Goal: Task Accomplishment & Management: Use online tool/utility

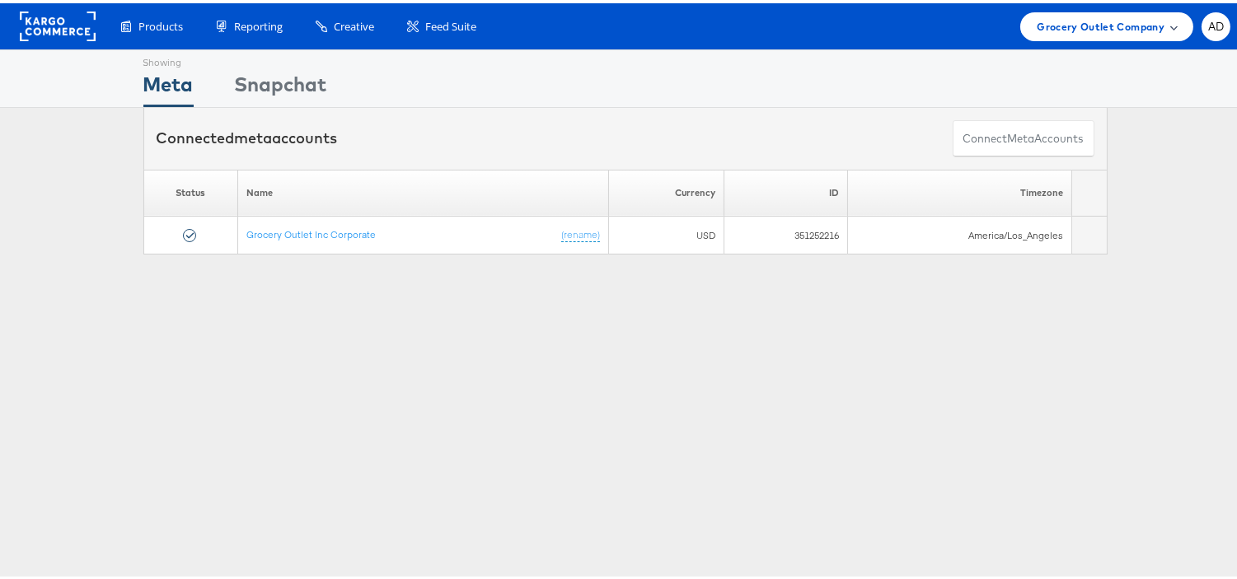
click at [1080, 20] on span "Grocery Outlet Company" at bounding box center [1101, 23] width 128 height 17
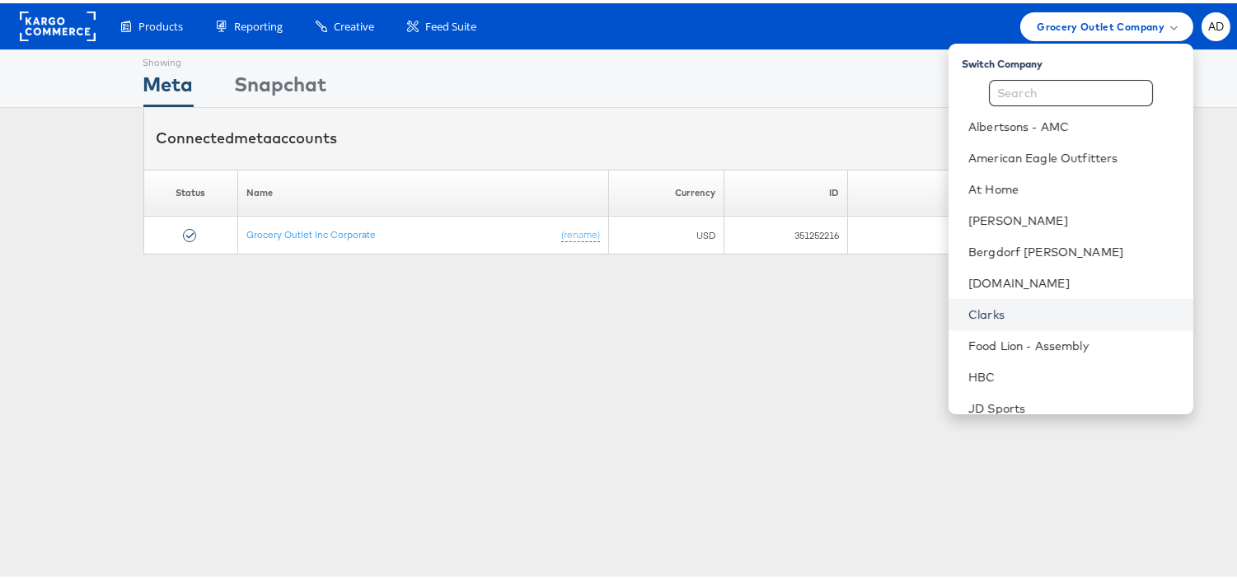
click at [968, 312] on link "Clarks" at bounding box center [1074, 311] width 212 height 16
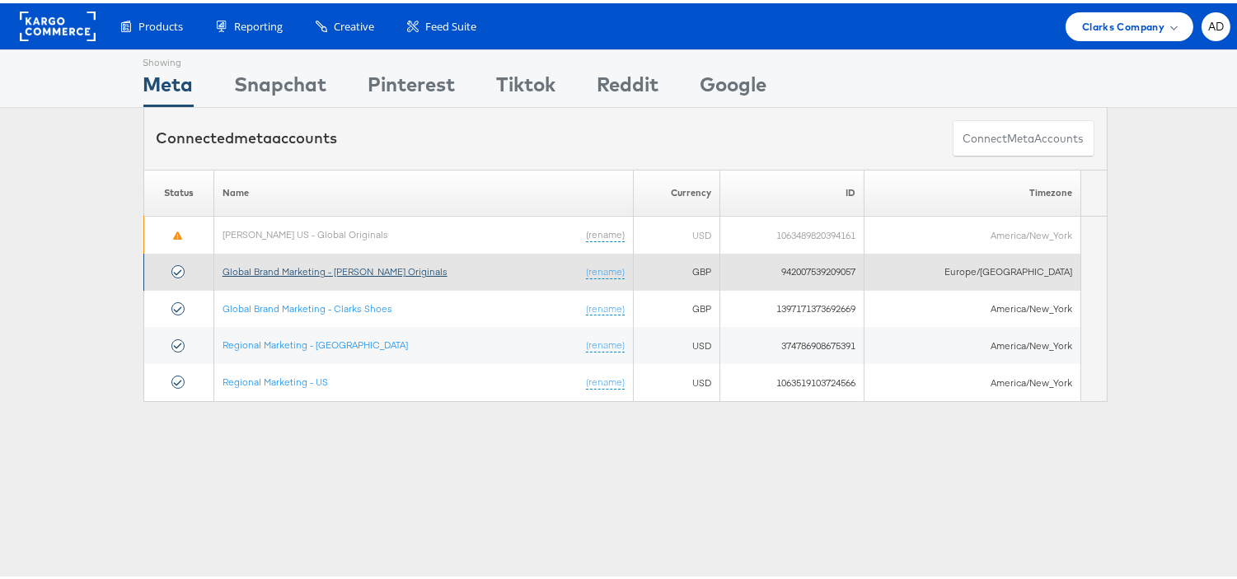
click at [388, 269] on link "Global Brand Marketing - [PERSON_NAME] Originals" at bounding box center [335, 268] width 225 height 12
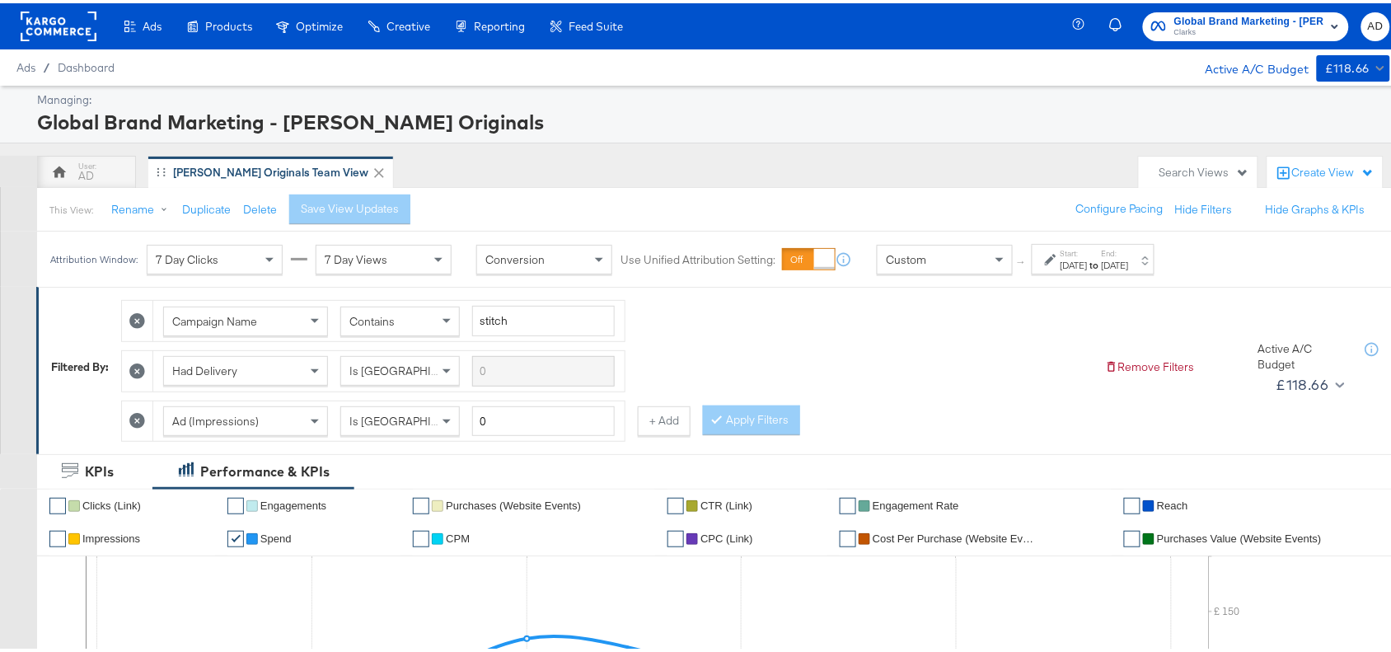
click at [1129, 264] on div "Oct 6th 2025" at bounding box center [1115, 261] width 27 height 13
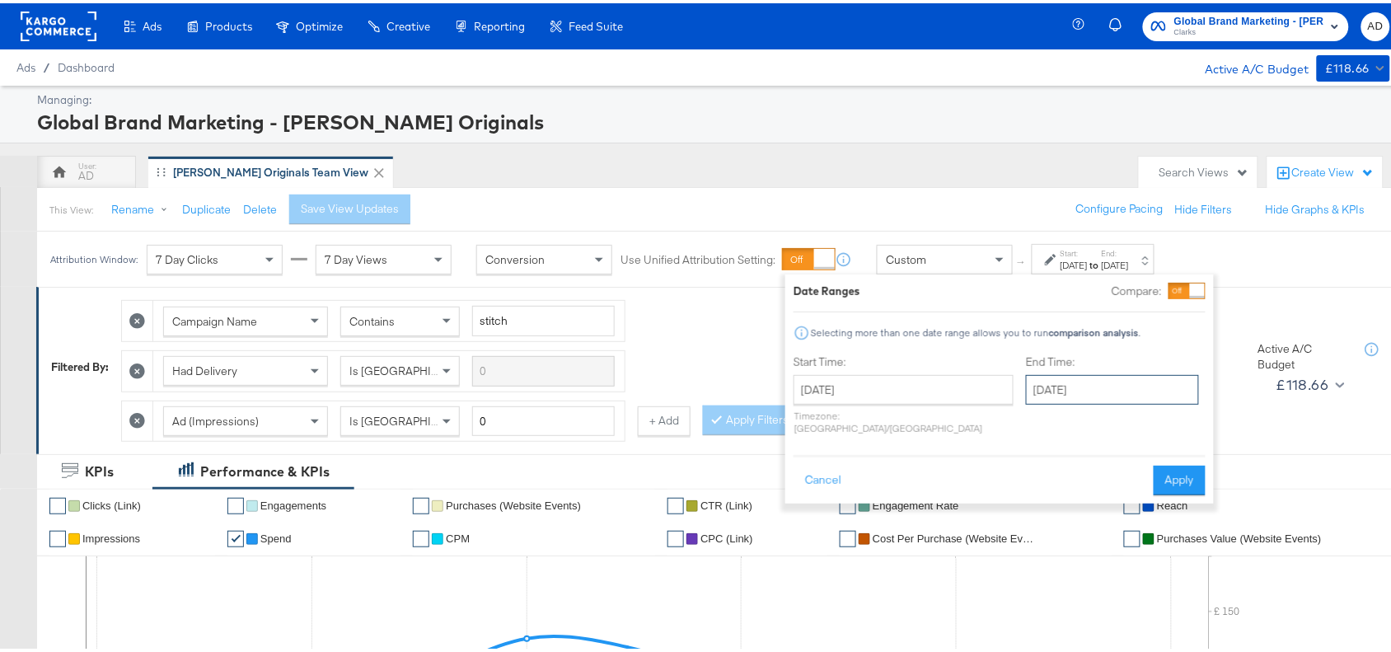
click at [1045, 393] on input "[DATE]" at bounding box center [1112, 387] width 173 height 30
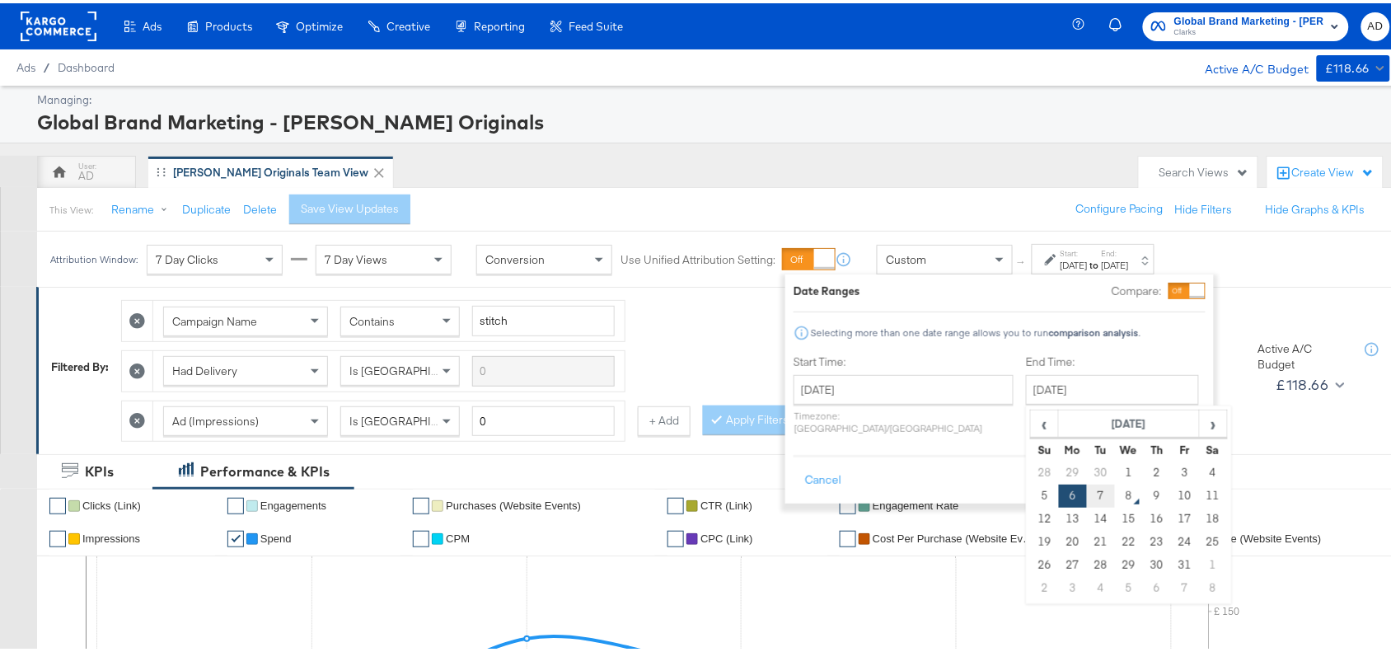
click at [1087, 499] on td "7" at bounding box center [1101, 492] width 28 height 23
type input "[DATE]"
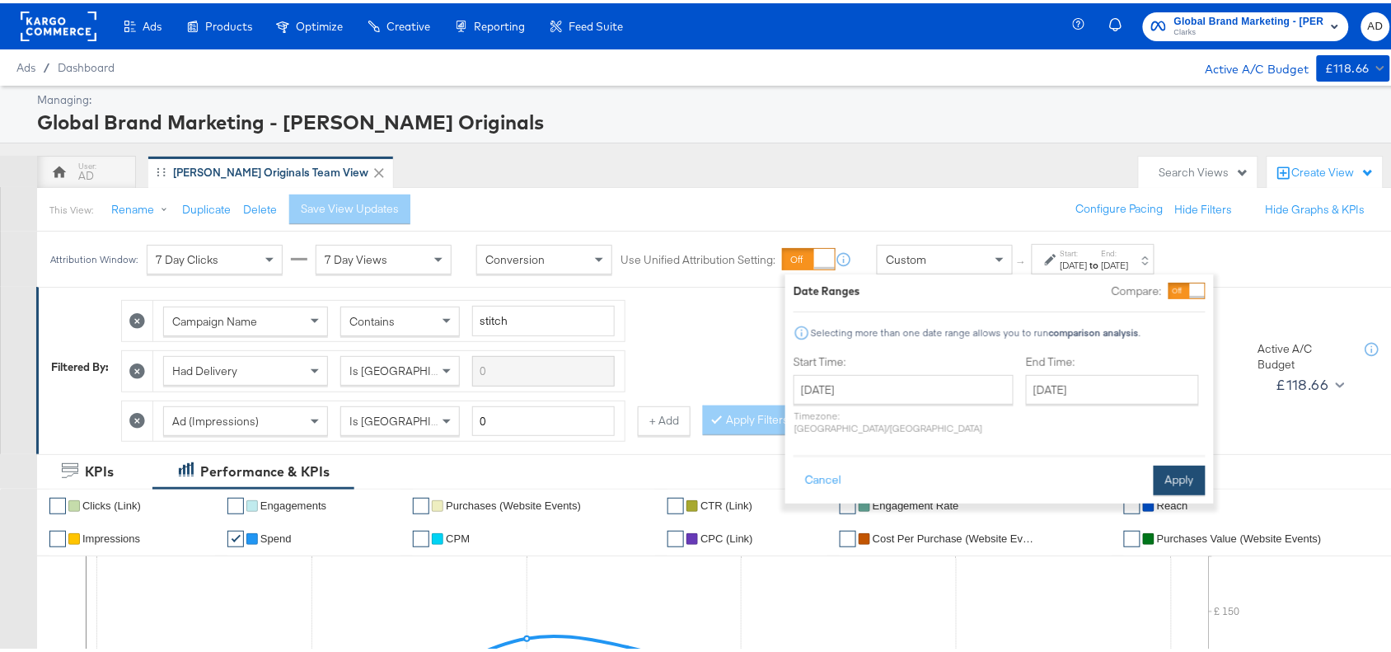
click at [1179, 462] on button "Apply" at bounding box center [1180, 477] width 52 height 30
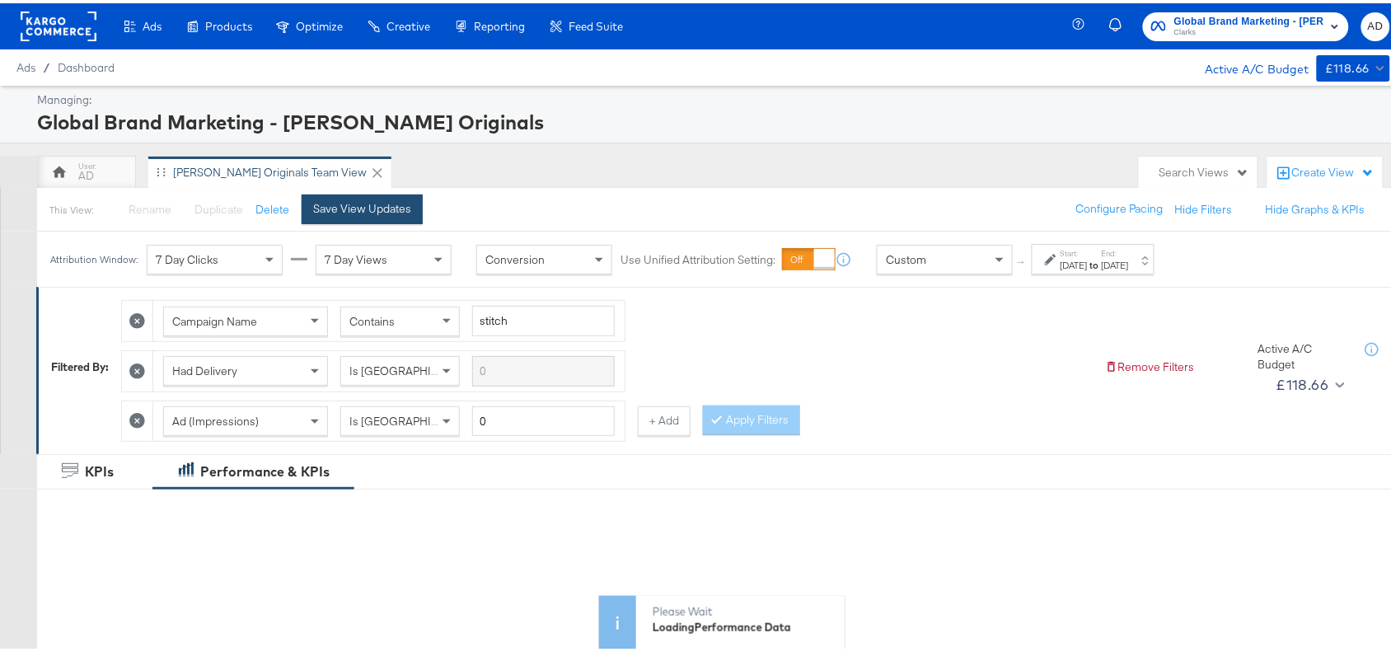
click at [339, 199] on div "Save View Updates" at bounding box center [362, 206] width 98 height 16
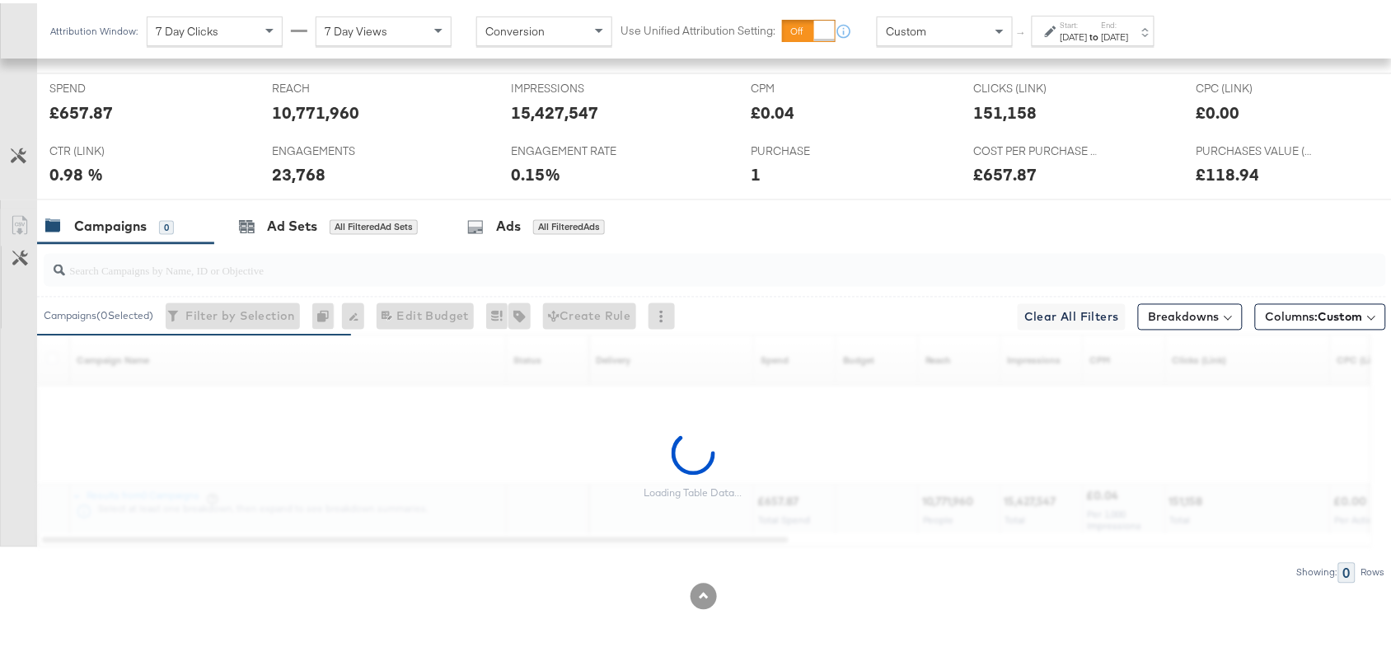
scroll to position [725, 0]
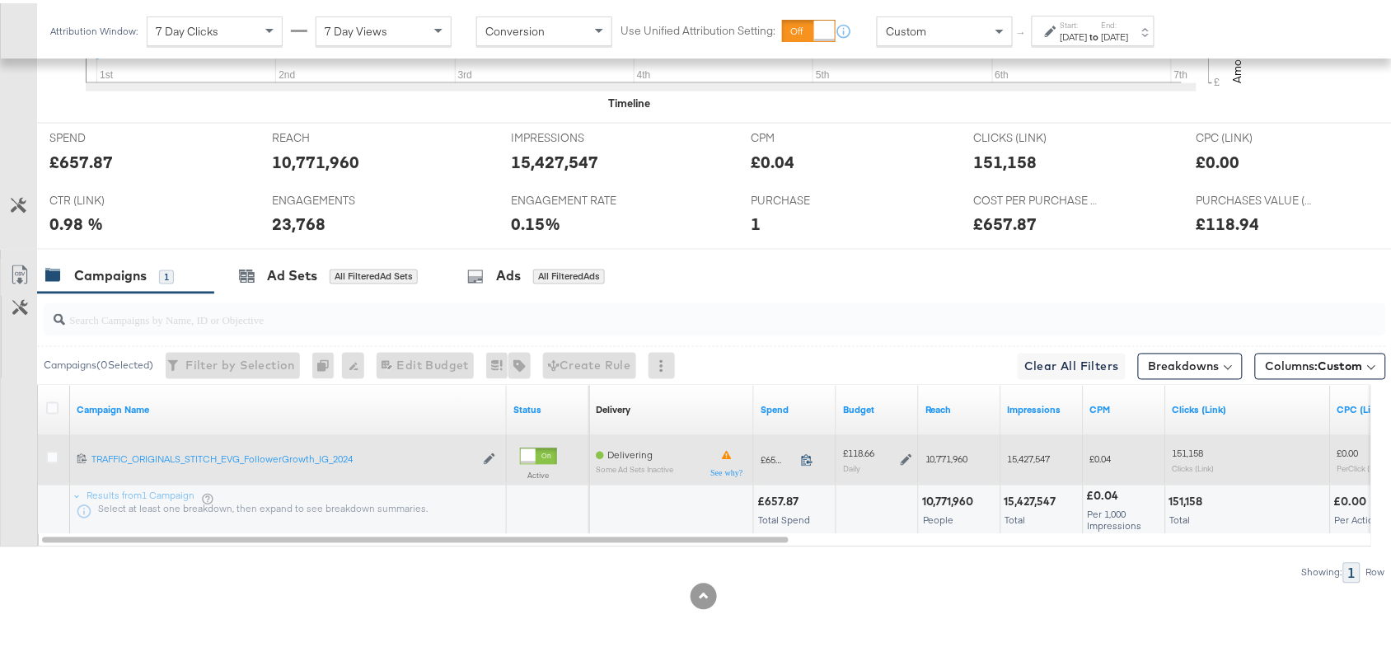
click at [806, 453] on icon at bounding box center [807, 457] width 12 height 12
click at [903, 457] on icon at bounding box center [907, 458] width 12 height 12
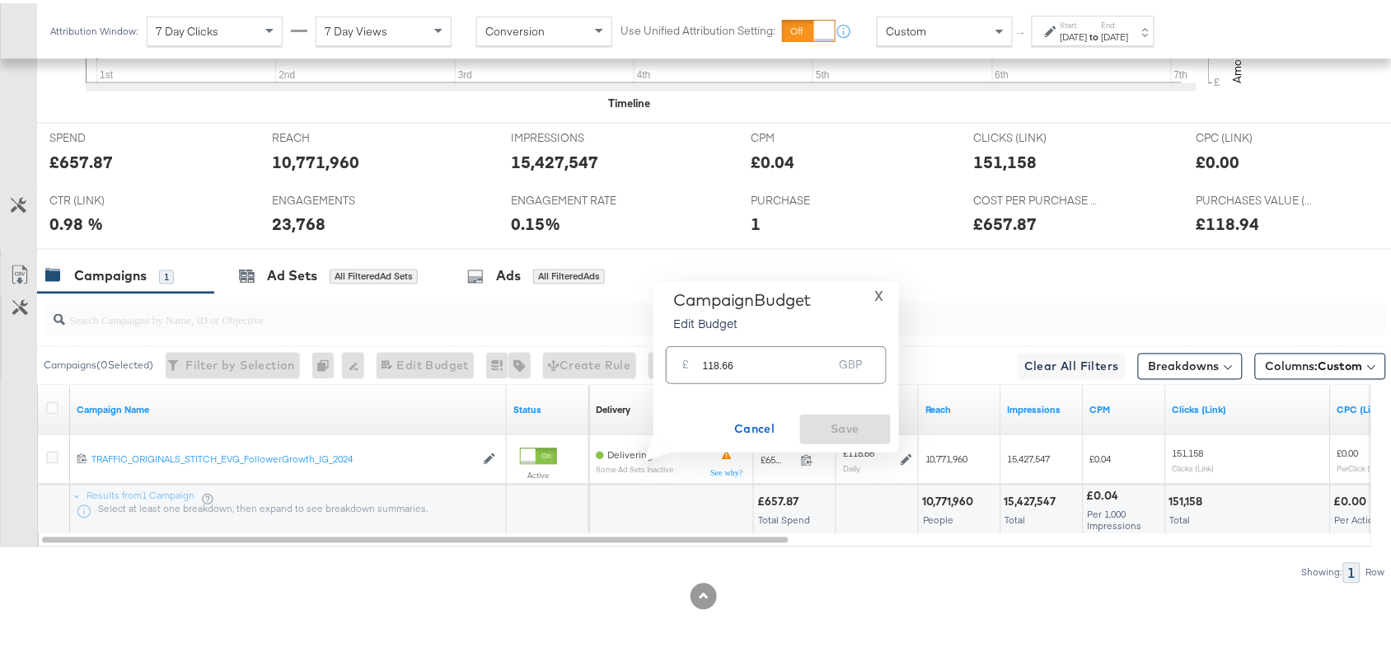
click at [758, 373] on div "£ 118.66 GBP" at bounding box center [776, 361] width 221 height 37
click at [777, 358] on input "118.66" at bounding box center [768, 354] width 130 height 35
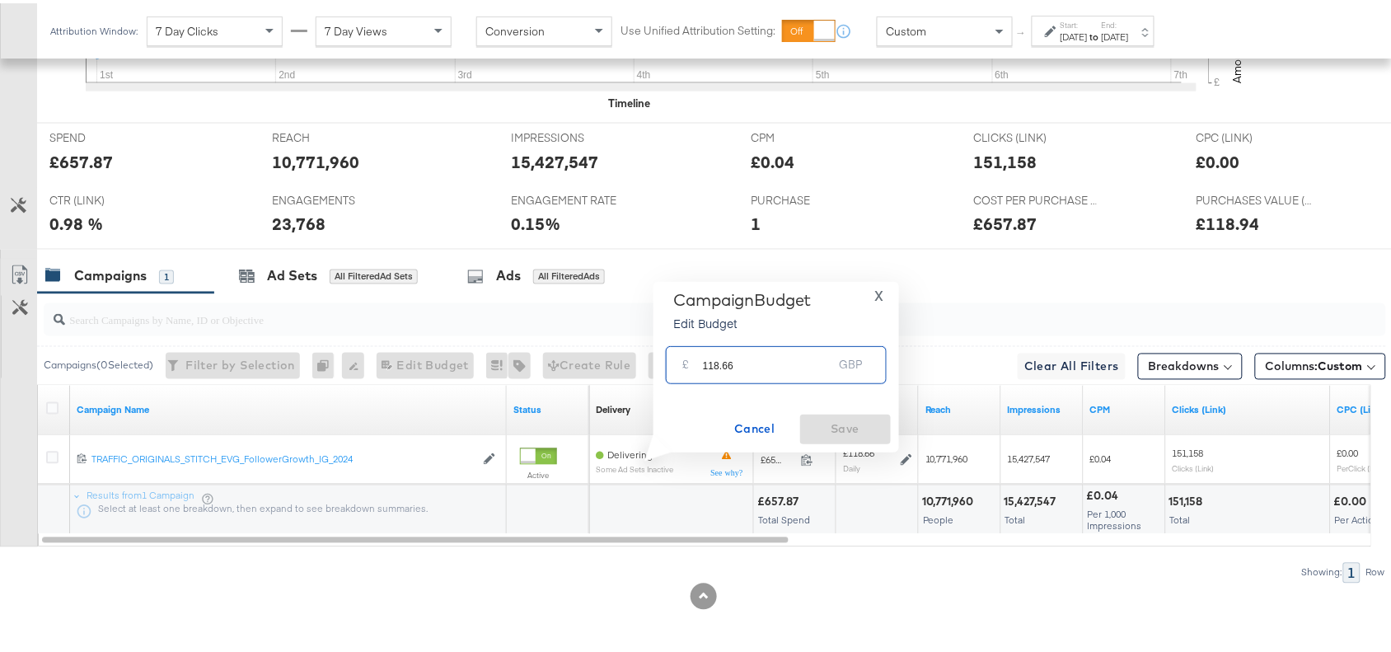
click at [777, 358] on input "118.66" at bounding box center [768, 354] width 130 height 35
paste input "£118.42"
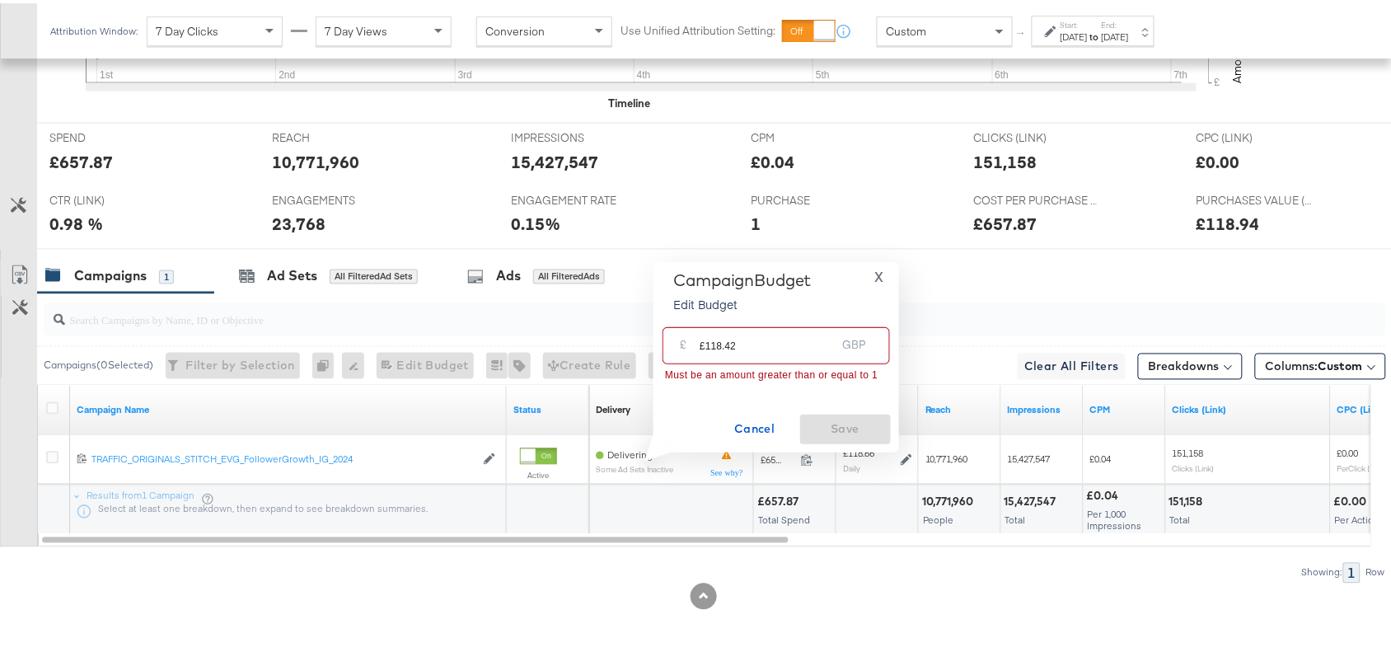
click at [709, 344] on input "£118.42" at bounding box center [768, 335] width 136 height 35
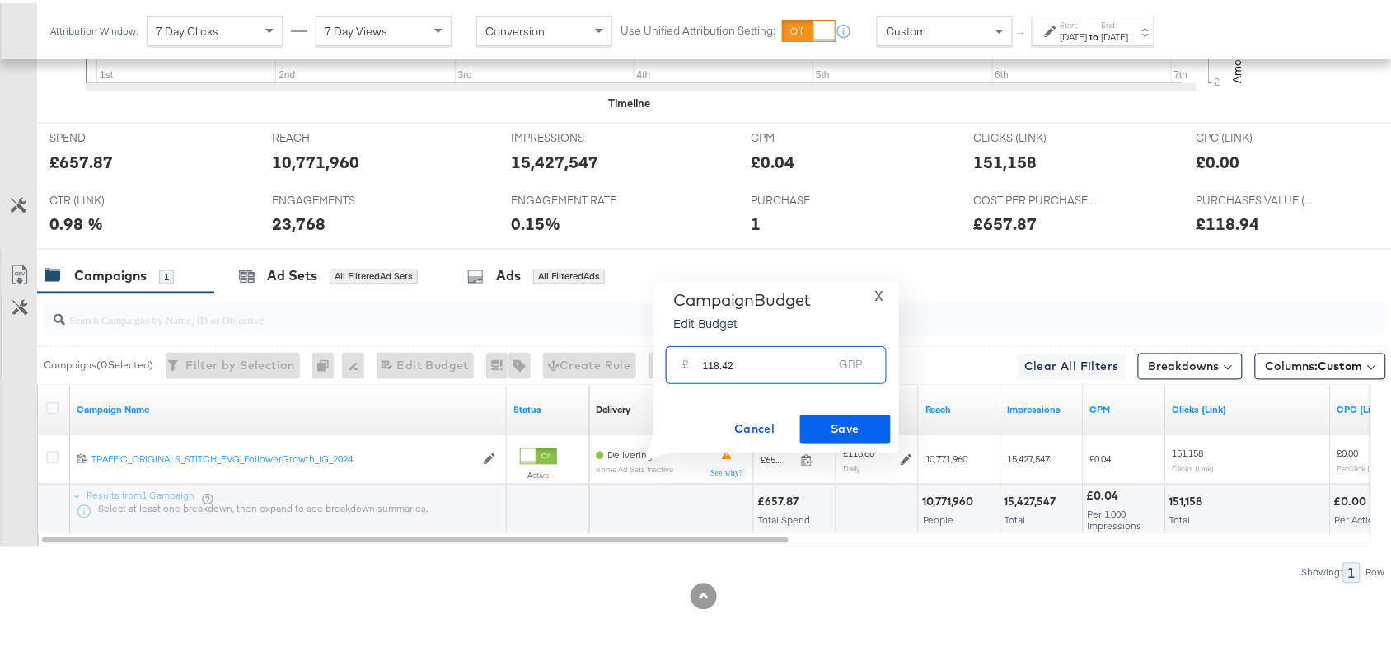
type input "118.42"
click at [853, 424] on span "Save" at bounding box center [845, 425] width 77 height 21
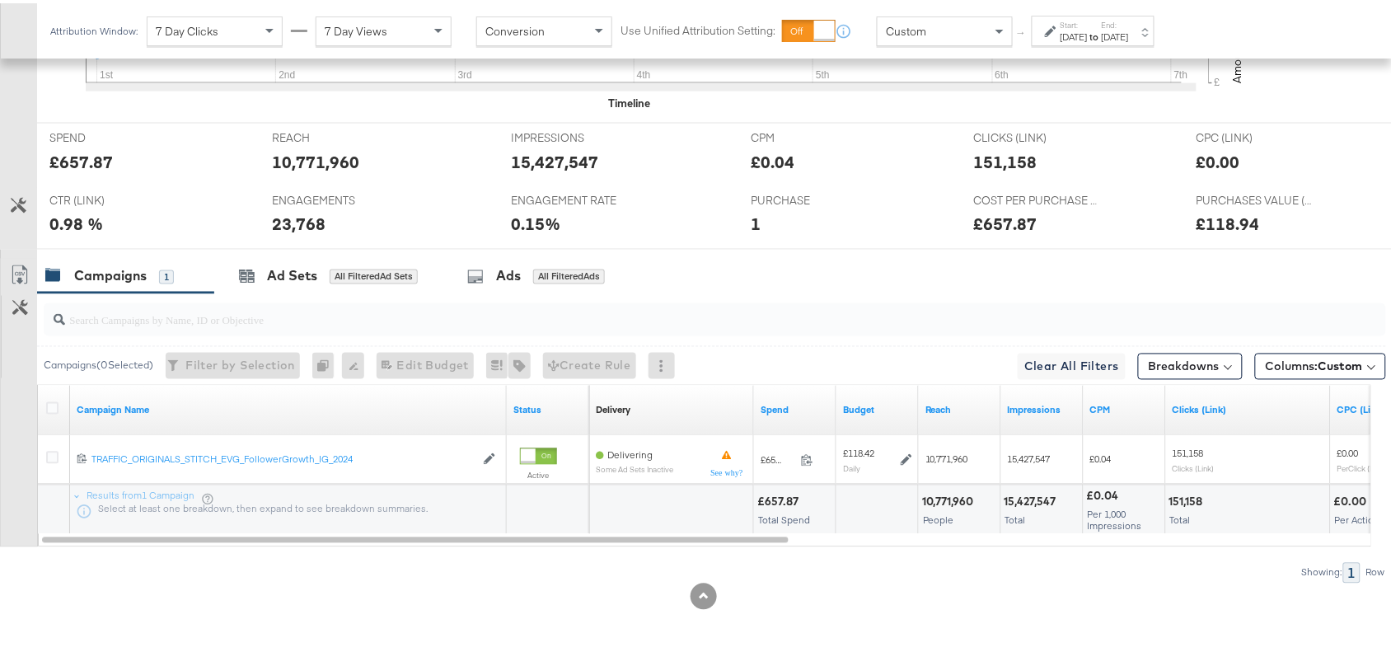
click at [892, 339] on div at bounding box center [711, 316] width 1349 height 53
click at [787, 314] on input "search" at bounding box center [664, 310] width 1199 height 32
click at [907, 295] on input "search" at bounding box center [664, 310] width 1199 height 32
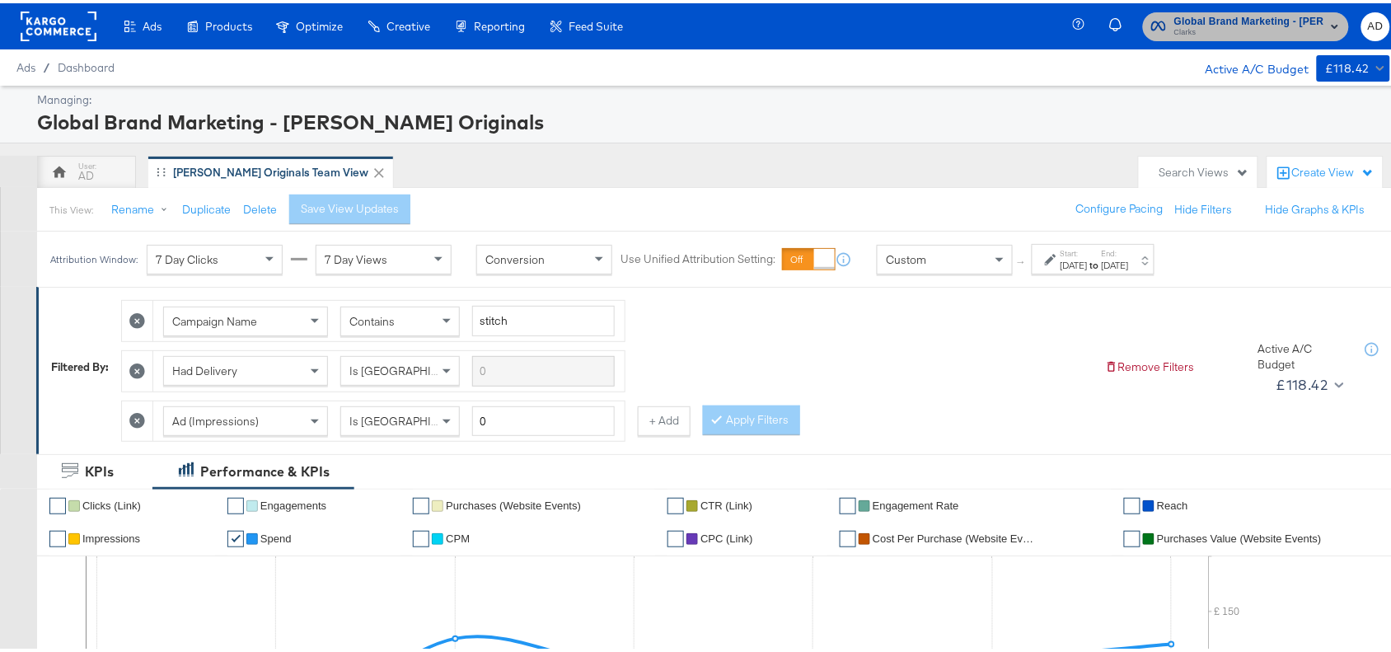
click at [1201, 13] on span "Global Brand Marketing - [PERSON_NAME] Originals" at bounding box center [1249, 18] width 150 height 17
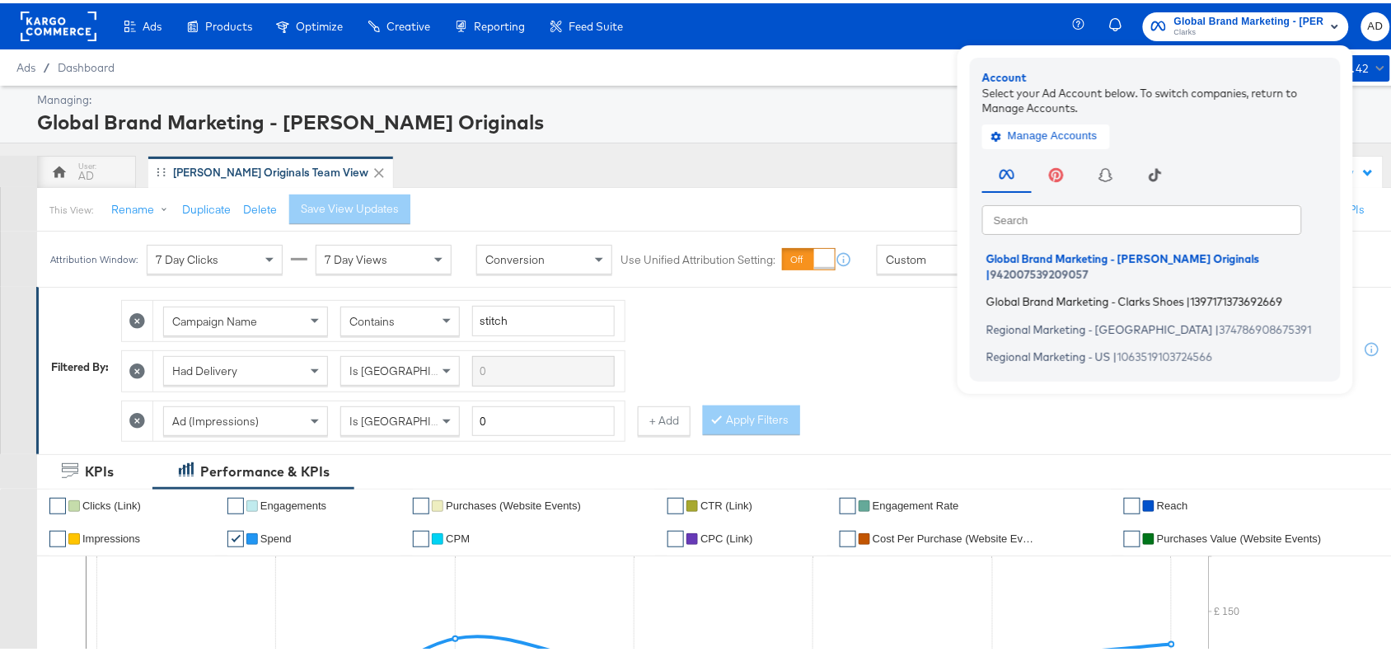
click at [1010, 292] on span "Global Brand Marketing - Clarks Shoes" at bounding box center [1085, 298] width 198 height 13
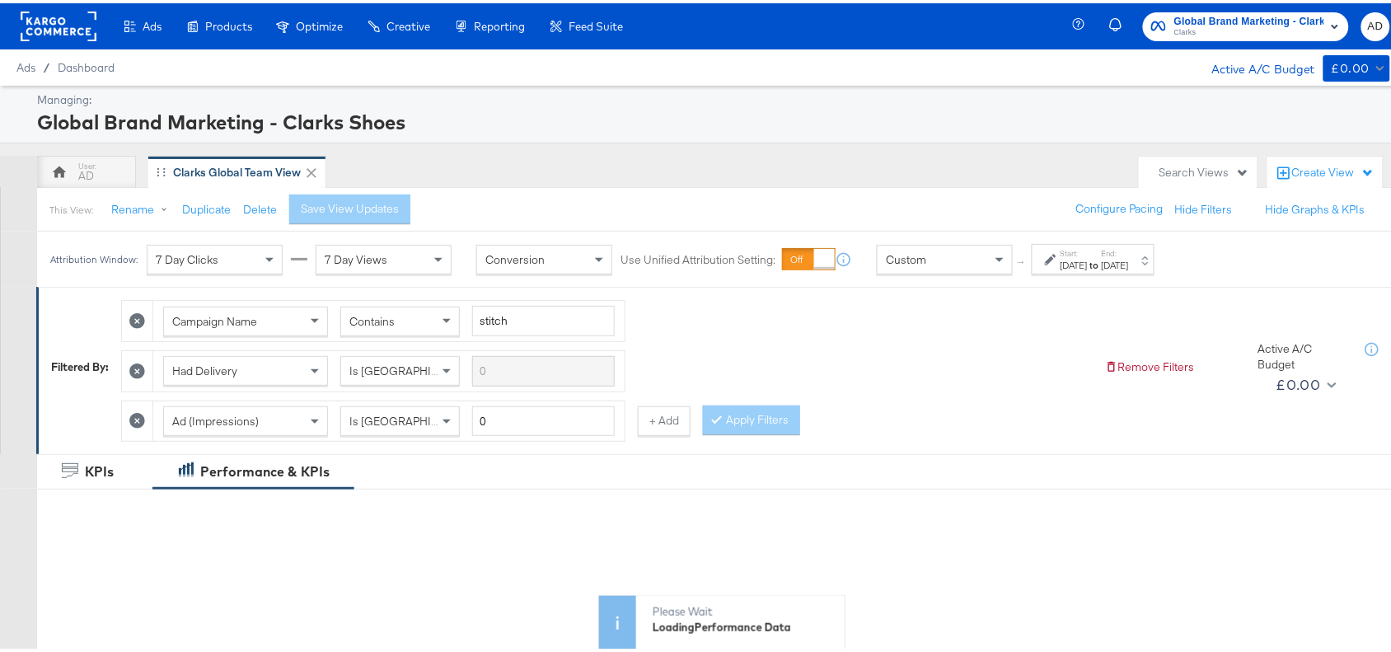
click at [1102, 261] on strong "to" at bounding box center [1095, 261] width 14 height 12
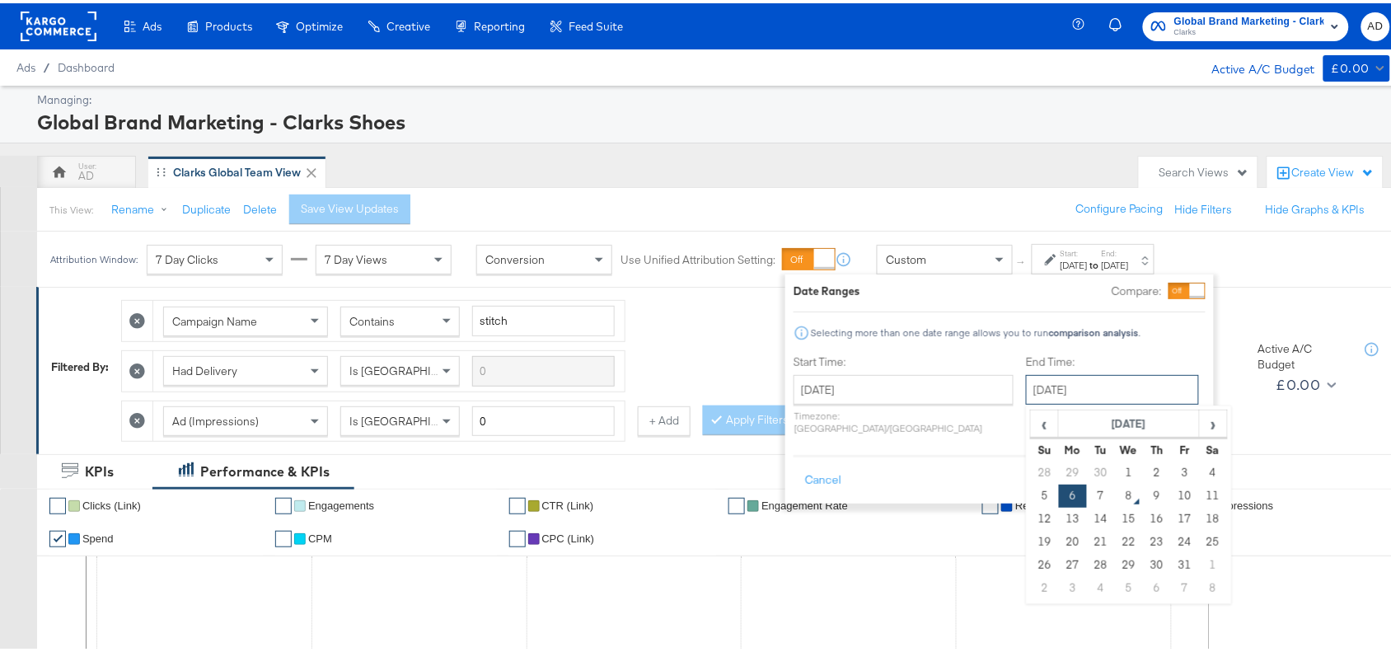
click at [1028, 394] on input "October 6th 2025" at bounding box center [1112, 387] width 173 height 30
click at [1087, 496] on td "7" at bounding box center [1101, 492] width 28 height 23
type input "[DATE]"
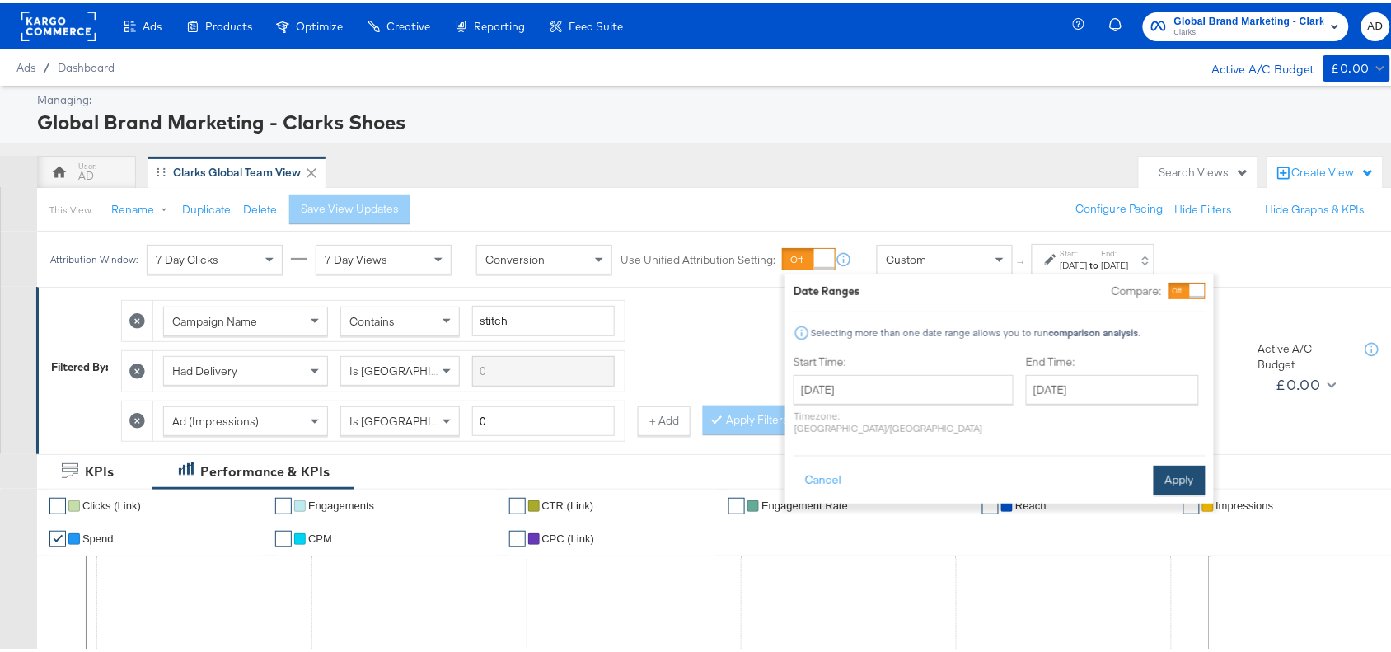
click at [1179, 462] on button "Apply" at bounding box center [1180, 477] width 52 height 30
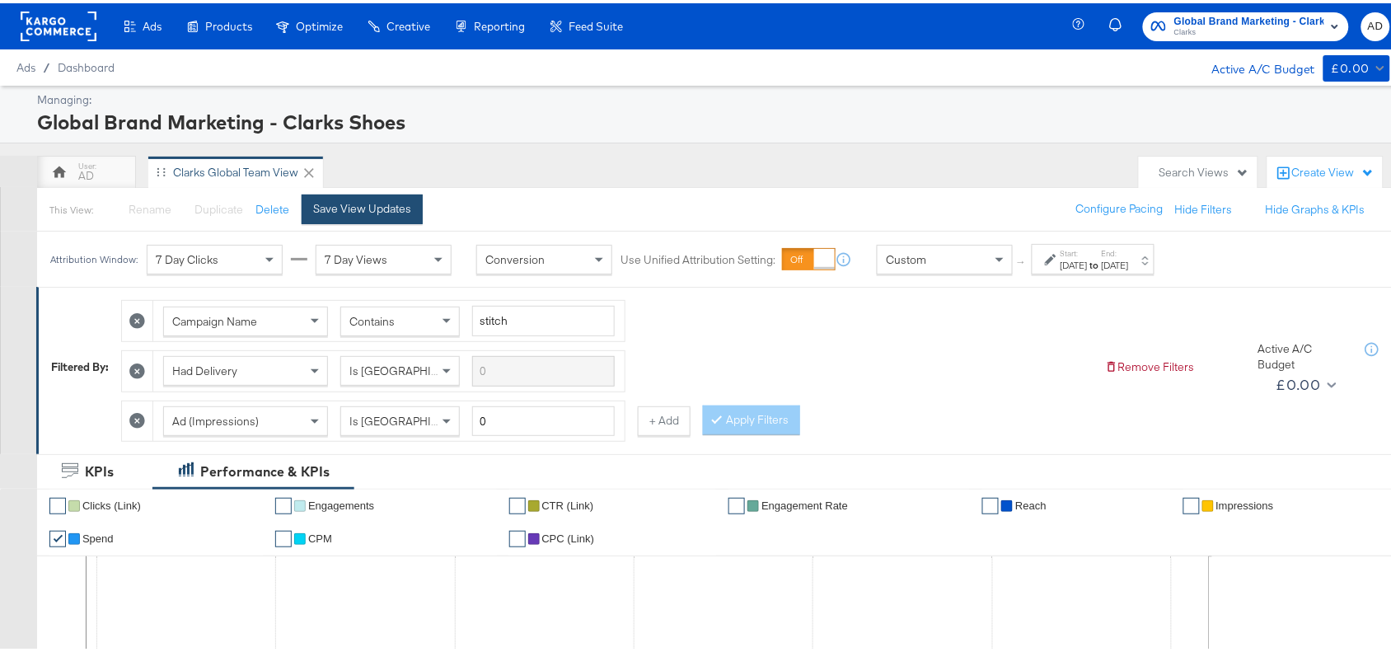
click at [367, 204] on div "Save View Updates" at bounding box center [362, 206] width 98 height 16
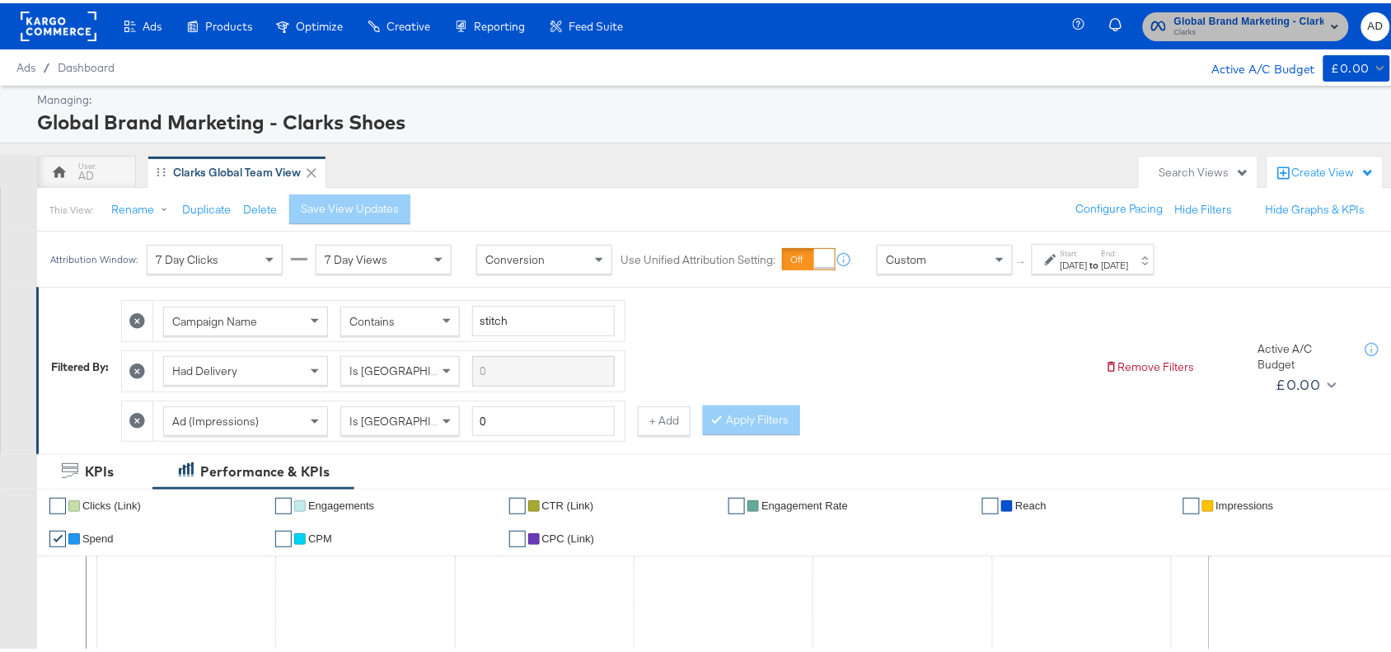
click at [1269, 18] on span "Global Brand Marketing - Clarks Shoes" at bounding box center [1249, 18] width 150 height 17
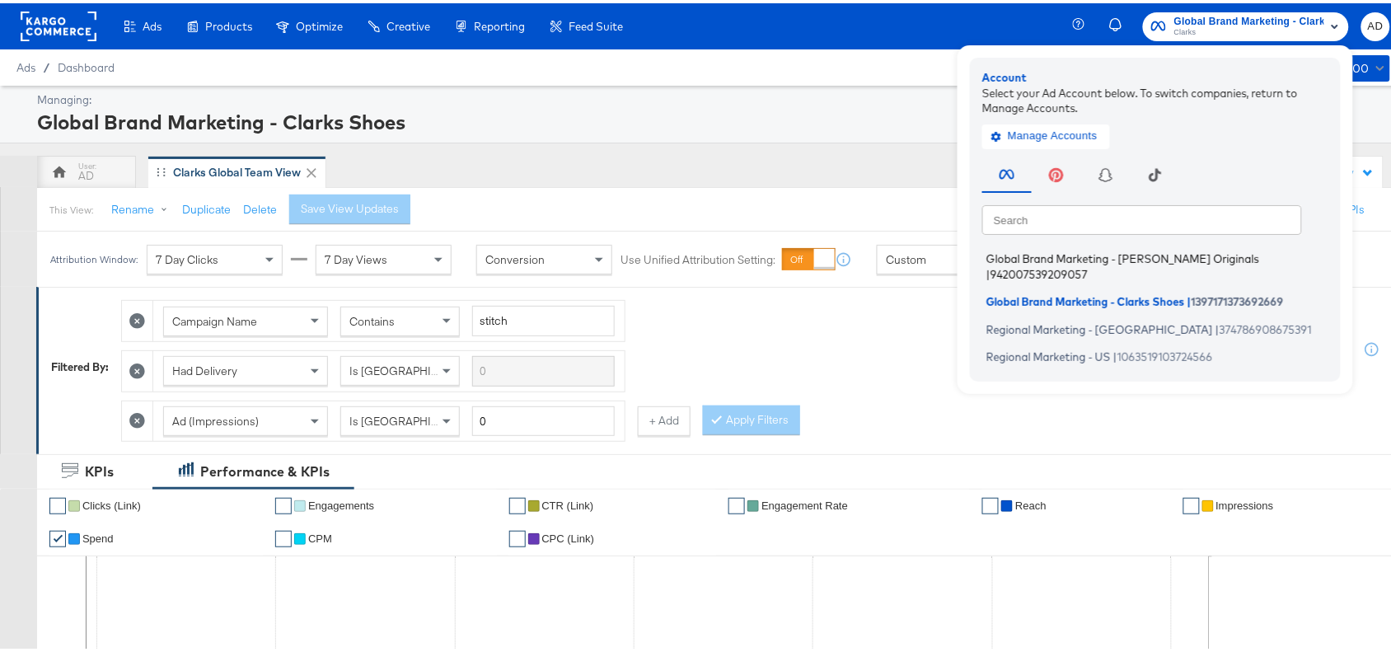
click at [1034, 257] on span "Global Brand Marketing - [PERSON_NAME] Originals" at bounding box center [1122, 255] width 273 height 13
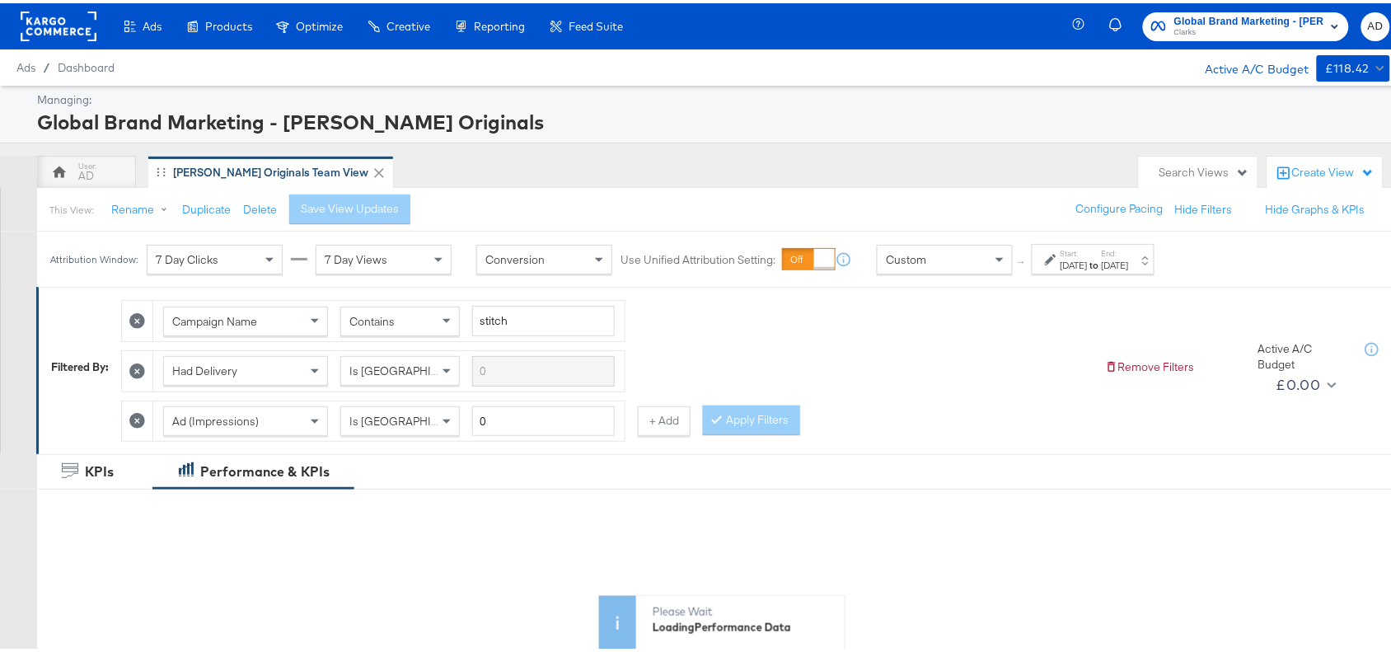
click at [1088, 250] on label "Start:" at bounding box center [1074, 250] width 27 height 11
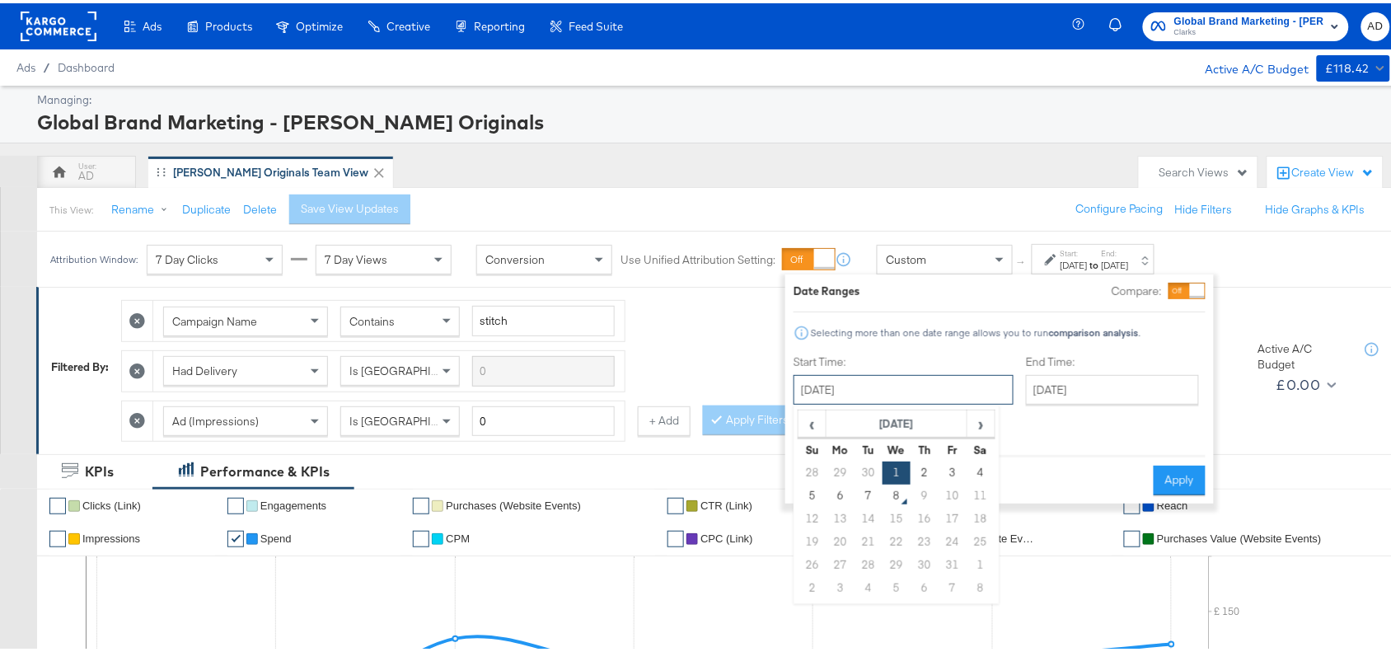
click at [899, 384] on input "[DATE]" at bounding box center [904, 387] width 220 height 30
click at [846, 493] on td "6" at bounding box center [841, 492] width 28 height 23
type input "October 6th 2025"
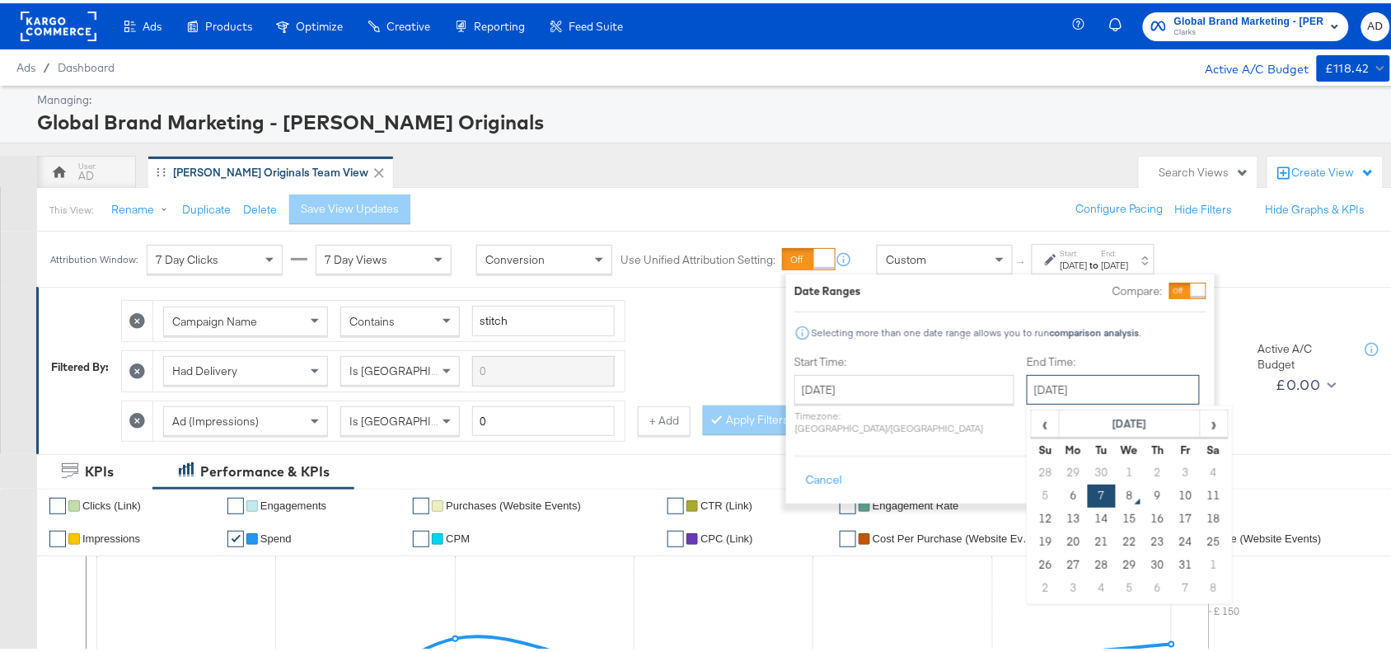
click at [1089, 375] on input "October 7th 2025" at bounding box center [1113, 387] width 173 height 30
click at [1060, 504] on td "6" at bounding box center [1074, 492] width 28 height 23
type input "October 6th 2025"
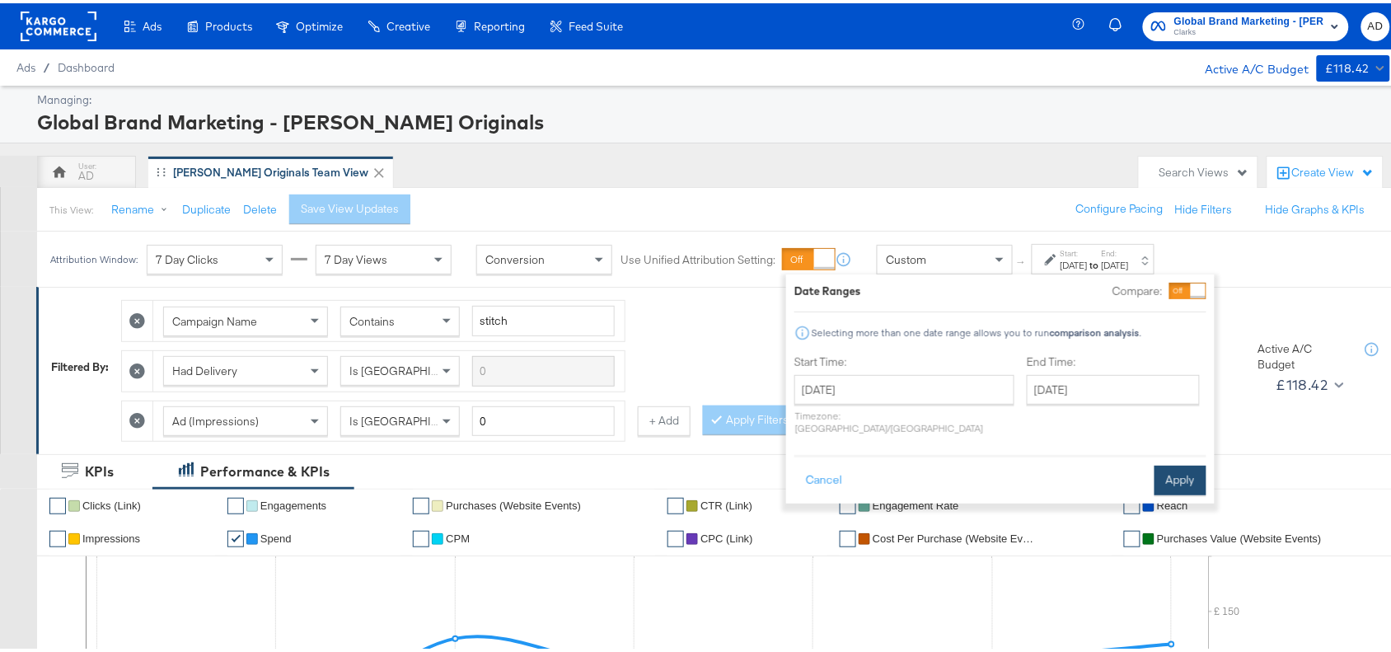
click at [1184, 462] on button "Apply" at bounding box center [1181, 477] width 52 height 30
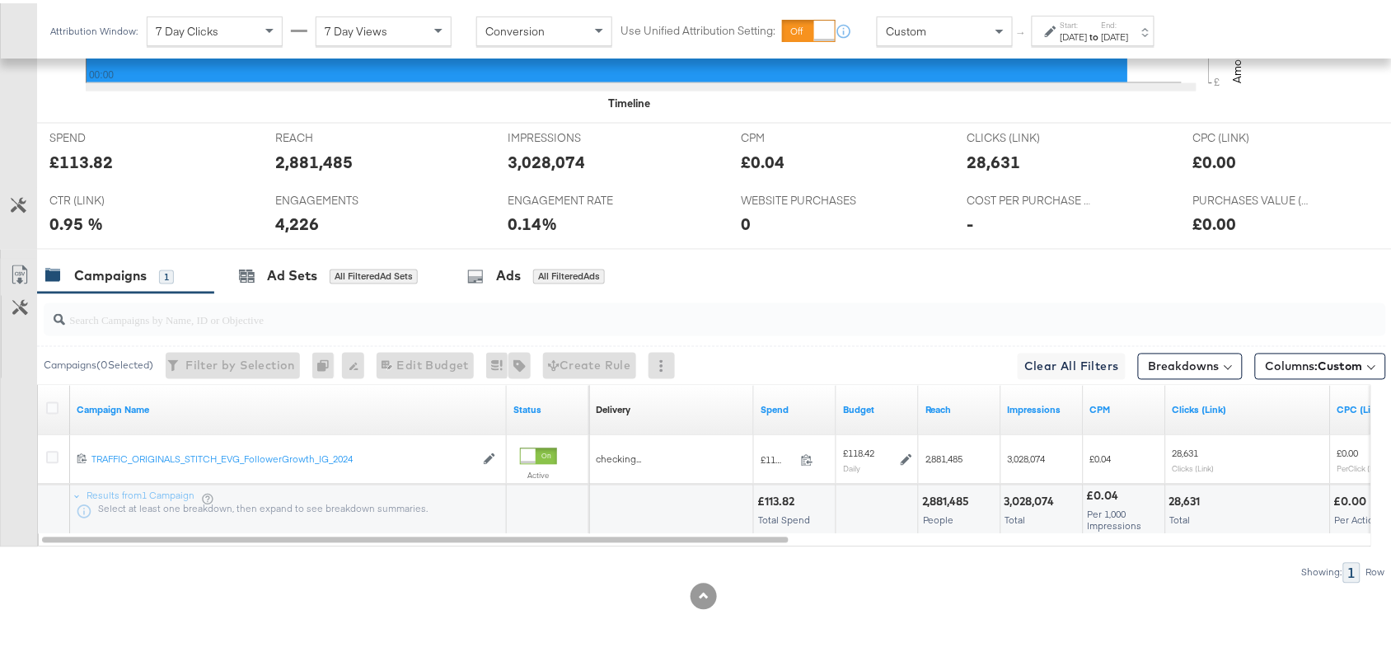
scroll to position [725, 0]
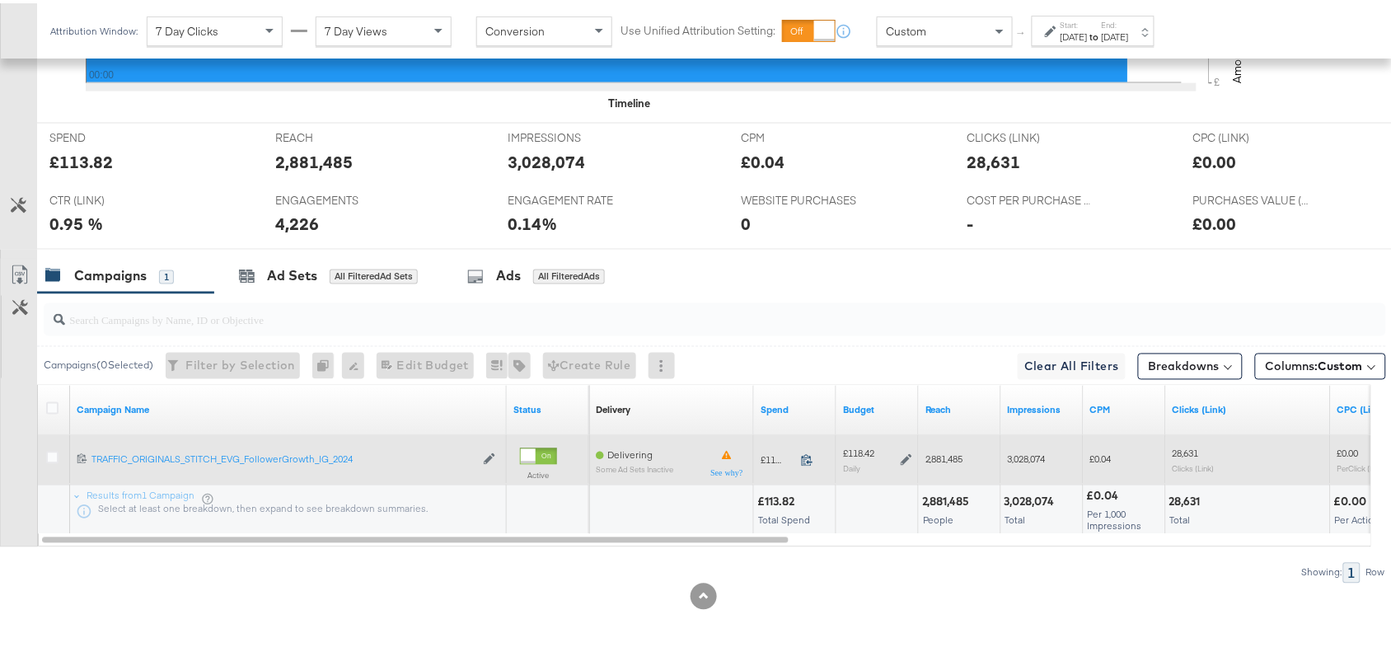
click at [804, 457] on icon at bounding box center [807, 457] width 12 height 12
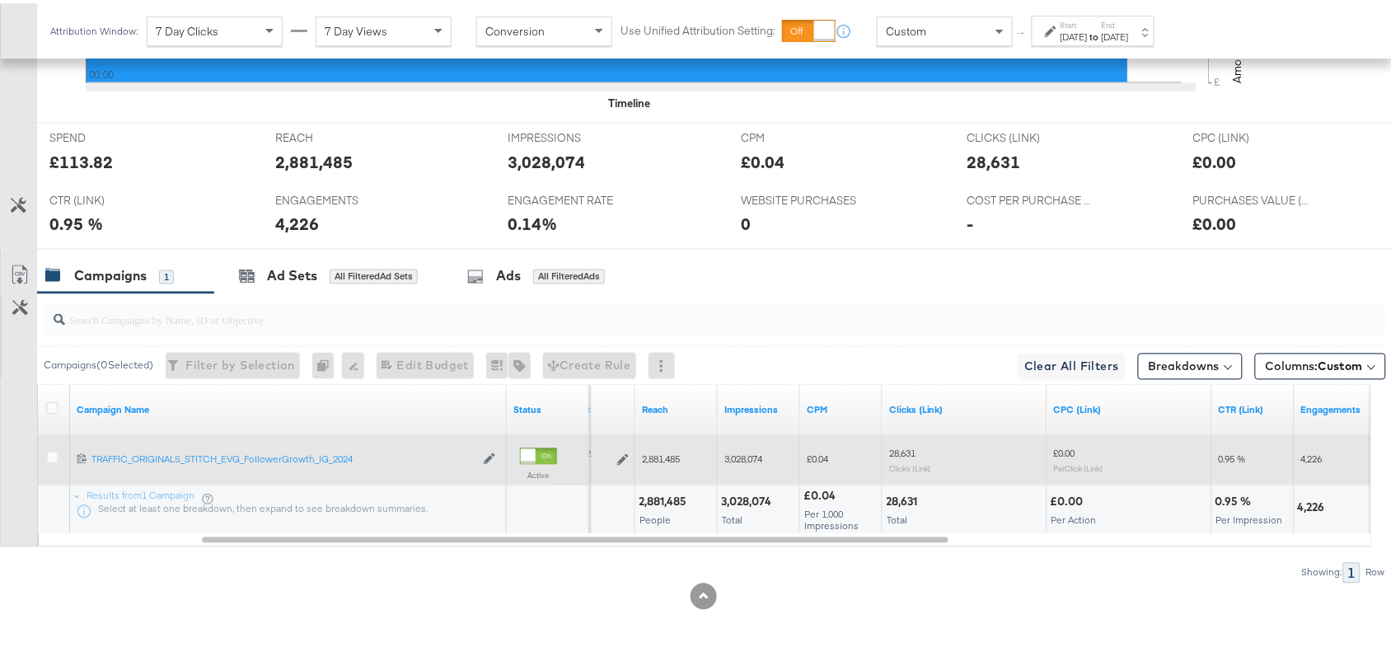
click at [669, 499] on div "2,881,485" at bounding box center [665, 499] width 53 height 16
copy div "2,881,485"
click at [669, 499] on div "2,881,485" at bounding box center [665, 499] width 53 height 16
click at [747, 503] on div "3,028,074" at bounding box center [748, 499] width 55 height 16
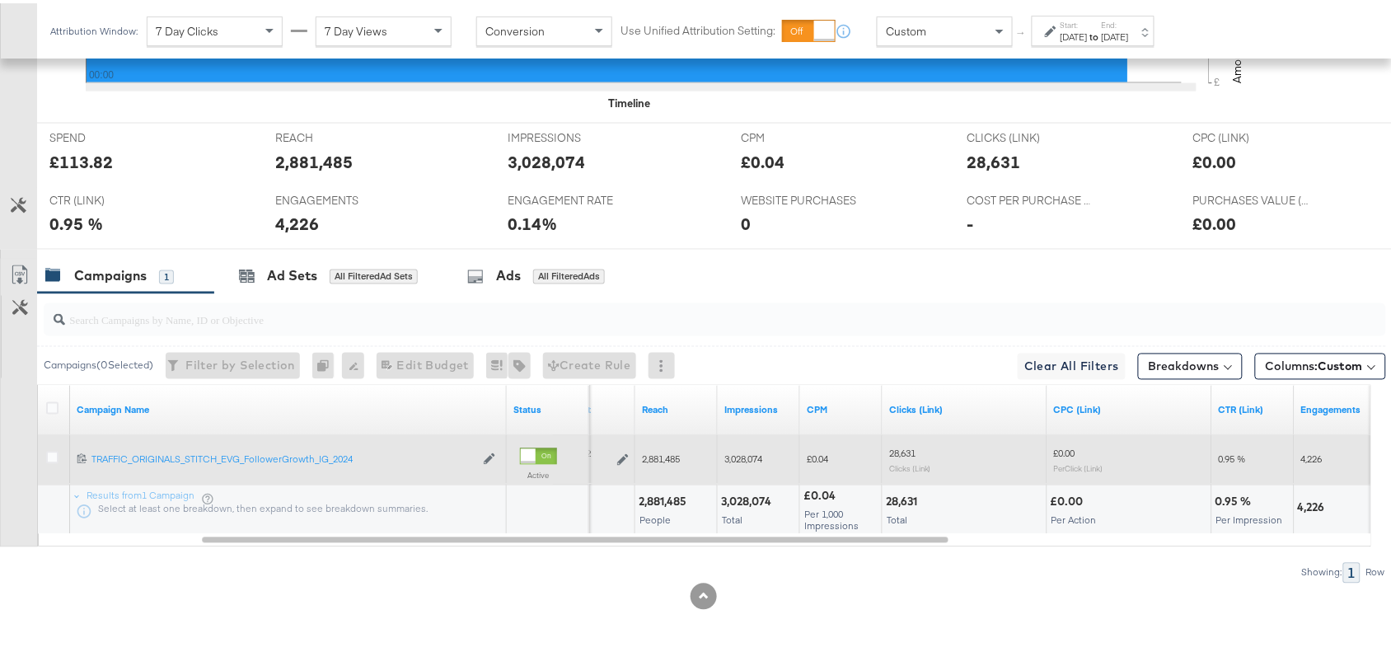
click at [888, 500] on div "28,631" at bounding box center [904, 499] width 36 height 16
copy div "28,631"
click at [888, 500] on div "28,631" at bounding box center [904, 499] width 36 height 16
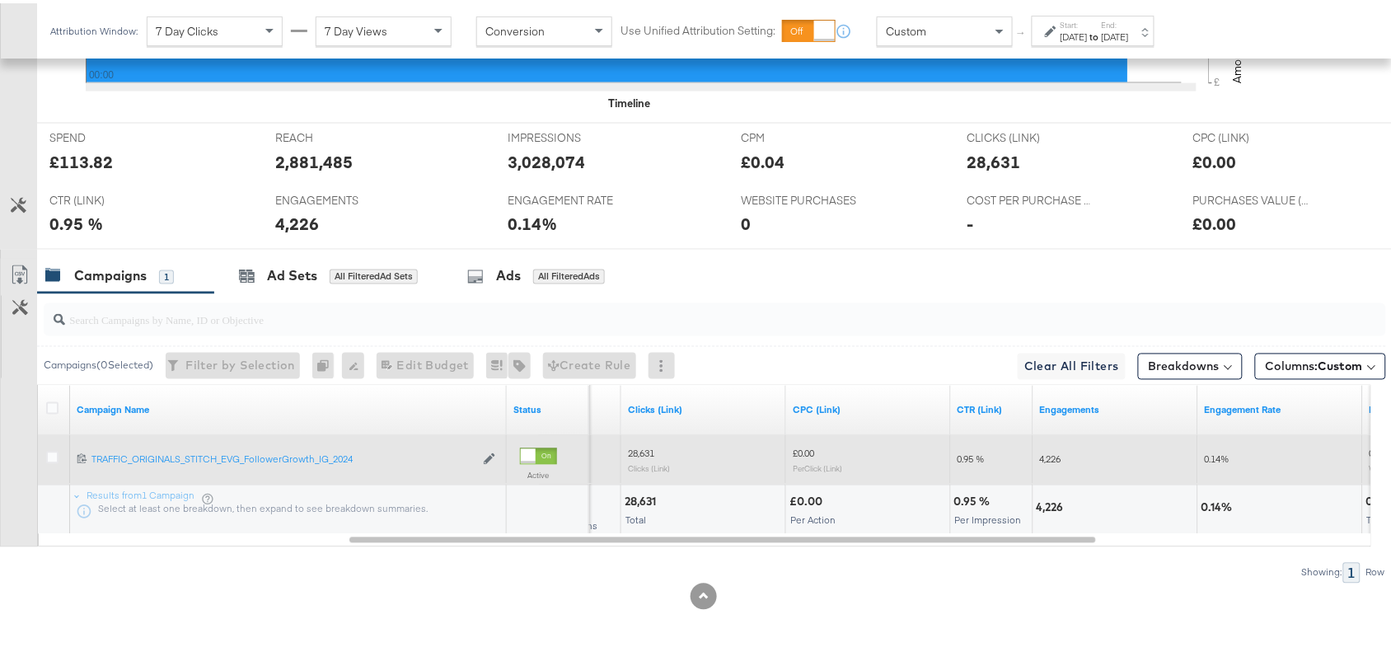
click at [1043, 499] on div "4,226" at bounding box center [1053, 505] width 32 height 16
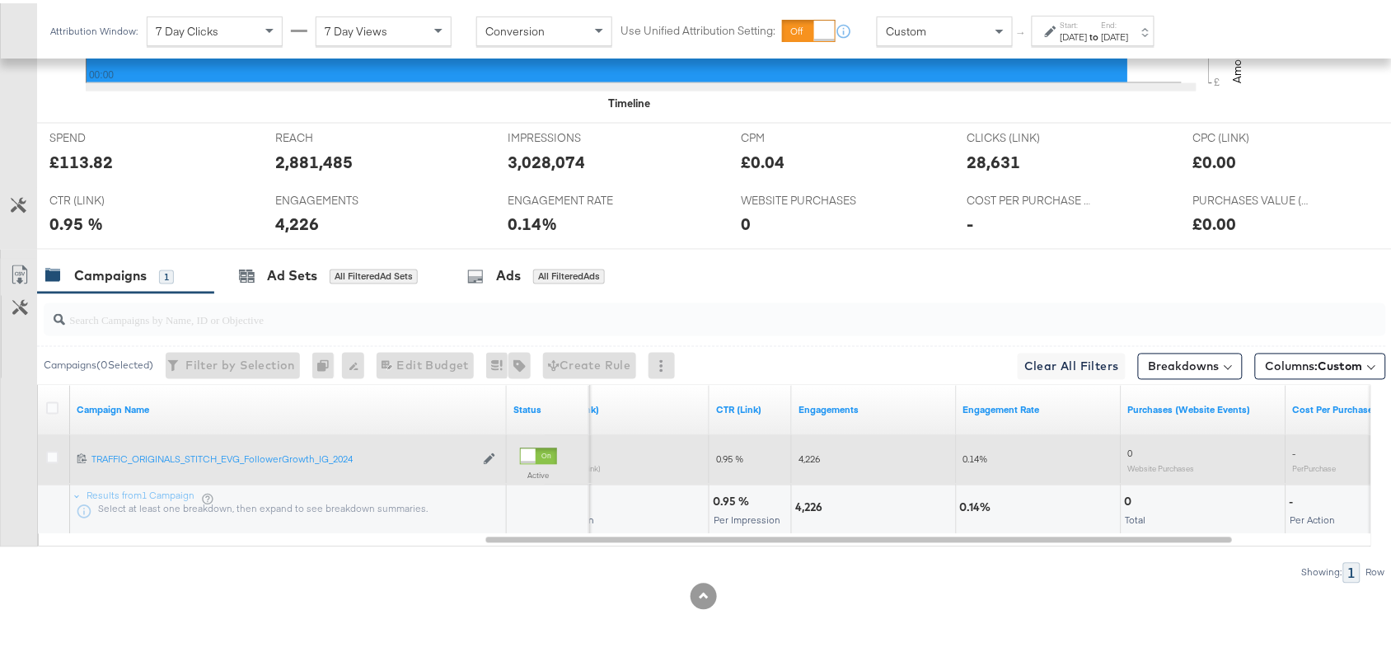
click at [1133, 500] on div "0" at bounding box center [1131, 499] width 12 height 16
copy div "0"
click at [1088, 27] on div "Oct 6th 2025" at bounding box center [1074, 33] width 27 height 13
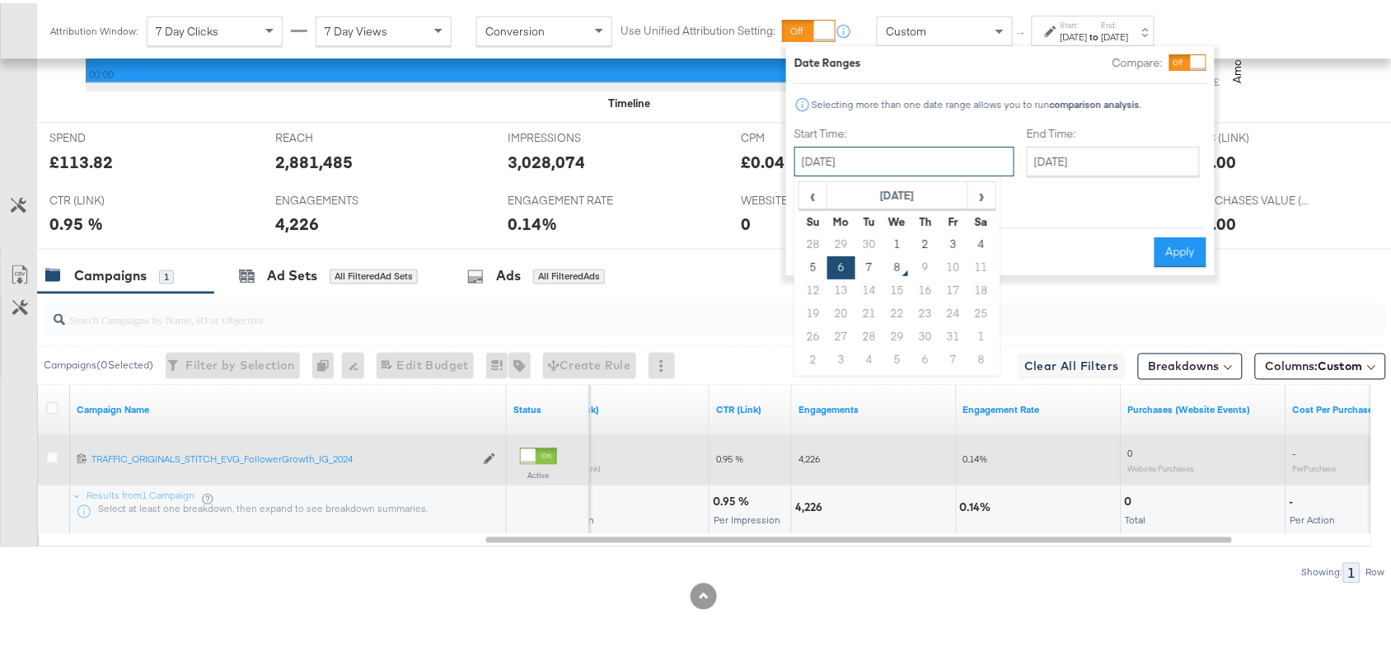
click at [940, 152] on input "October 6th 2025" at bounding box center [904, 158] width 220 height 30
click at [860, 269] on td "7" at bounding box center [869, 264] width 28 height 23
type input "October 7th 2025"
click at [1160, 245] on button "Apply" at bounding box center [1181, 249] width 52 height 30
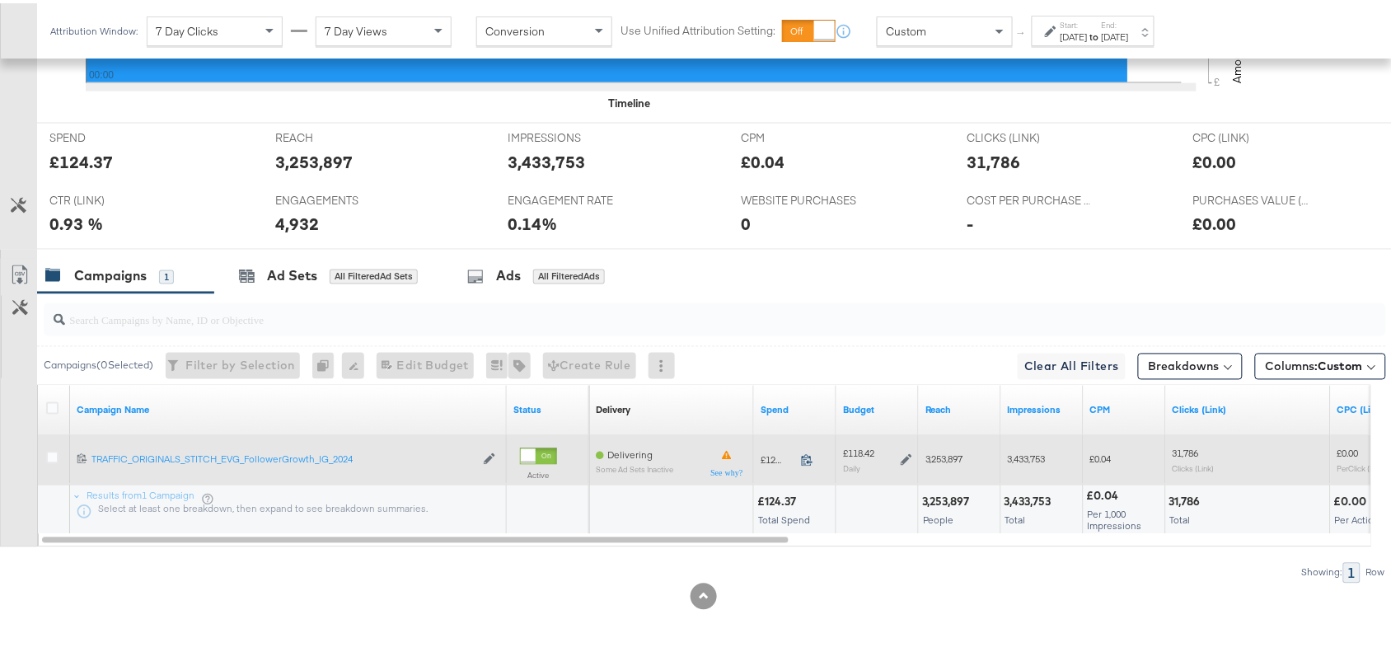
click at [806, 457] on icon at bounding box center [807, 457] width 12 height 12
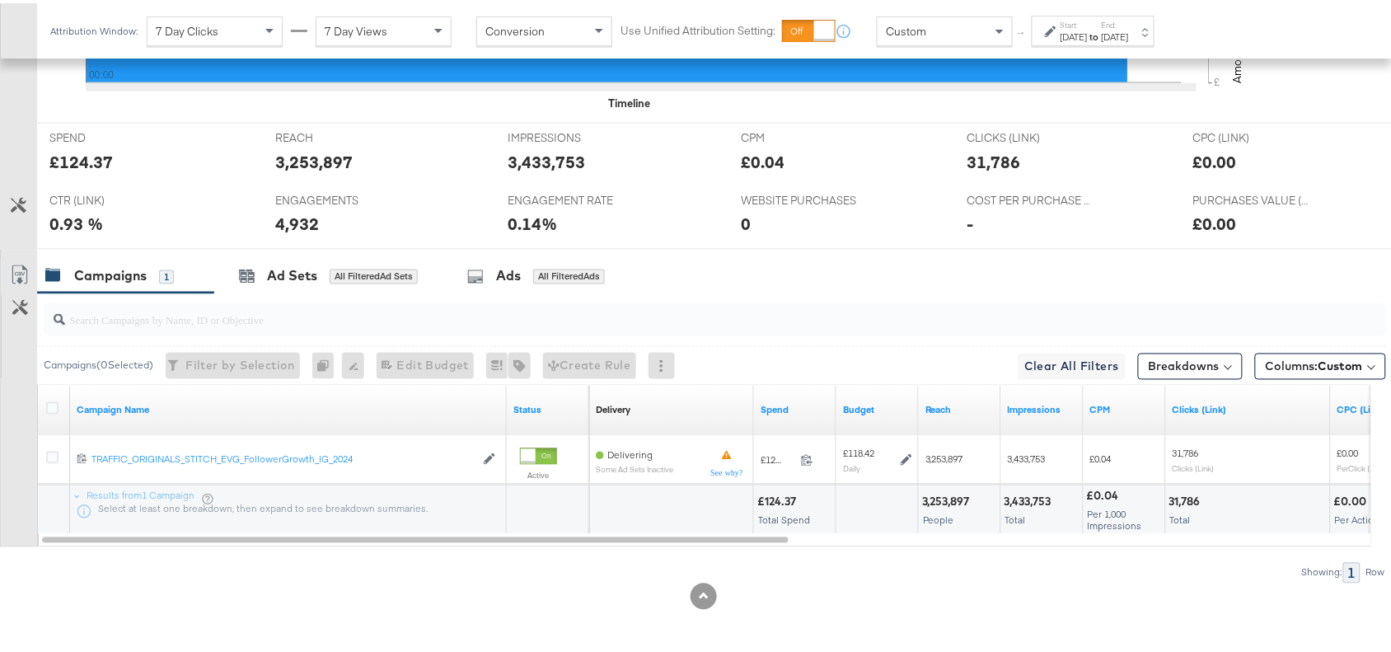
click at [939, 503] on div "3,253,897" at bounding box center [948, 499] width 53 height 16
copy div "3,253,897"
click at [939, 503] on div "3,253,897" at bounding box center [948, 499] width 53 height 16
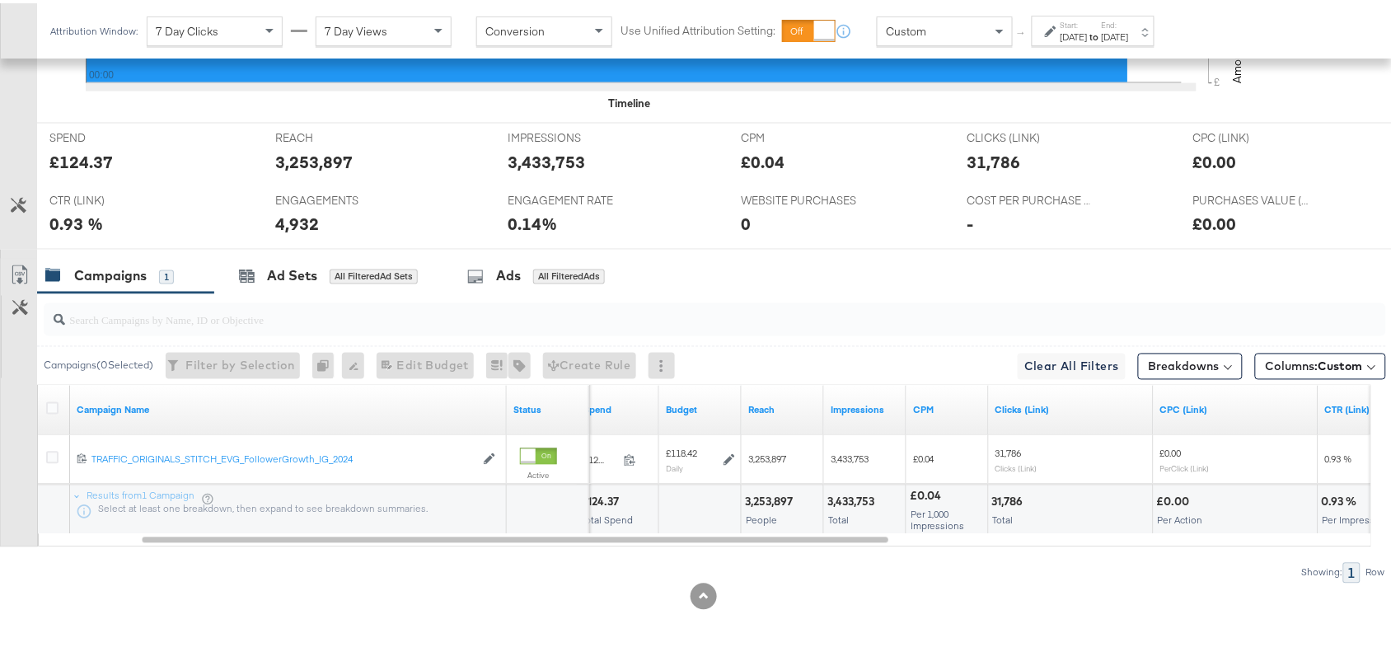
click at [846, 496] on div "3,433,753" at bounding box center [853, 499] width 52 height 16
copy div "3,433,753"
click at [846, 496] on div "3,433,753" at bounding box center [853, 499] width 52 height 16
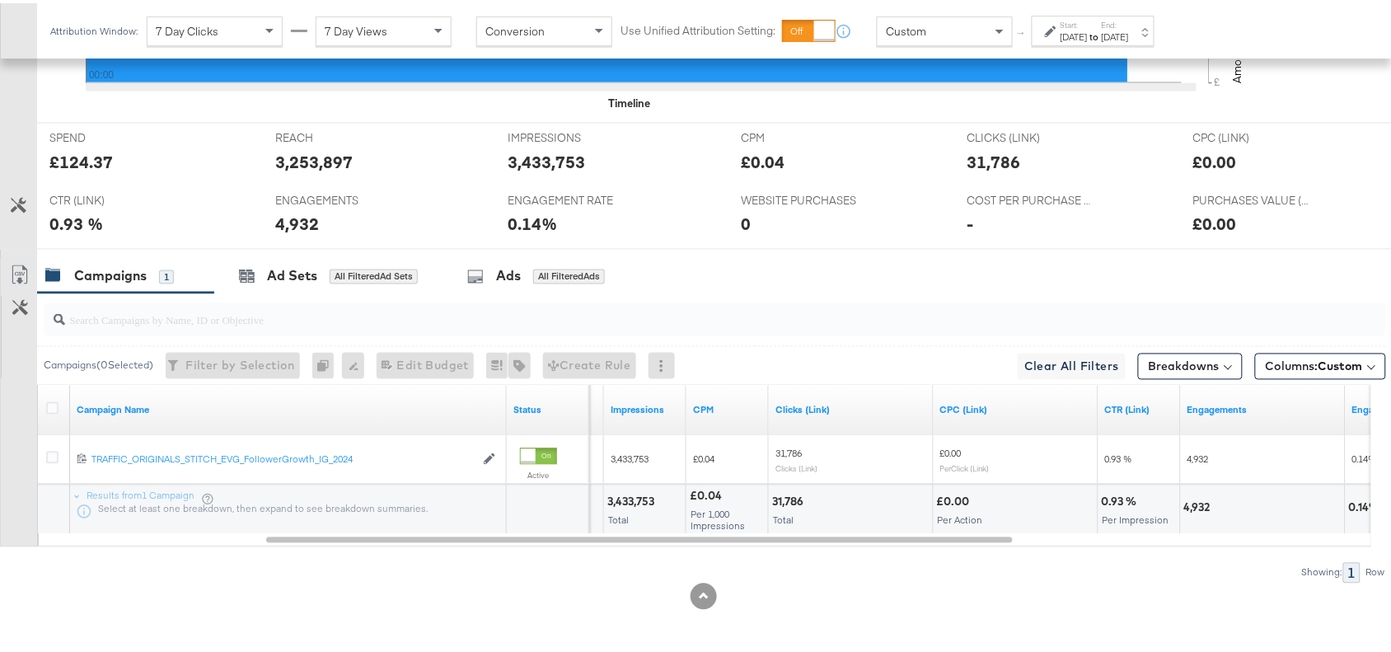
click at [769, 500] on div "31,786 Total" at bounding box center [851, 506] width 164 height 49
copy div "31,786"
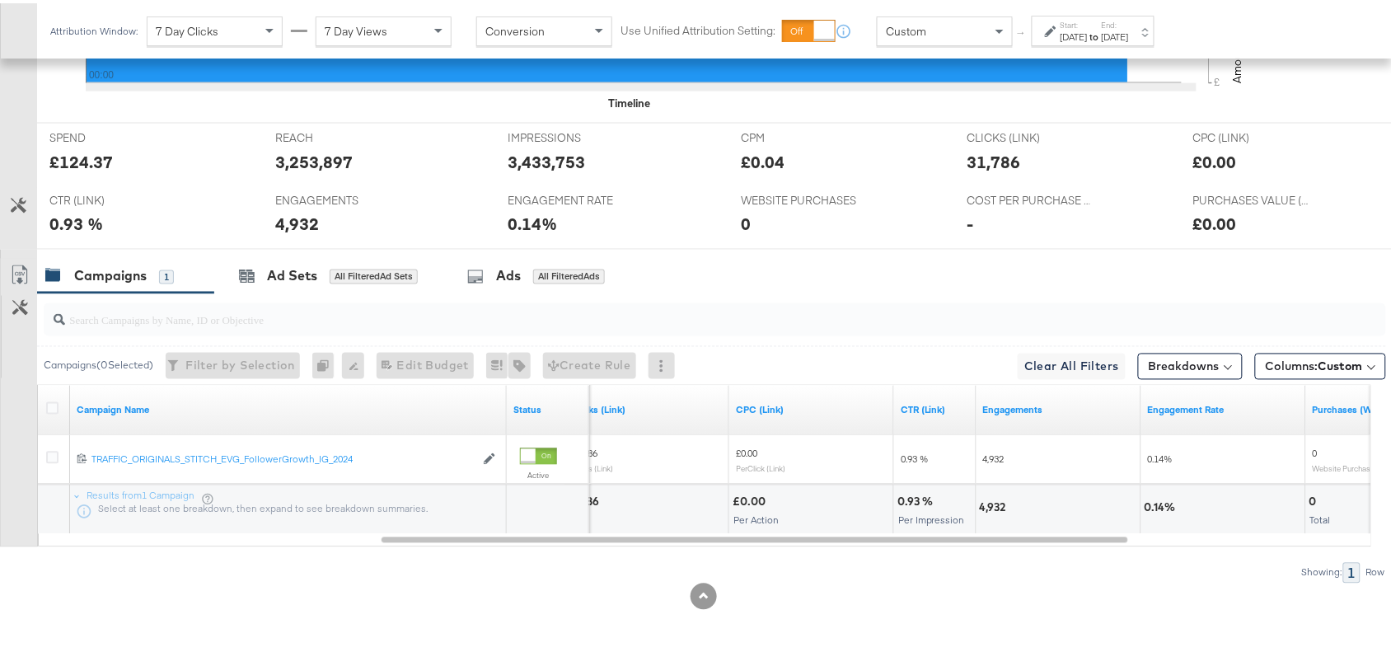
click at [982, 499] on div "4,932" at bounding box center [995, 505] width 31 height 16
copy div "4,932"
click at [982, 499] on div "4,932" at bounding box center [995, 505] width 31 height 16
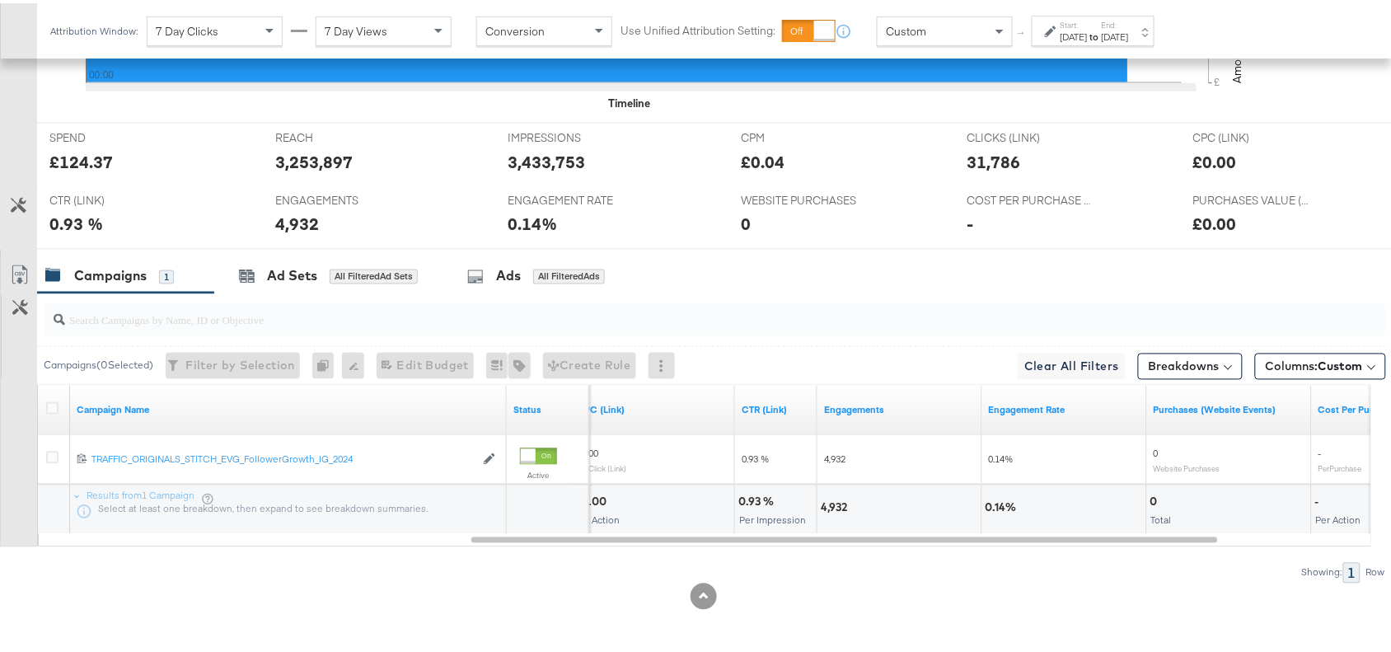
click at [1150, 497] on div "0" at bounding box center [1156, 499] width 12 height 16
copy div "0"
click at [1150, 497] on div "0" at bounding box center [1156, 499] width 12 height 16
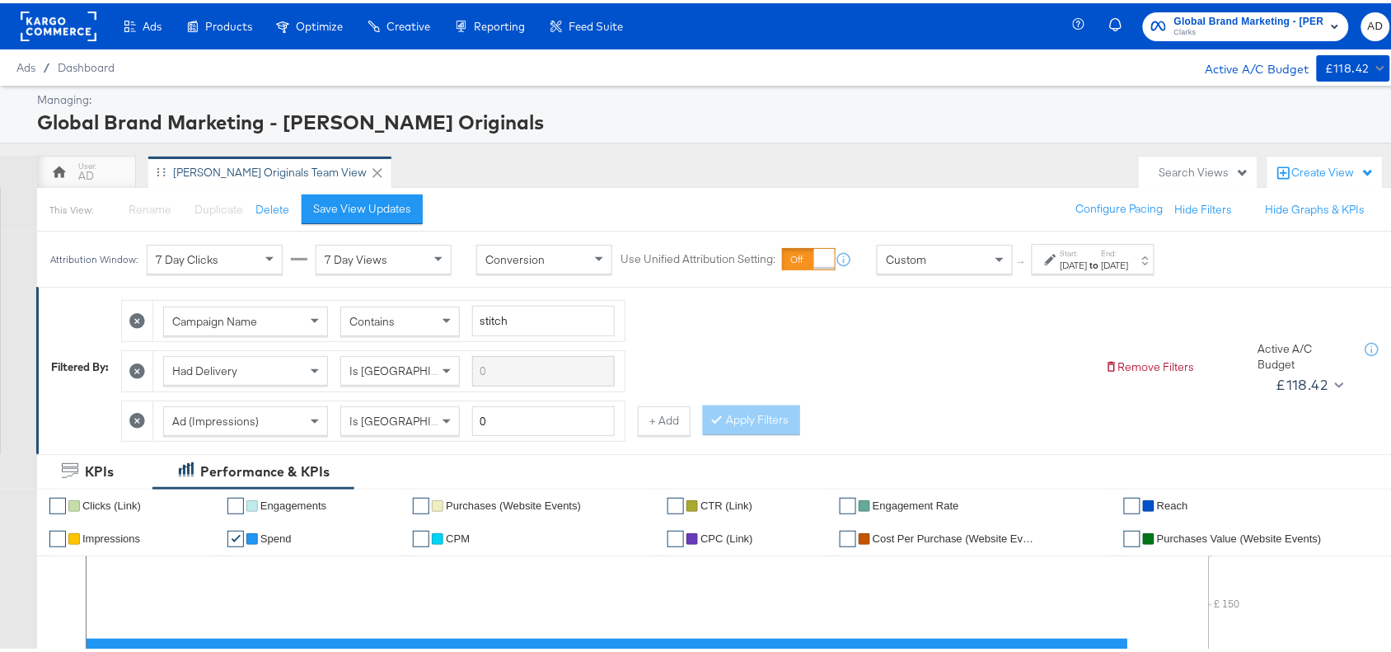
click at [1239, 23] on span "Clarks" at bounding box center [1249, 29] width 150 height 13
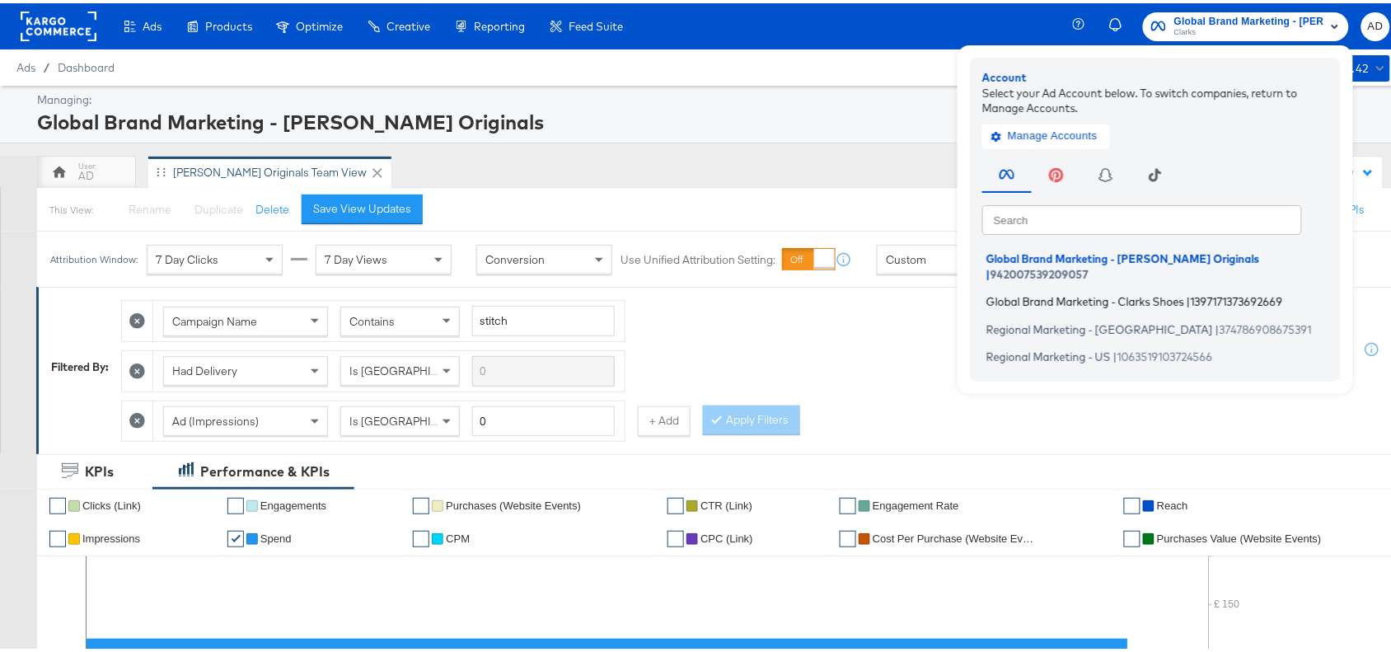
click at [1014, 292] on span "Global Brand Marketing - Clarks Shoes" at bounding box center [1085, 298] width 198 height 13
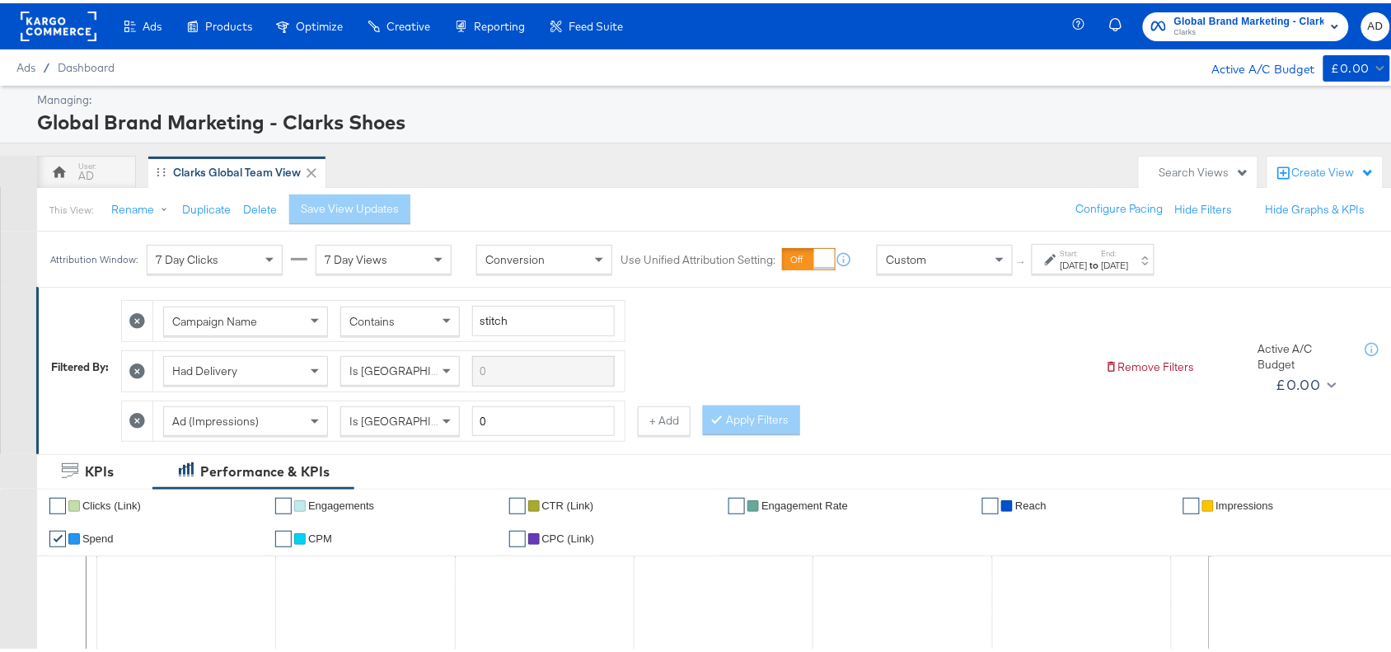
click at [1237, 38] on div "Global Brand Marketing - Clarks Shoes [PERSON_NAME] AD" at bounding box center [1243, 23] width 328 height 46
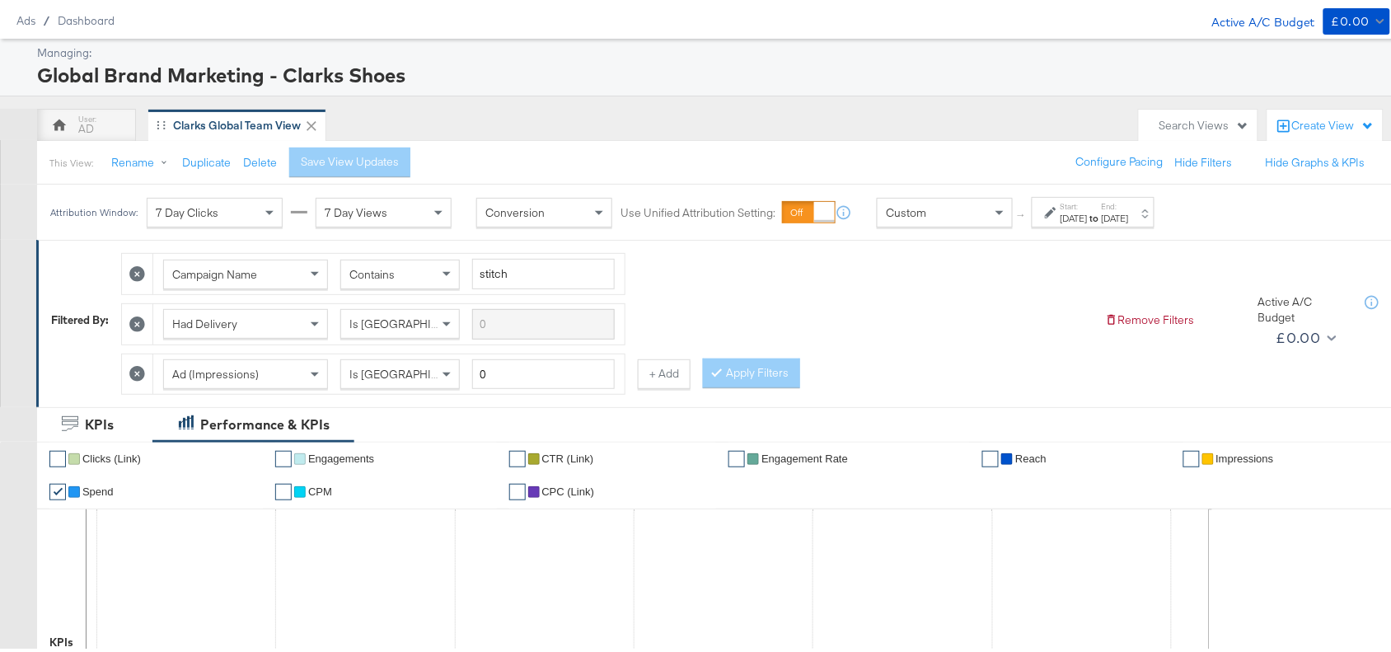
scroll to position [22, 0]
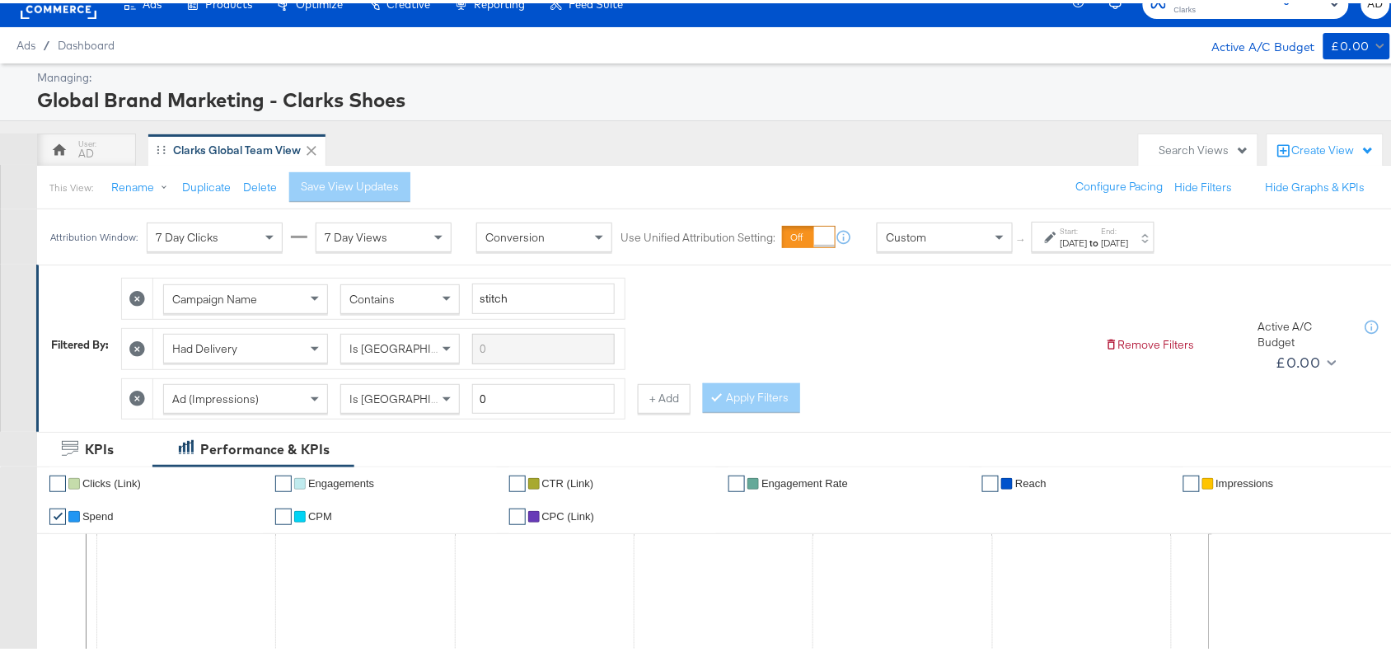
click at [1088, 243] on div "Oct 1st 2025" at bounding box center [1074, 239] width 27 height 13
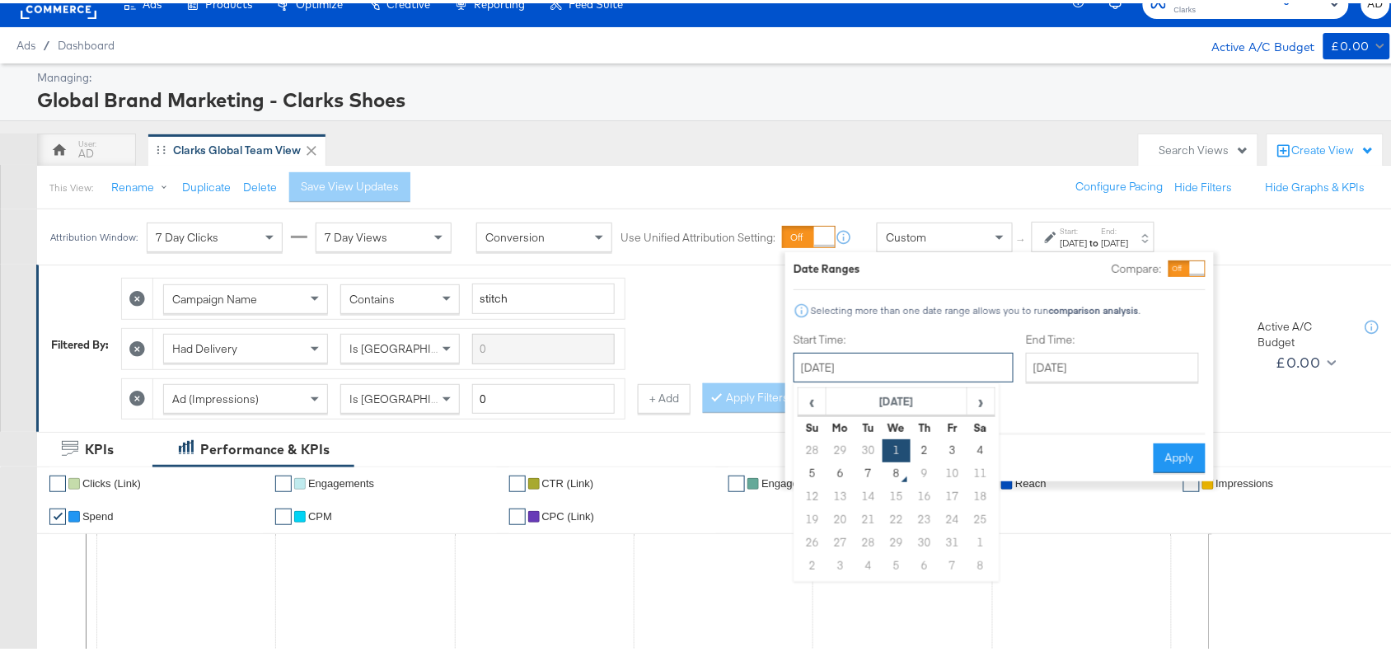
click at [890, 371] on input "October 1st 2025" at bounding box center [904, 364] width 220 height 30
click at [868, 466] on td "7" at bounding box center [869, 470] width 28 height 23
type input "October 7th 2025"
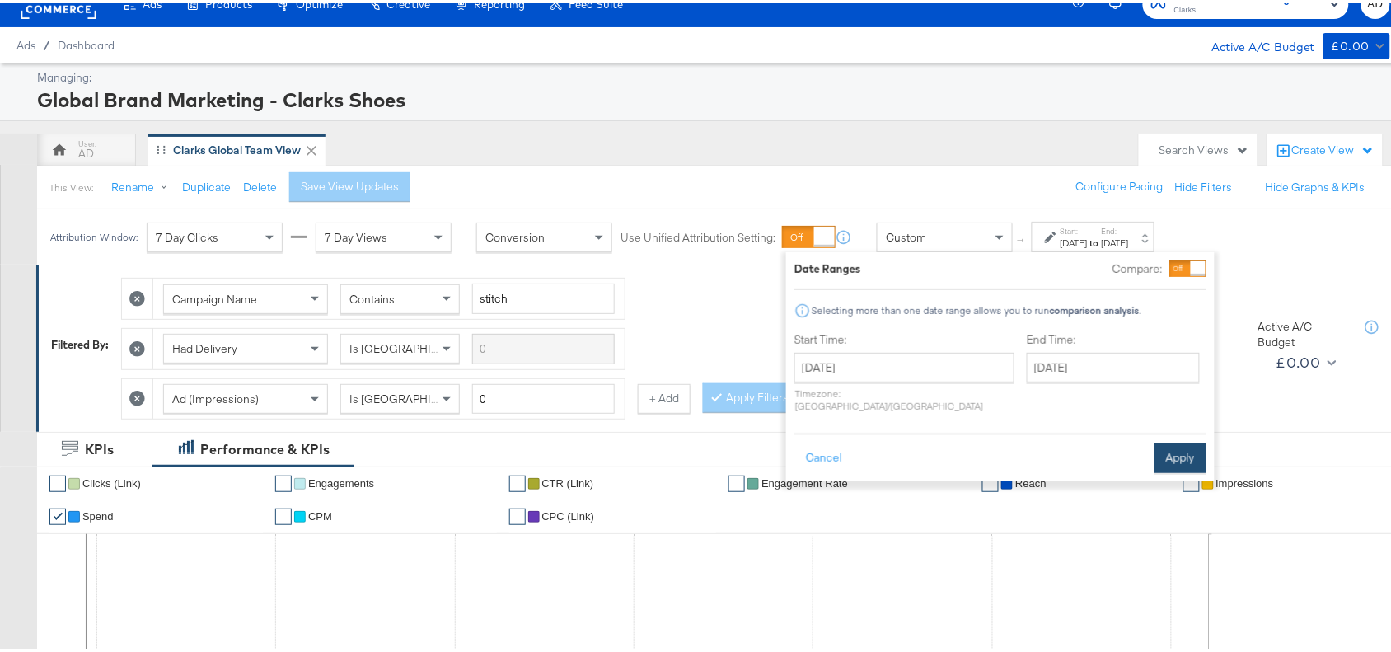
click at [1169, 440] on button "Apply" at bounding box center [1181, 455] width 52 height 30
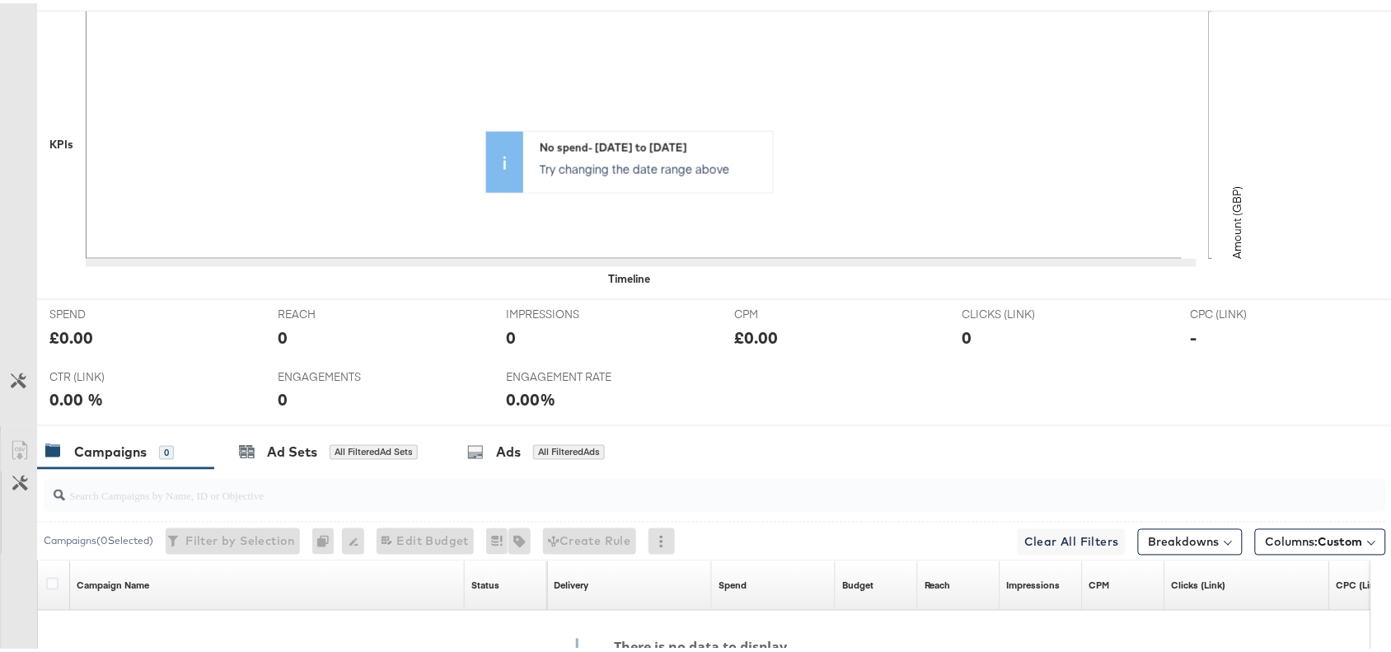
scroll to position [0, 0]
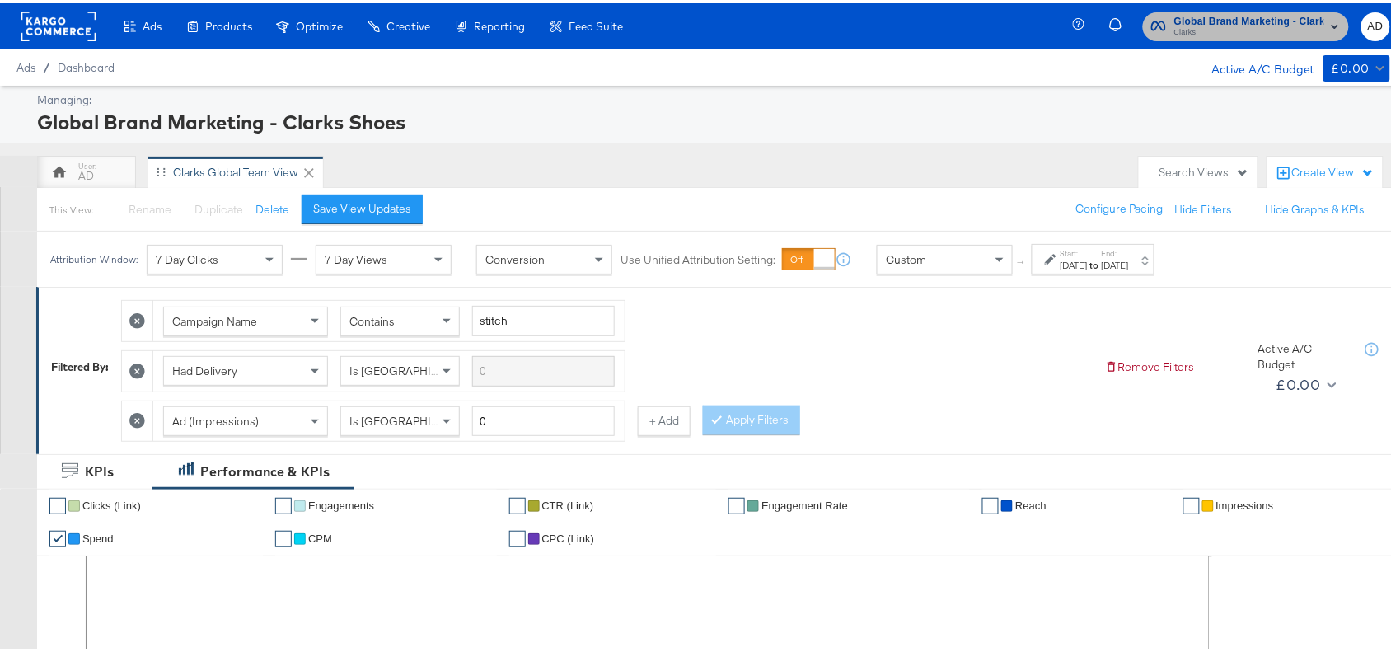
click at [1211, 29] on span "Clarks" at bounding box center [1249, 29] width 150 height 13
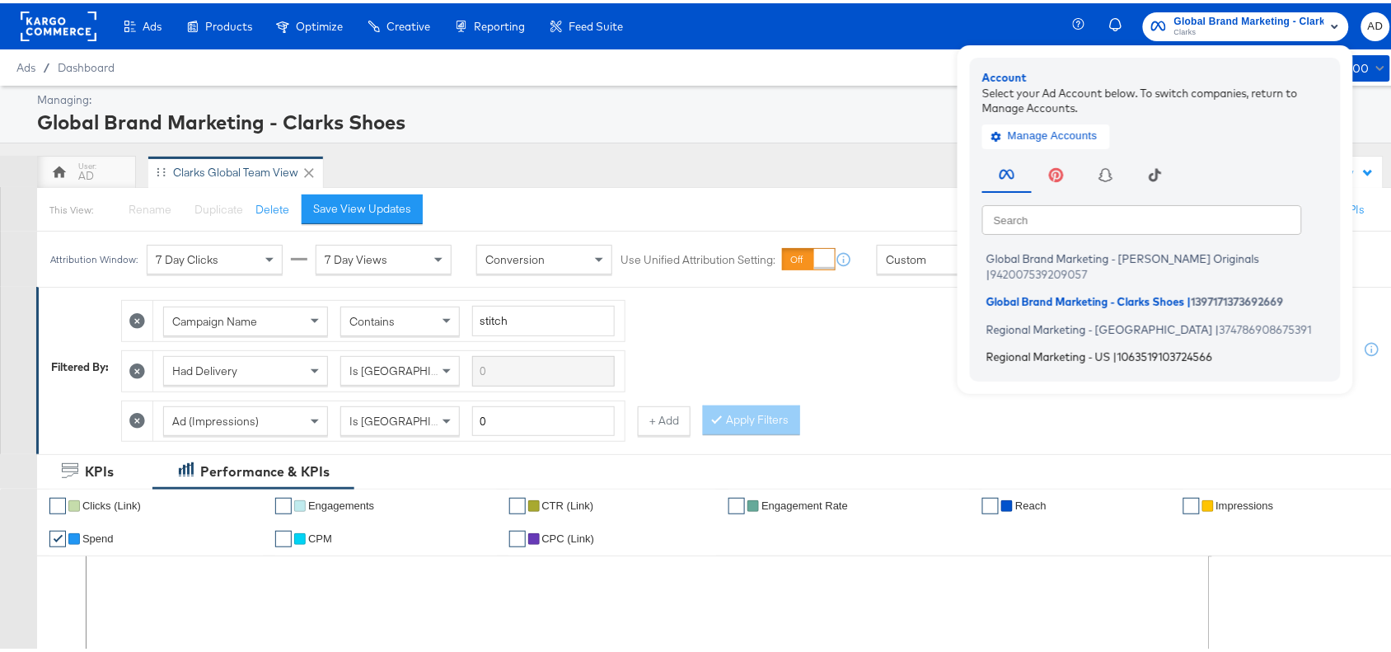
click at [1020, 347] on span "Regional Marketing - US" at bounding box center [1048, 353] width 124 height 13
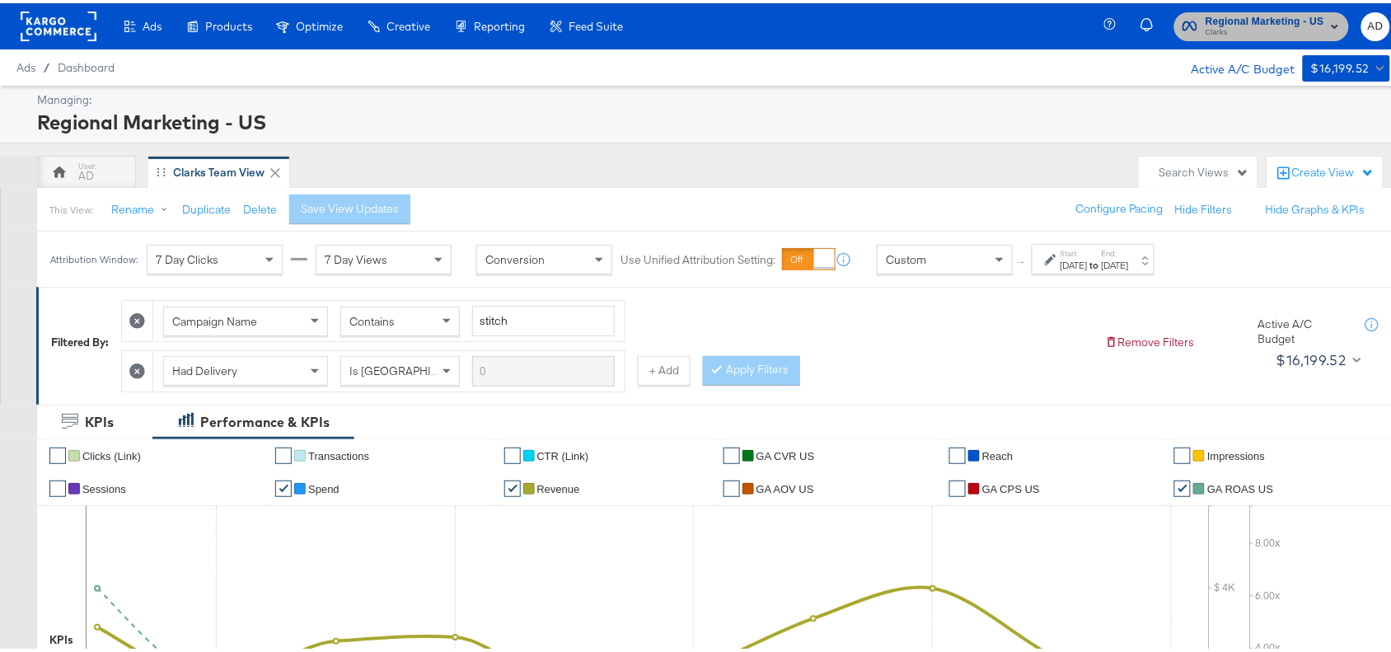
click at [1270, 21] on span "Regional Marketing - US" at bounding box center [1265, 18] width 119 height 17
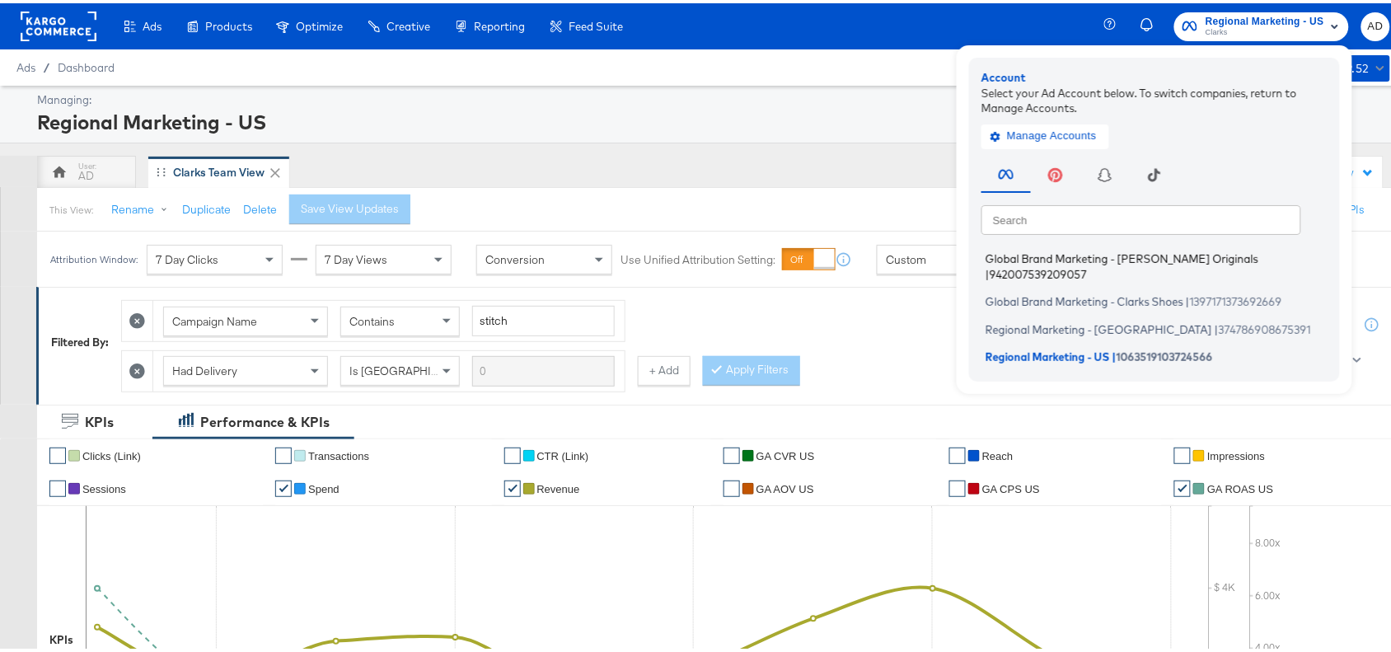
click at [1048, 260] on span "Global Brand Marketing - [PERSON_NAME] Originals" at bounding box center [1122, 255] width 273 height 13
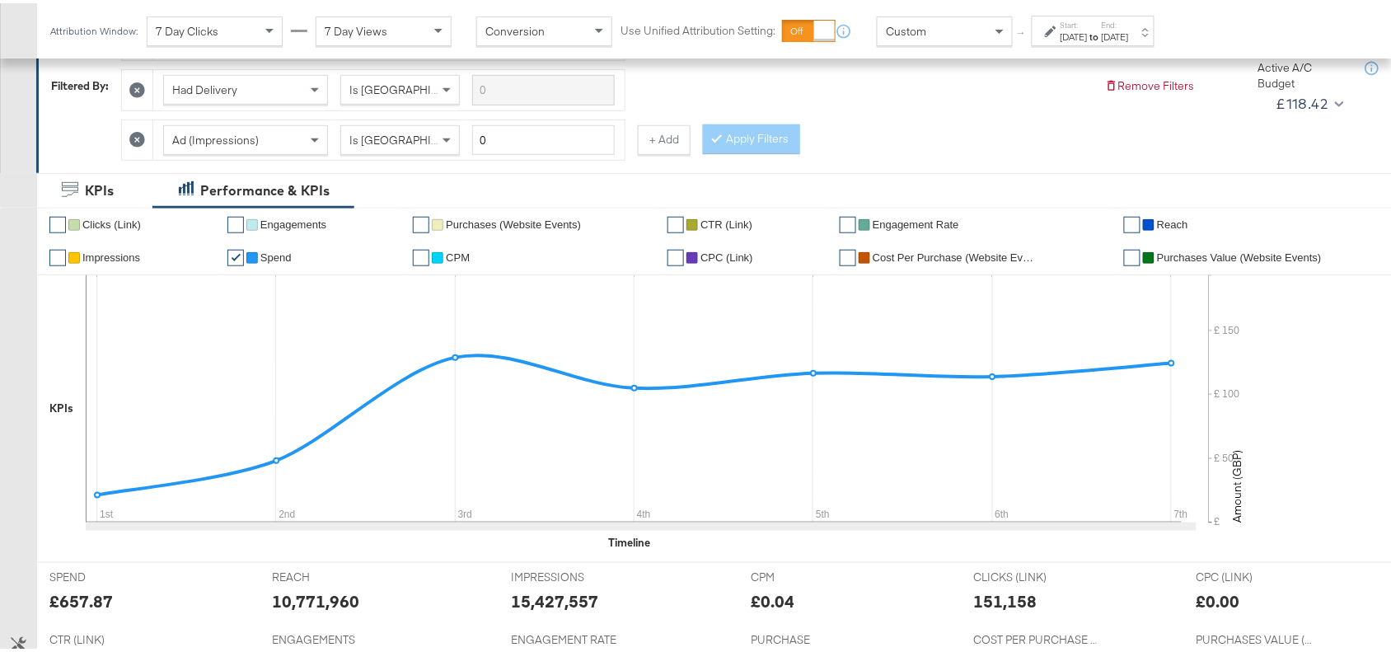
scroll to position [725, 0]
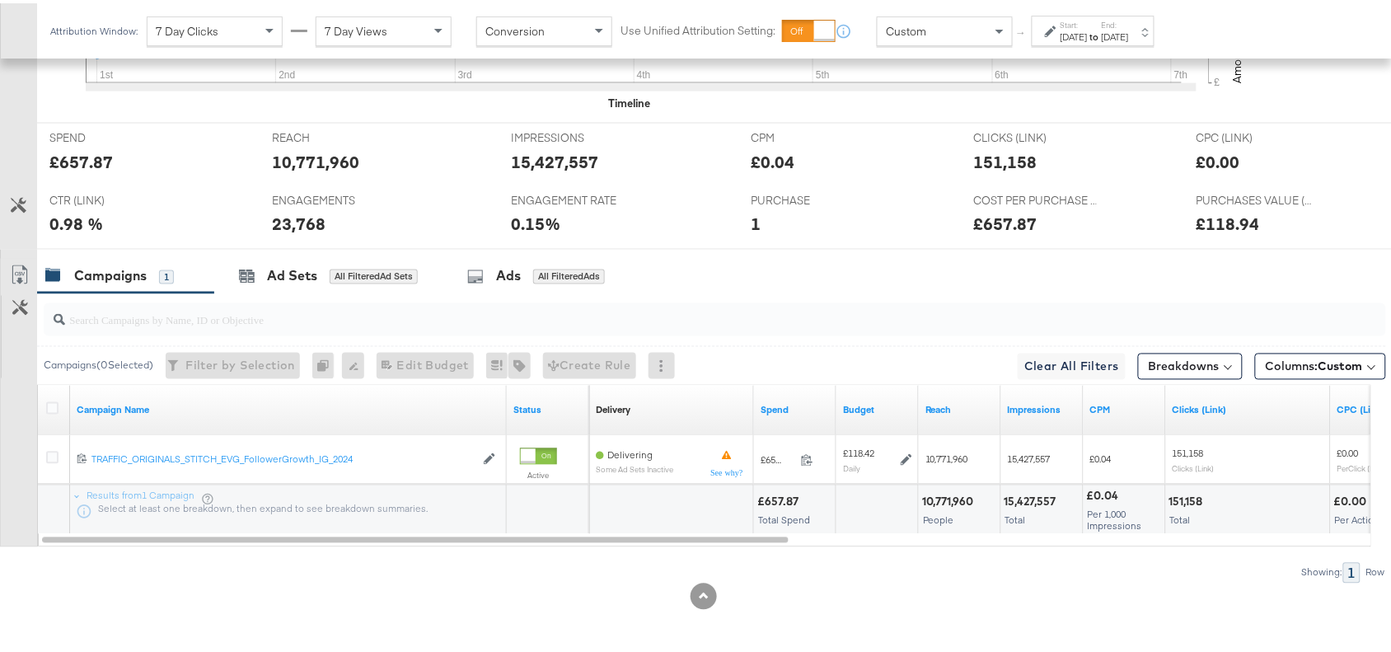
click at [972, 278] on div "Campaigns 1 Ad Sets All Filtered Ad Sets Ads All Filtered Ads" at bounding box center [722, 272] width 1370 height 35
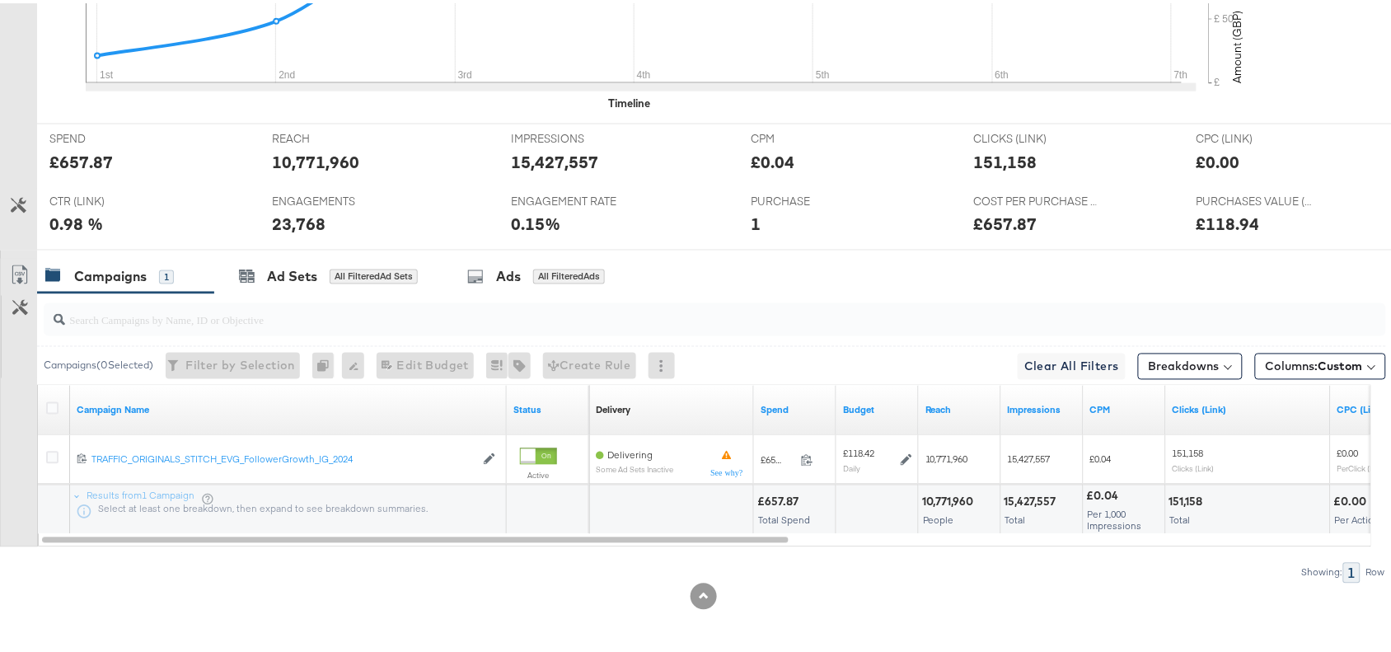
scroll to position [0, 0]
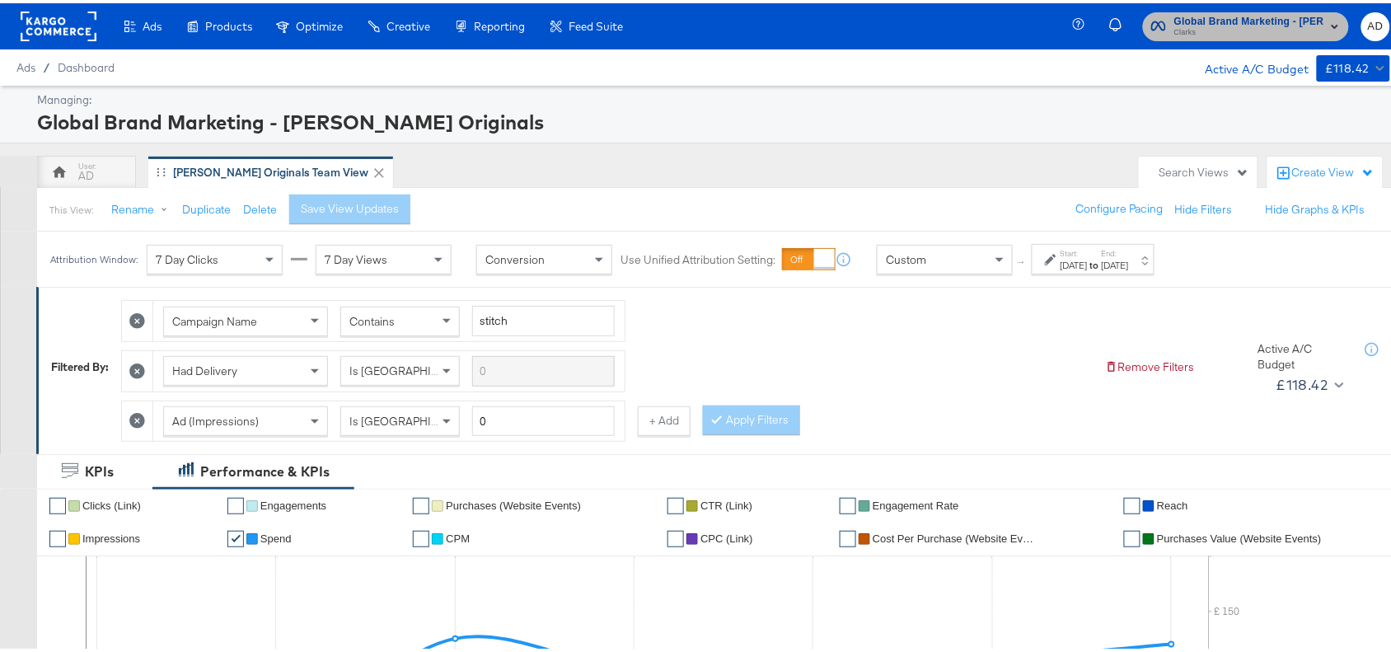
click at [1185, 21] on span "Global Brand Marketing - [PERSON_NAME] Originals" at bounding box center [1249, 18] width 150 height 17
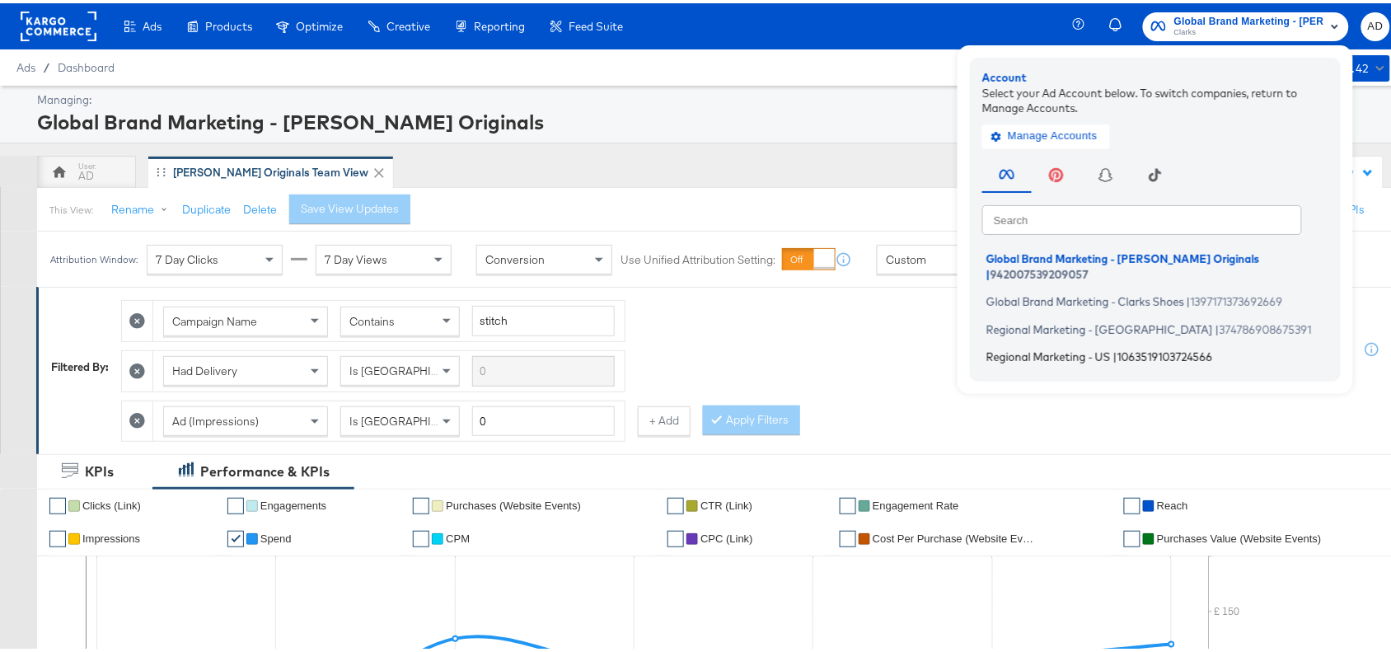
click at [1022, 347] on span "Regional Marketing - US" at bounding box center [1048, 353] width 124 height 13
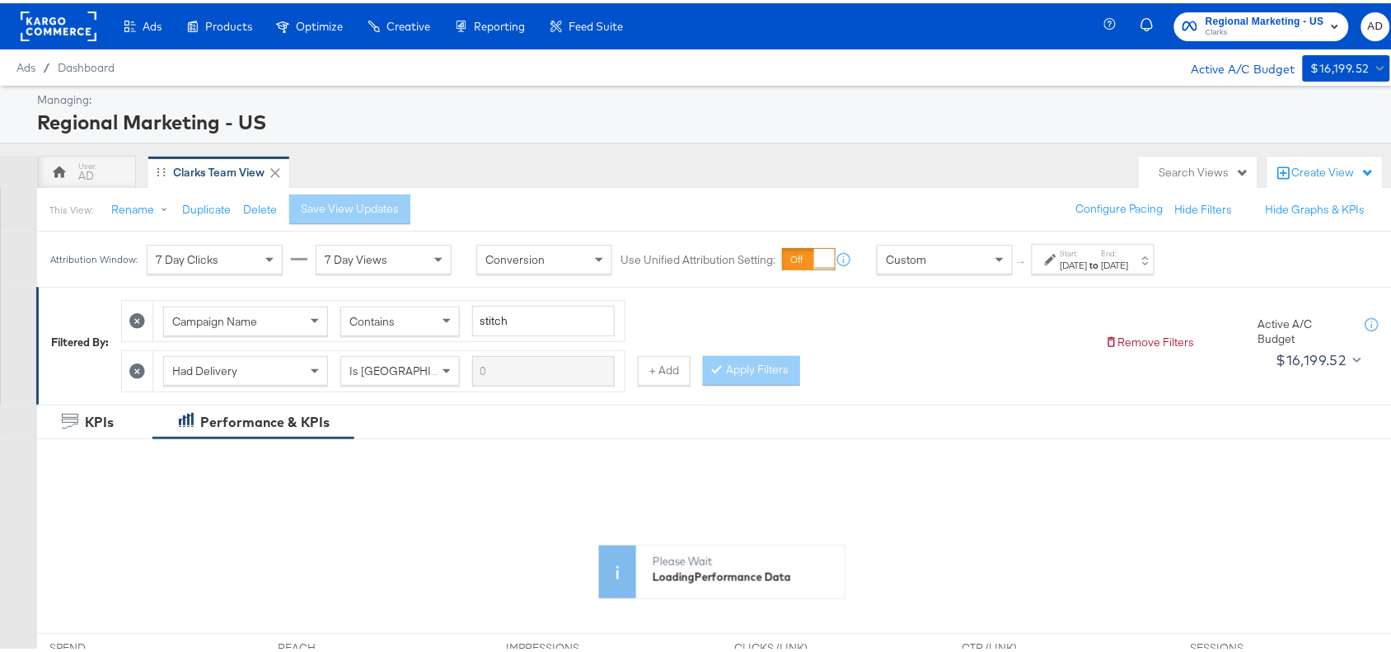
click at [1129, 260] on div "[DATE]" at bounding box center [1115, 261] width 27 height 13
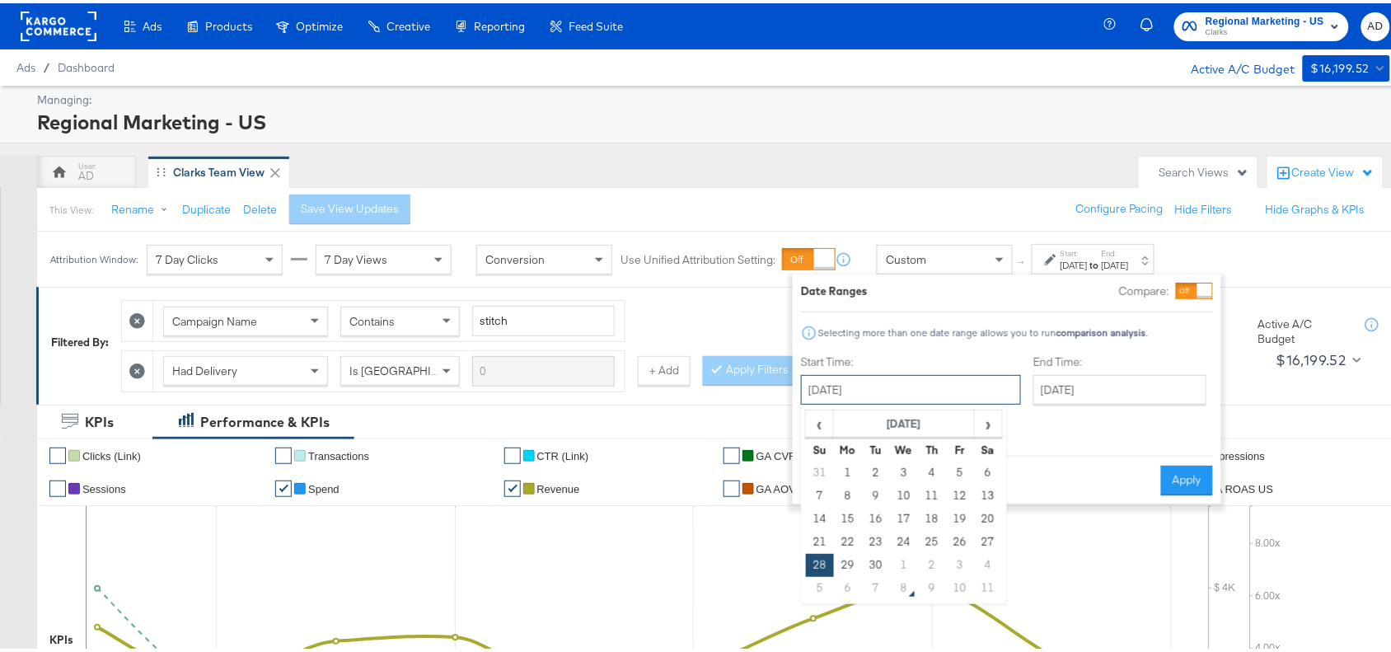
click at [923, 381] on input "[DATE]" at bounding box center [911, 387] width 220 height 30
click at [986, 425] on span "›" at bounding box center [989, 420] width 26 height 25
click at [839, 497] on td "6" at bounding box center [848, 492] width 28 height 23
type input "[DATE]"
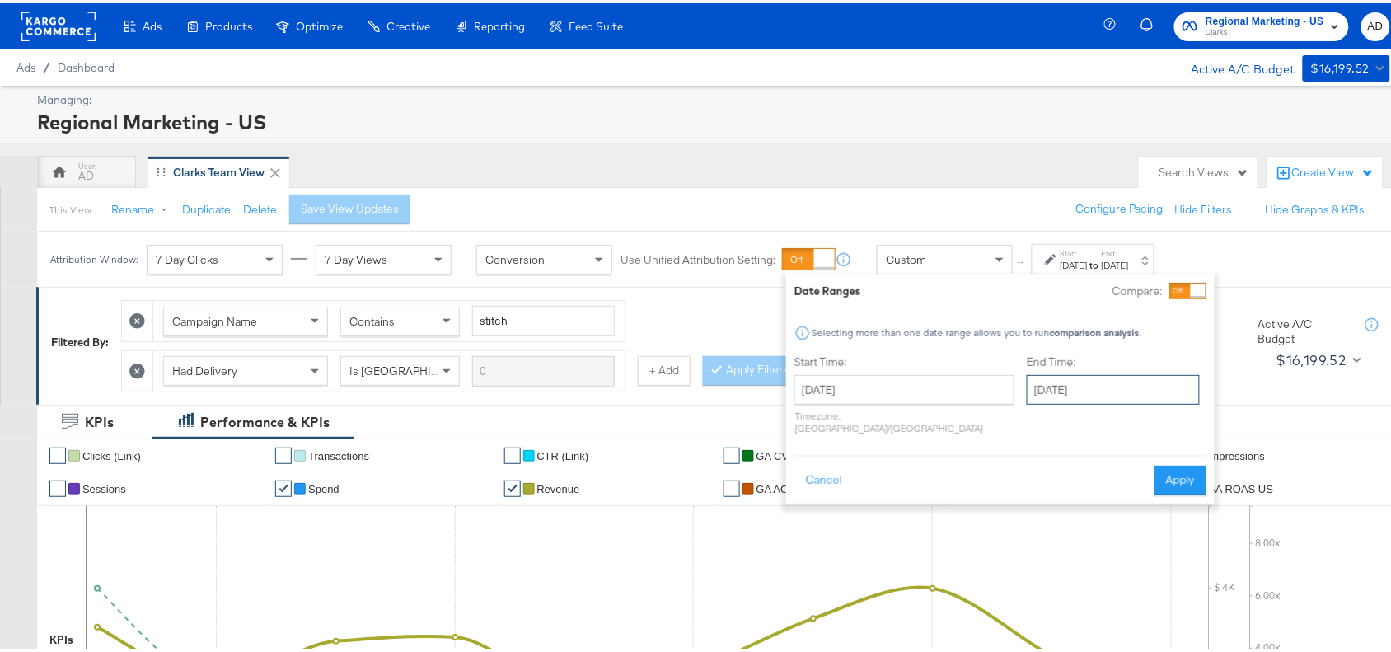
click at [1084, 388] on input "[DATE]" at bounding box center [1113, 387] width 173 height 30
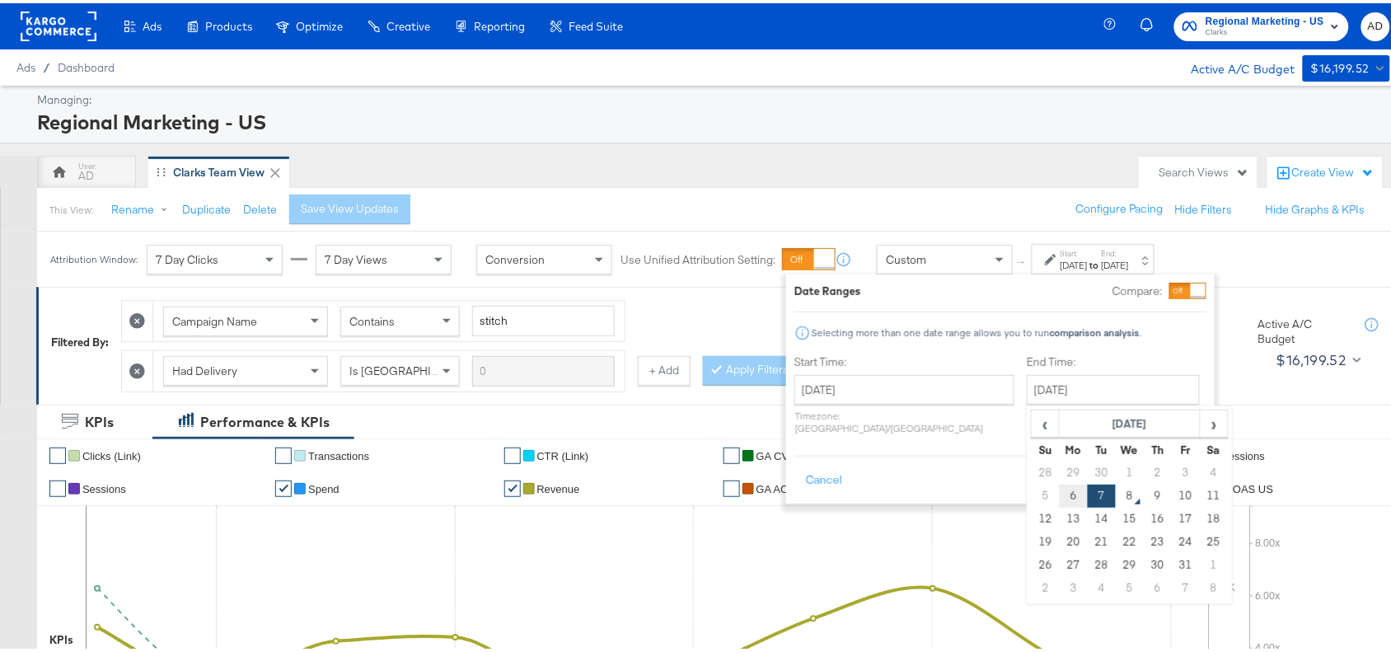
click at [1060, 501] on td "6" at bounding box center [1074, 492] width 28 height 23
type input "[DATE]"
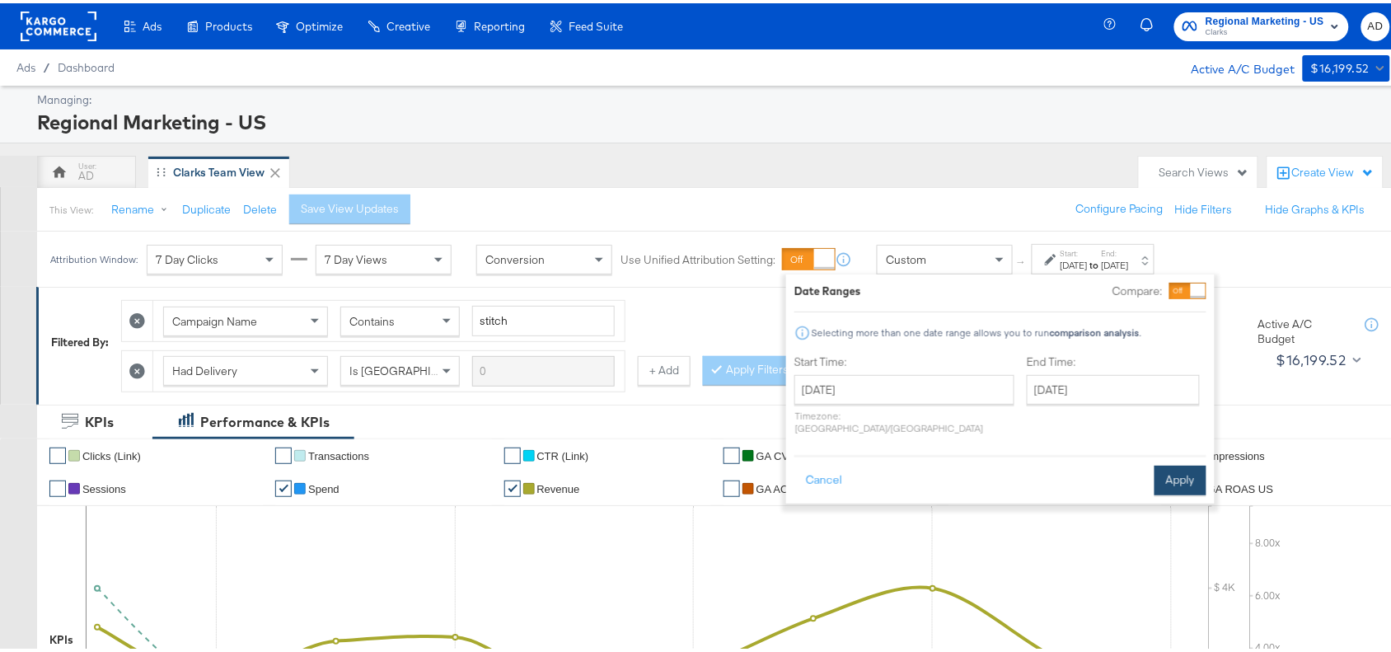
click at [1192, 480] on button "Apply" at bounding box center [1181, 477] width 52 height 30
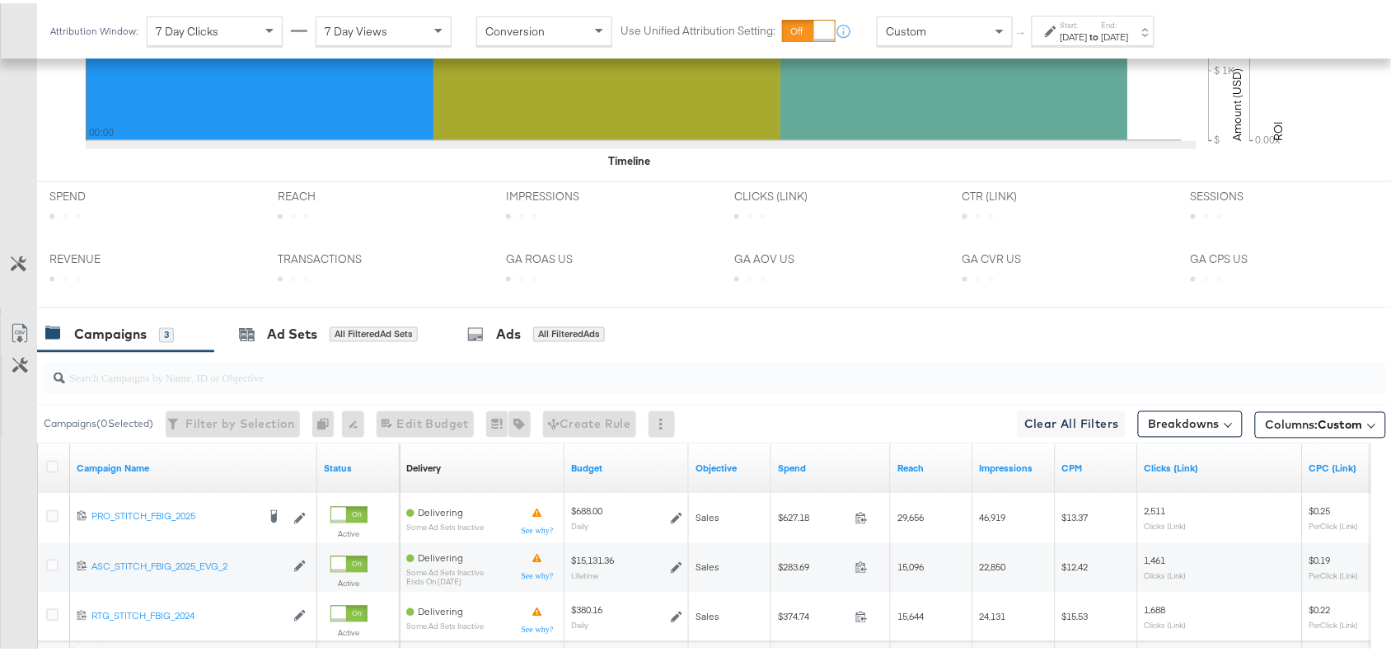
scroll to position [773, 0]
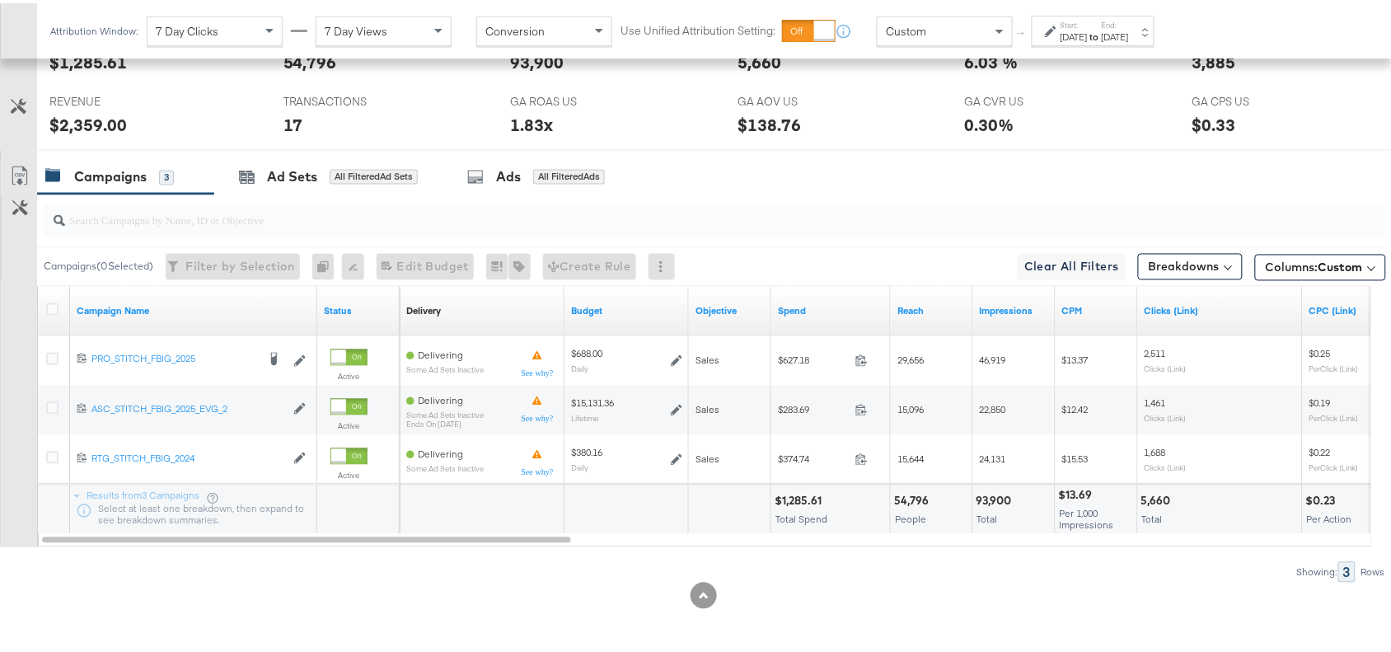
click at [806, 503] on div "$1,285.61" at bounding box center [801, 498] width 52 height 16
copy div "1,285.61"
click at [806, 503] on div "$1,285.61" at bounding box center [801, 498] width 52 height 16
click at [981, 494] on div "93,900" at bounding box center [997, 498] width 40 height 16
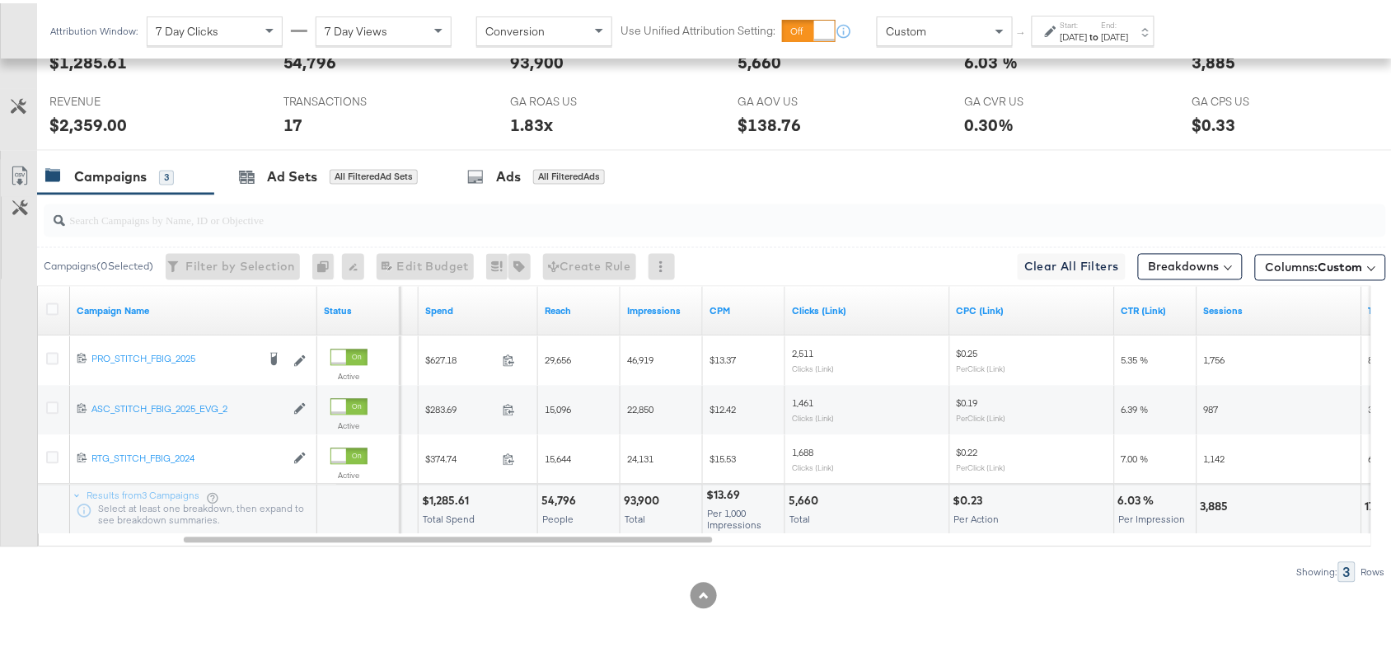
click at [798, 499] on div "5,660" at bounding box center [806, 498] width 35 height 16
copy div "5,660"
click at [798, 499] on div "5,660" at bounding box center [806, 498] width 35 height 16
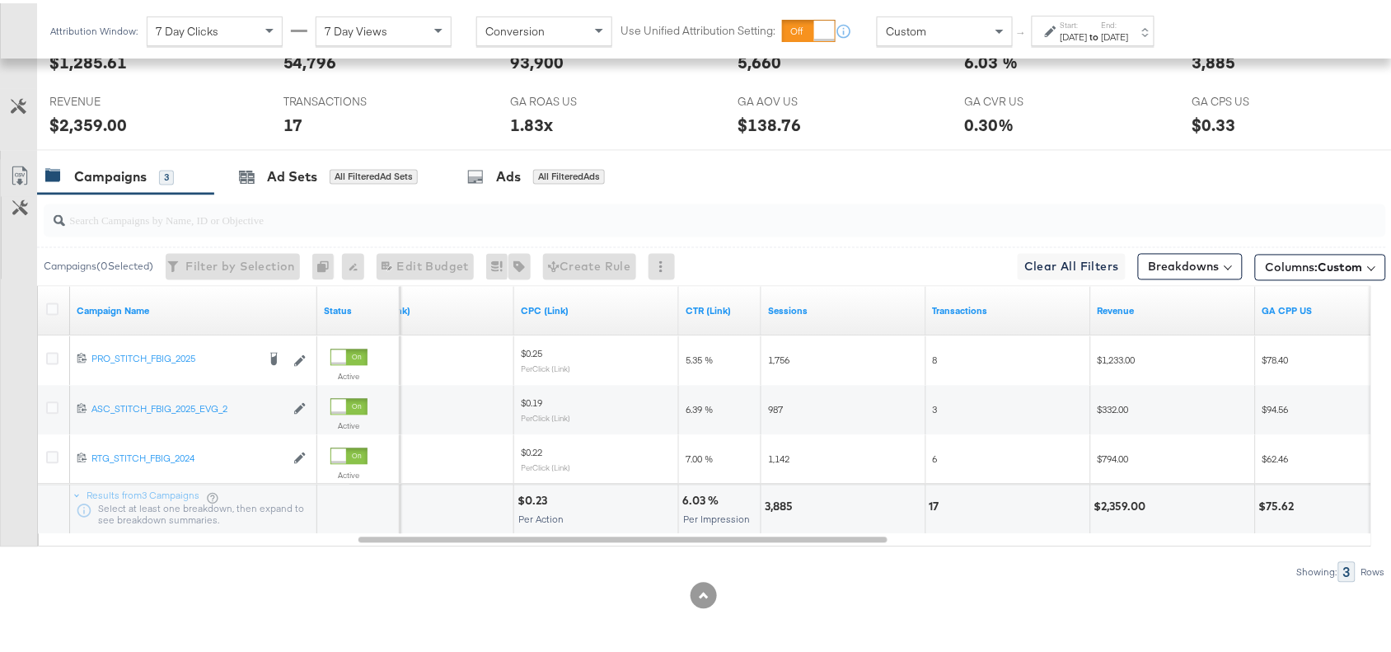
click at [784, 503] on div "3,885" at bounding box center [781, 504] width 33 height 16
copy div "3,885"
click at [784, 503] on div "3,885" at bounding box center [781, 504] width 33 height 16
click at [935, 507] on div "17" at bounding box center [937, 504] width 15 height 16
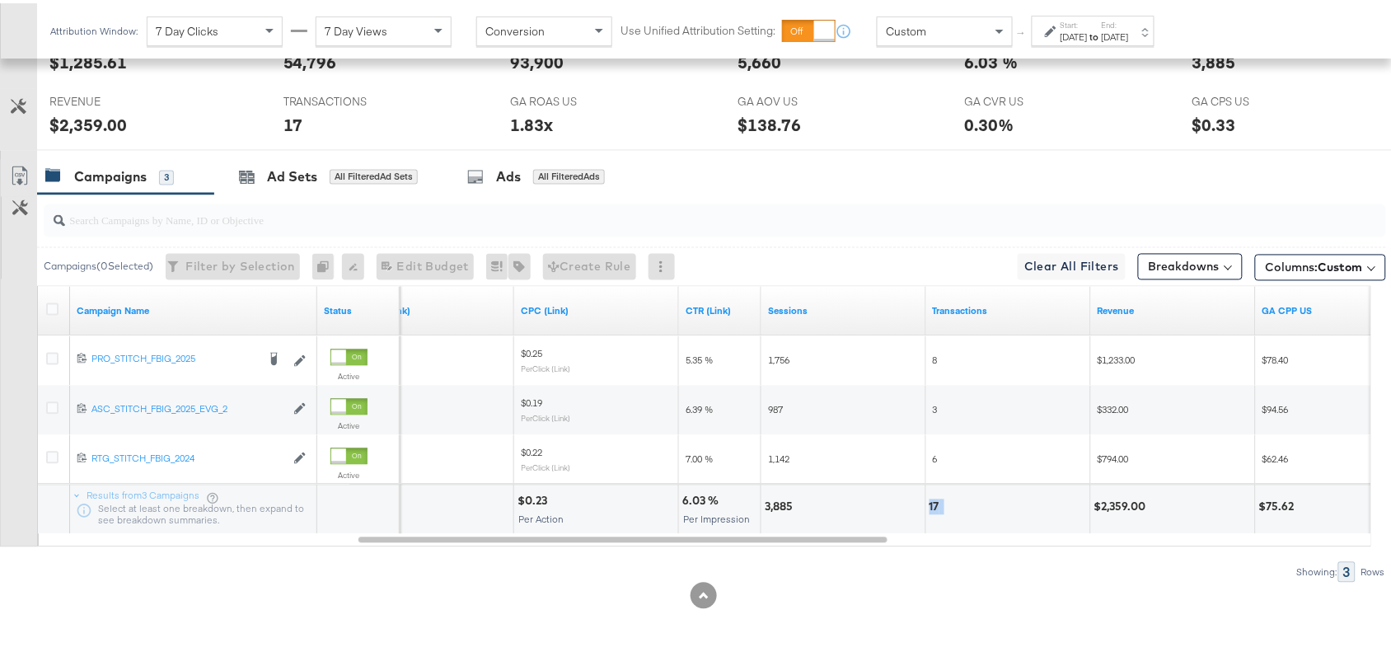
copy div "17"
click at [935, 507] on div "17" at bounding box center [937, 504] width 15 height 16
click at [1122, 504] on div "$2,359.00" at bounding box center [1122, 504] width 57 height 16
click at [1102, 33] on strong "to" at bounding box center [1095, 33] width 14 height 12
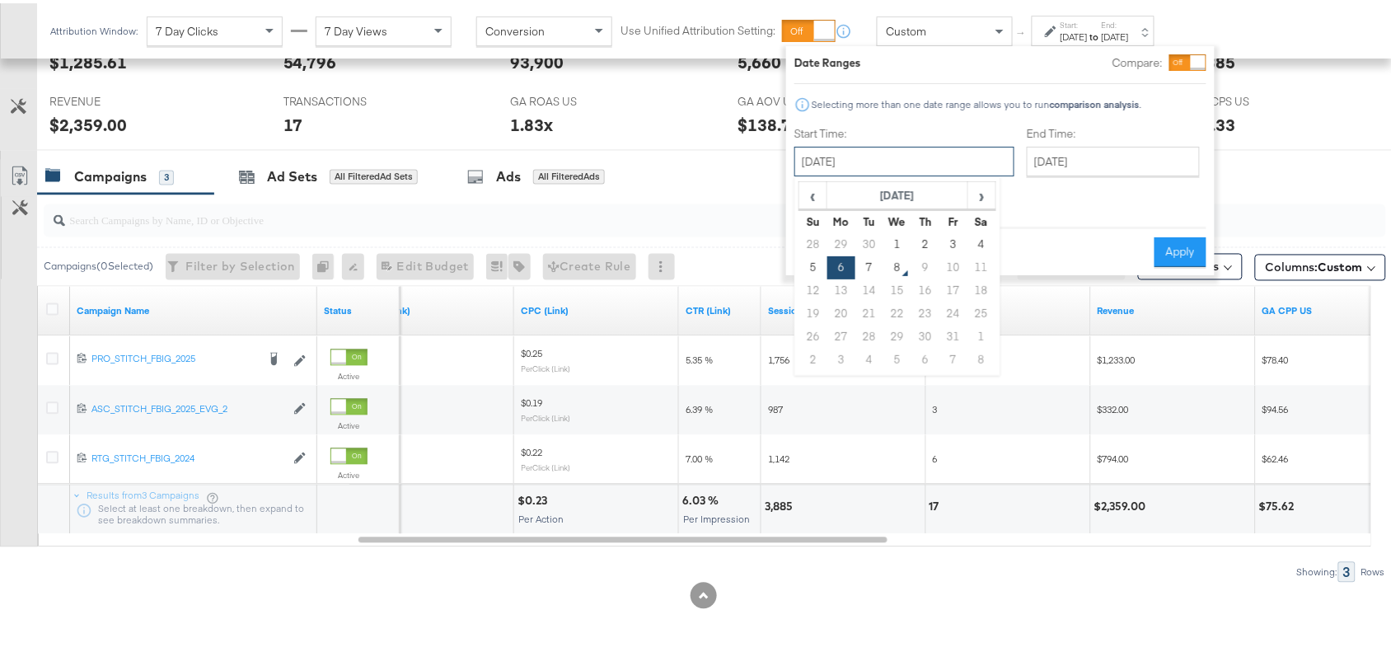
click at [890, 166] on input "October 6th 2025" at bounding box center [904, 158] width 220 height 30
click at [859, 257] on td "7" at bounding box center [869, 264] width 28 height 23
type input "October 7th 2025"
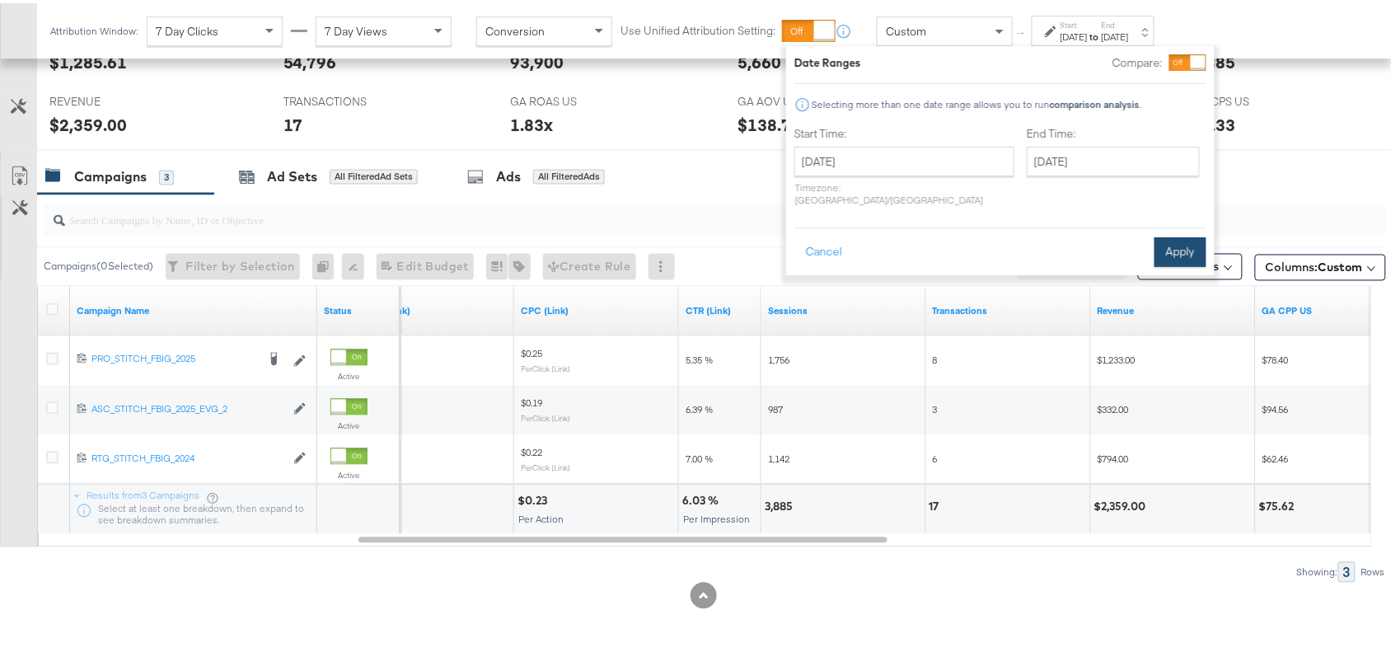
click at [1192, 234] on button "Apply" at bounding box center [1181, 249] width 52 height 30
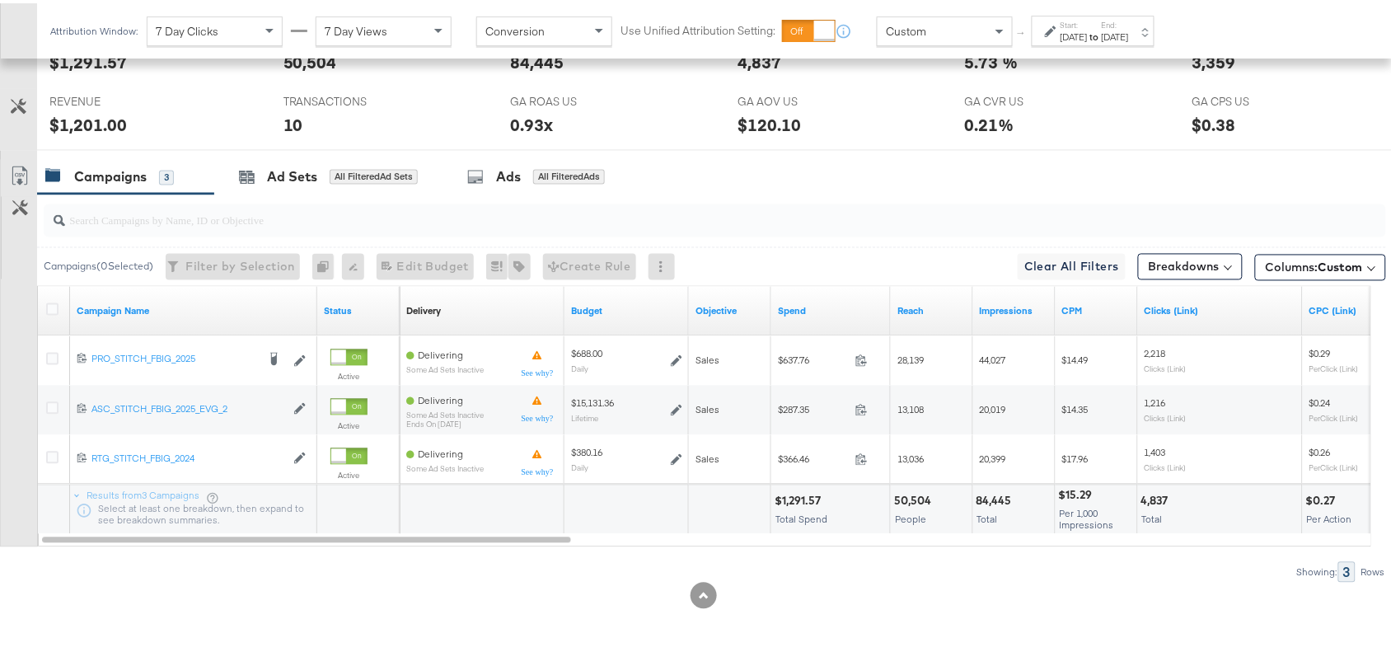
click at [802, 499] on div "$1,291.57" at bounding box center [800, 498] width 51 height 16
copy div "1,291.57"
click at [802, 499] on div "$1,291.57" at bounding box center [800, 498] width 51 height 16
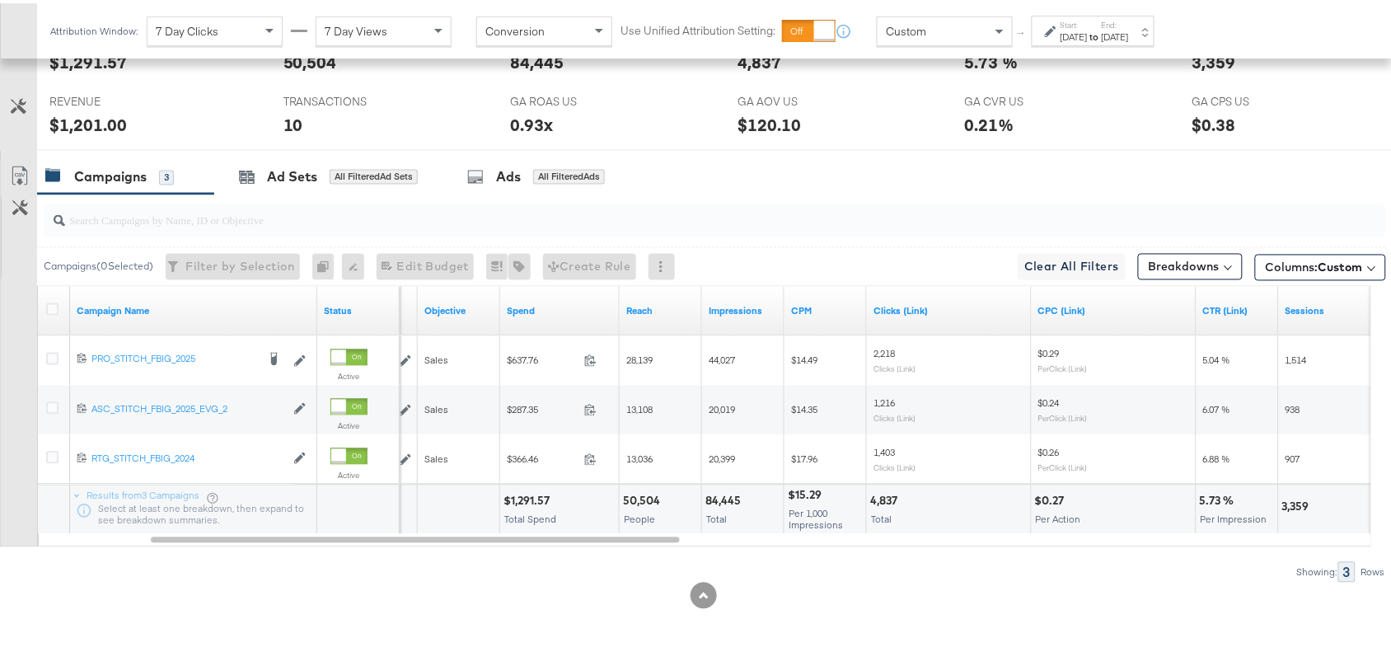
click at [706, 495] on div "84,445" at bounding box center [725, 498] width 40 height 16
copy div "84,445"
click at [706, 495] on div "84,445" at bounding box center [725, 498] width 40 height 16
click at [870, 501] on div "4,837" at bounding box center [886, 498] width 32 height 16
copy div "4,837"
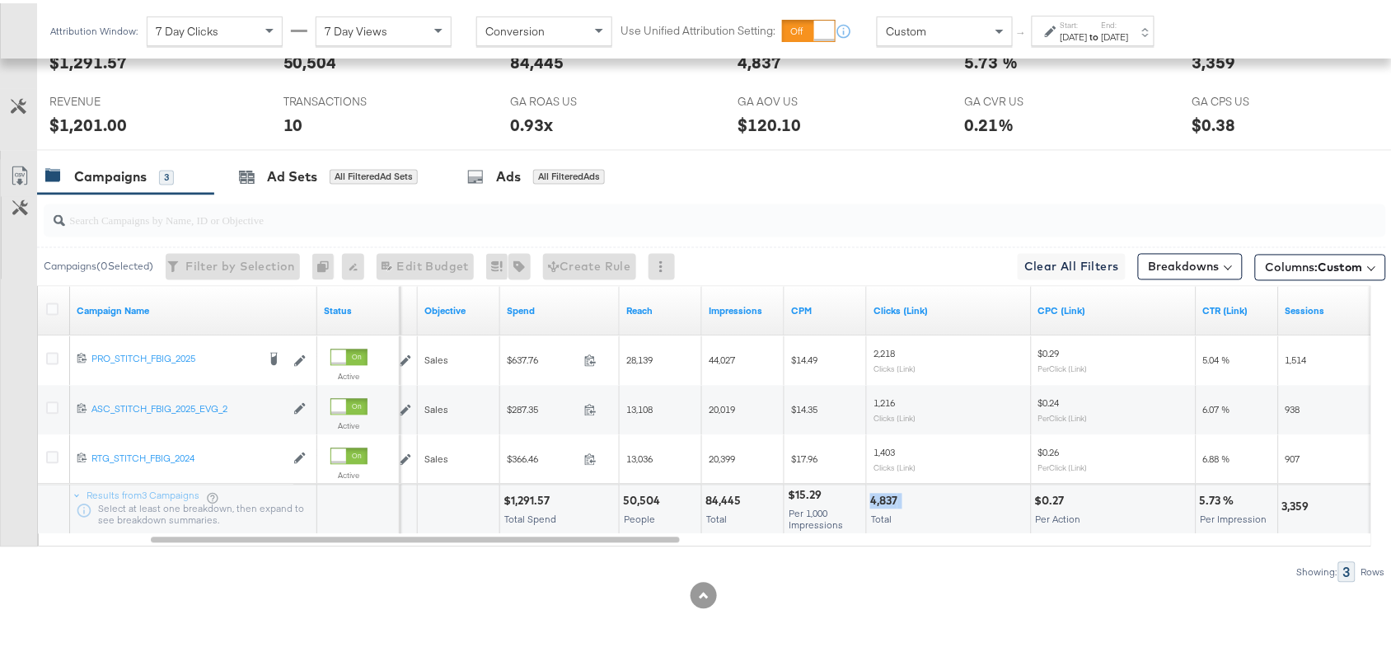
click at [870, 501] on div "4,837" at bounding box center [886, 498] width 32 height 16
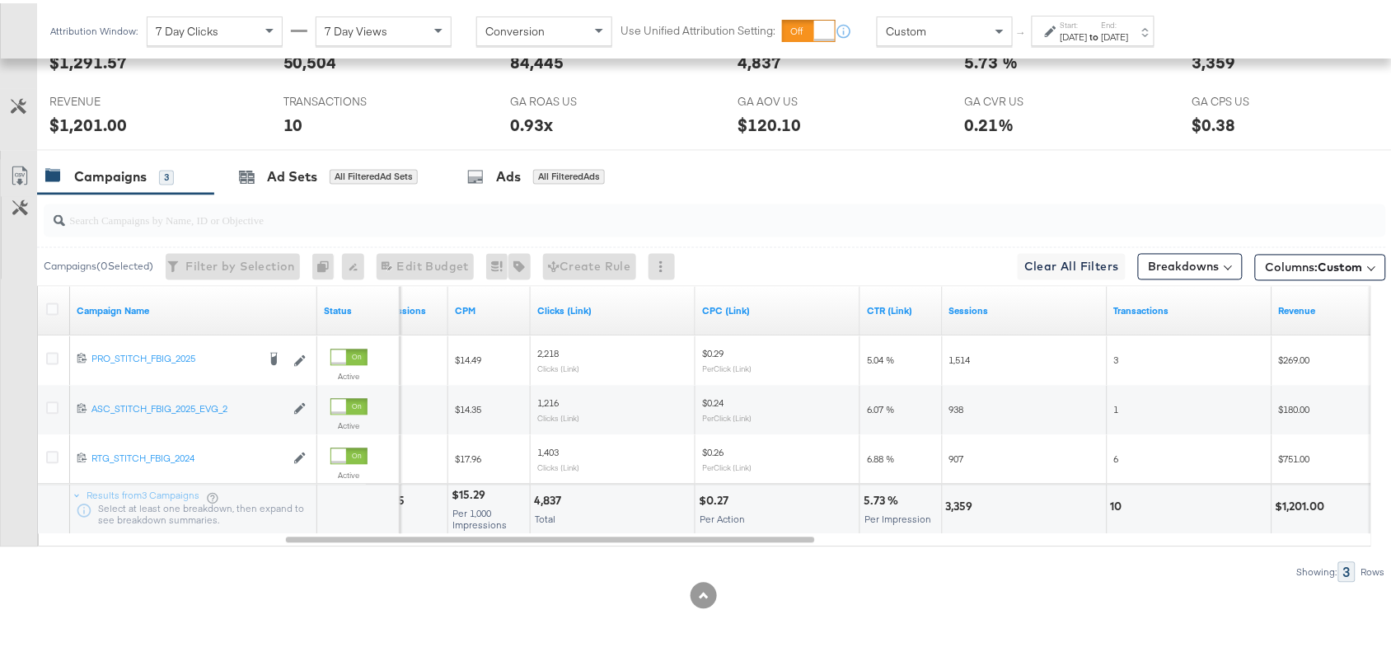
click at [953, 501] on div "3,359" at bounding box center [962, 504] width 32 height 16
copy div "3,359"
click at [953, 501] on div "3,359" at bounding box center [962, 504] width 32 height 16
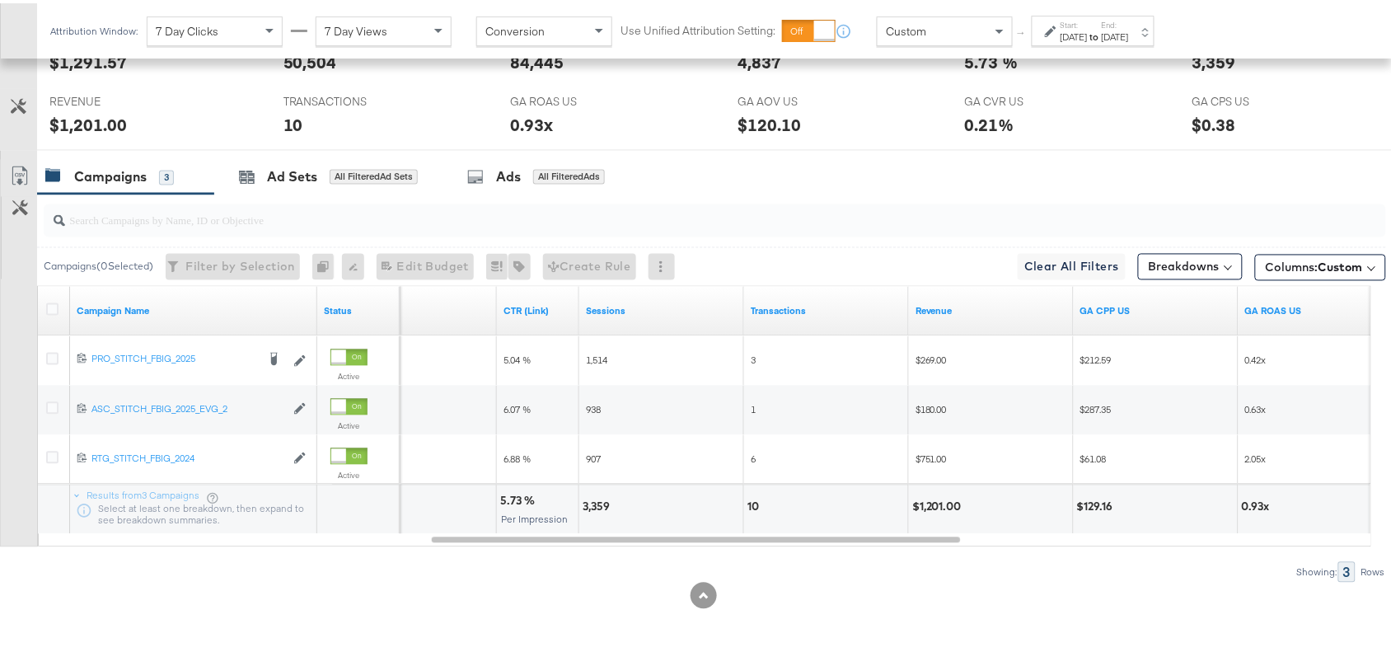
click at [755, 501] on div "10" at bounding box center [755, 504] width 16 height 16
copy div "10"
click at [755, 501] on div "10" at bounding box center [755, 504] width 16 height 16
click at [945, 508] on div "$1,201.00" at bounding box center [939, 504] width 54 height 16
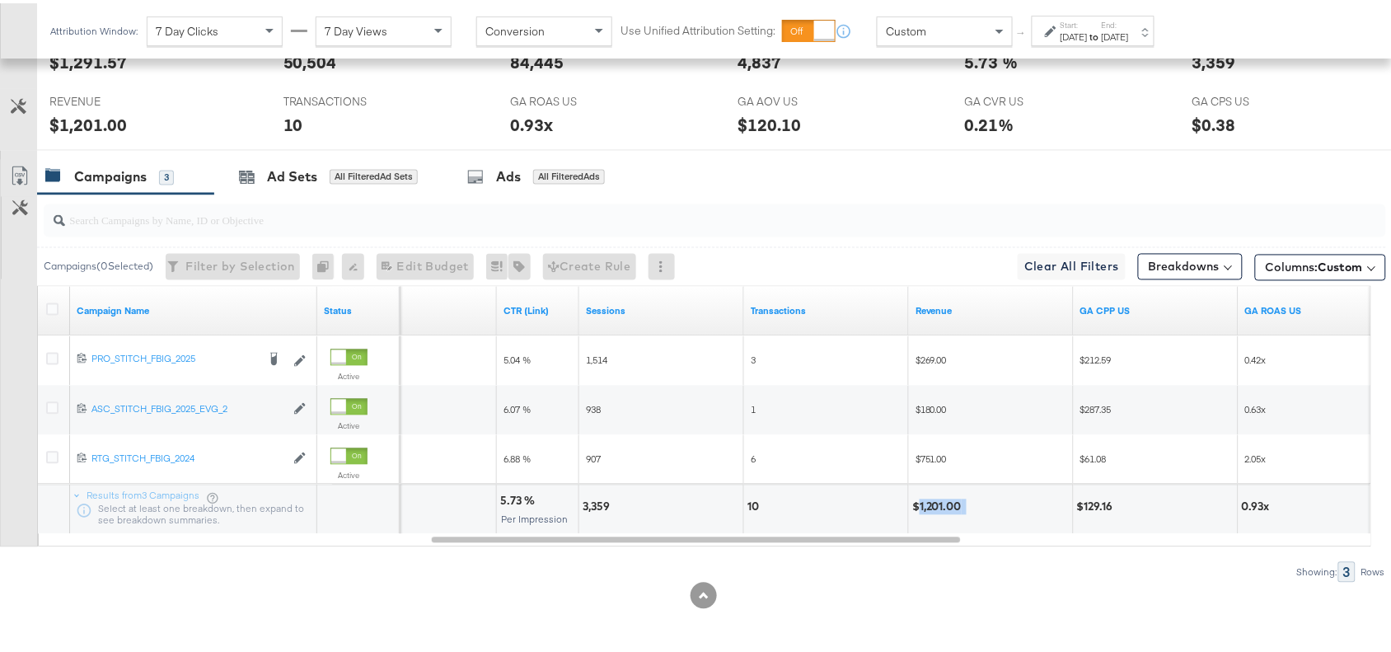
click at [945, 508] on div "$1,201.00" at bounding box center [939, 504] width 54 height 16
copy div "1,201.00"
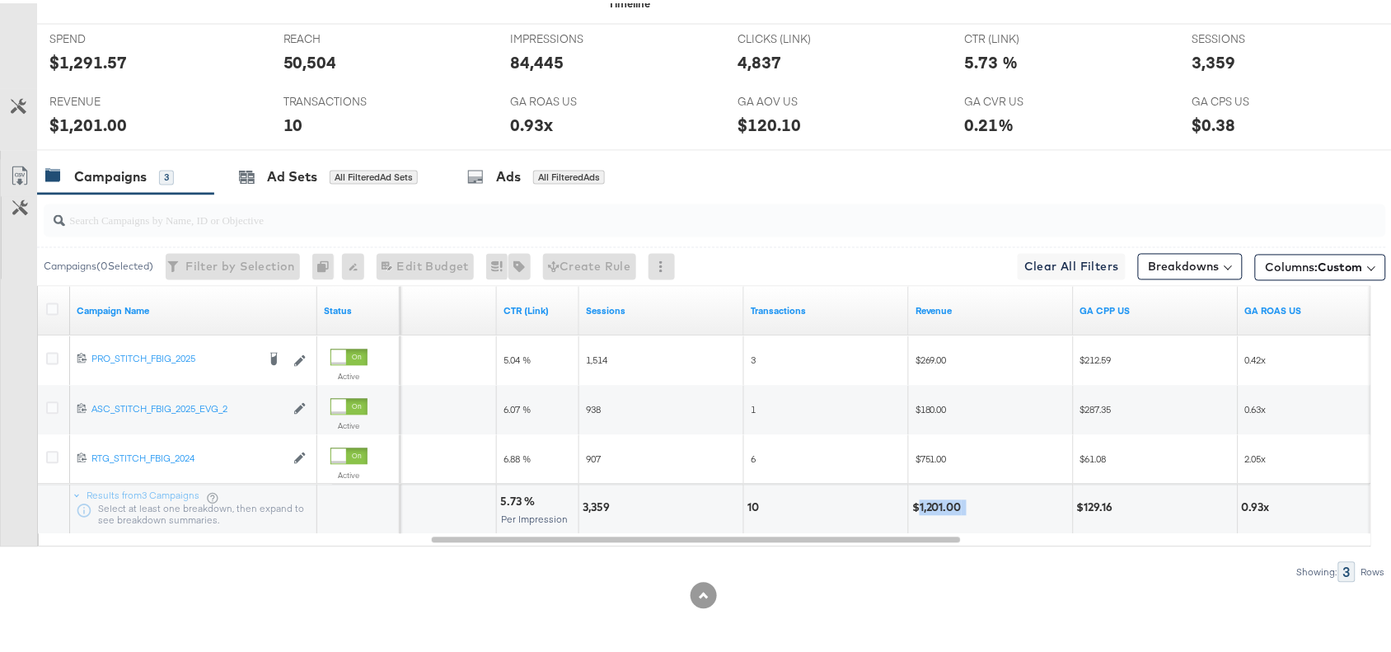
scroll to position [0, 0]
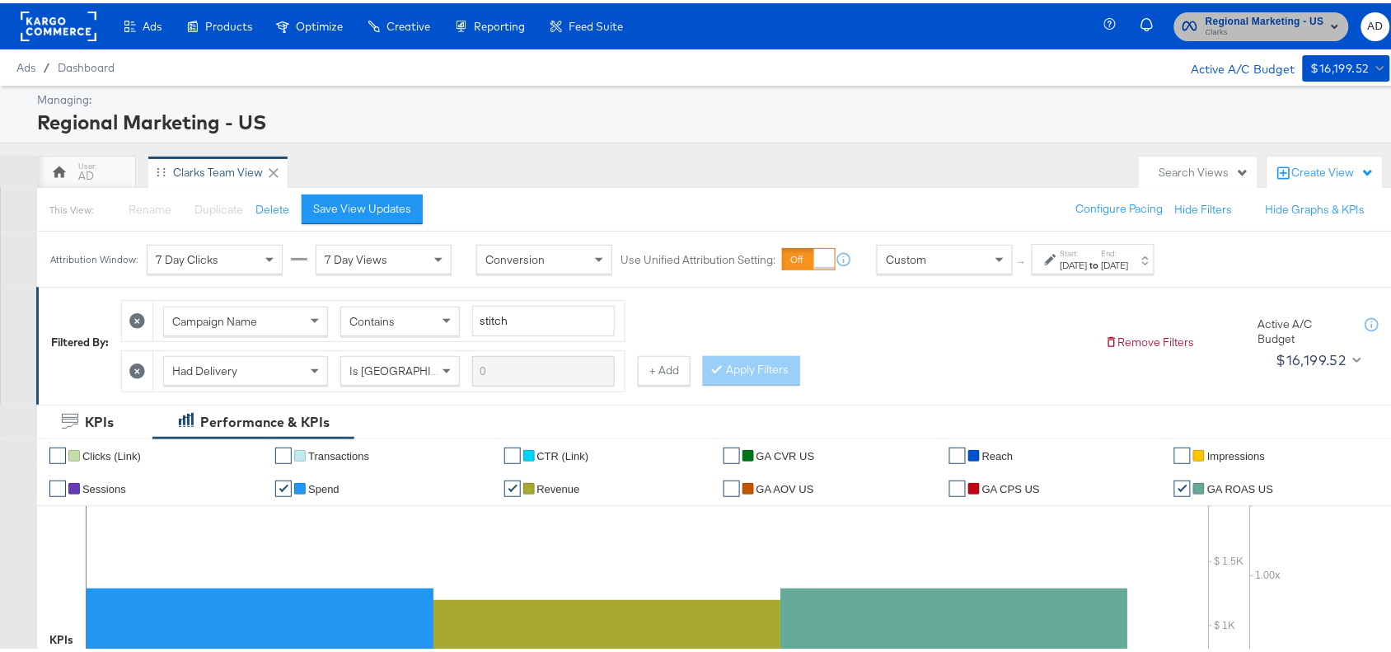
click at [1206, 26] on span "Clarks" at bounding box center [1265, 29] width 119 height 13
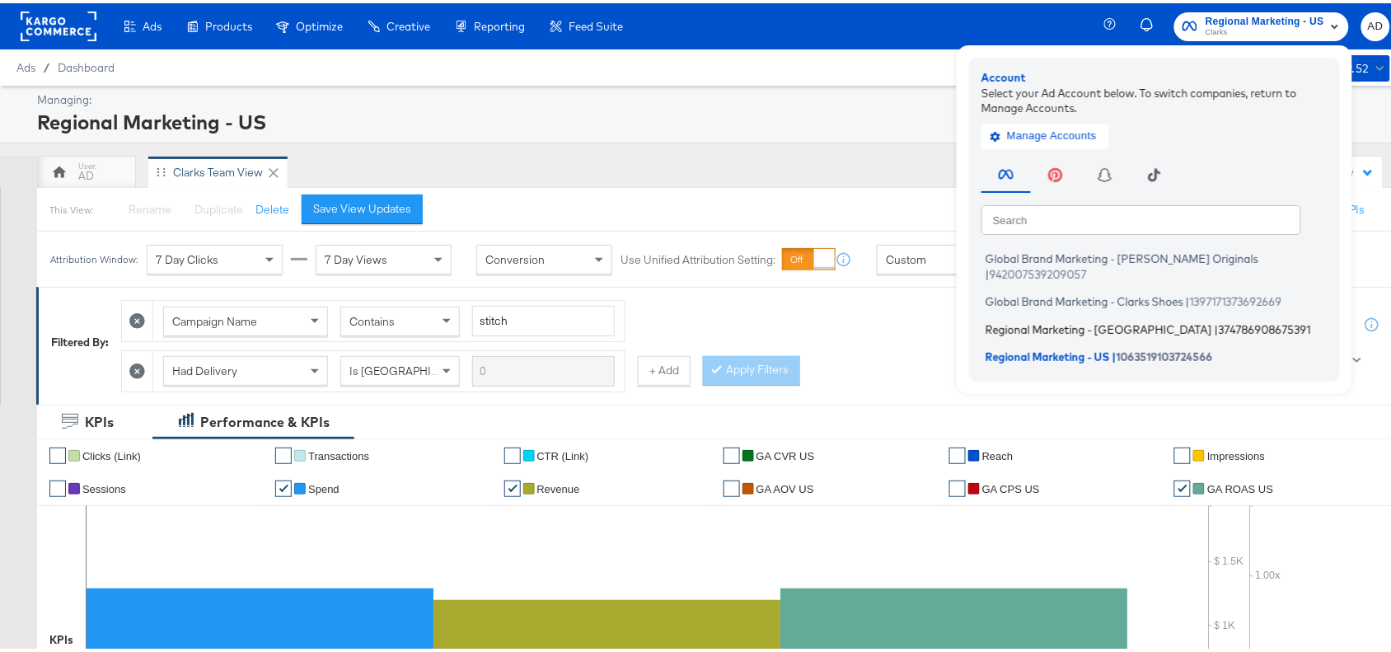
click at [1027, 319] on span "Regional Marketing - CA" at bounding box center [1099, 325] width 227 height 13
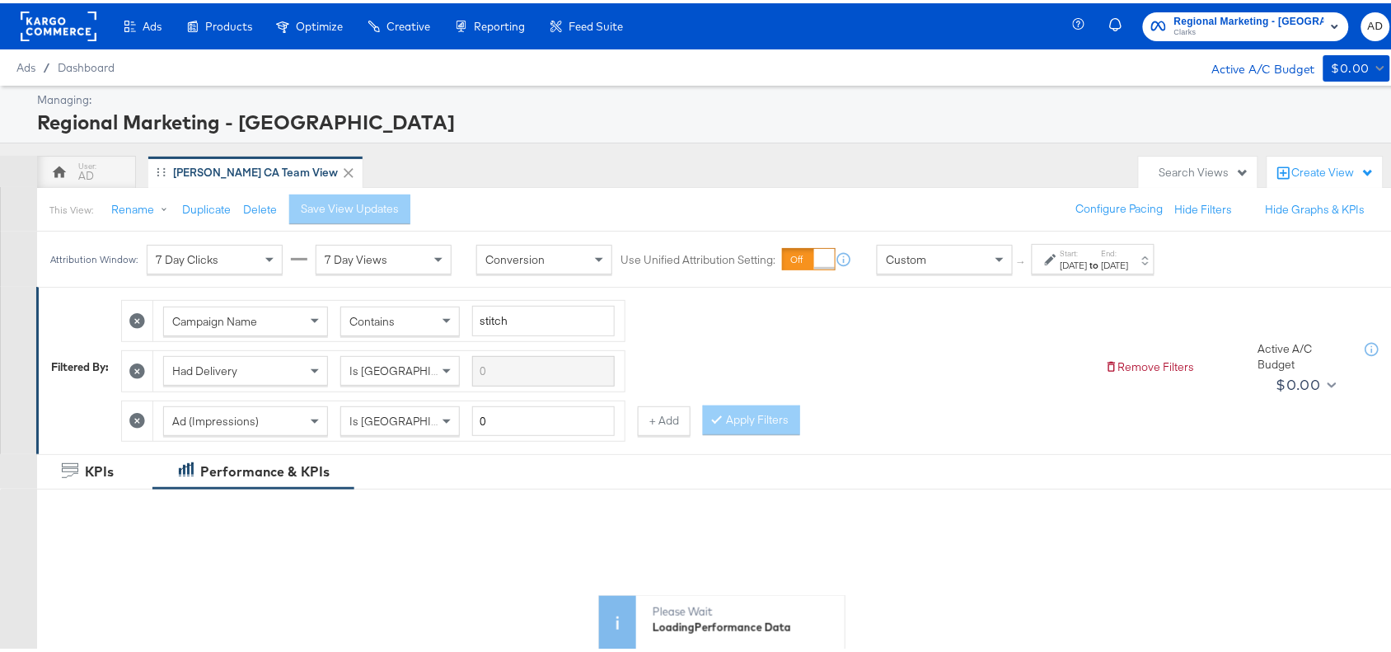
click at [1103, 274] on div "Attribution Window: 7 Day Clicks 7 Day Views Conversion Use Unified Attribution…" at bounding box center [606, 255] width 1138 height 55
click at [1088, 248] on label "Start:" at bounding box center [1074, 250] width 27 height 11
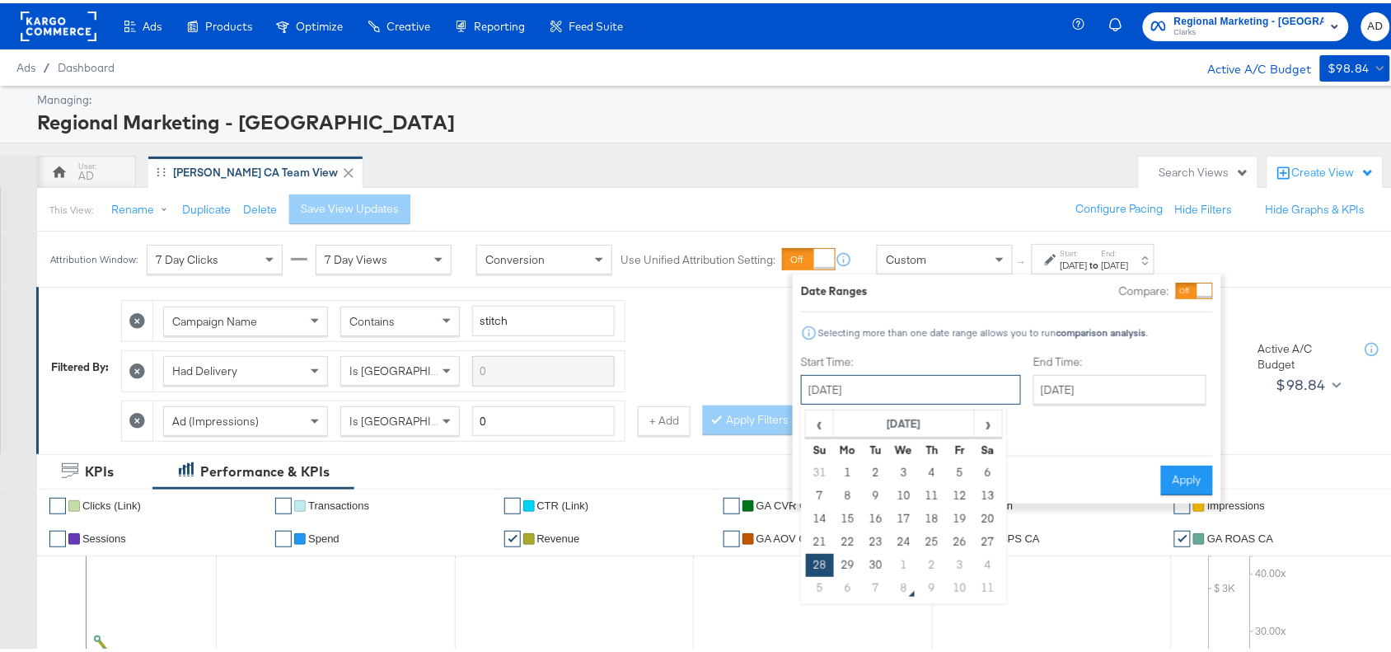
click at [911, 398] on input "September 28th 2025" at bounding box center [911, 387] width 220 height 30
drag, startPoint x: 986, startPoint y: 438, endPoint x: 991, endPoint y: 427, distance: 12.2
click at [991, 427] on thead "‹ September 2025 › Su Mo Tu We Th Fr Sa" at bounding box center [904, 432] width 197 height 51
click at [991, 427] on span "›" at bounding box center [989, 420] width 26 height 25
click at [838, 499] on td "6" at bounding box center [848, 492] width 28 height 23
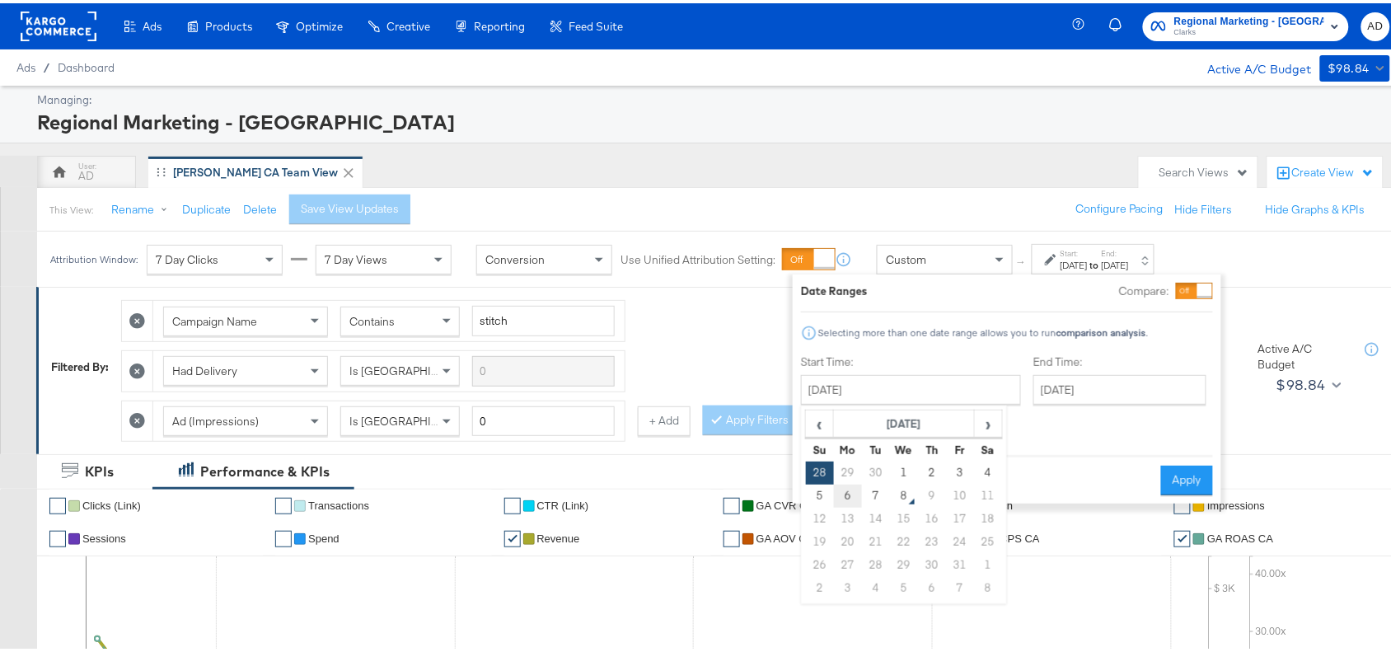
type input "October 6th 2025"
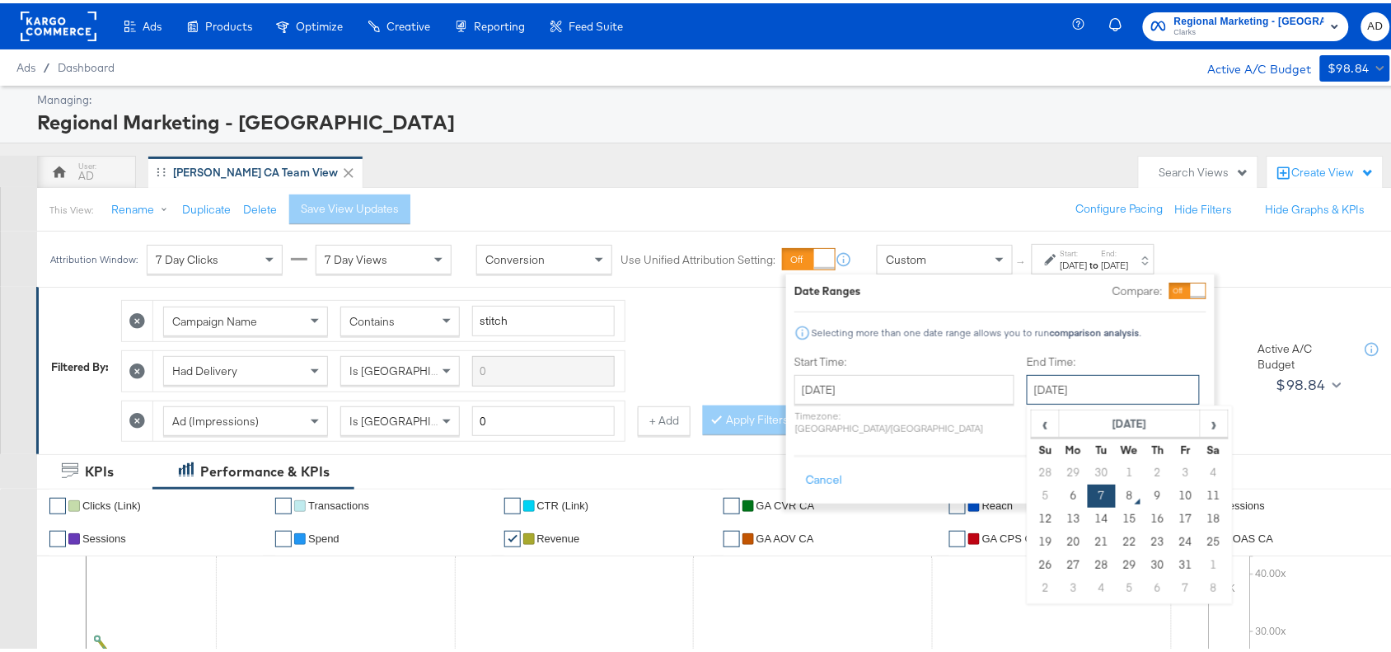
click at [1119, 377] on input "October 7th 2025" at bounding box center [1113, 387] width 173 height 30
click at [1060, 499] on td "6" at bounding box center [1074, 492] width 28 height 23
type input "October 6th 2025"
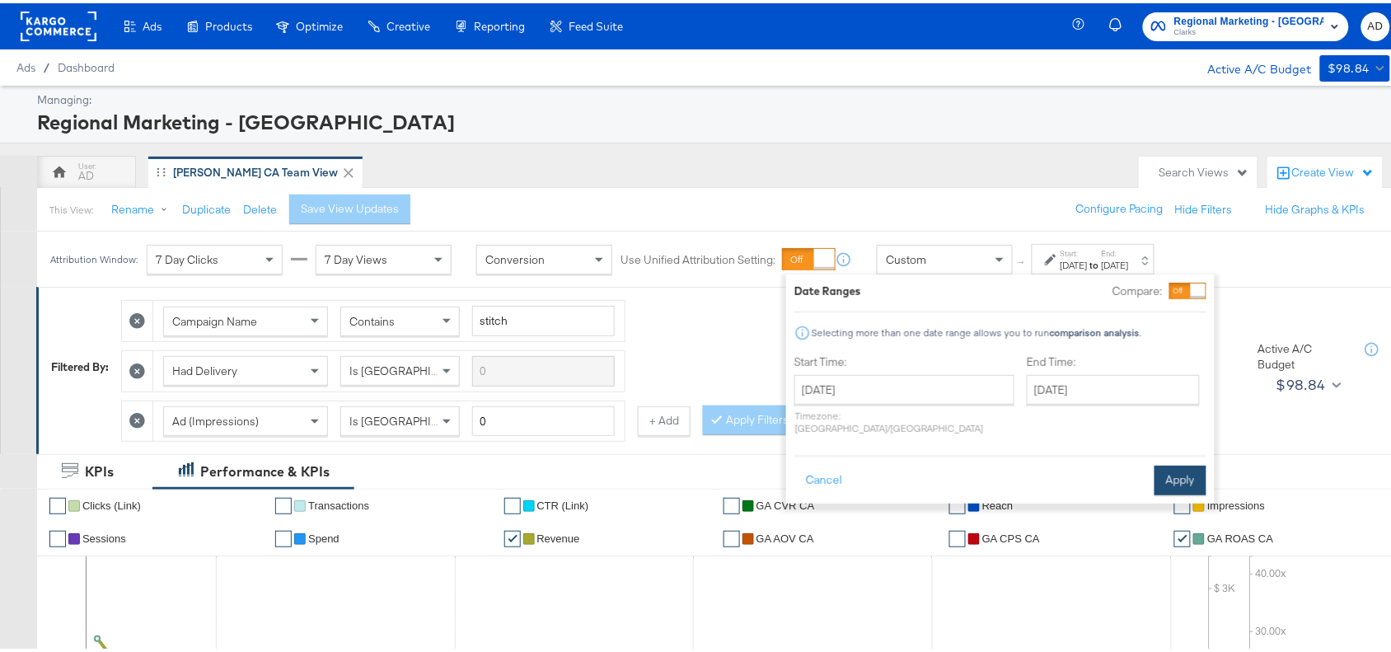
click at [1199, 470] on button "Apply" at bounding box center [1181, 477] width 52 height 30
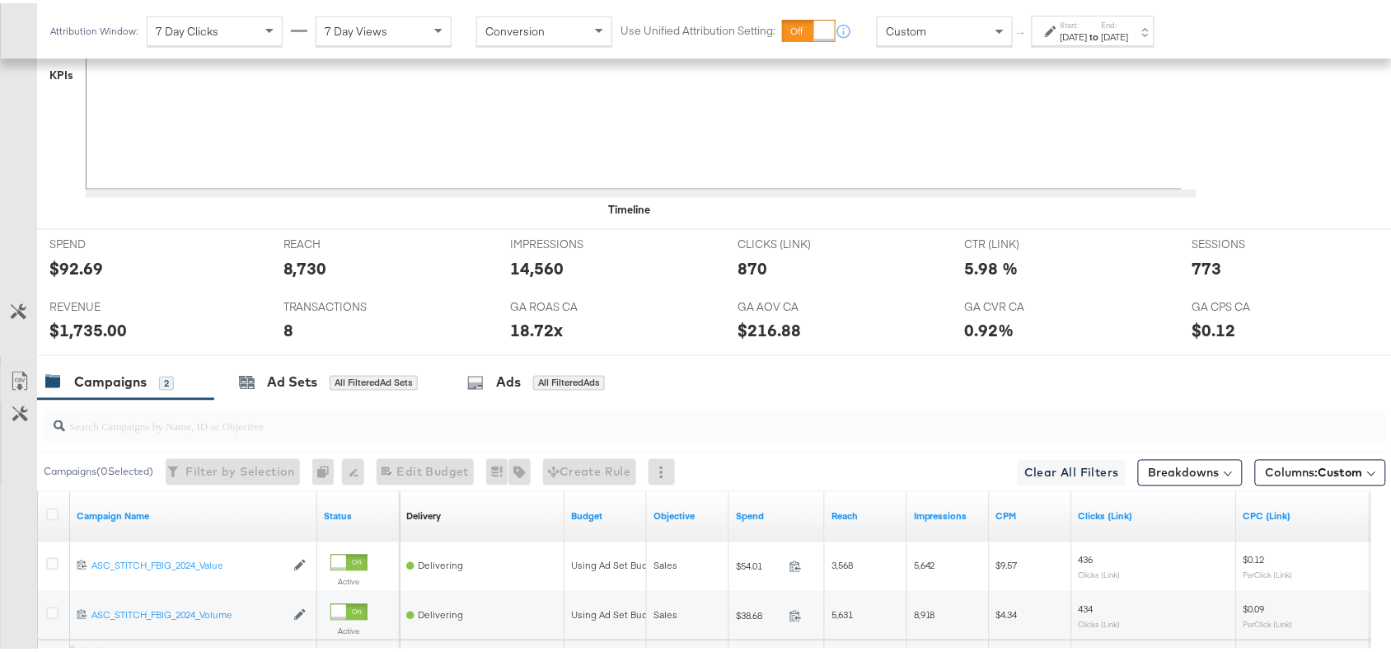
scroll to position [775, 0]
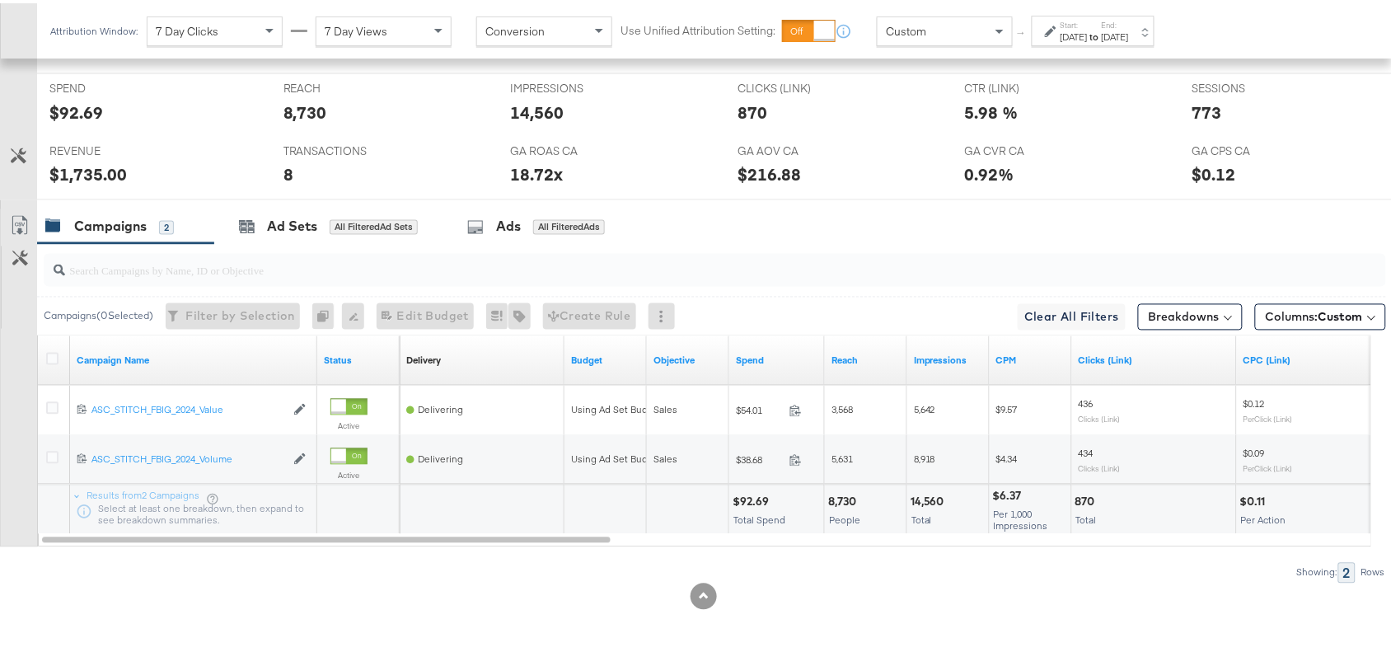
click at [750, 500] on div "$92.69" at bounding box center [753, 499] width 41 height 16
copy div "92.69"
click at [923, 503] on div "14,560" at bounding box center [930, 499] width 39 height 16
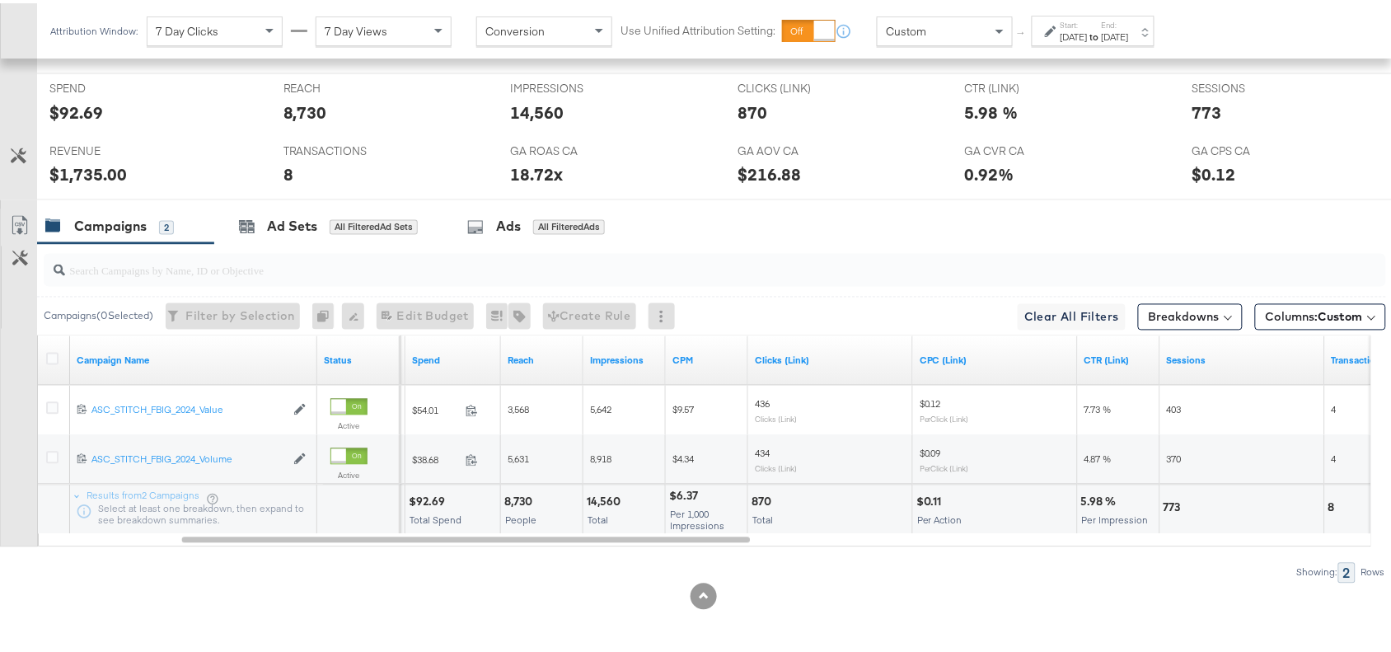
click at [767, 499] on div "870" at bounding box center [764, 499] width 25 height 16
copy div "870"
click at [767, 499] on div "870" at bounding box center [764, 499] width 25 height 16
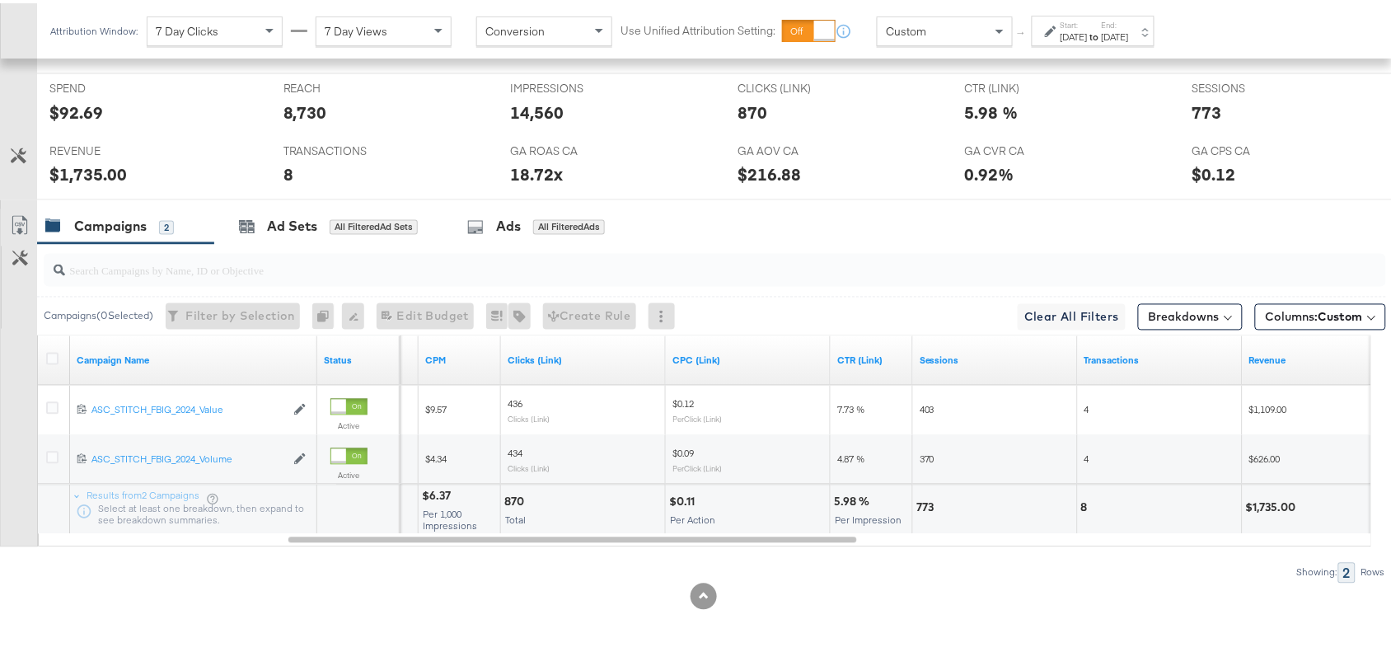
click at [924, 504] on div "773" at bounding box center [927, 505] width 22 height 16
copy div "773"
click at [924, 504] on div "773" at bounding box center [927, 505] width 22 height 16
click at [1085, 505] on div "8" at bounding box center [1087, 505] width 12 height 16
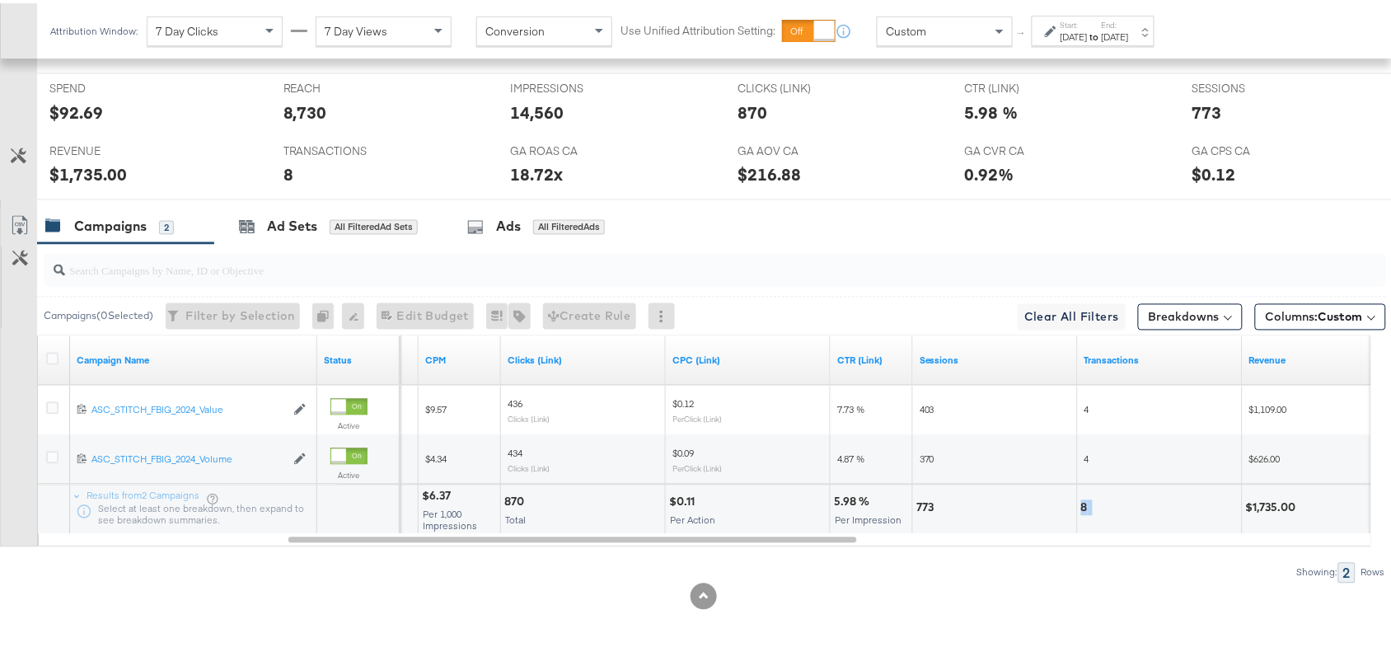
click at [1085, 505] on div "8" at bounding box center [1087, 505] width 12 height 16
copy div "8"
click at [1085, 505] on div "8" at bounding box center [1087, 505] width 12 height 16
click at [1278, 501] on div "$1,735.00" at bounding box center [1273, 505] width 55 height 16
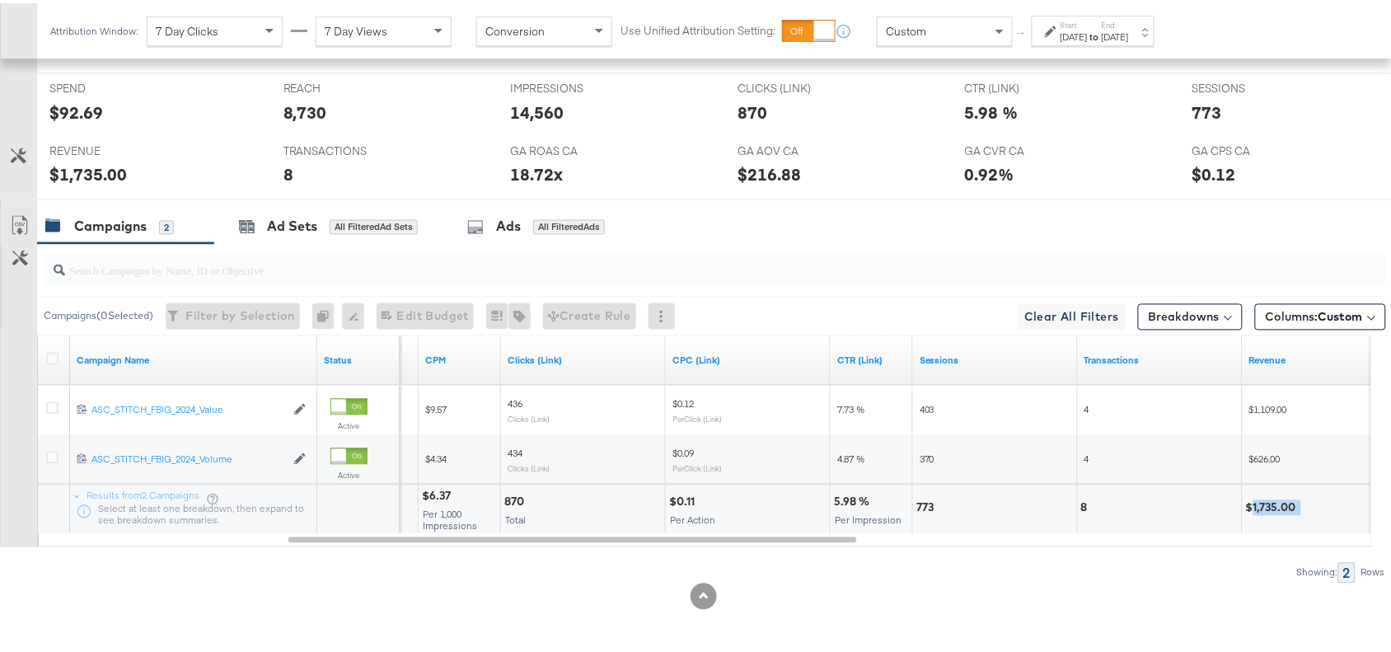
copy div "1,735.00"
click at [1129, 40] on div "Oct 6th 2025" at bounding box center [1115, 33] width 27 height 13
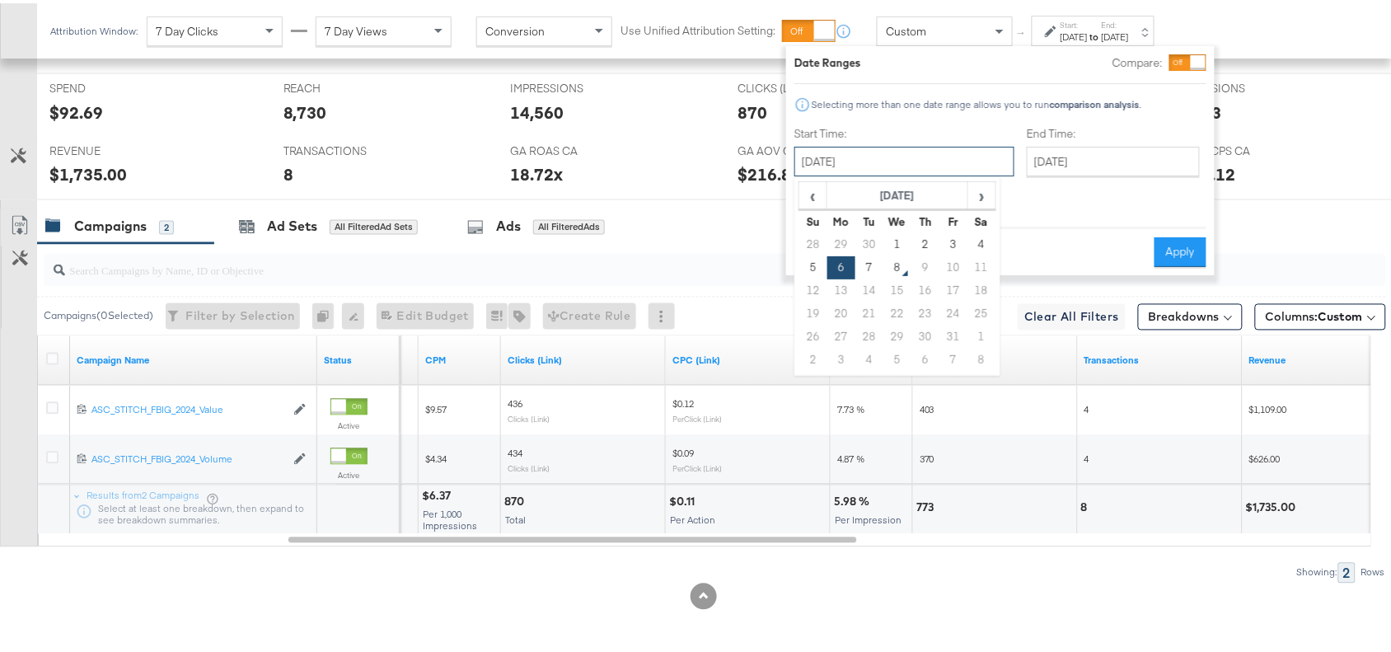
click at [887, 153] on input "October 6th 2025" at bounding box center [904, 158] width 220 height 30
click at [865, 270] on td "7" at bounding box center [869, 264] width 28 height 23
type input "October 7th 2025"
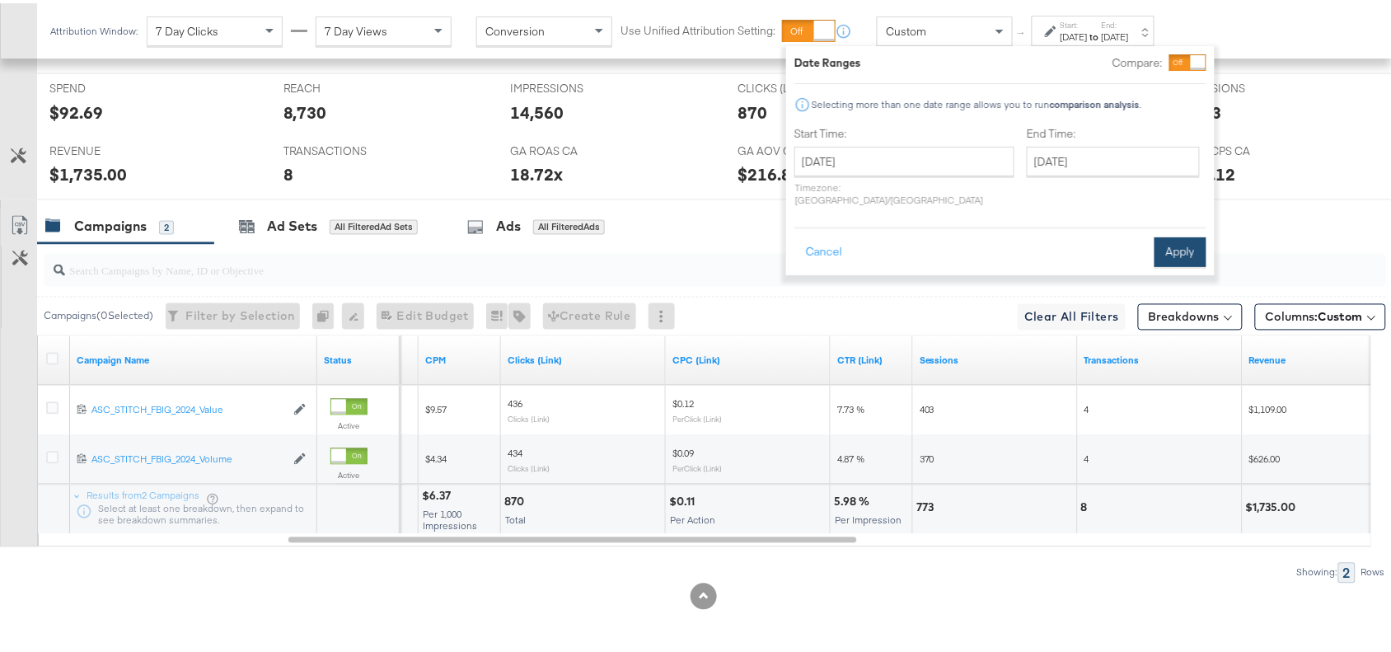
click at [1180, 237] on button "Apply" at bounding box center [1181, 249] width 52 height 30
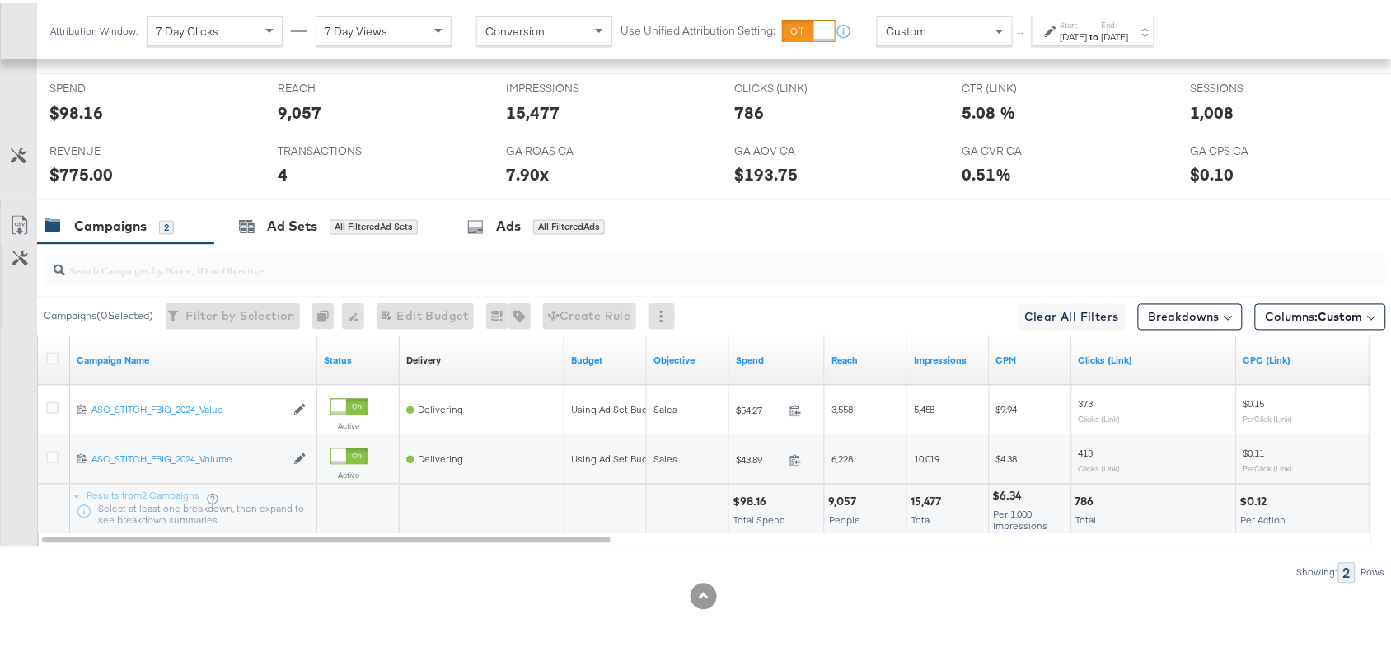
click at [744, 496] on div "$98.16" at bounding box center [752, 499] width 39 height 16
click at [927, 494] on div "15,477" at bounding box center [929, 499] width 36 height 16
copy div "15,477"
click at [927, 494] on div "15,477" at bounding box center [929, 499] width 36 height 16
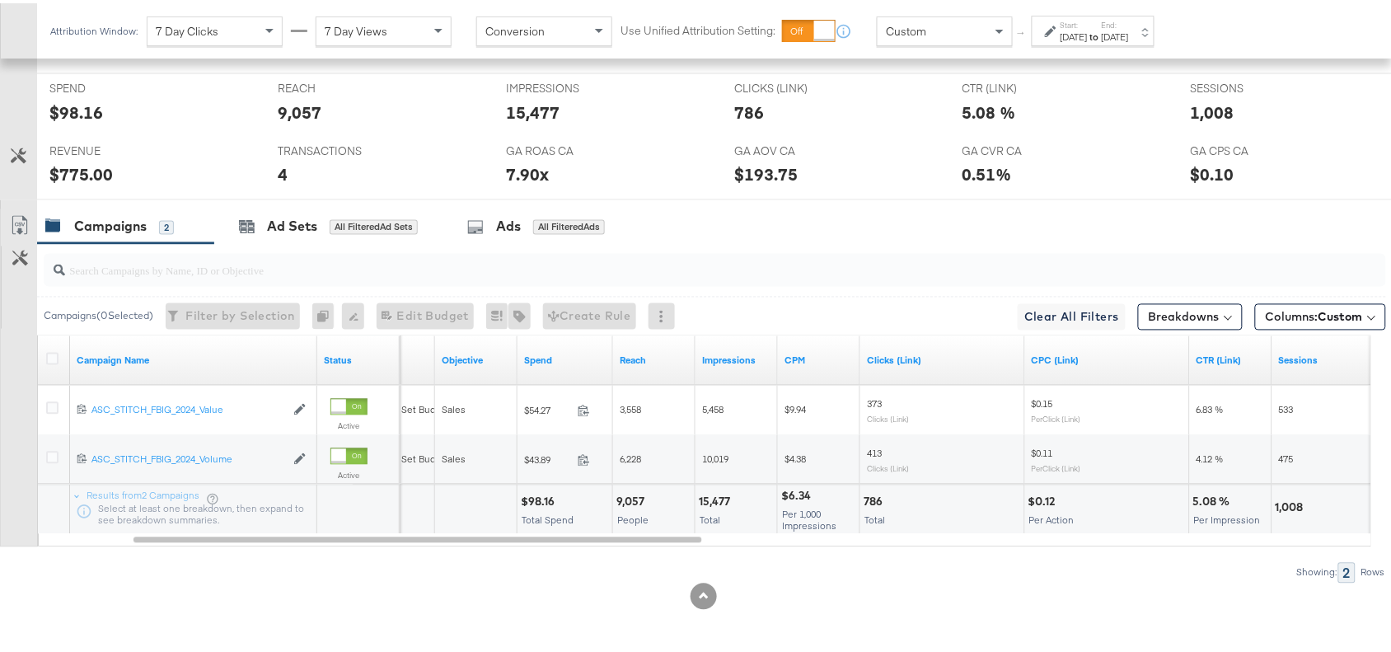
click at [864, 499] on div "786" at bounding box center [876, 499] width 24 height 16
copy div "786"
click at [864, 499] on div "786" at bounding box center [876, 499] width 24 height 16
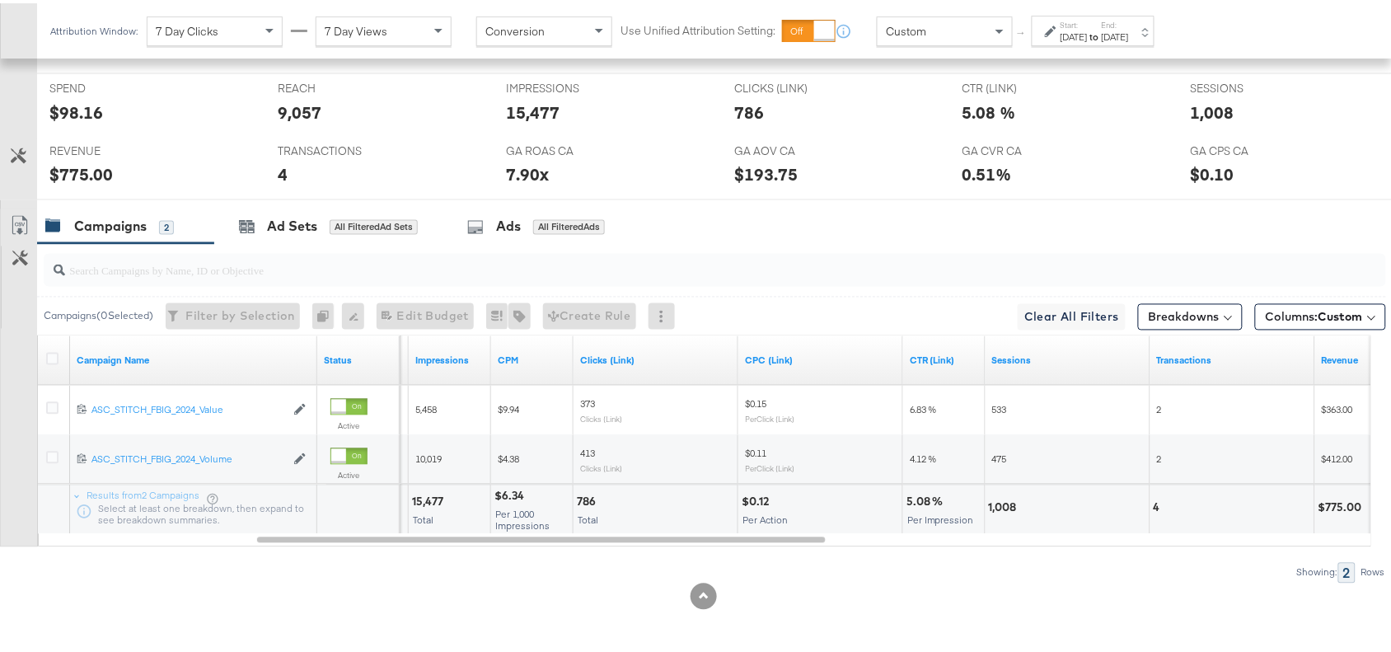
click at [999, 504] on div "1,008" at bounding box center [1005, 505] width 33 height 16
copy div "1,008"
click at [999, 504] on div "1,008" at bounding box center [1005, 505] width 33 height 16
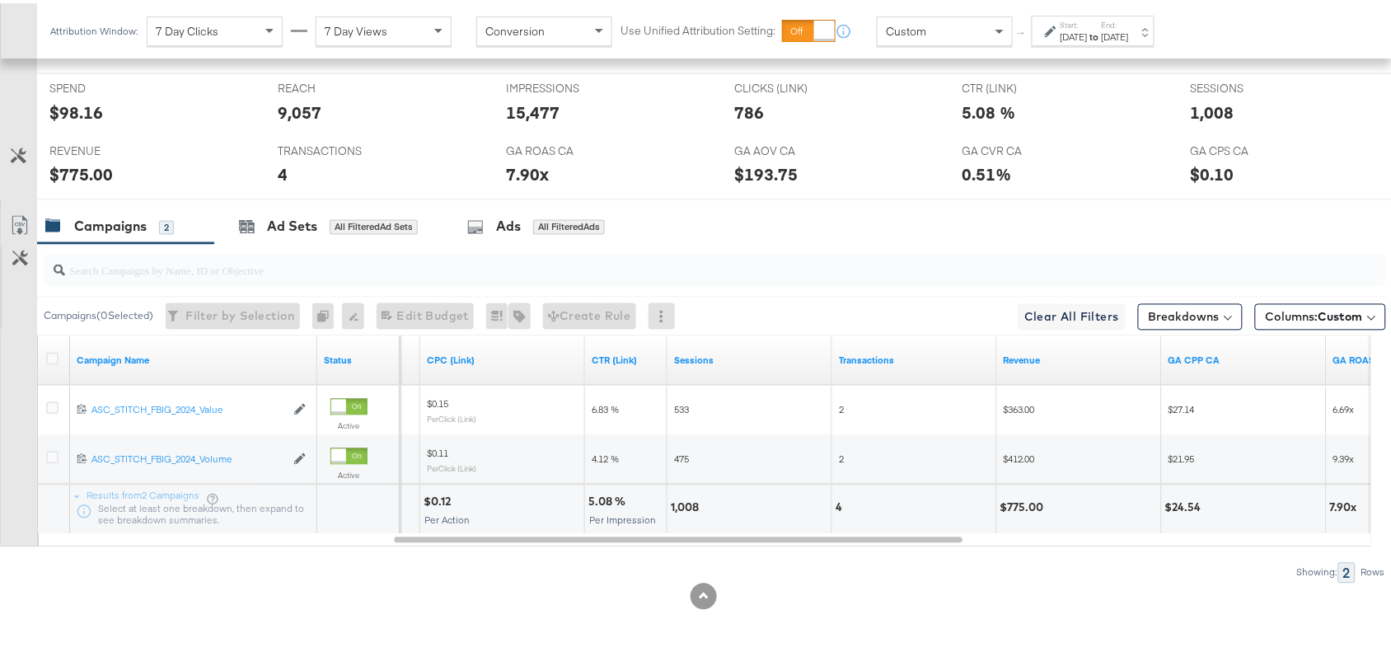
click at [836, 499] on div "4" at bounding box center [842, 505] width 12 height 16
copy div "4"
click at [836, 499] on div "4" at bounding box center [842, 505] width 12 height 16
click at [1020, 504] on div "$775.00" at bounding box center [1024, 505] width 49 height 16
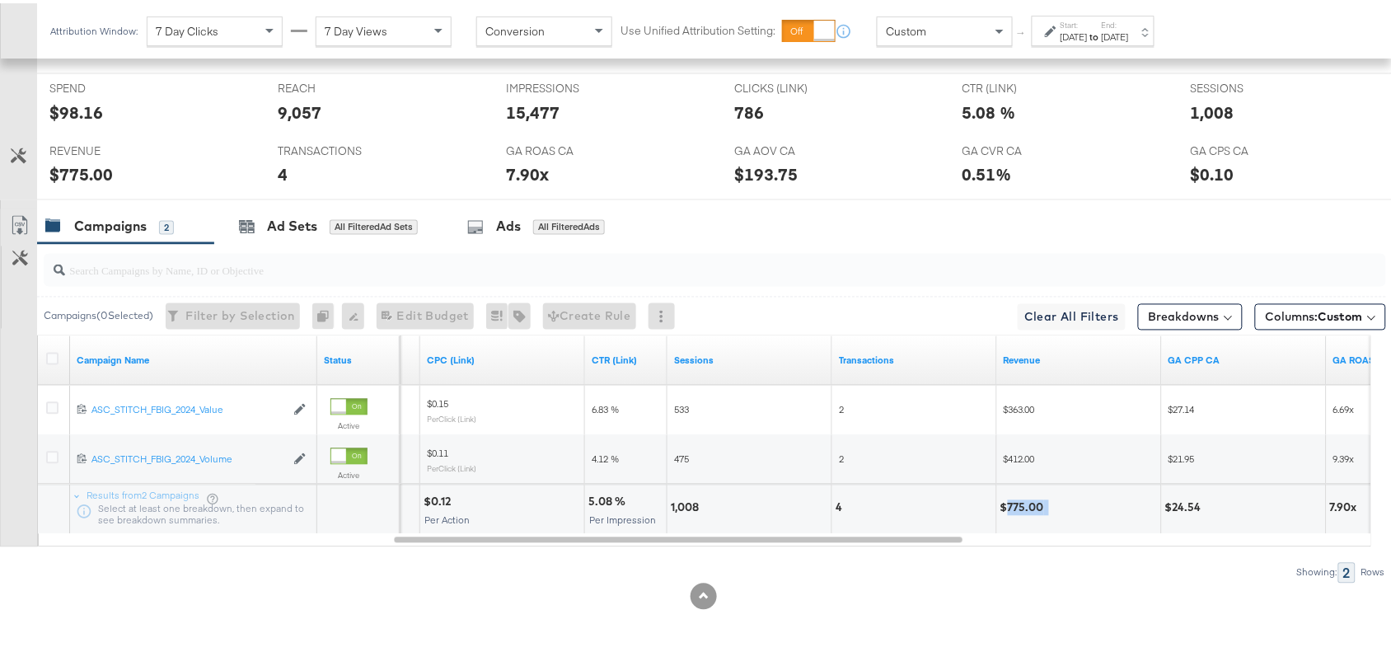
copy div "775.00"
click at [1020, 504] on div "$775.00" at bounding box center [1024, 505] width 49 height 16
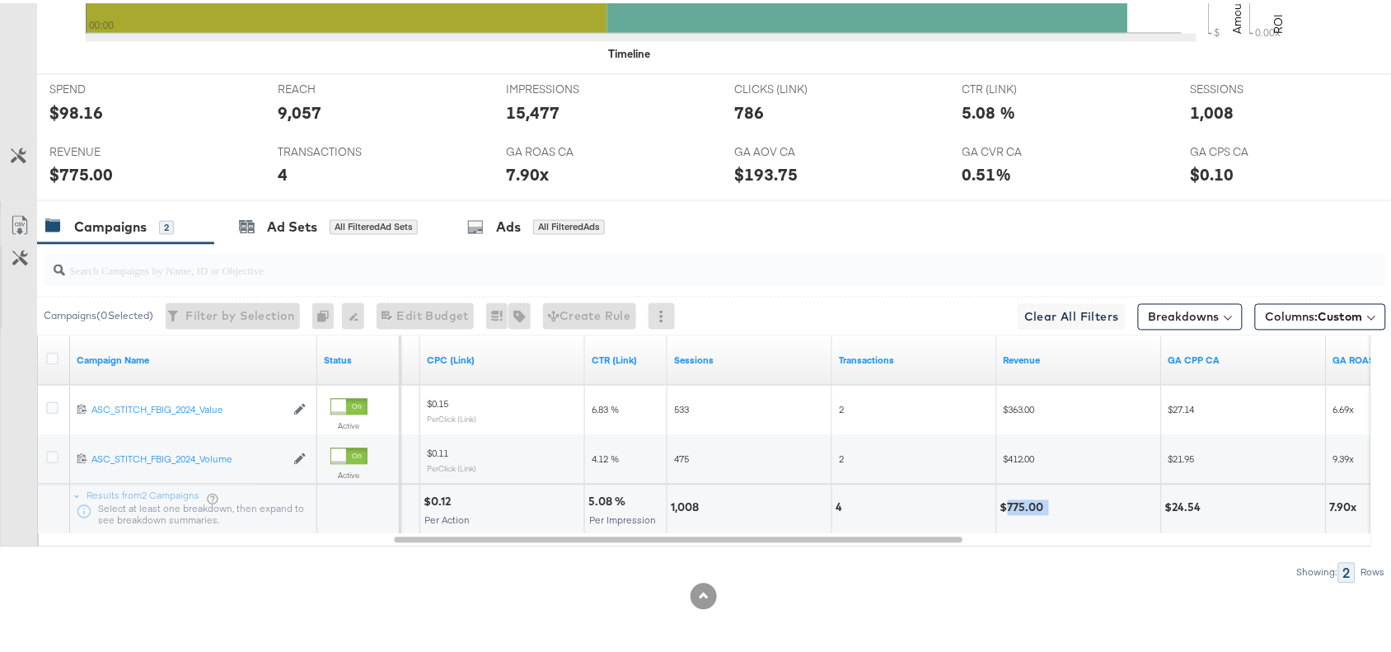
scroll to position [0, 0]
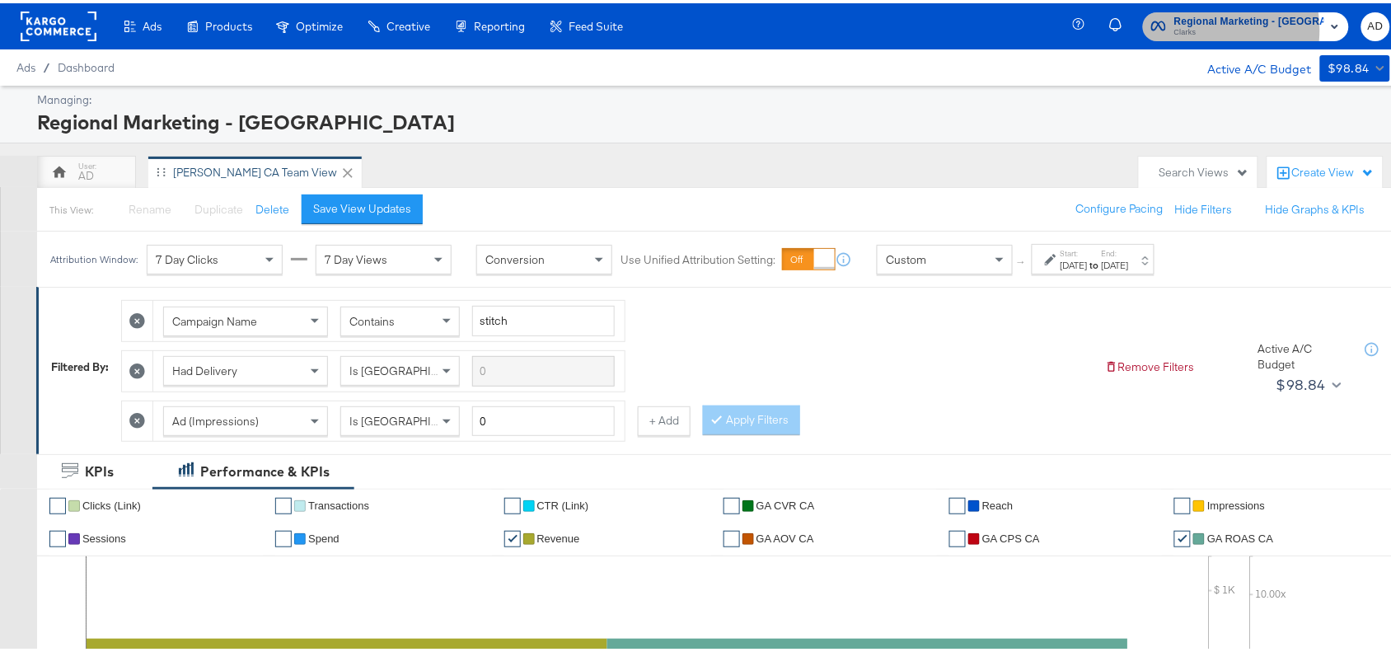
click at [1202, 26] on span "Clarks" at bounding box center [1249, 29] width 150 height 13
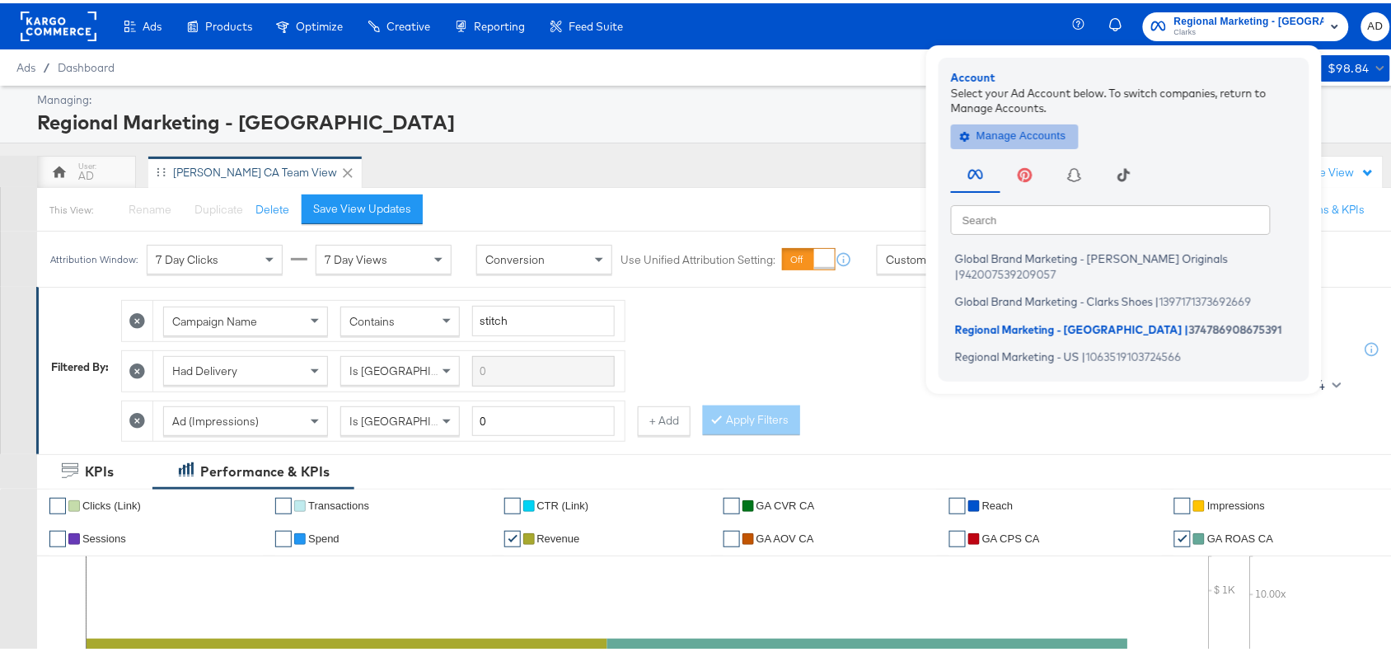
click at [1018, 128] on span "Manage Accounts" at bounding box center [1014, 133] width 103 height 19
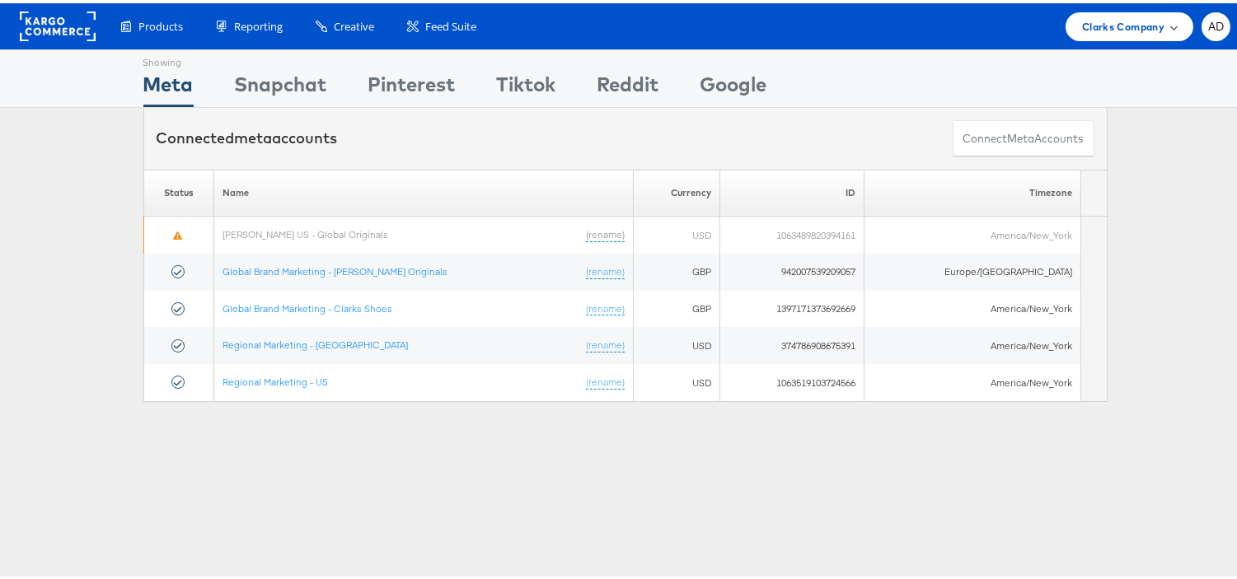
click at [1108, 25] on span "Clarks Company" at bounding box center [1123, 23] width 82 height 17
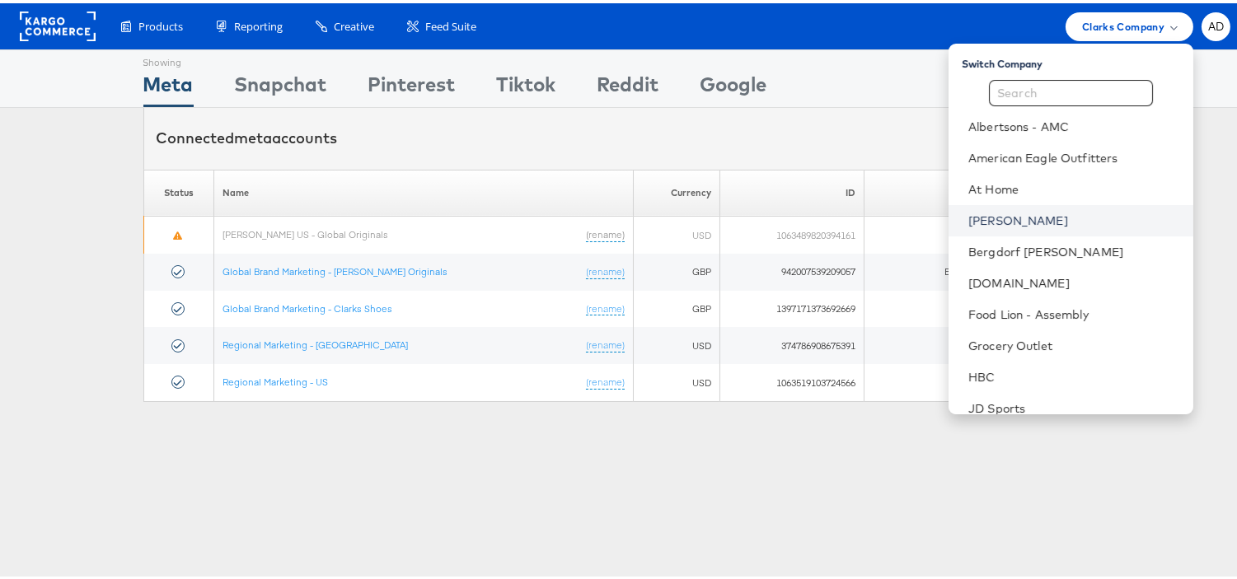
click at [968, 224] on link "[PERSON_NAME]" at bounding box center [1074, 217] width 212 height 16
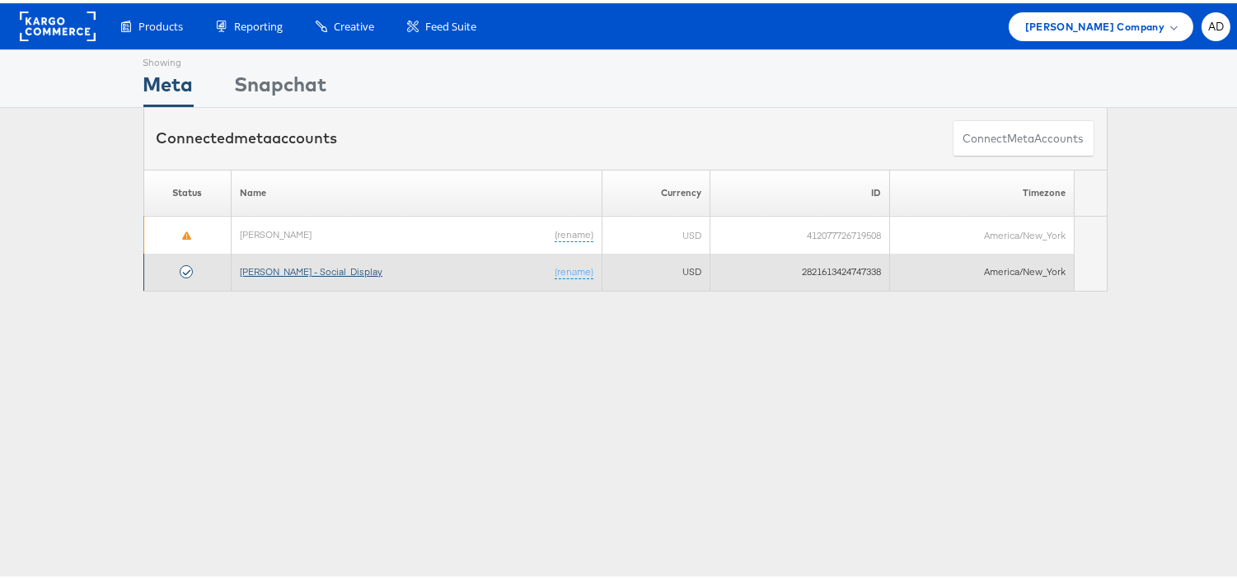
click at [283, 268] on link "[PERSON_NAME] - Social_Display" at bounding box center [311, 268] width 143 height 12
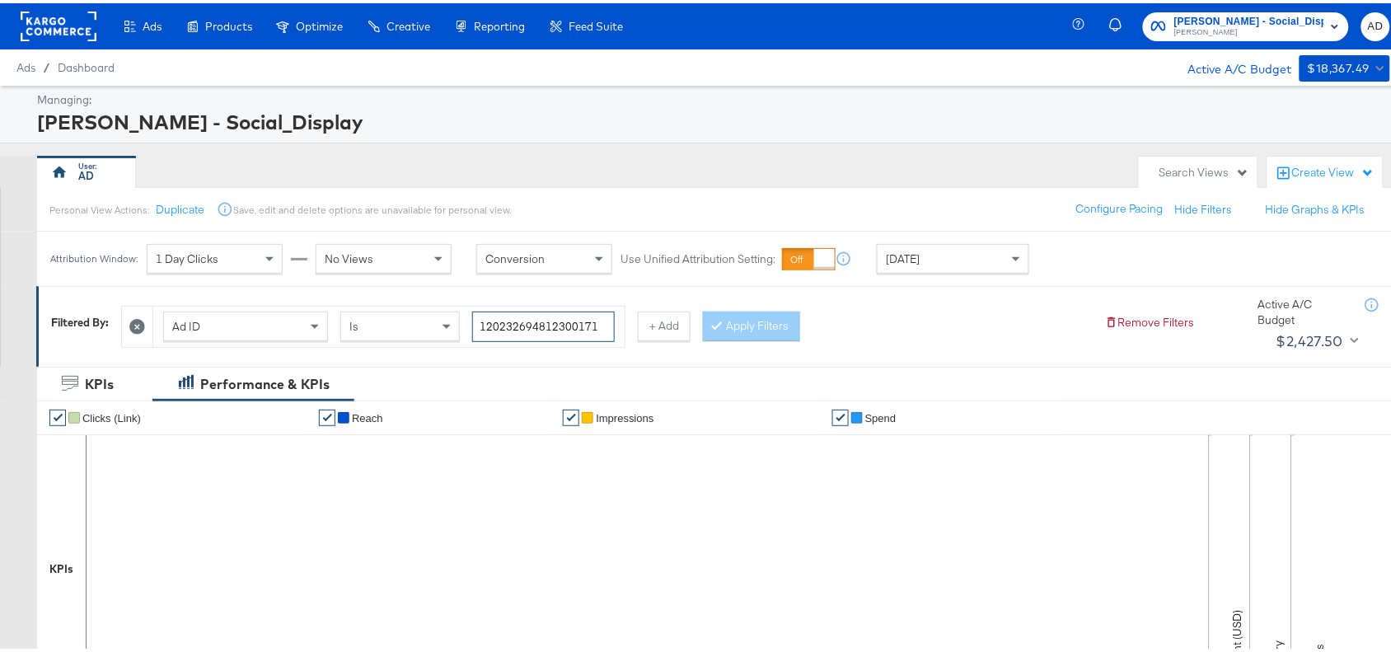
click at [603, 324] on input "120232694812300171" at bounding box center [543, 323] width 143 height 30
paste input "140230419"
click at [751, 312] on button "Apply Filters" at bounding box center [751, 323] width 97 height 30
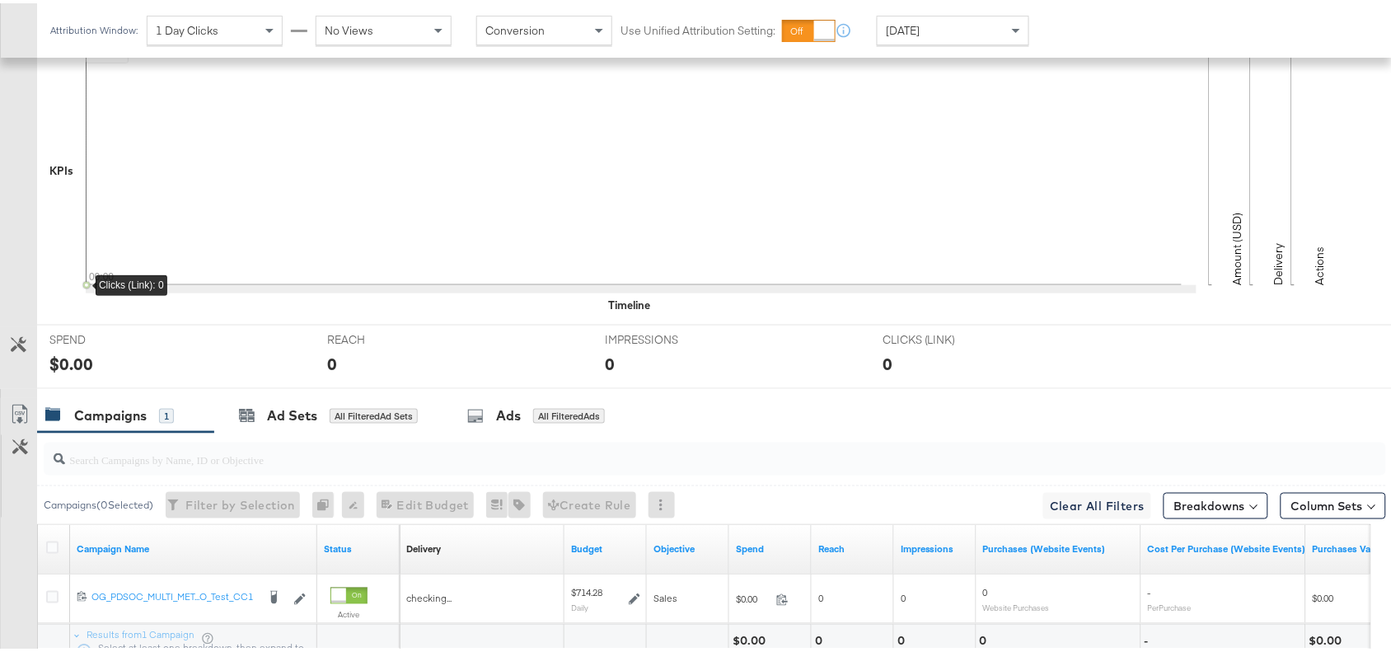
scroll to position [540, 0]
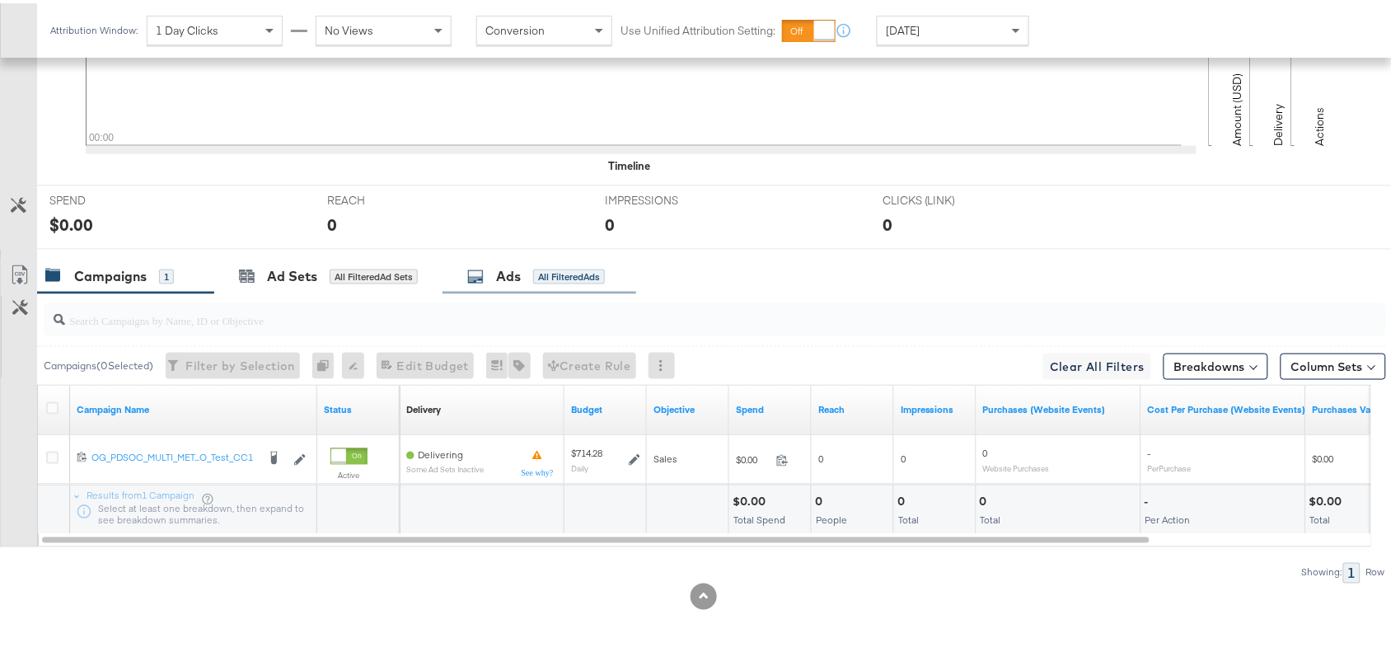
click at [496, 276] on div "Ads All Filtered Ads" at bounding box center [536, 273] width 138 height 19
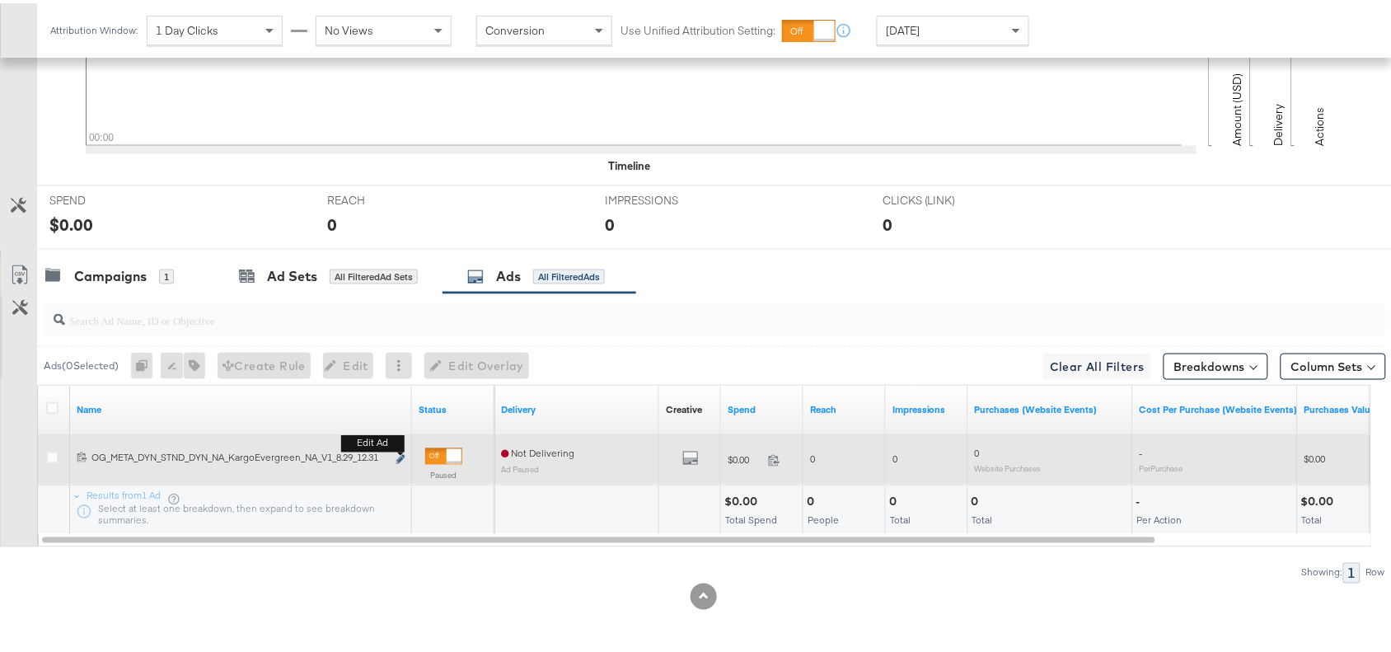
click at [397, 454] on icon "link" at bounding box center [400, 456] width 8 height 9
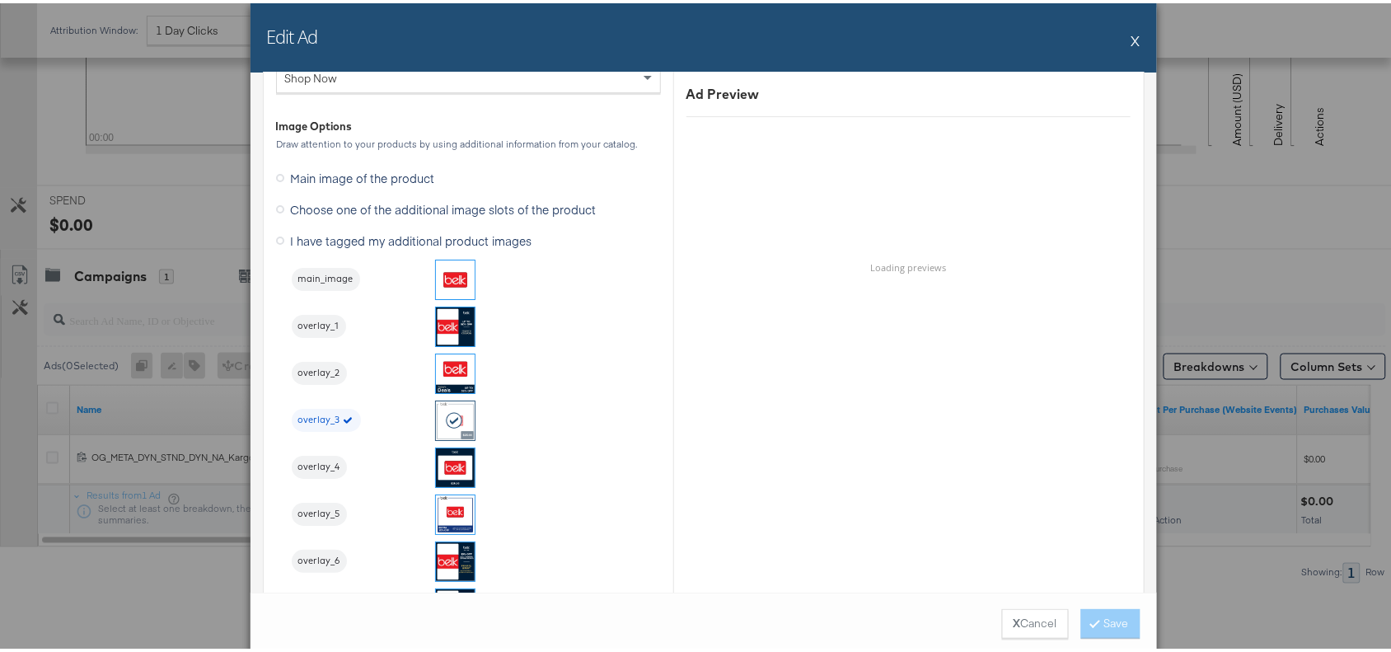
scroll to position [1628, 0]
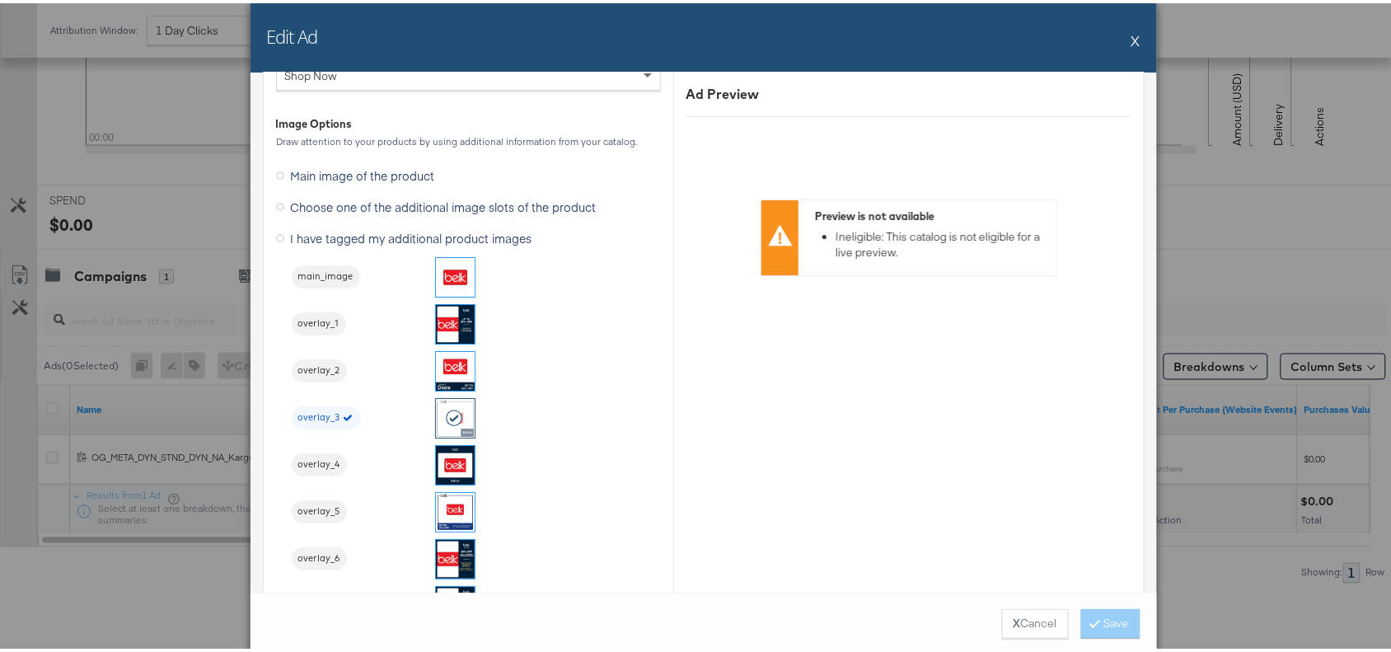
click at [1131, 31] on button "X" at bounding box center [1135, 37] width 9 height 33
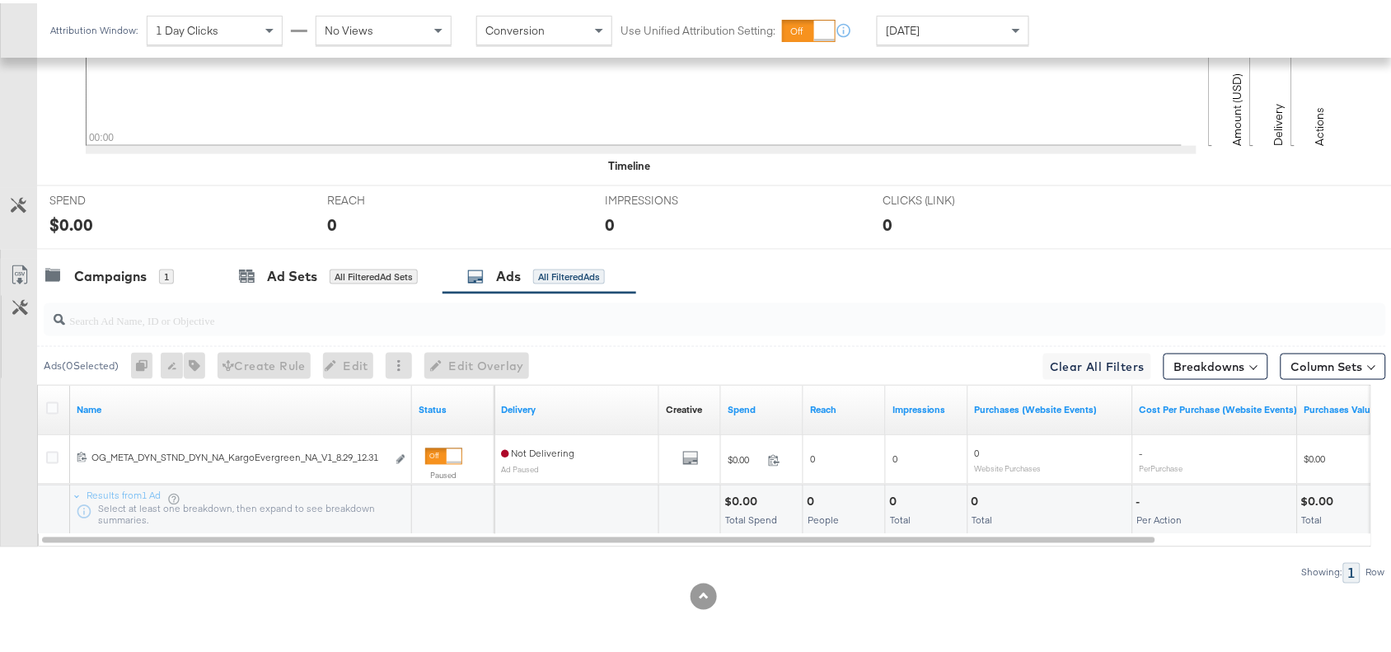
scroll to position [0, 0]
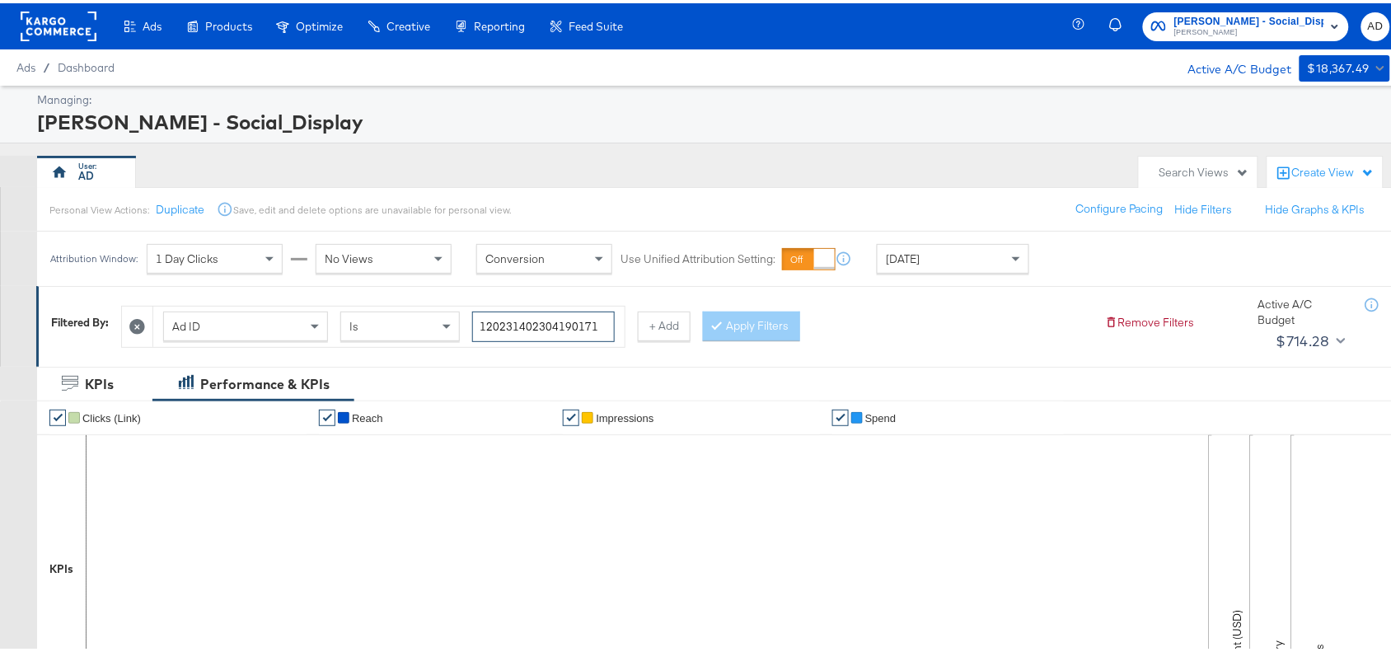
click at [600, 316] on input "120231402304190171" at bounding box center [543, 323] width 143 height 30
paste input "6"
click at [760, 321] on button "Apply Filters" at bounding box center [751, 323] width 97 height 30
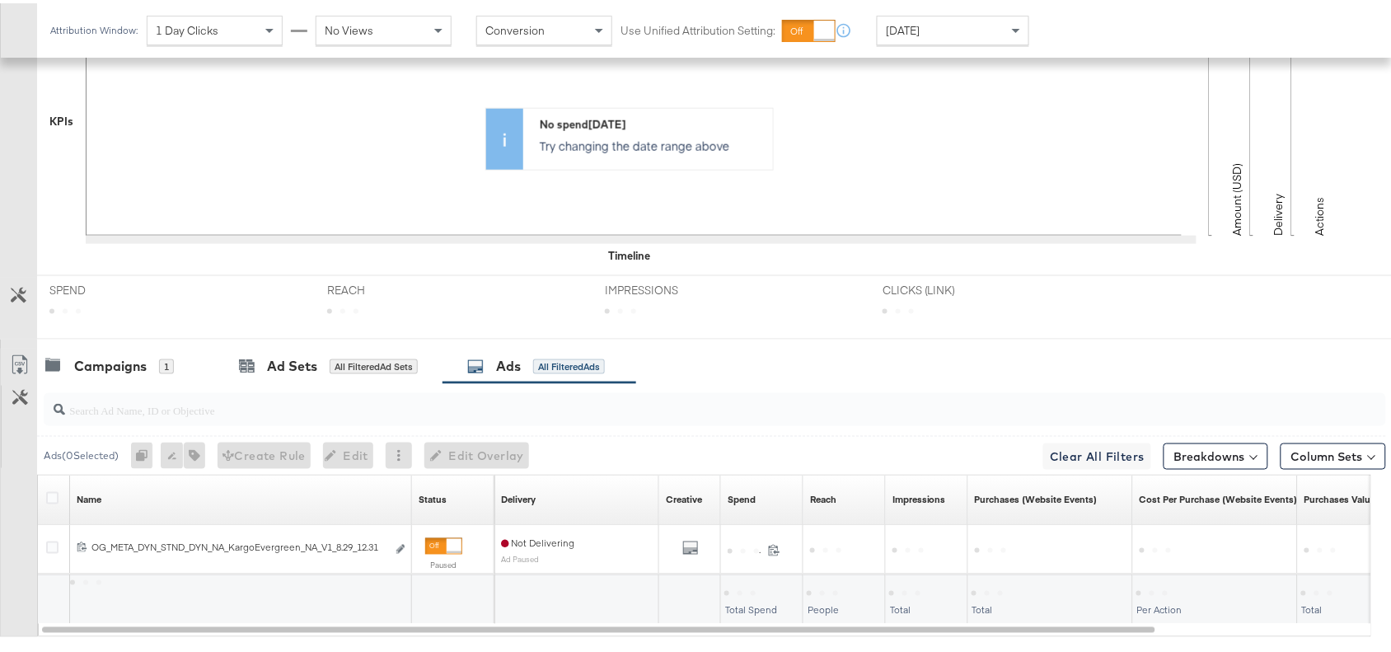
scroll to position [540, 0]
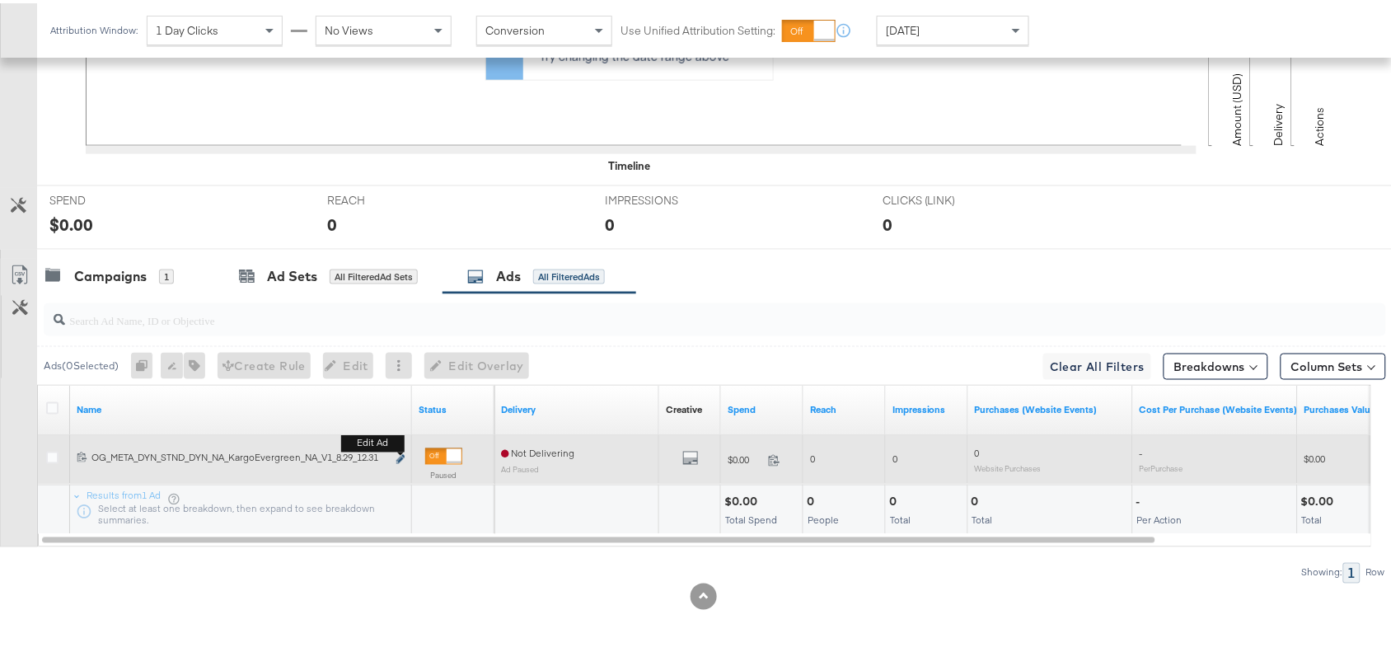
click at [401, 449] on b "Edit ad" at bounding box center [372, 440] width 63 height 17
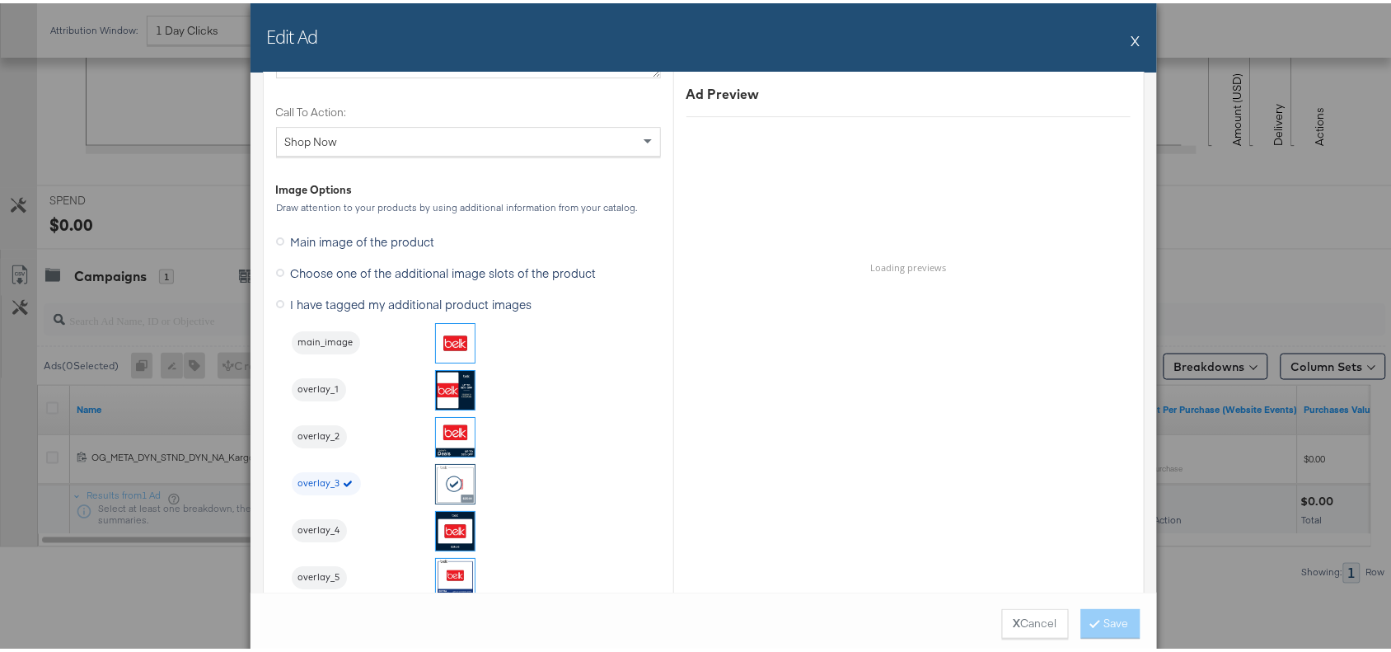
scroll to position [1563, 0]
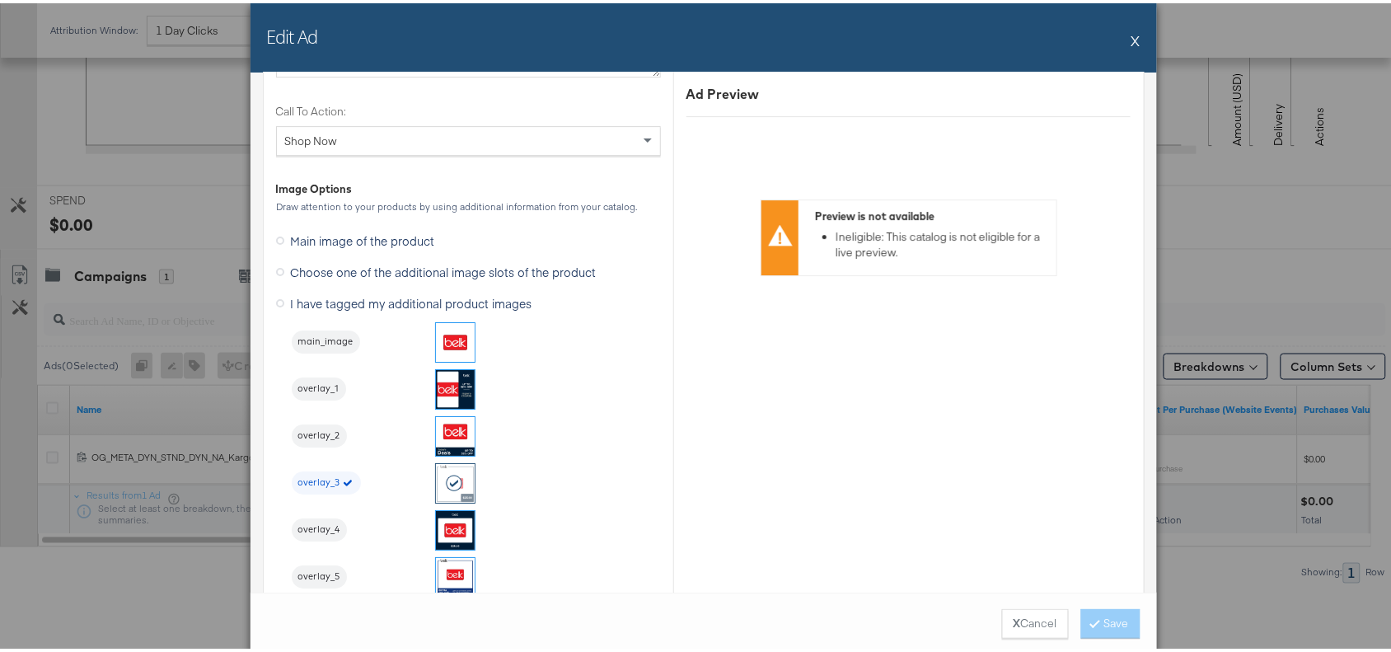
click at [1122, 38] on div "Edit Ad X" at bounding box center [704, 34] width 907 height 69
click at [1131, 37] on button "X" at bounding box center [1135, 37] width 9 height 33
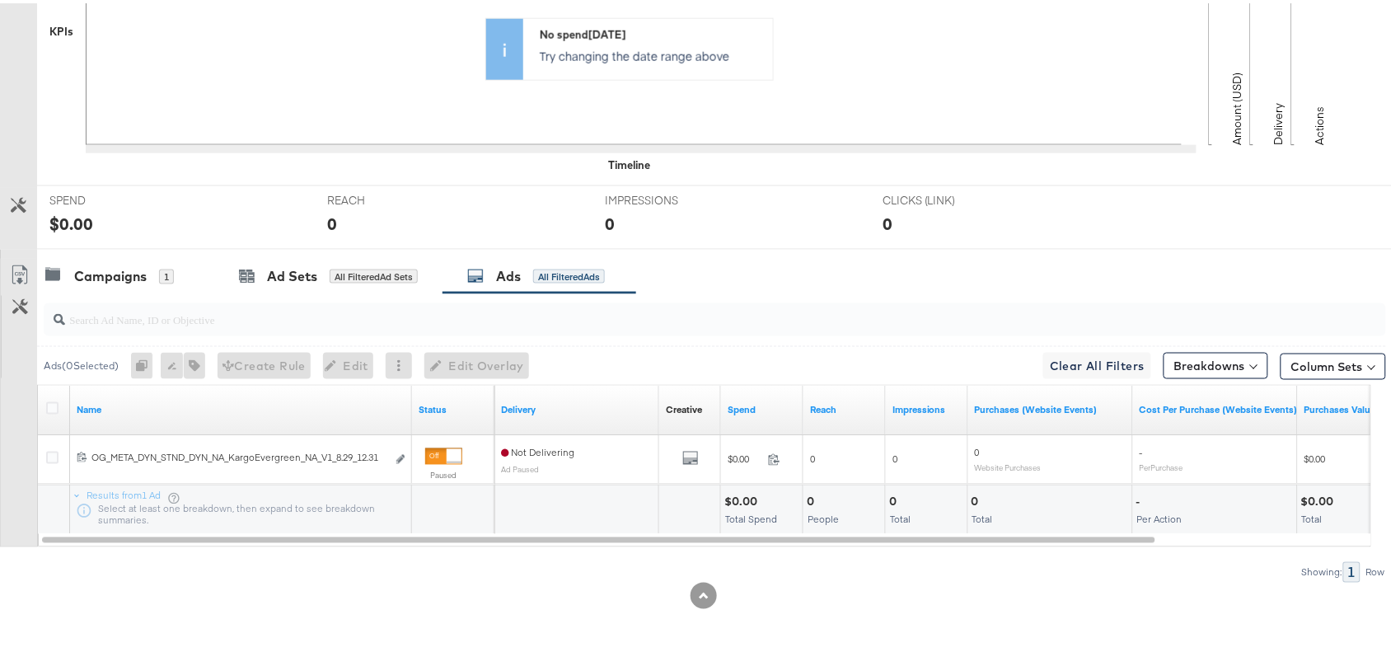
scroll to position [0, 0]
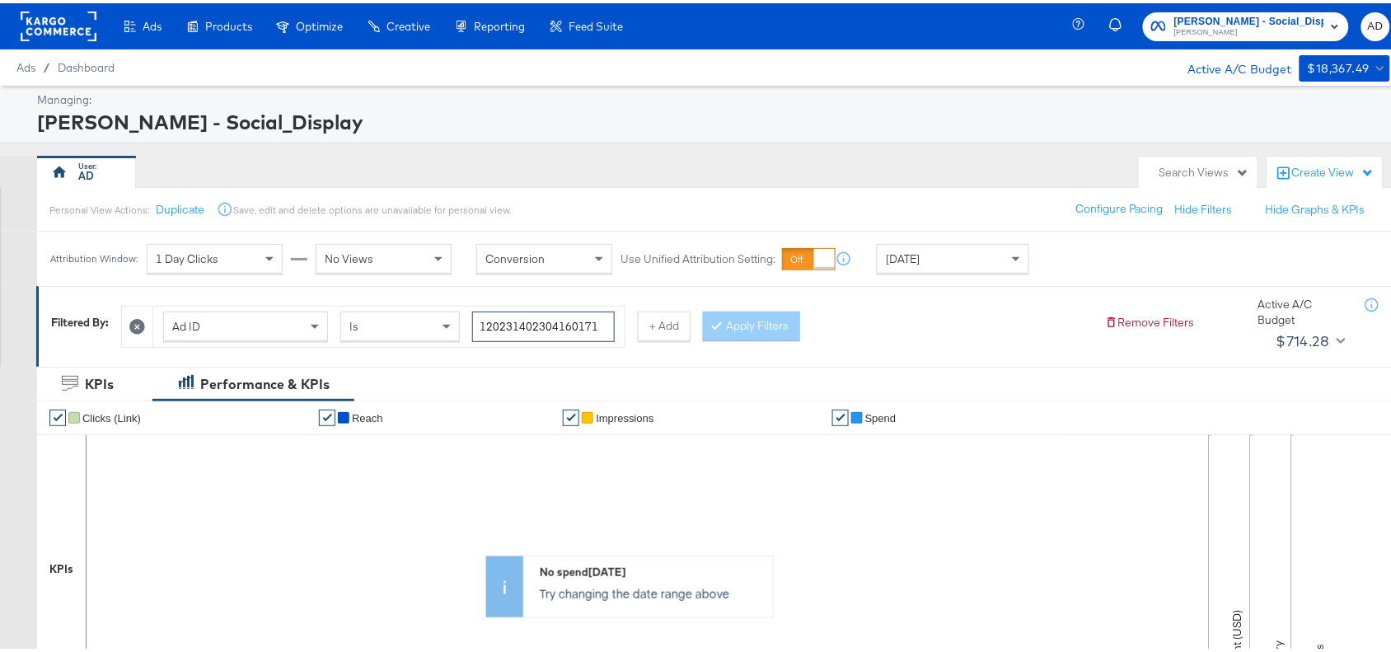
click at [602, 319] on input "120231402304160171" at bounding box center [543, 323] width 143 height 30
paste input "461622"
type input "120231404616220171"
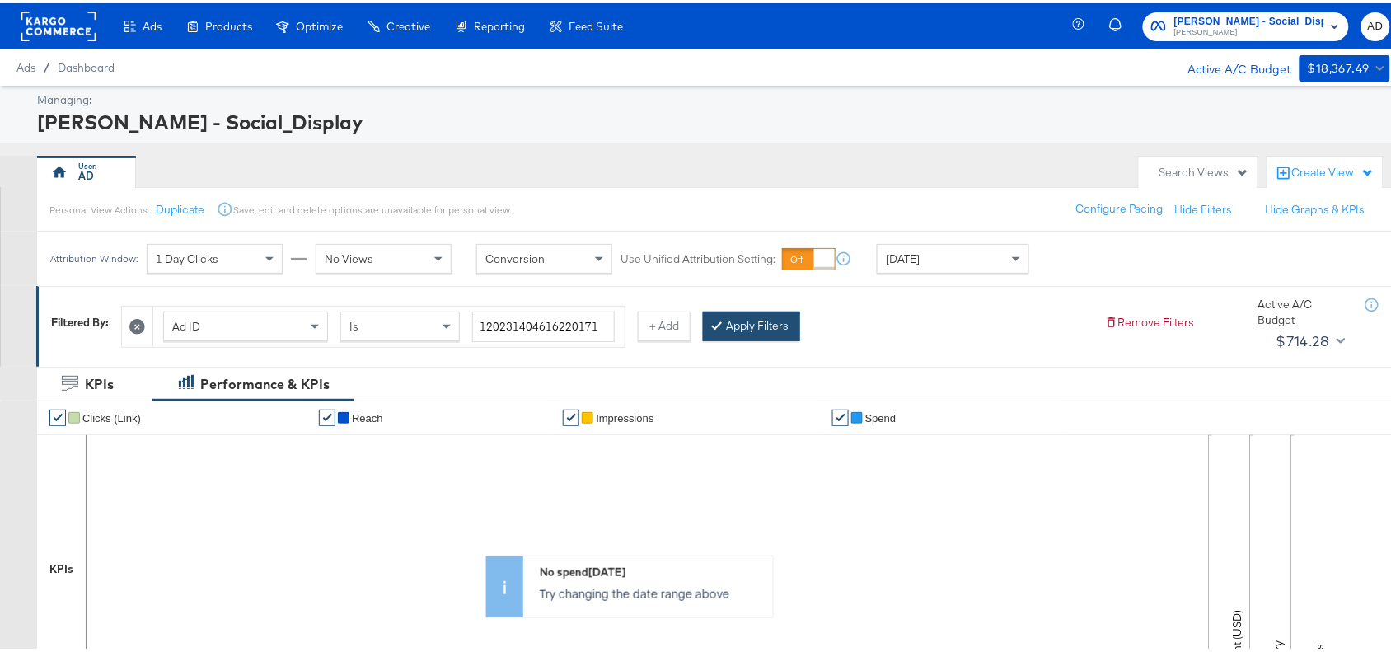
click at [726, 328] on div at bounding box center [721, 323] width 12 height 16
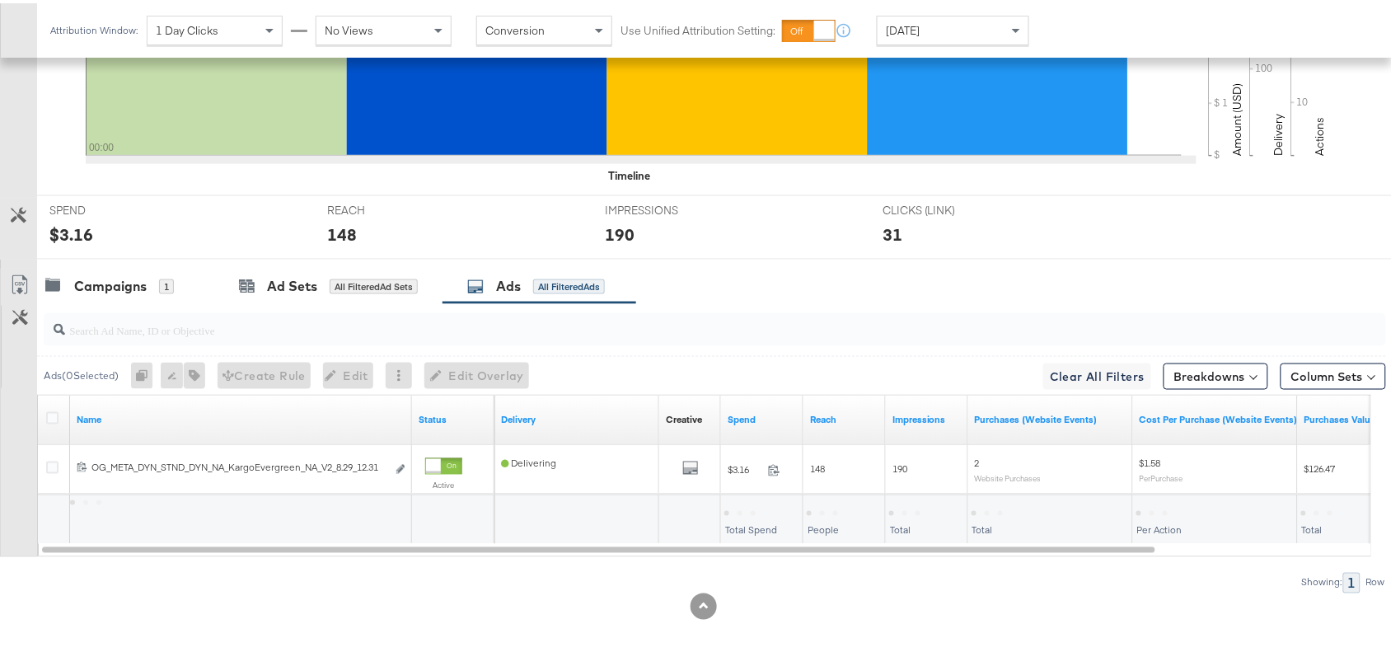
scroll to position [540, 0]
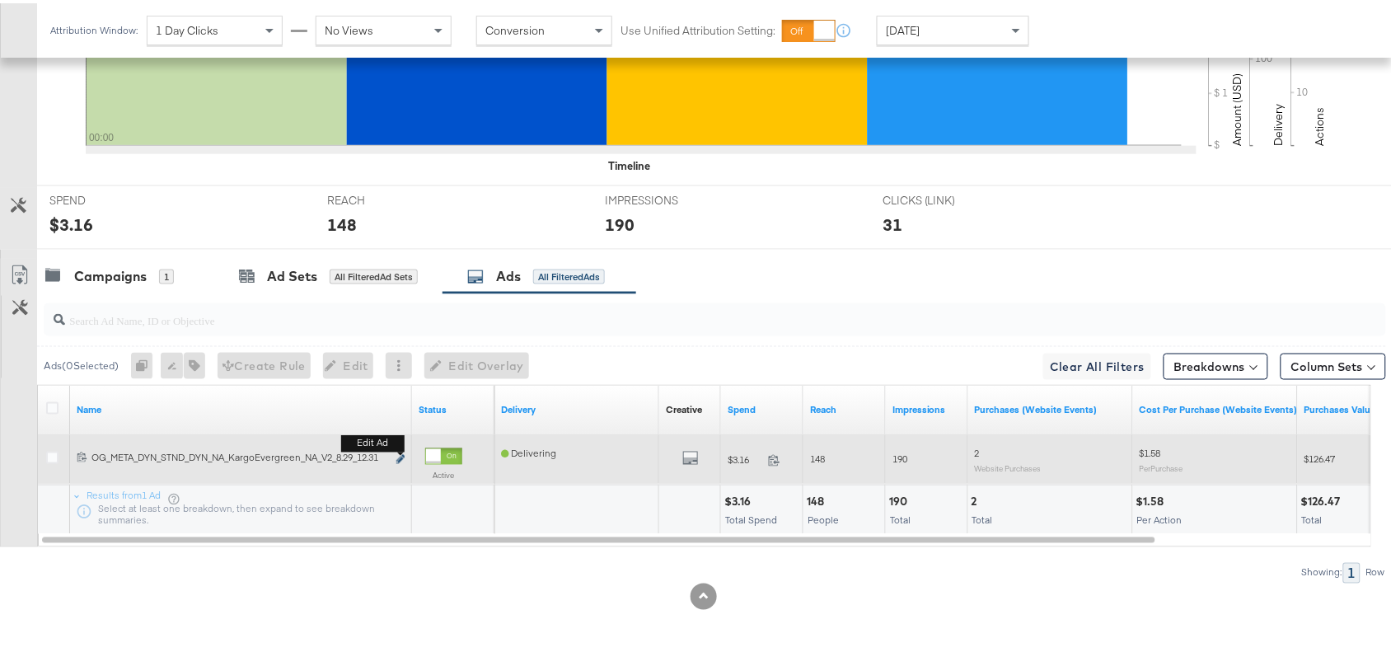
click at [401, 454] on icon "link" at bounding box center [400, 456] width 8 height 9
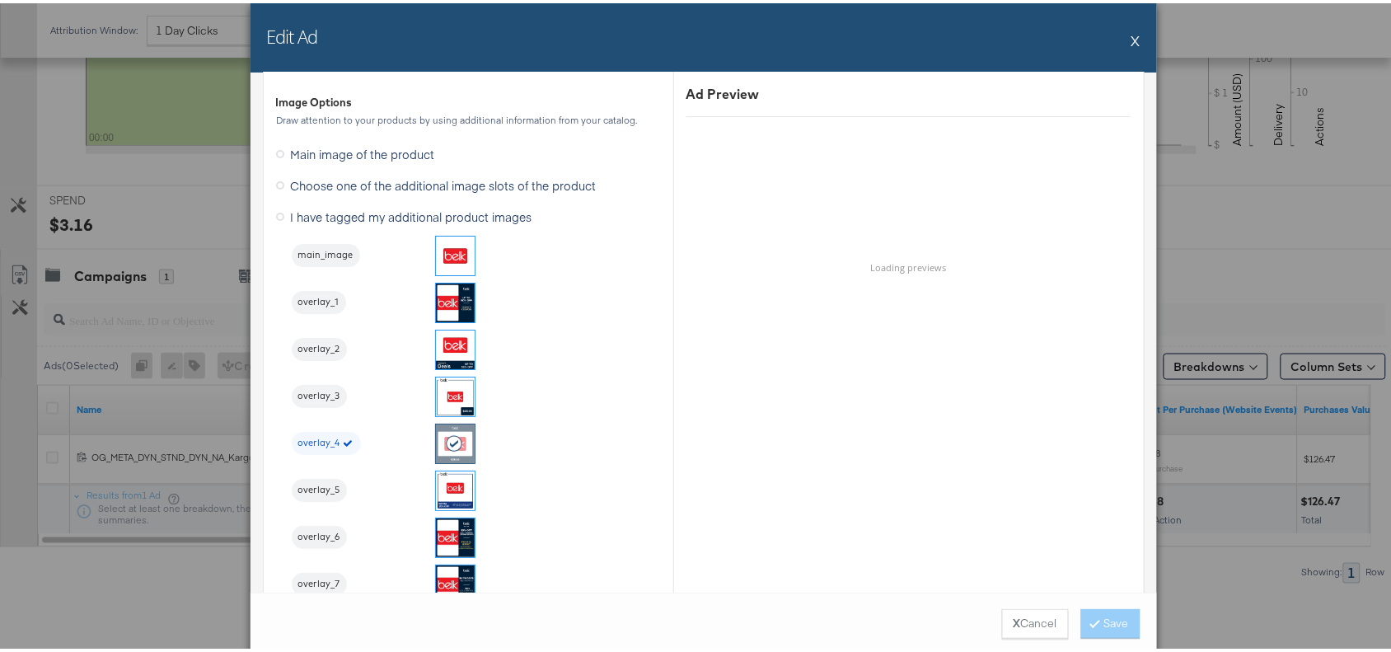
scroll to position [1651, 0]
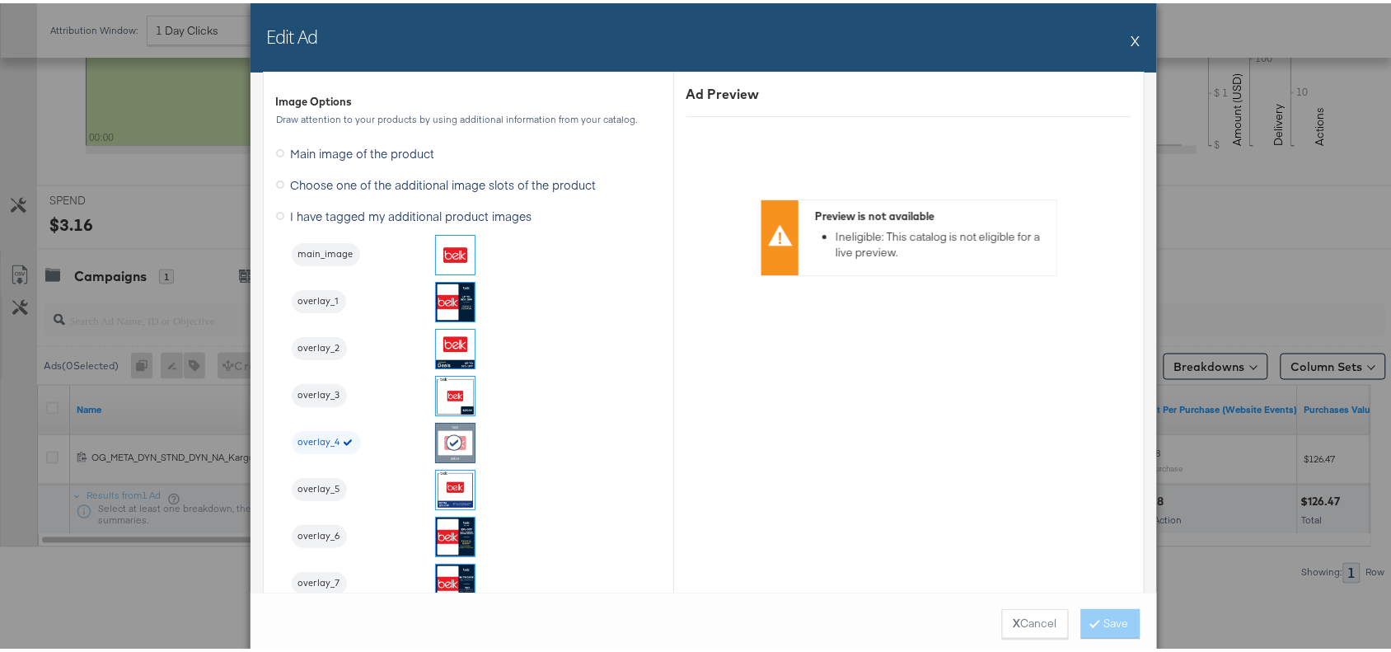
click at [1131, 33] on button "X" at bounding box center [1135, 37] width 9 height 33
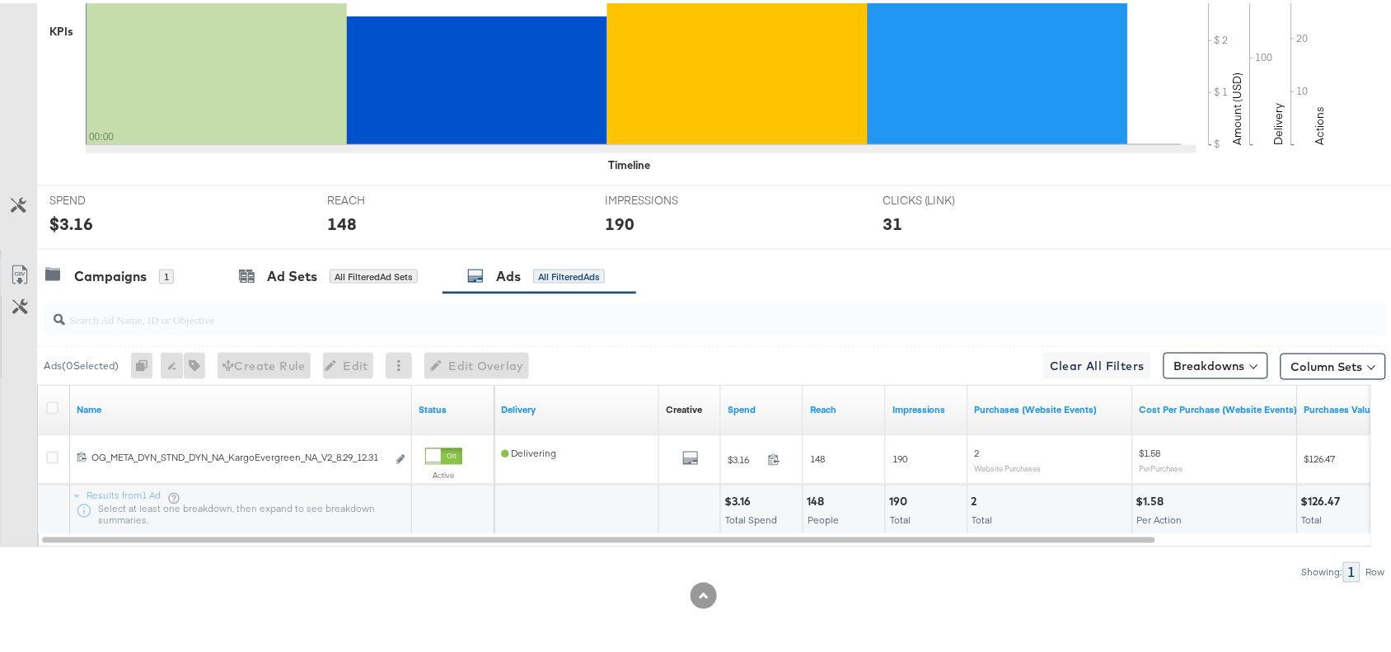
scroll to position [0, 0]
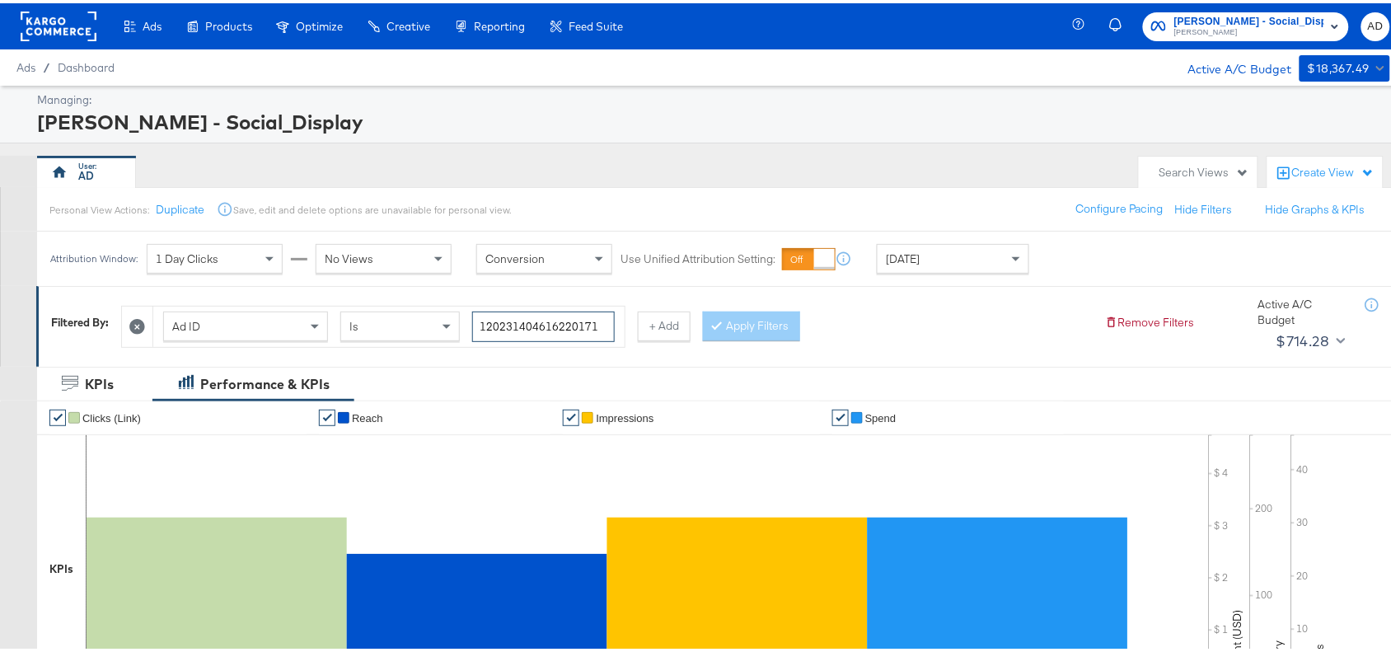
click at [607, 322] on input "120231404616220171" at bounding box center [543, 323] width 143 height 30
paste input "0"
click at [760, 332] on button "Apply Filters" at bounding box center [751, 323] width 97 height 30
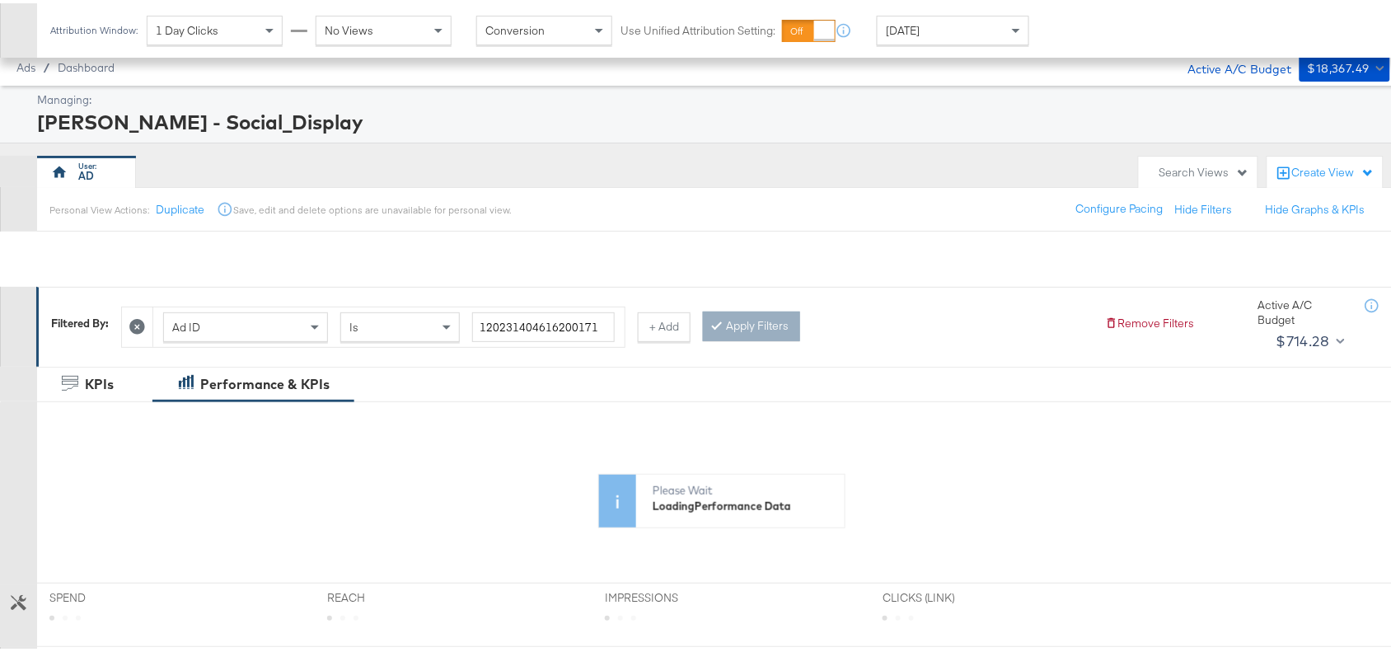
scroll to position [398, 0]
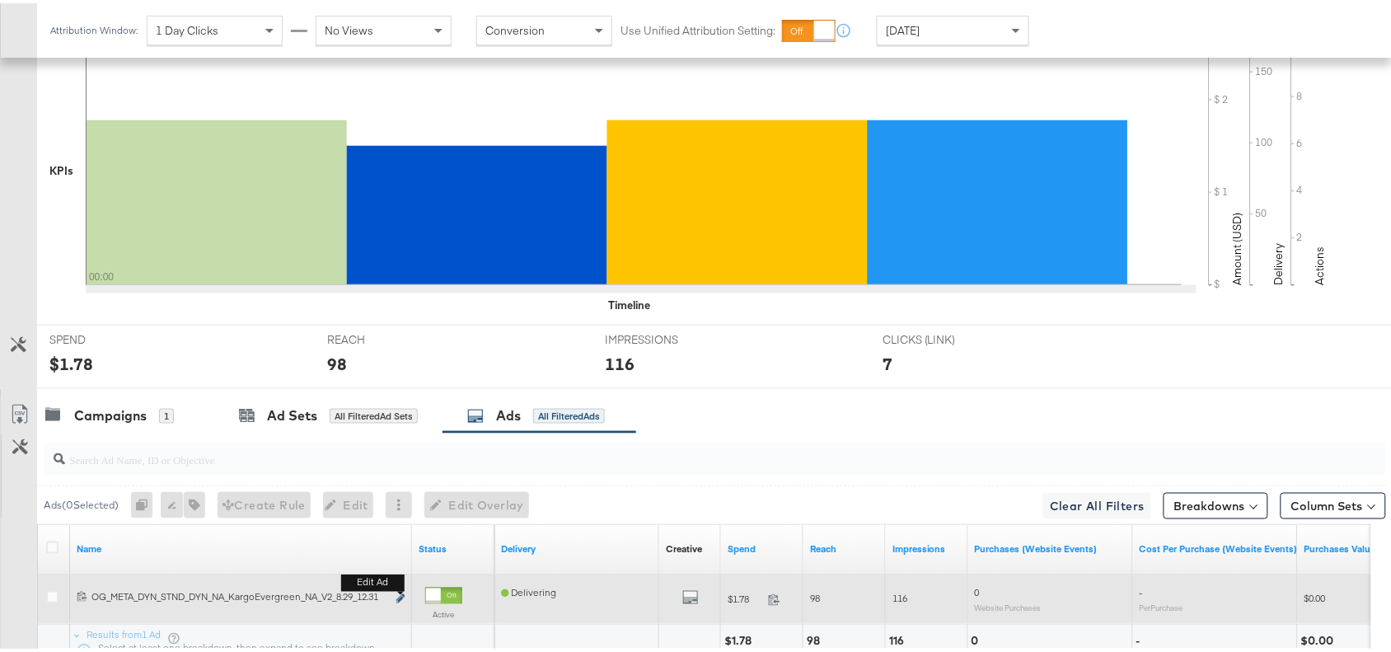
click at [401, 594] on icon "link" at bounding box center [400, 595] width 8 height 9
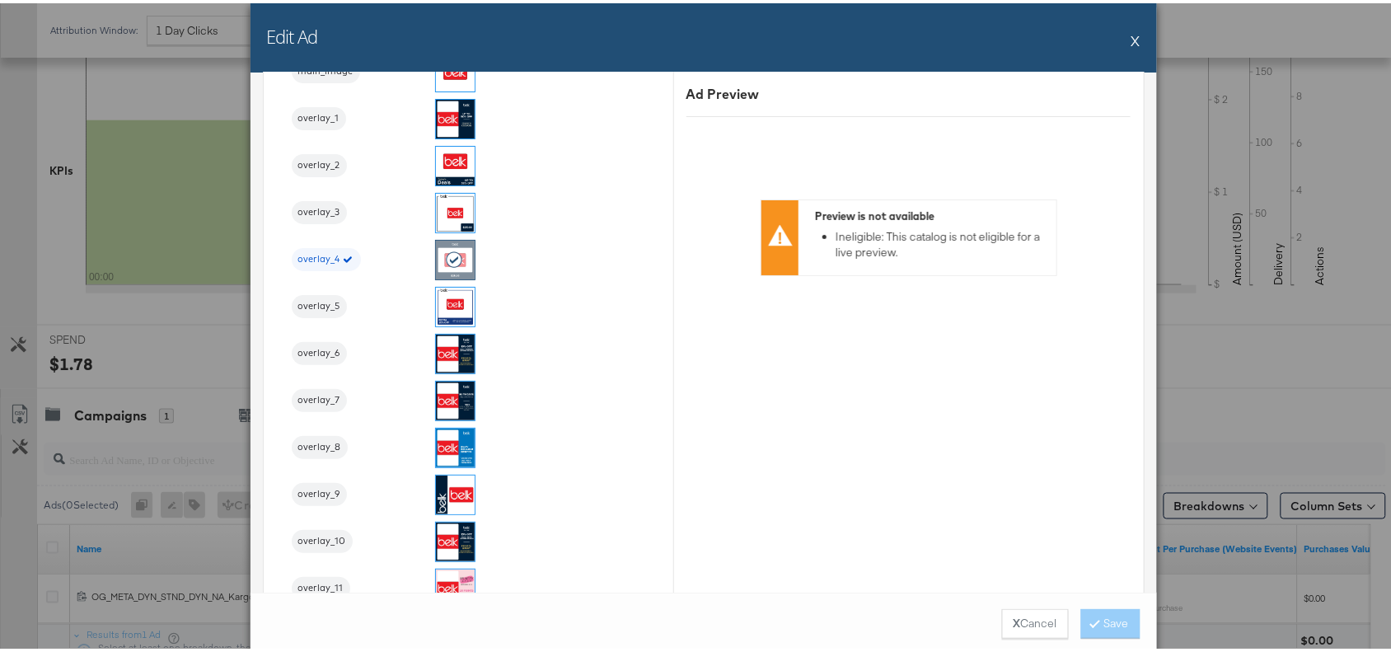
scroll to position [1836, 0]
click at [1131, 35] on button "X" at bounding box center [1135, 37] width 9 height 33
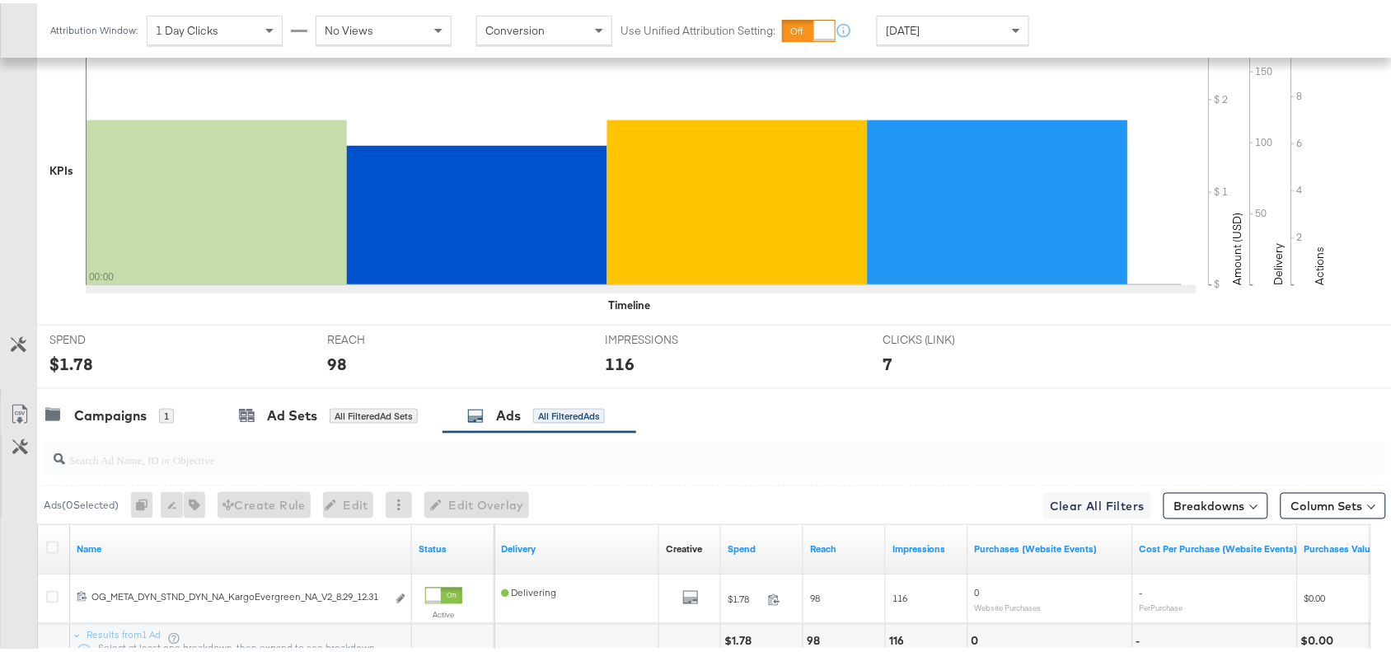
scroll to position [0, 0]
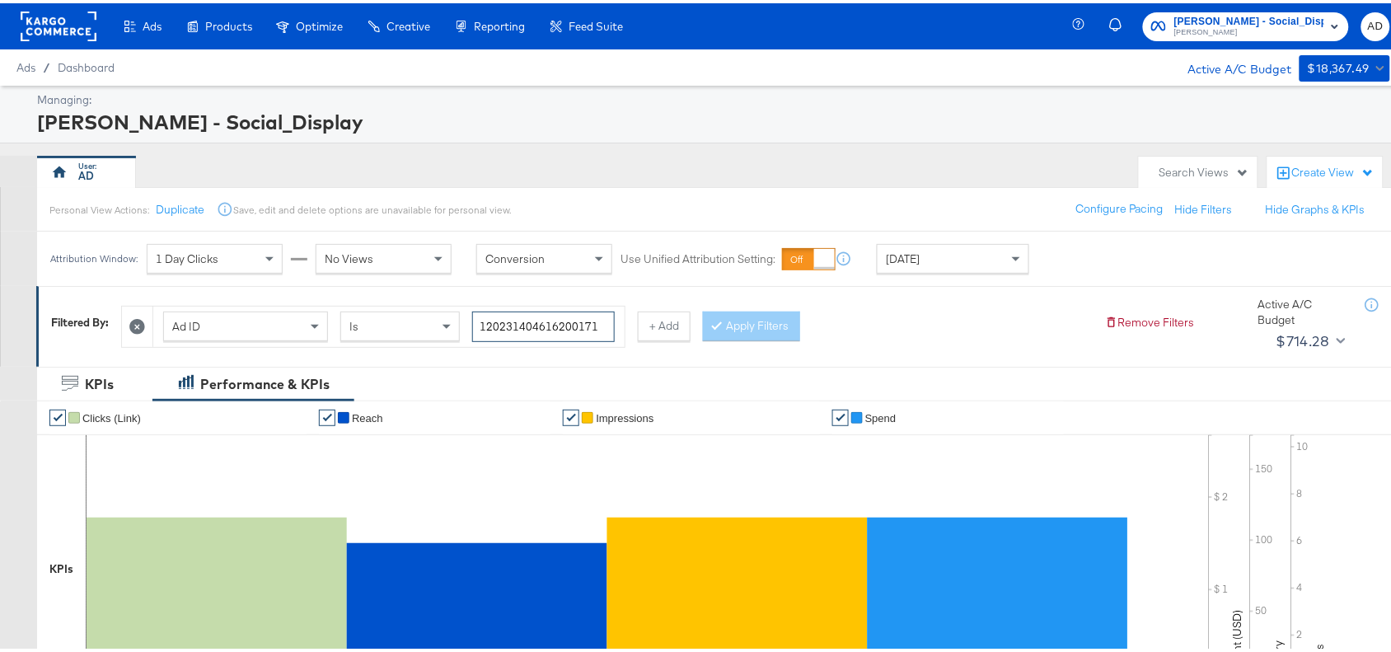
click at [600, 326] on input "120231404616200171" at bounding box center [543, 323] width 143 height 30
paste input "60453057"
type input "120231604530570171"
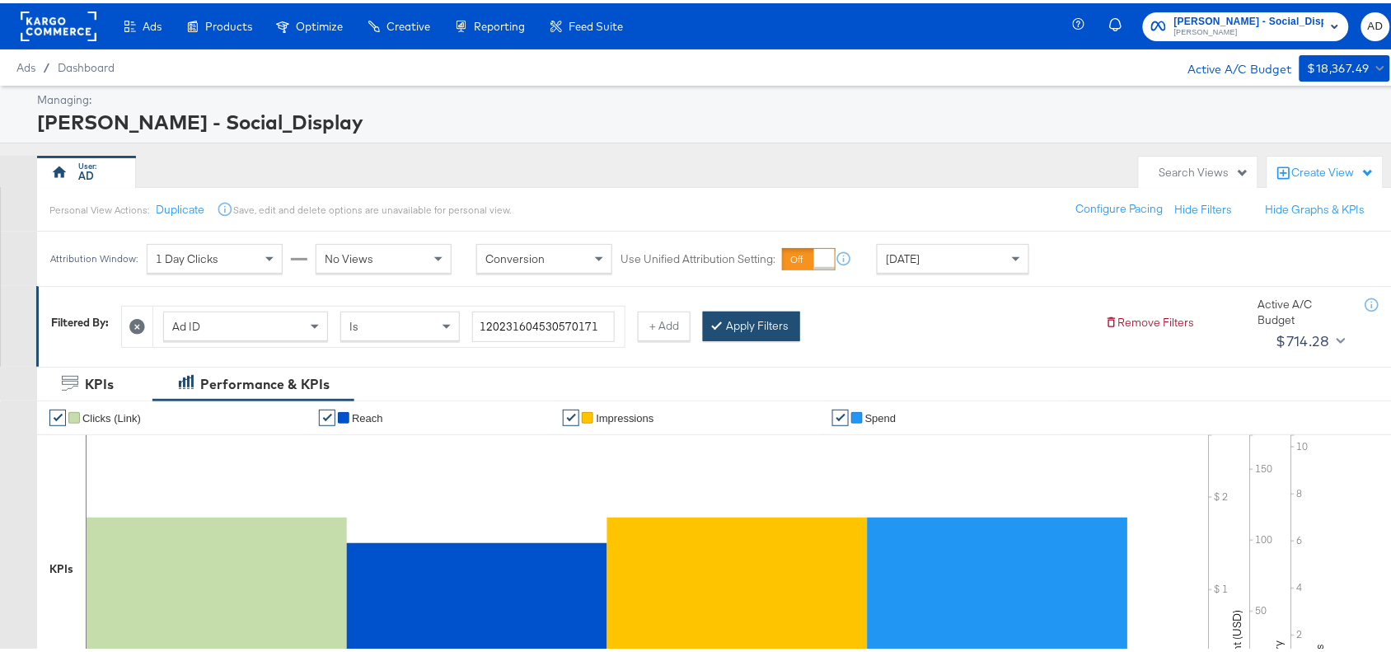
click at [777, 319] on button "Apply Filters" at bounding box center [751, 323] width 97 height 30
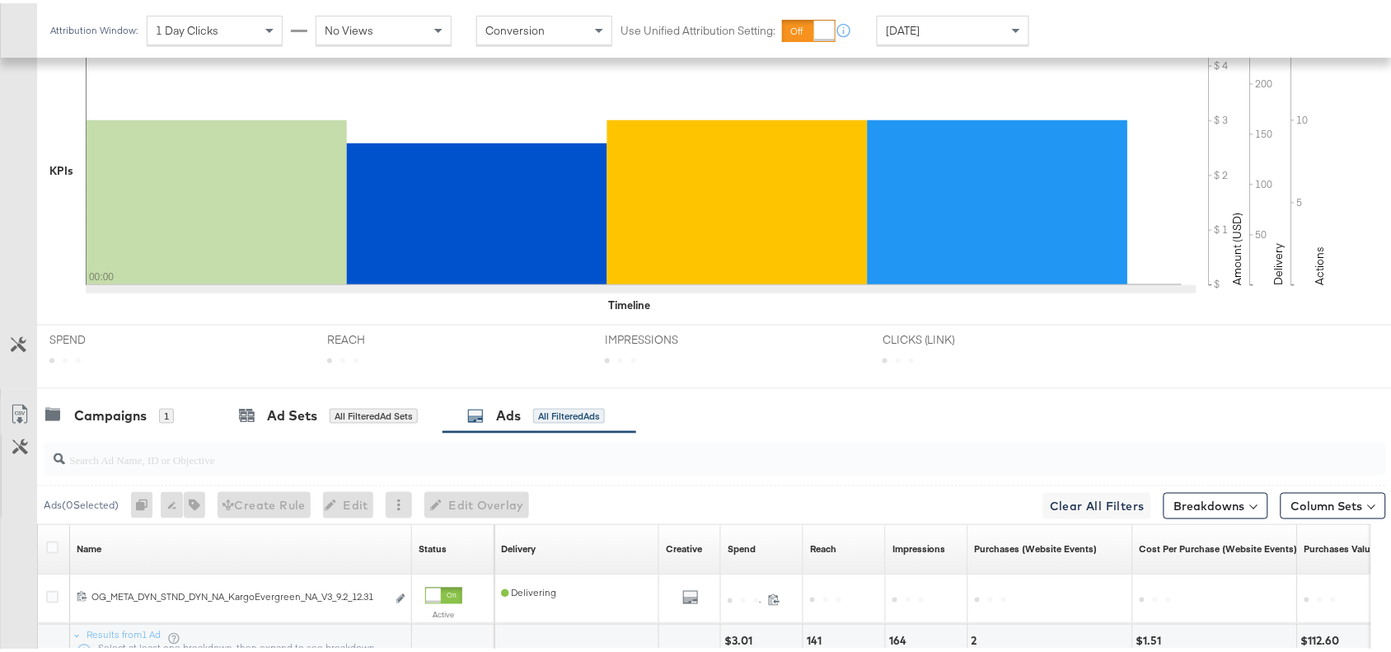
scroll to position [540, 0]
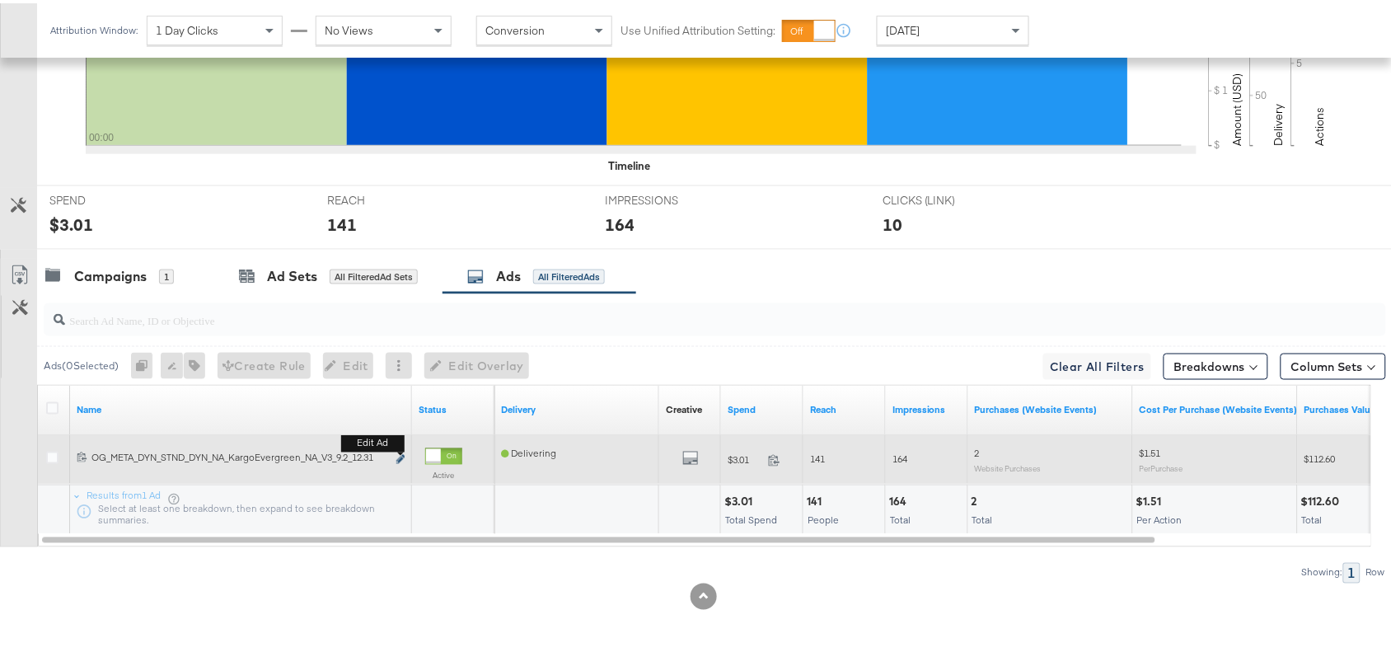
click at [404, 456] on icon "link" at bounding box center [400, 456] width 8 height 9
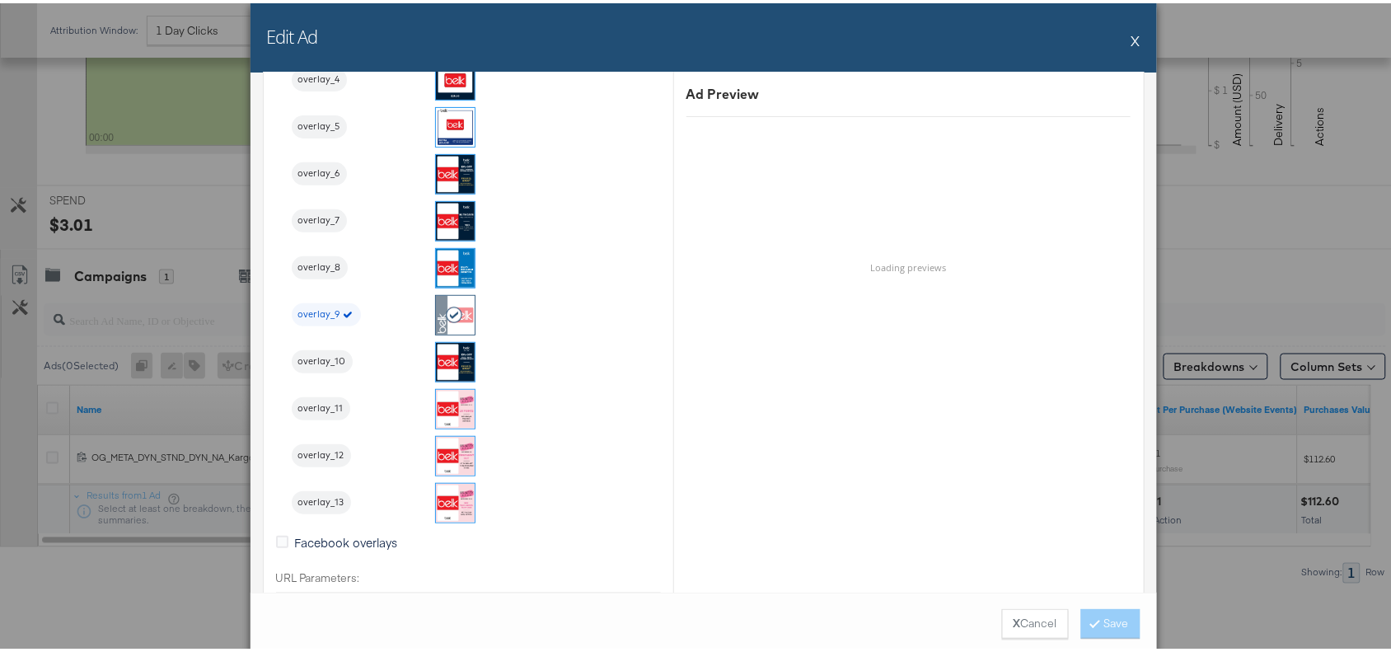
scroll to position [2019, 0]
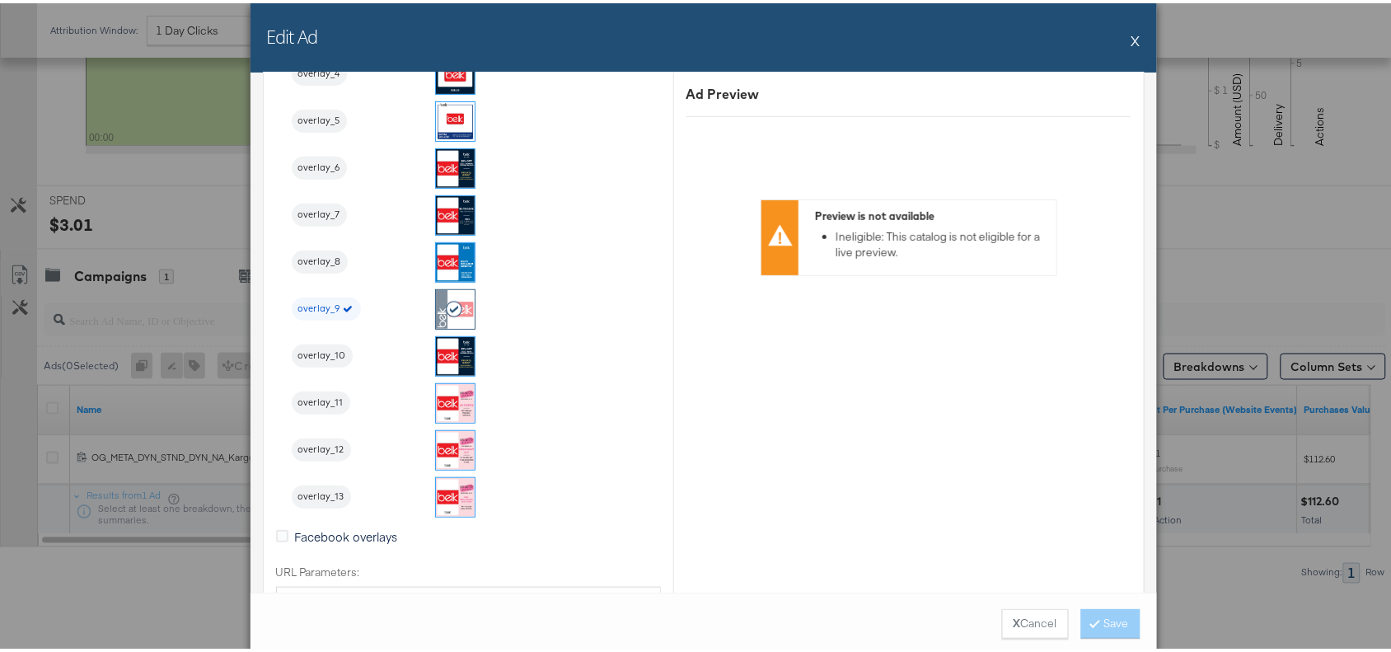
click at [1131, 42] on button "X" at bounding box center [1135, 37] width 9 height 33
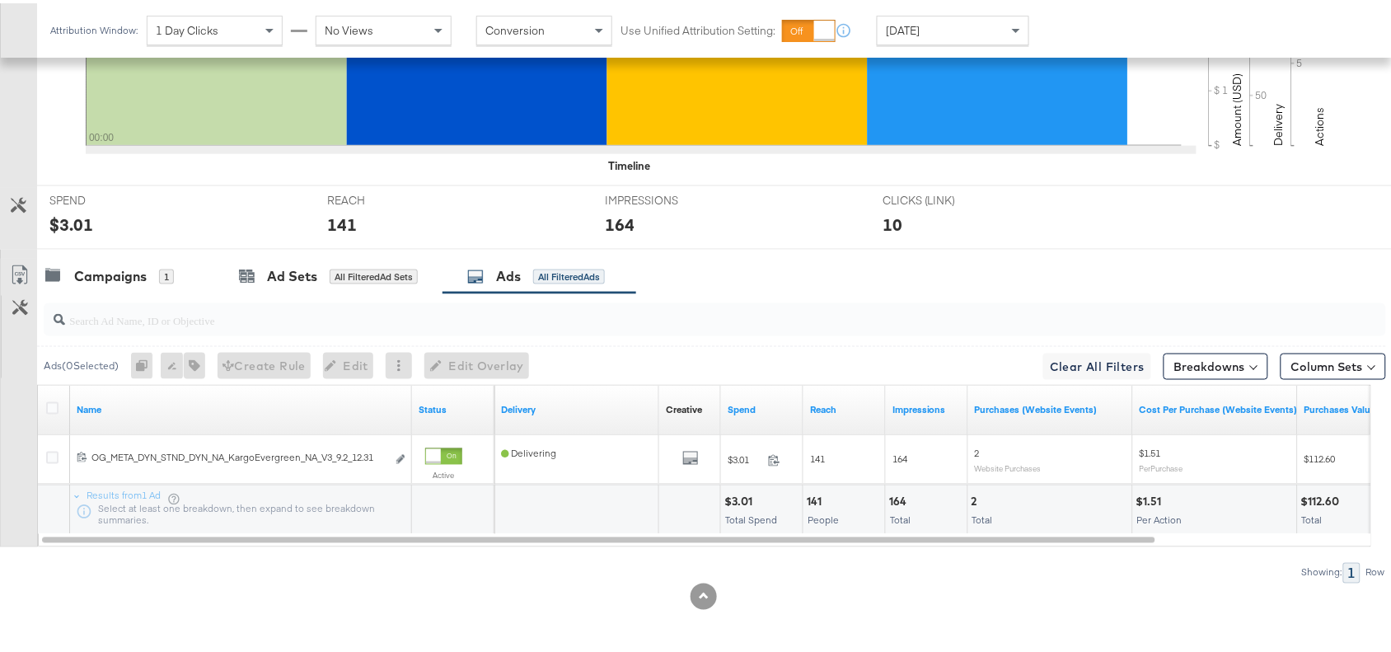
scroll to position [0, 0]
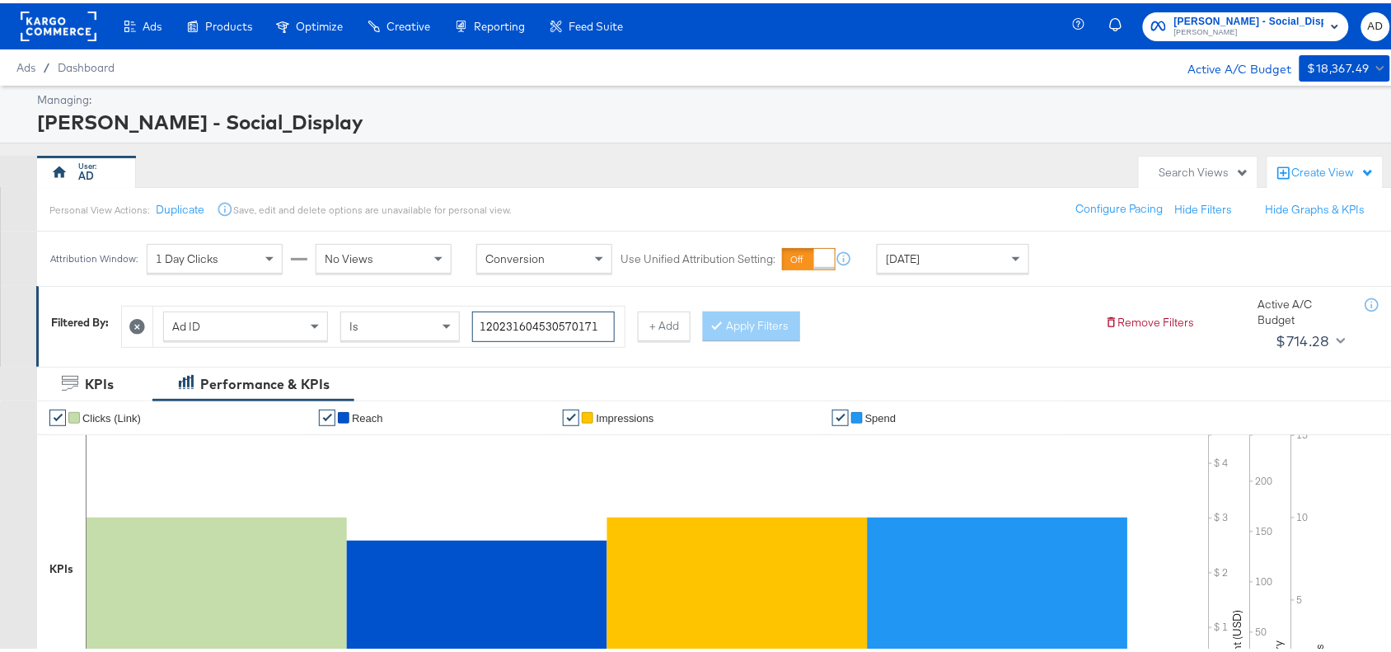
click at [607, 320] on input "120231604530570171" at bounding box center [543, 323] width 143 height 30
paste input "4"
type input "120231604530540171"
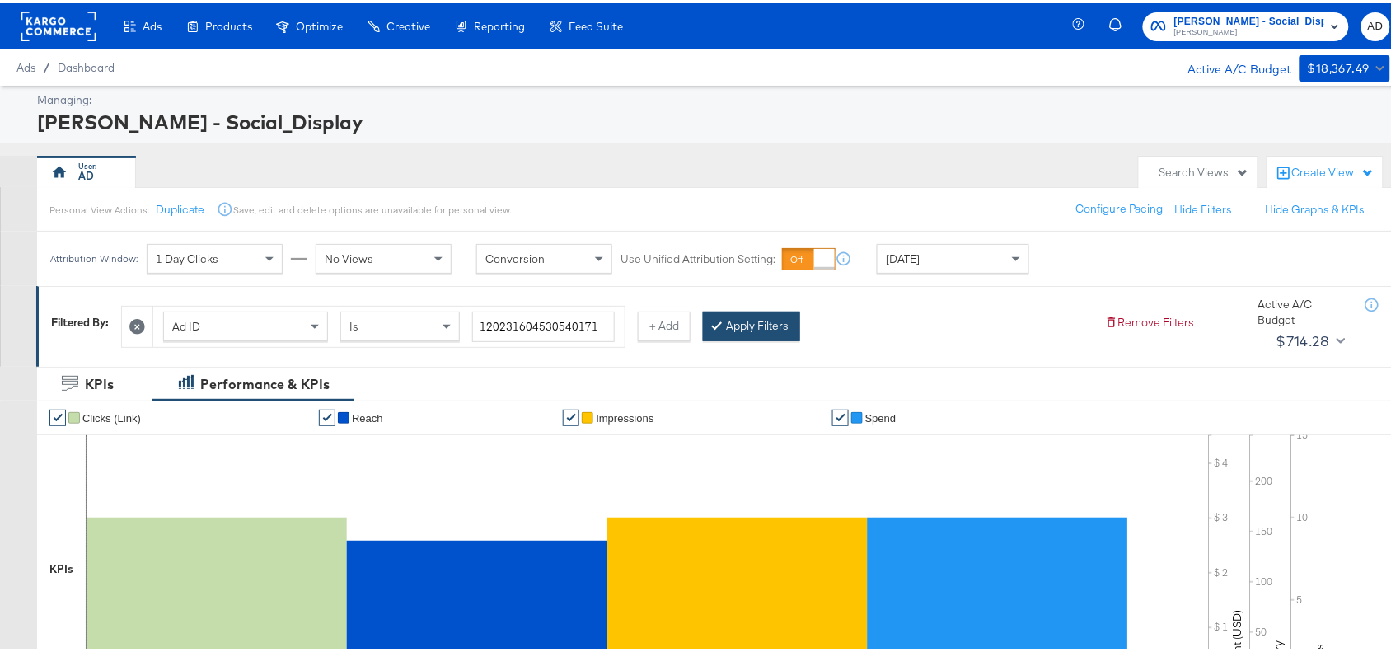
click at [752, 322] on button "Apply Filters" at bounding box center [751, 323] width 97 height 30
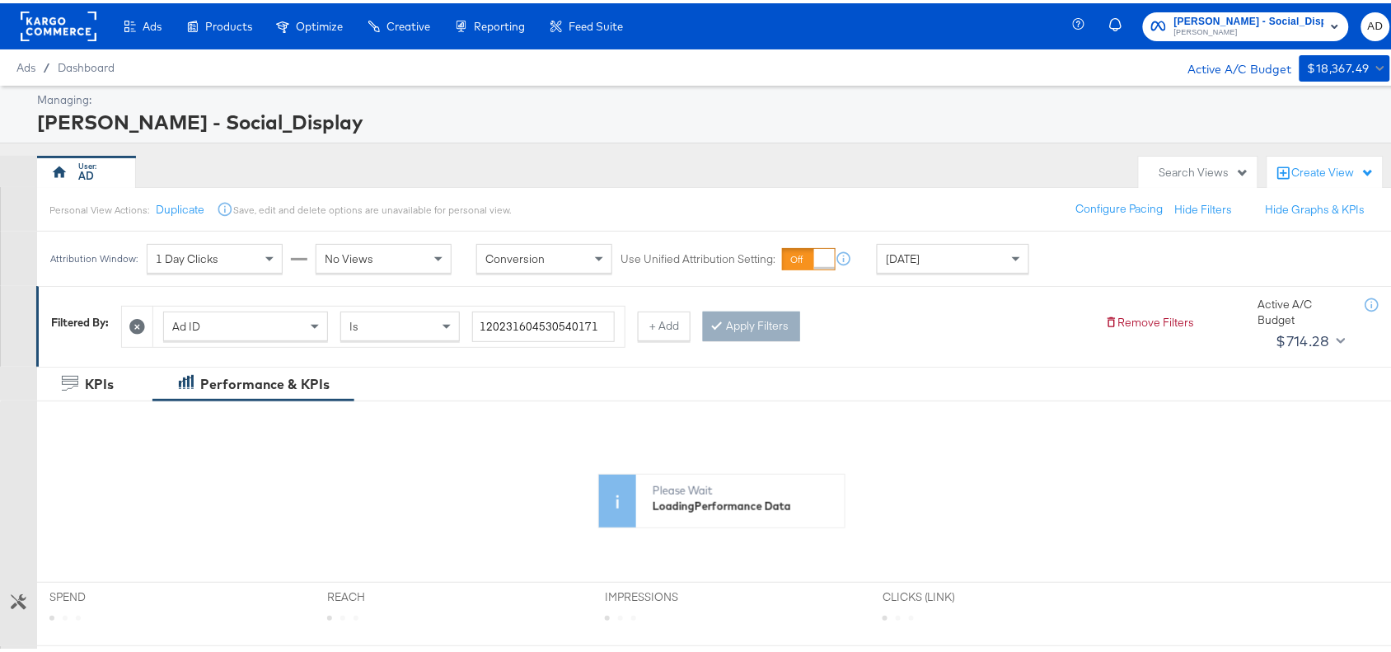
scroll to position [398, 0]
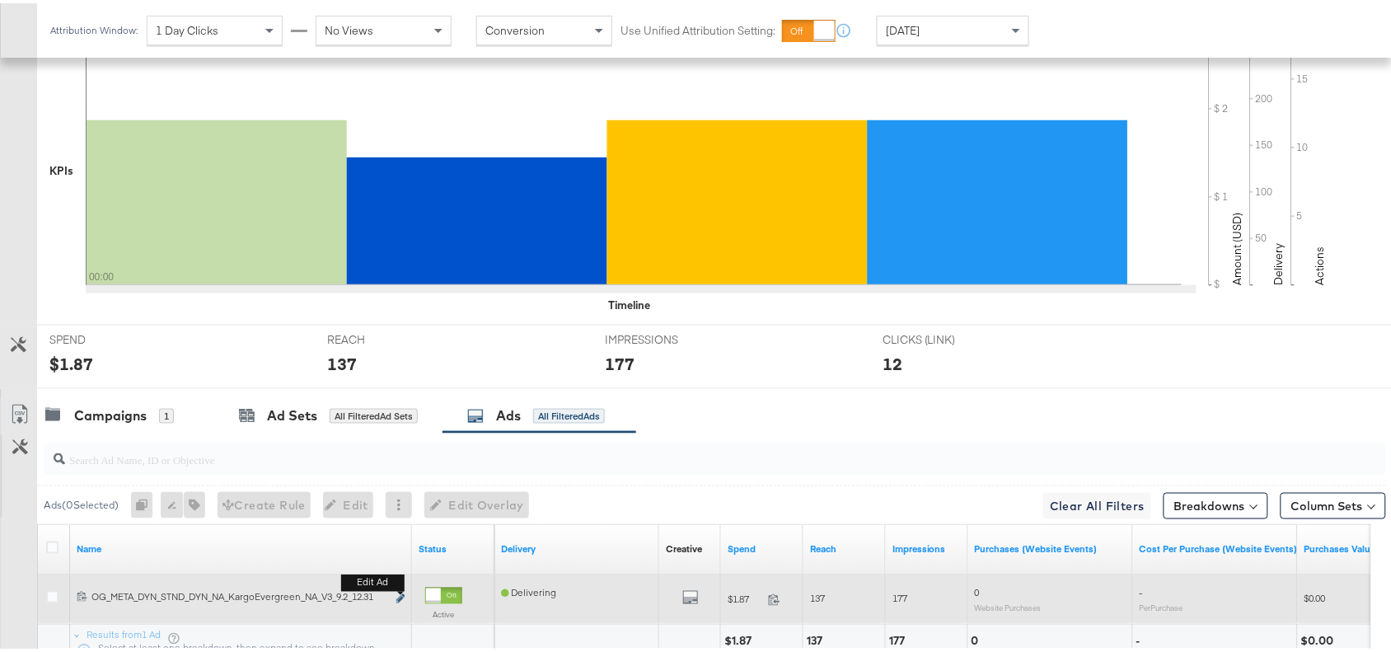
click at [401, 599] on icon "link" at bounding box center [400, 595] width 8 height 9
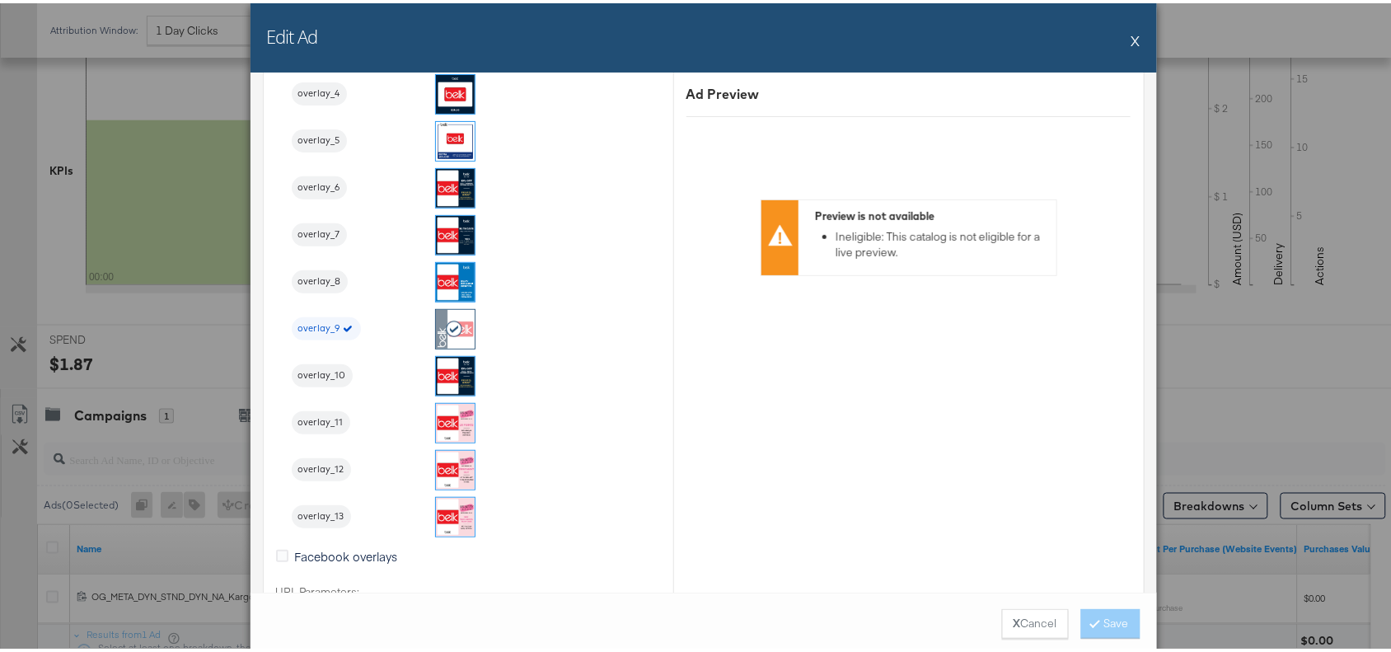
scroll to position [2001, 0]
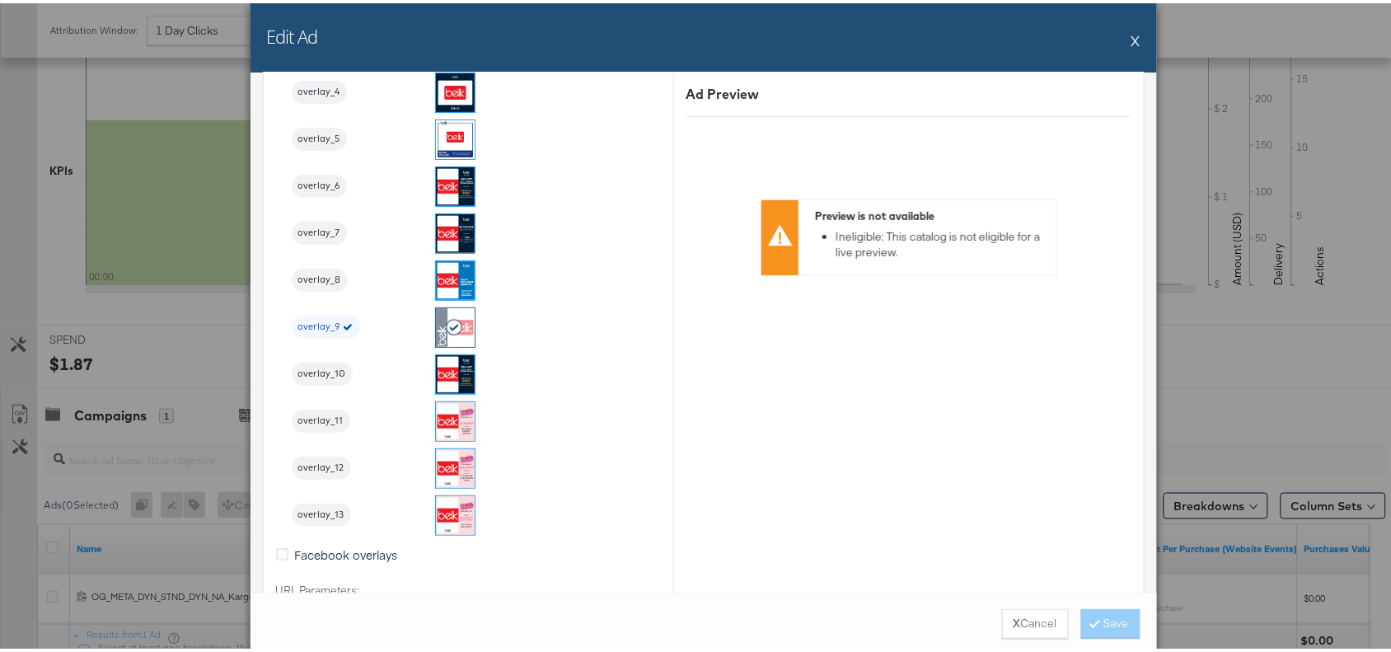
click at [1131, 35] on button "X" at bounding box center [1135, 37] width 9 height 33
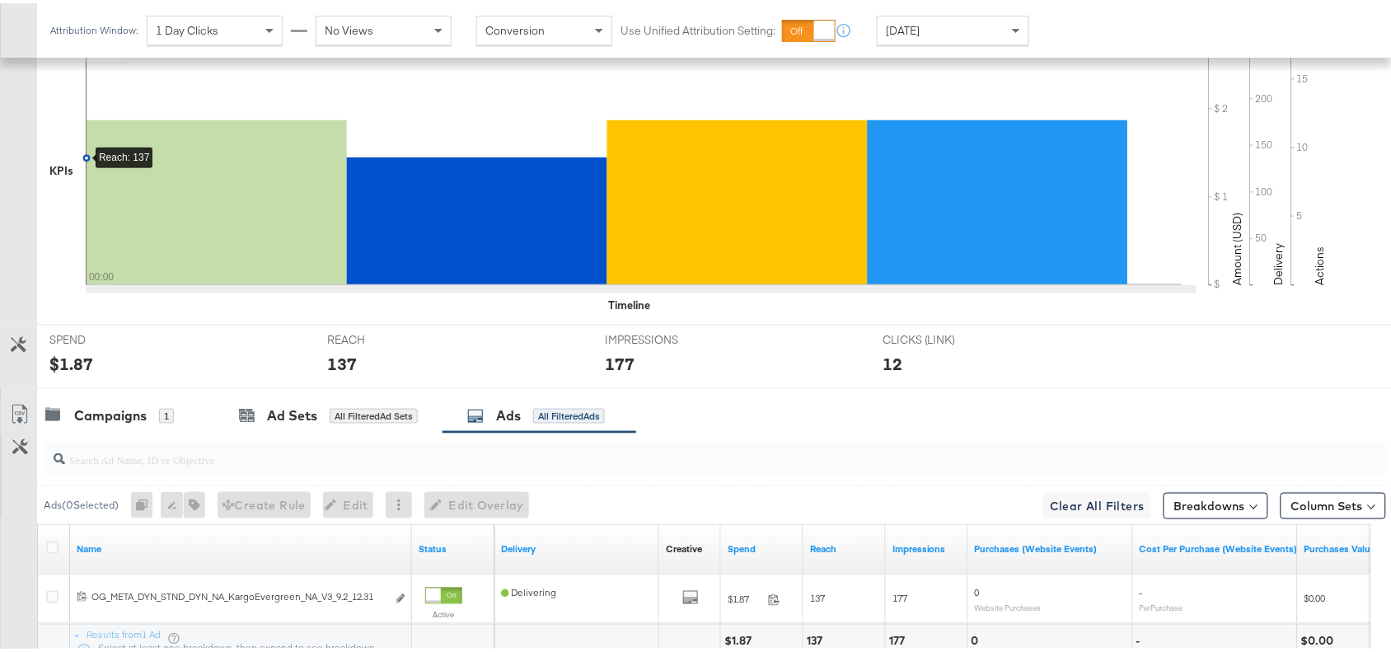
scroll to position [0, 0]
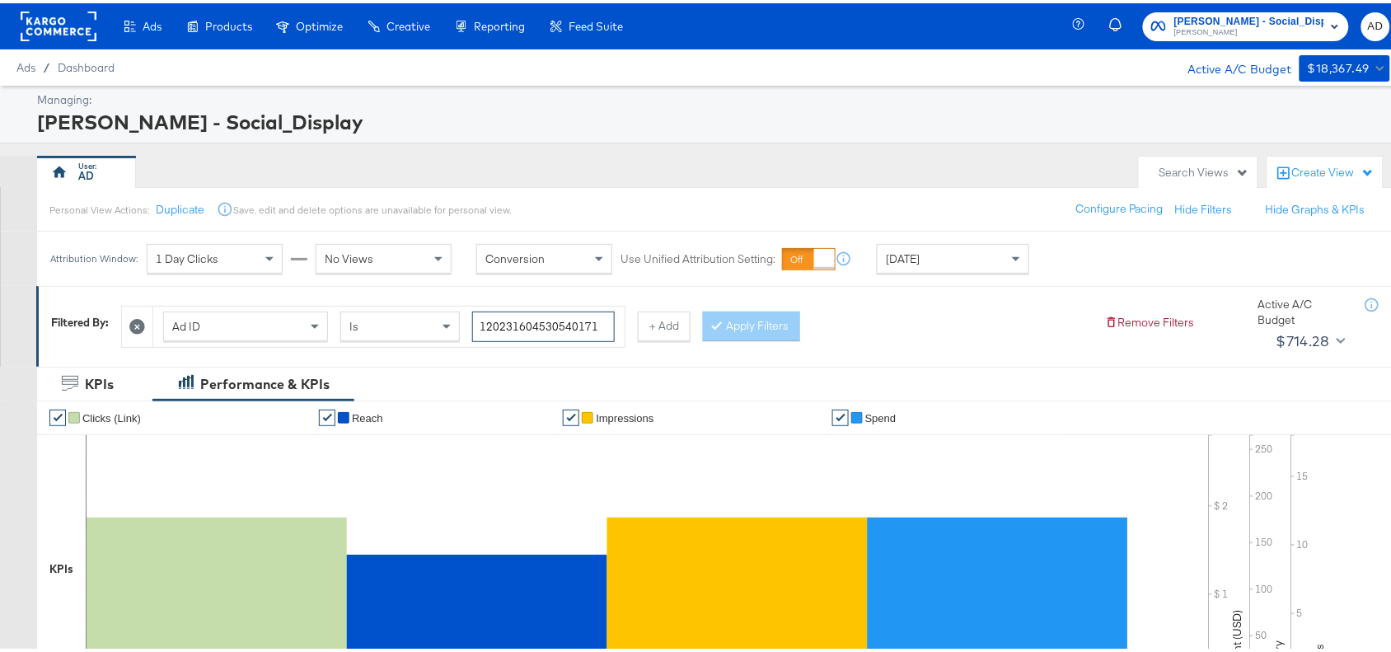
click at [597, 327] on input "120231604530540171" at bounding box center [543, 323] width 143 height 30
paste input "43463476"
click at [743, 330] on button "Apply Filters" at bounding box center [751, 323] width 97 height 30
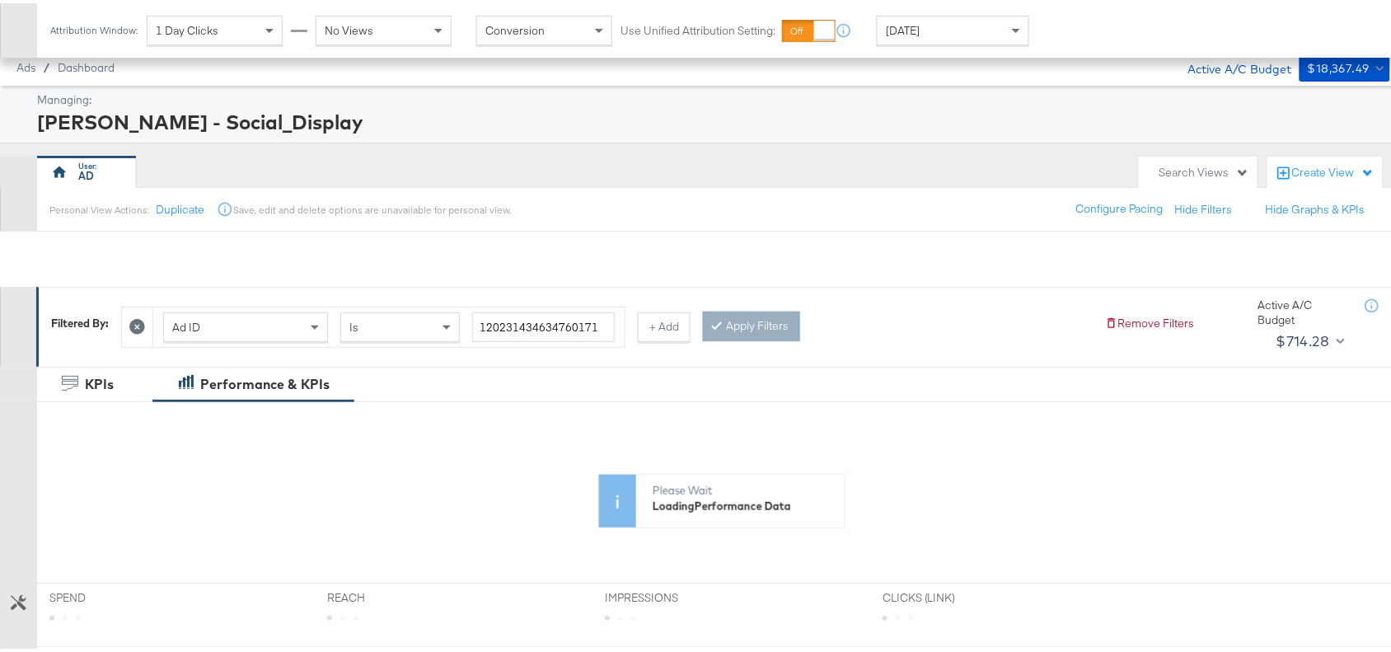
scroll to position [398, 0]
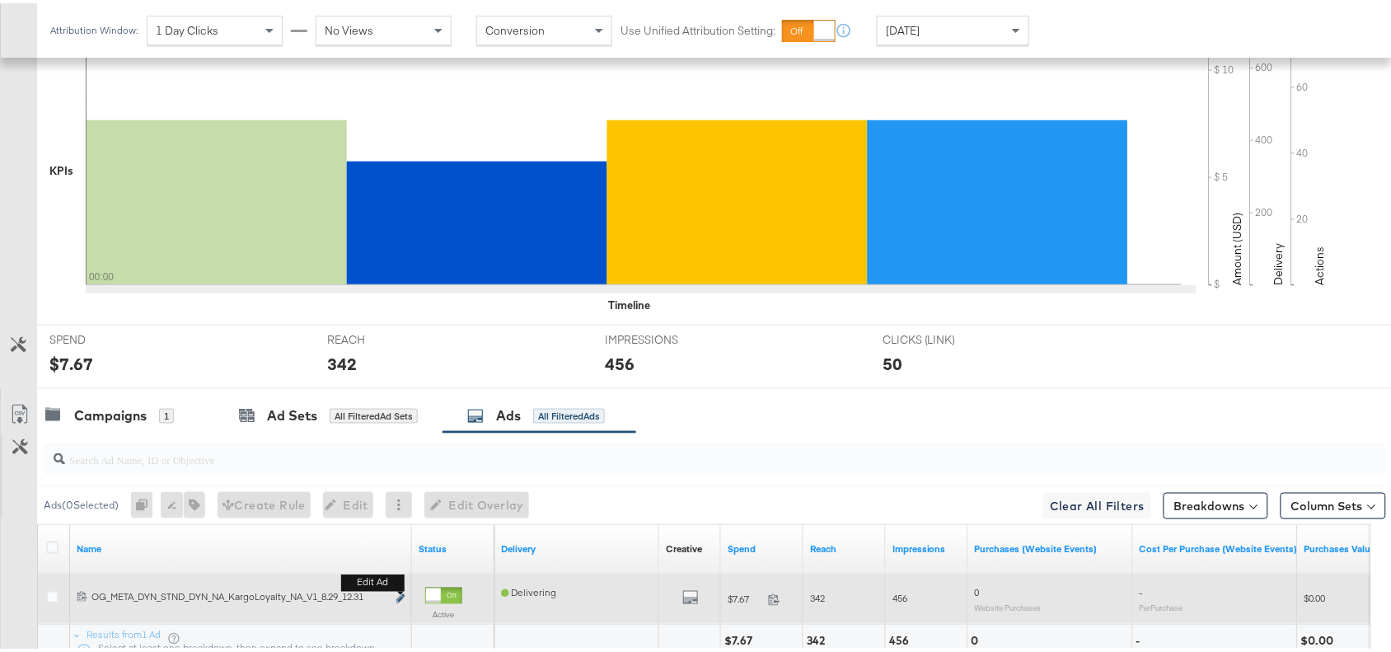
click at [401, 596] on icon "link" at bounding box center [400, 595] width 8 height 9
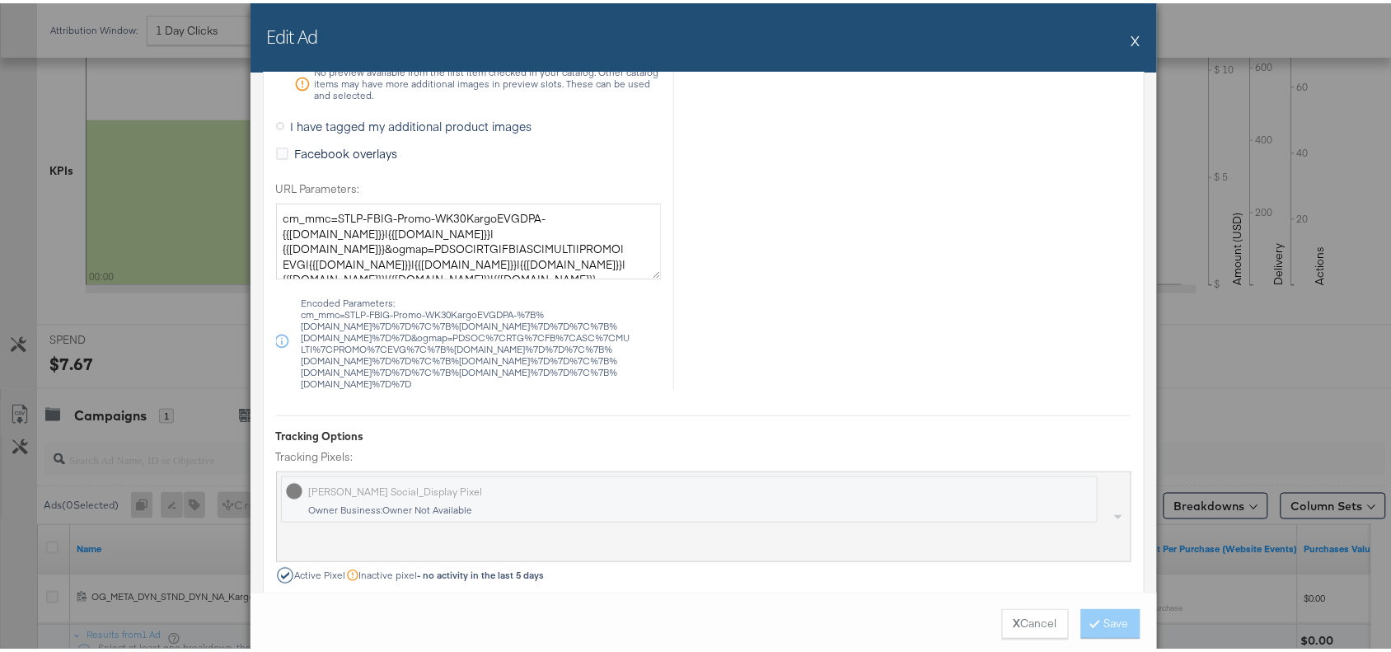
scroll to position [1702, 0]
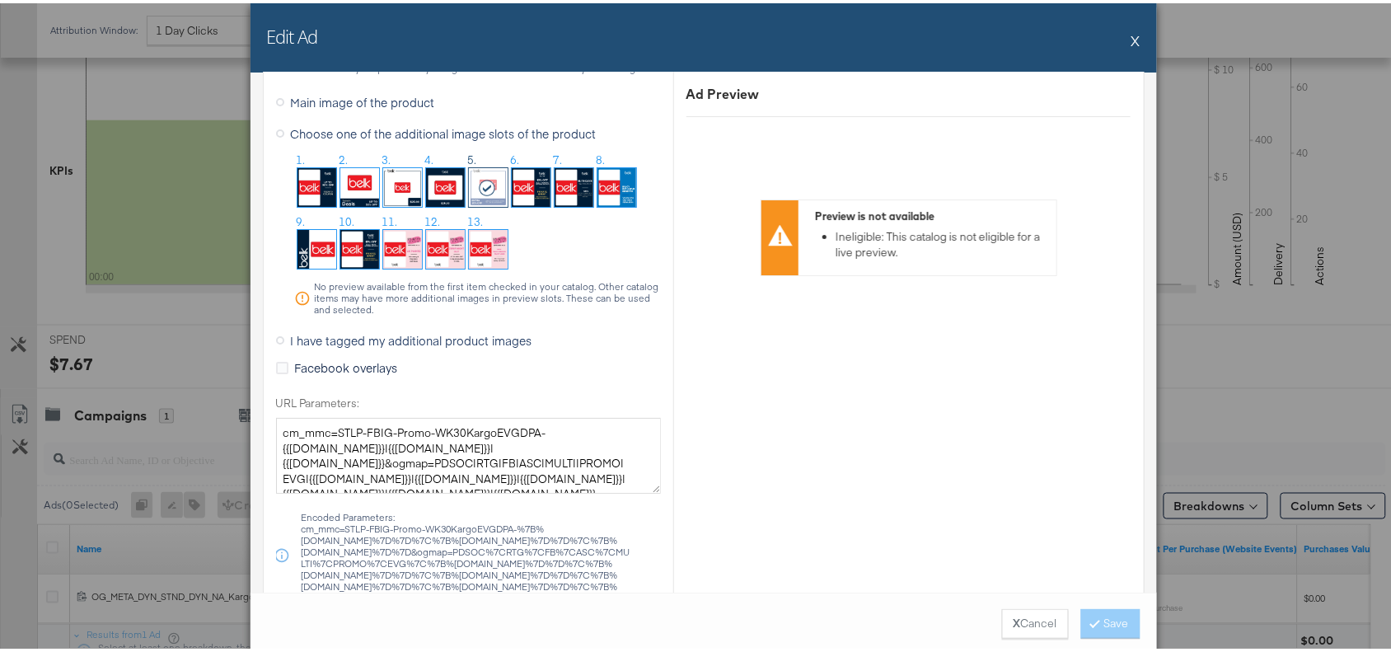
click at [1131, 35] on button "X" at bounding box center [1135, 37] width 9 height 33
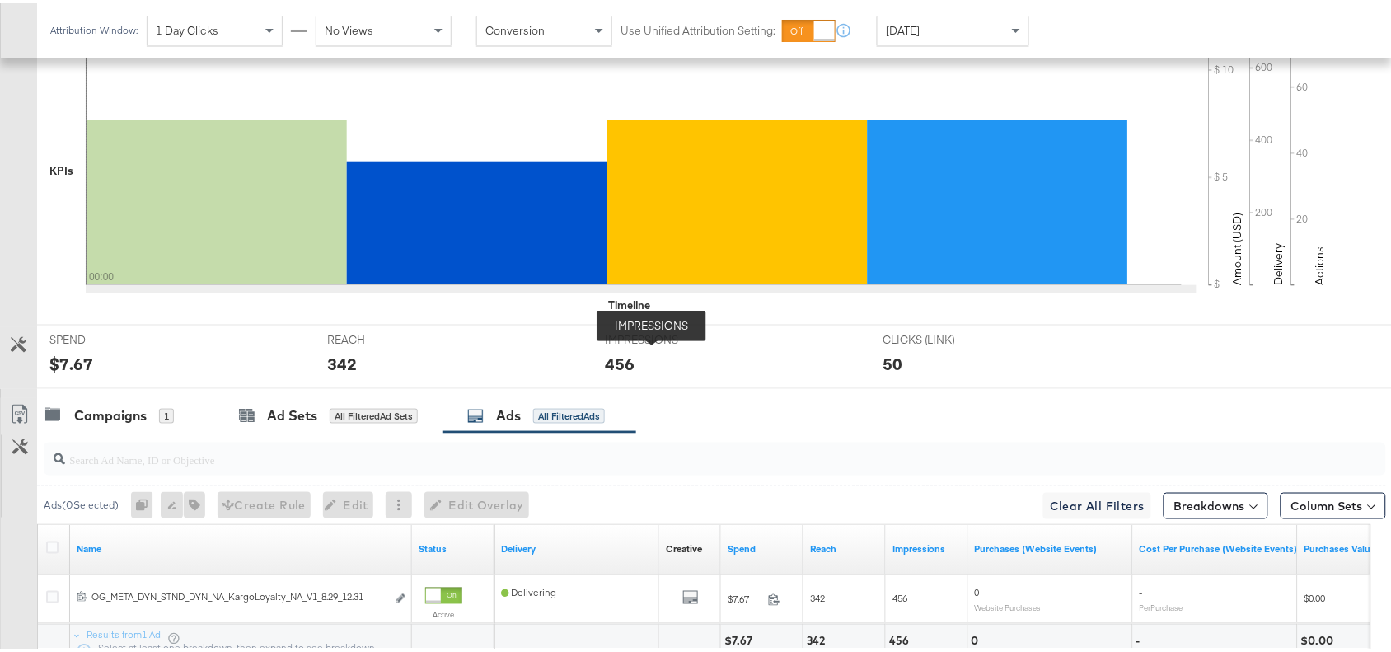
scroll to position [0, 0]
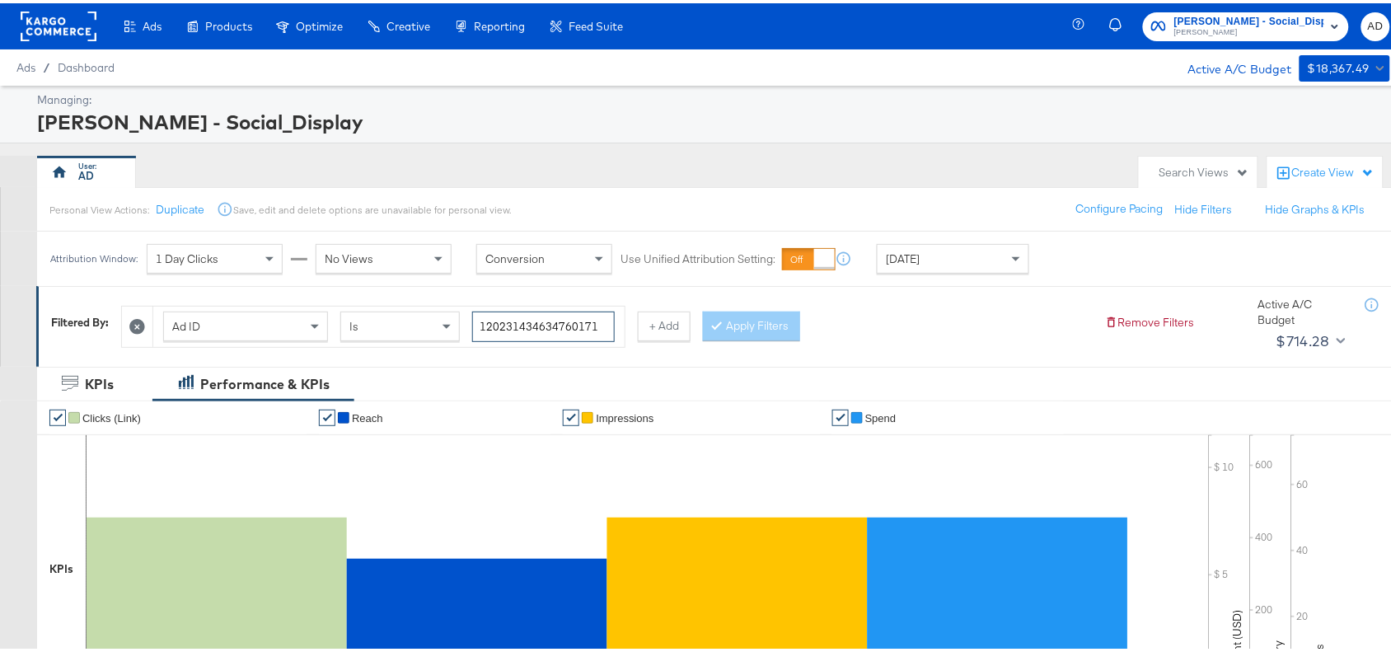
click at [600, 322] on input "120231434634760171" at bounding box center [543, 323] width 143 height 30
paste input "0466415"
type input "120231404664150171"
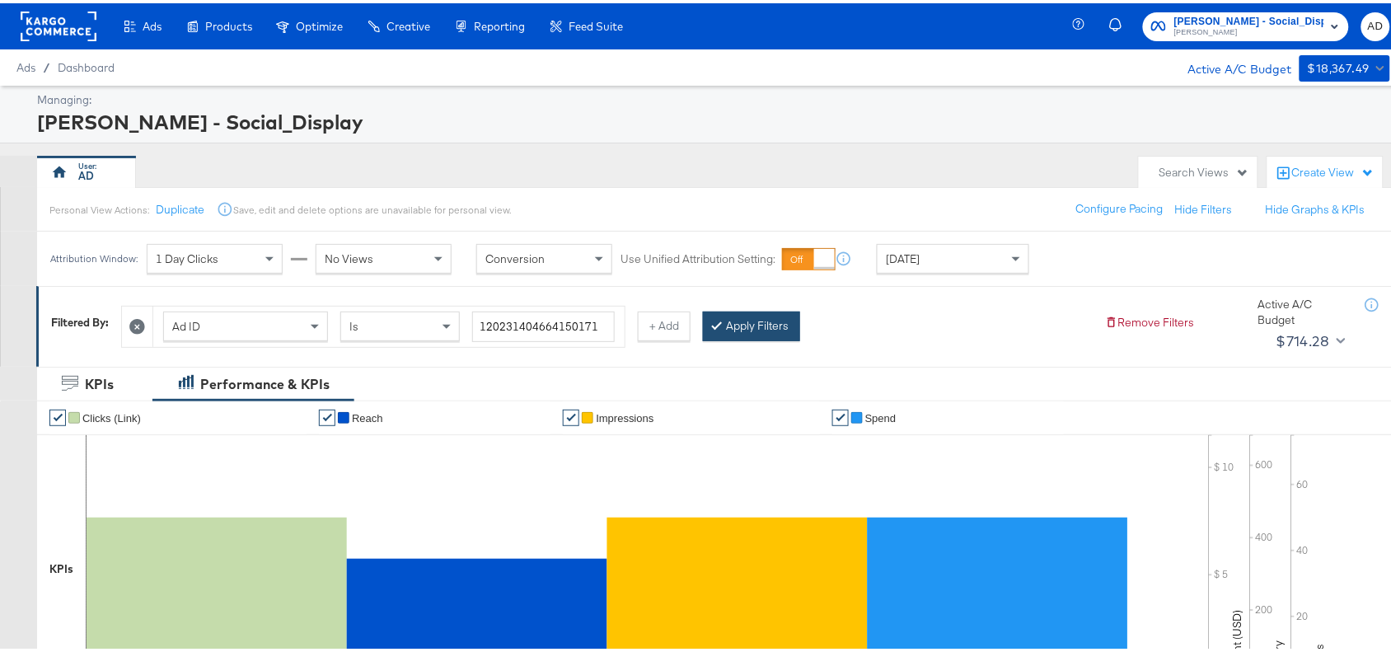
click at [760, 328] on button "Apply Filters" at bounding box center [751, 323] width 97 height 30
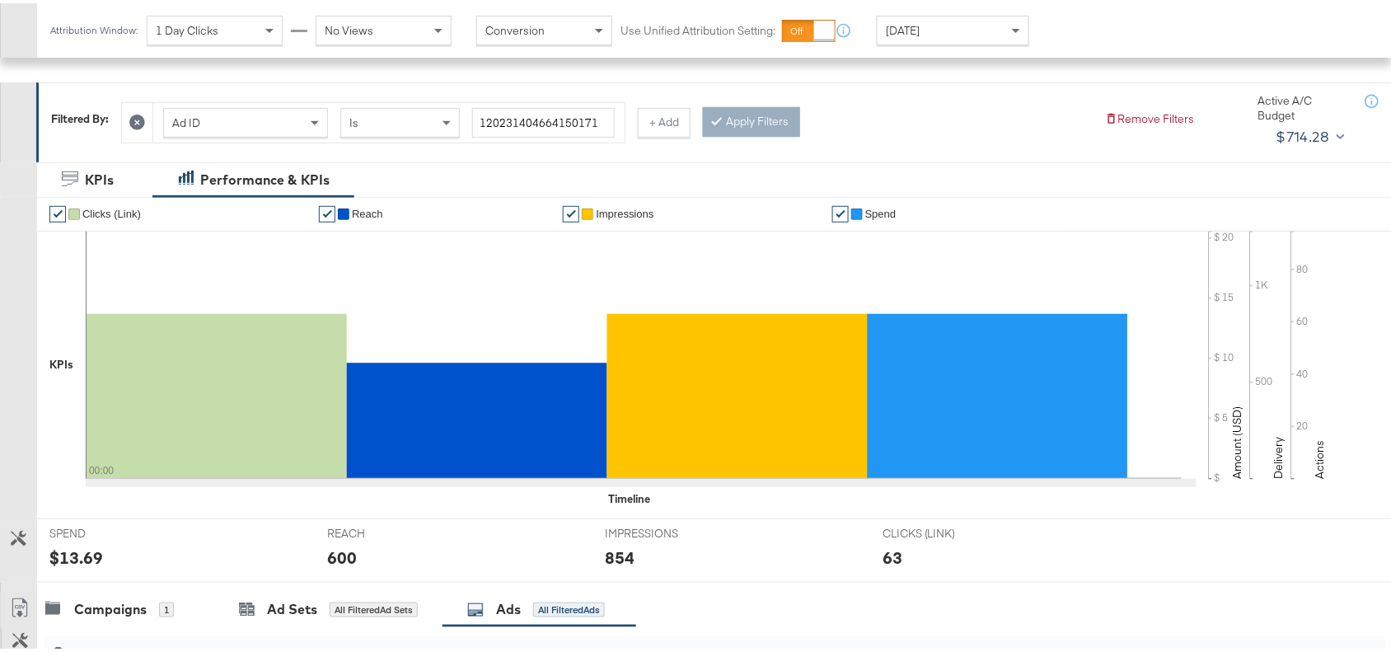
scroll to position [540, 0]
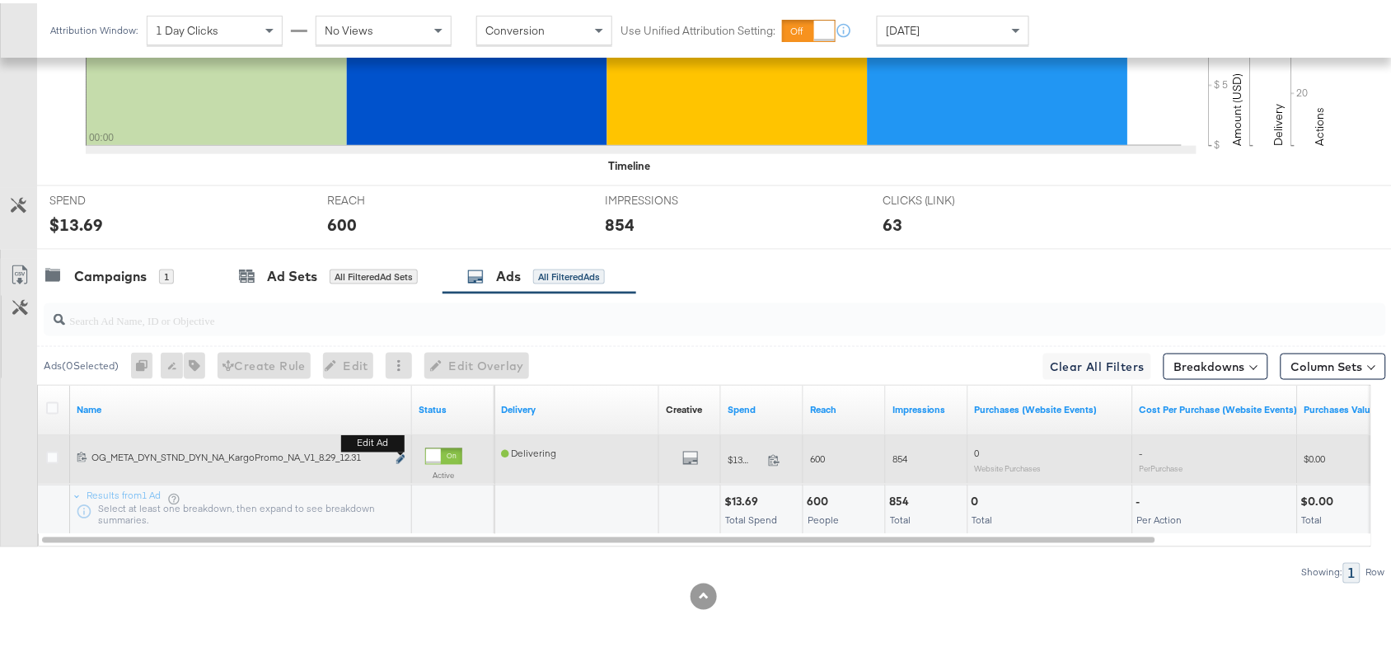
click at [401, 452] on button "Edit ad" at bounding box center [401, 456] width 10 height 17
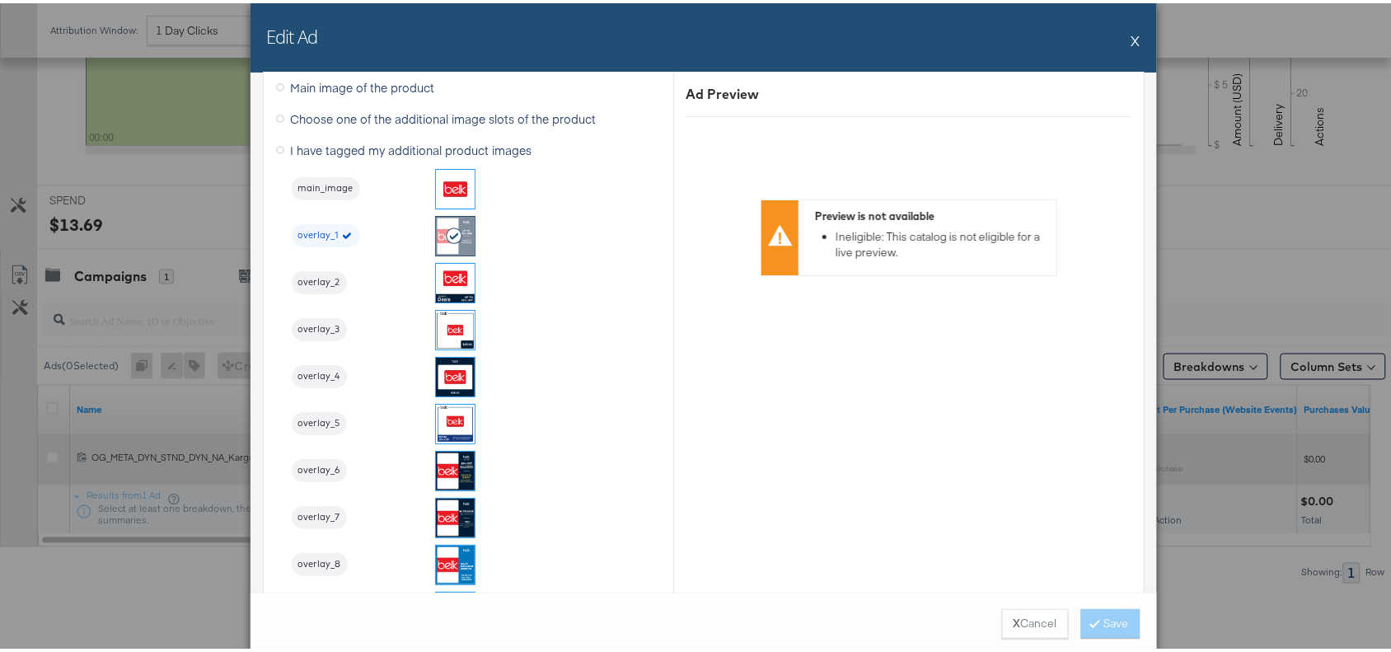
scroll to position [1718, 0]
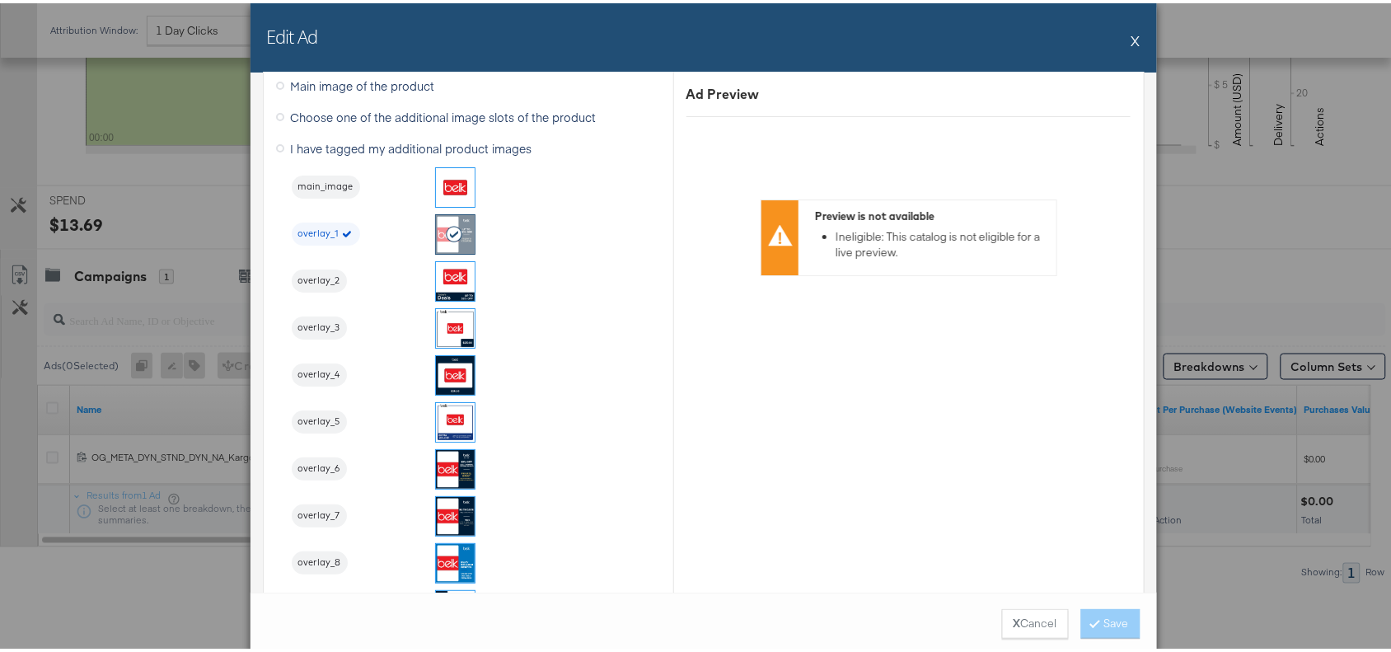
click at [1138, 41] on div "Edit Ad X" at bounding box center [704, 34] width 907 height 69
click at [1131, 38] on button "X" at bounding box center [1135, 37] width 9 height 33
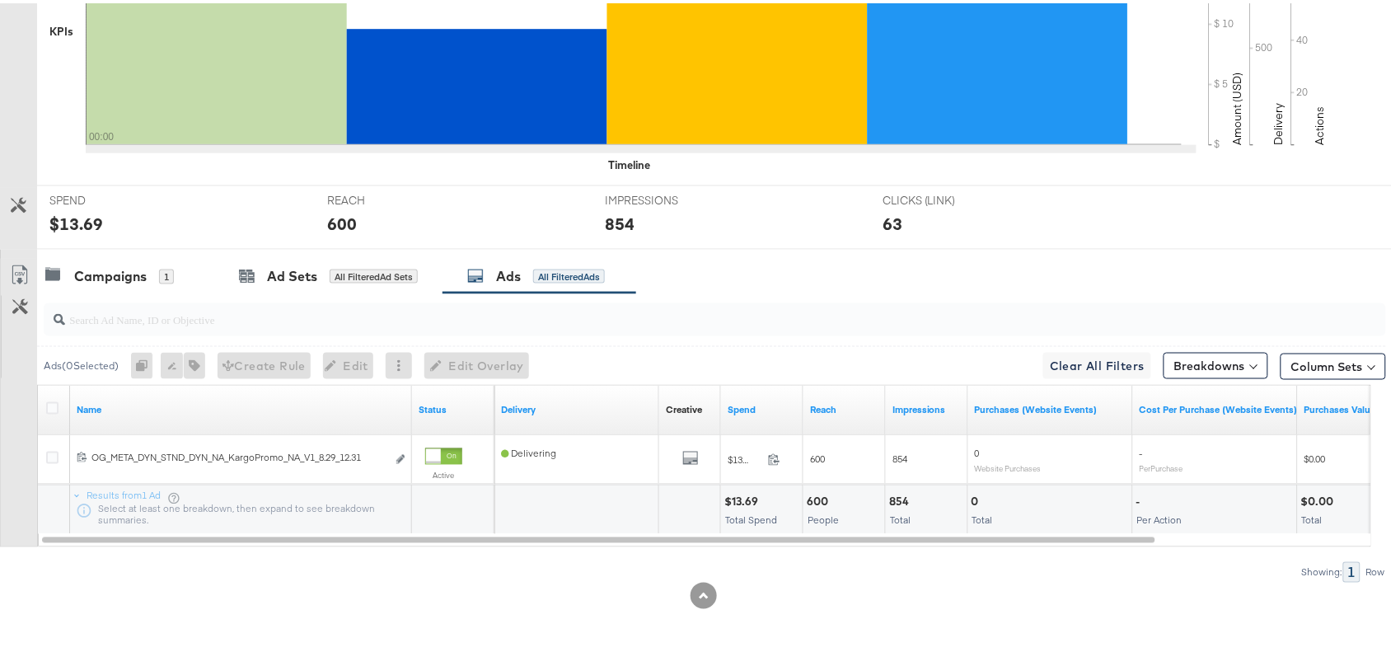
scroll to position [0, 0]
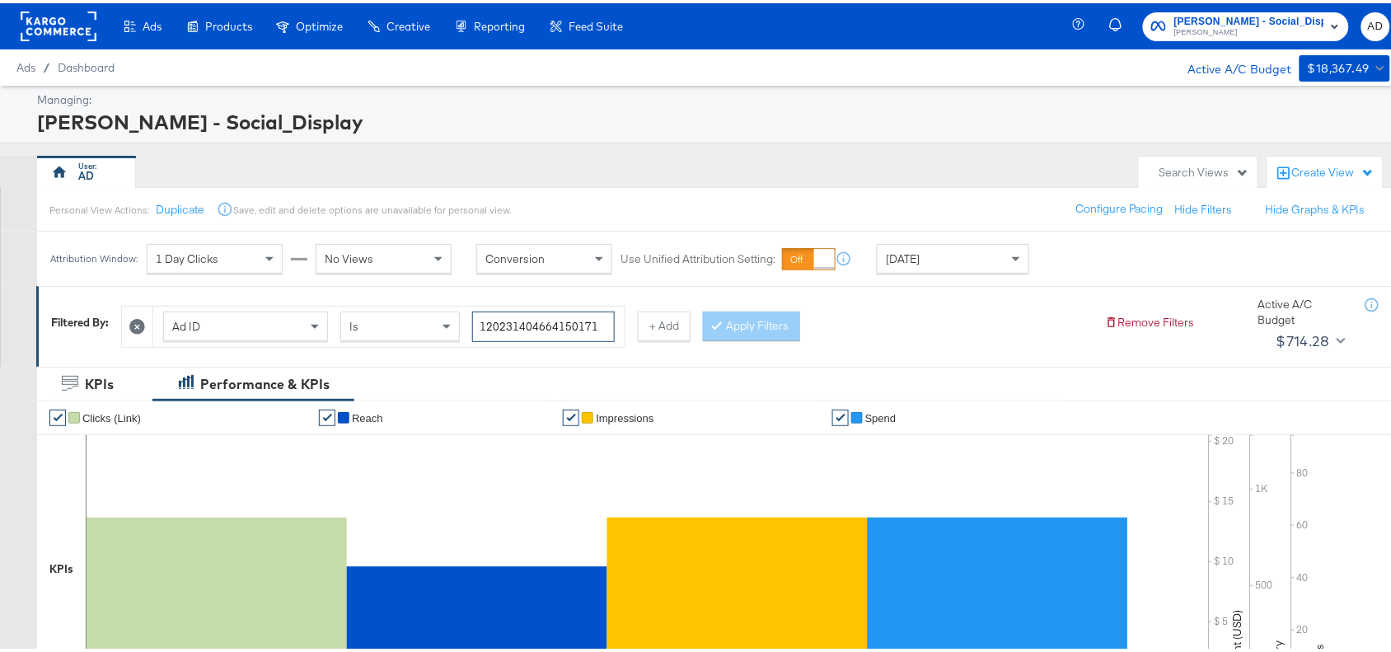
click at [608, 316] on input "120231404664150171" at bounding box center [543, 323] width 143 height 30
paste input "8"
type input "120231404664180171"
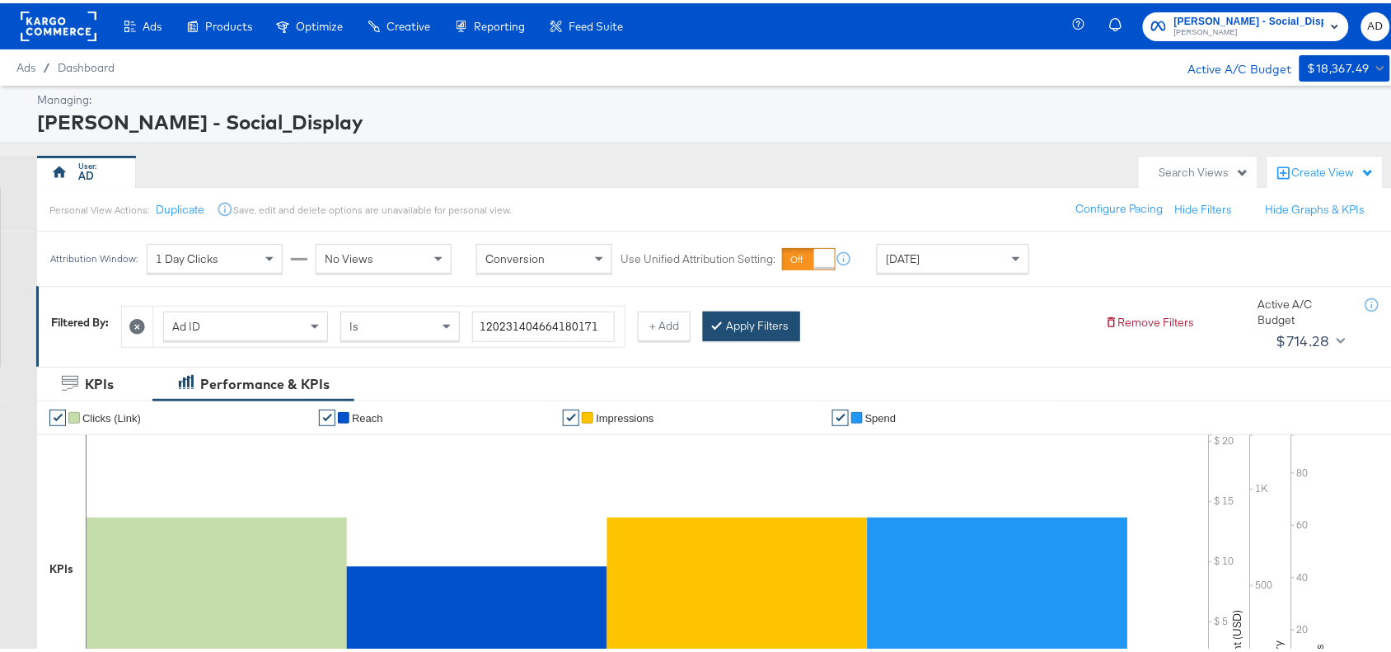
click at [763, 326] on button "Apply Filters" at bounding box center [751, 323] width 97 height 30
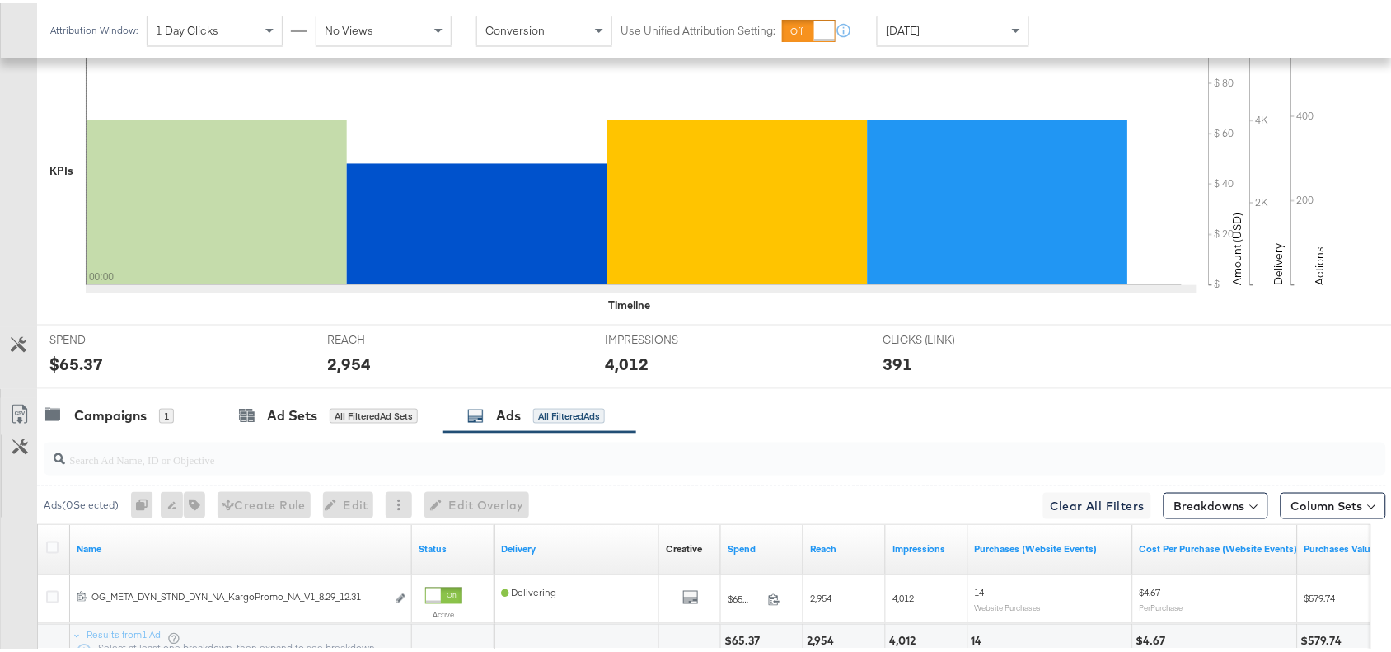
scroll to position [540, 0]
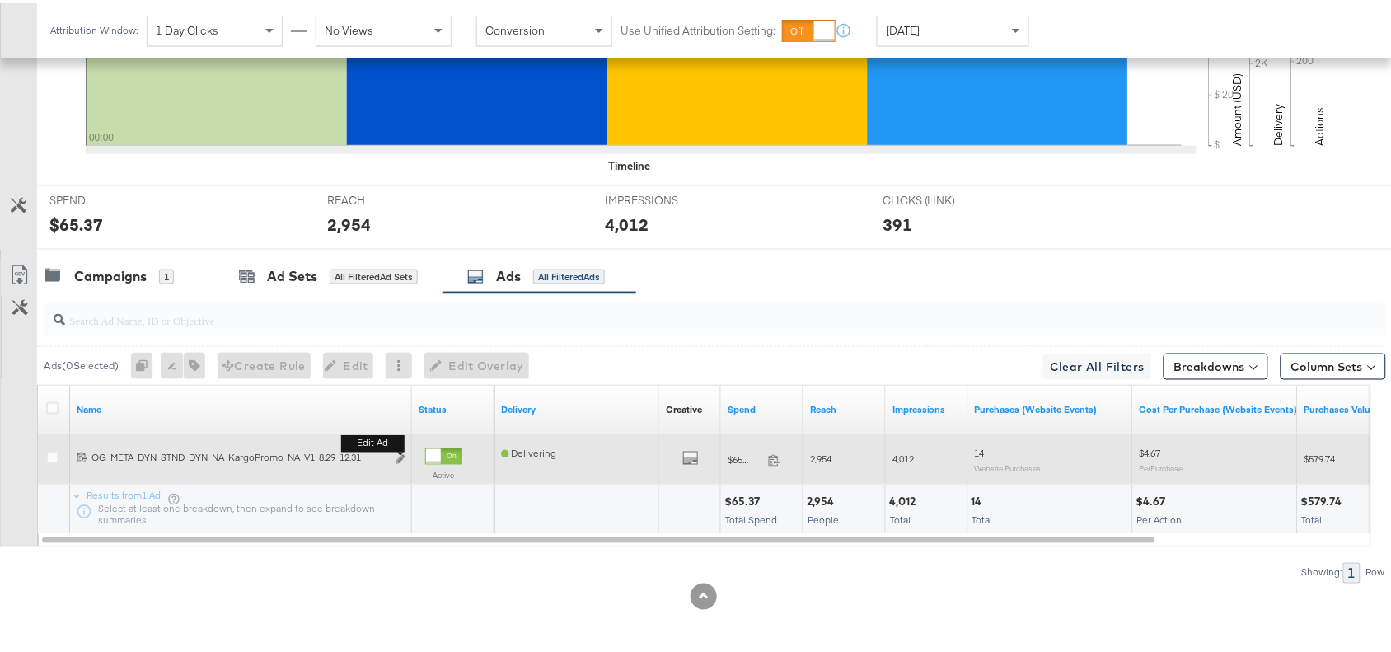
click at [396, 462] on button "Edit ad" at bounding box center [401, 456] width 10 height 17
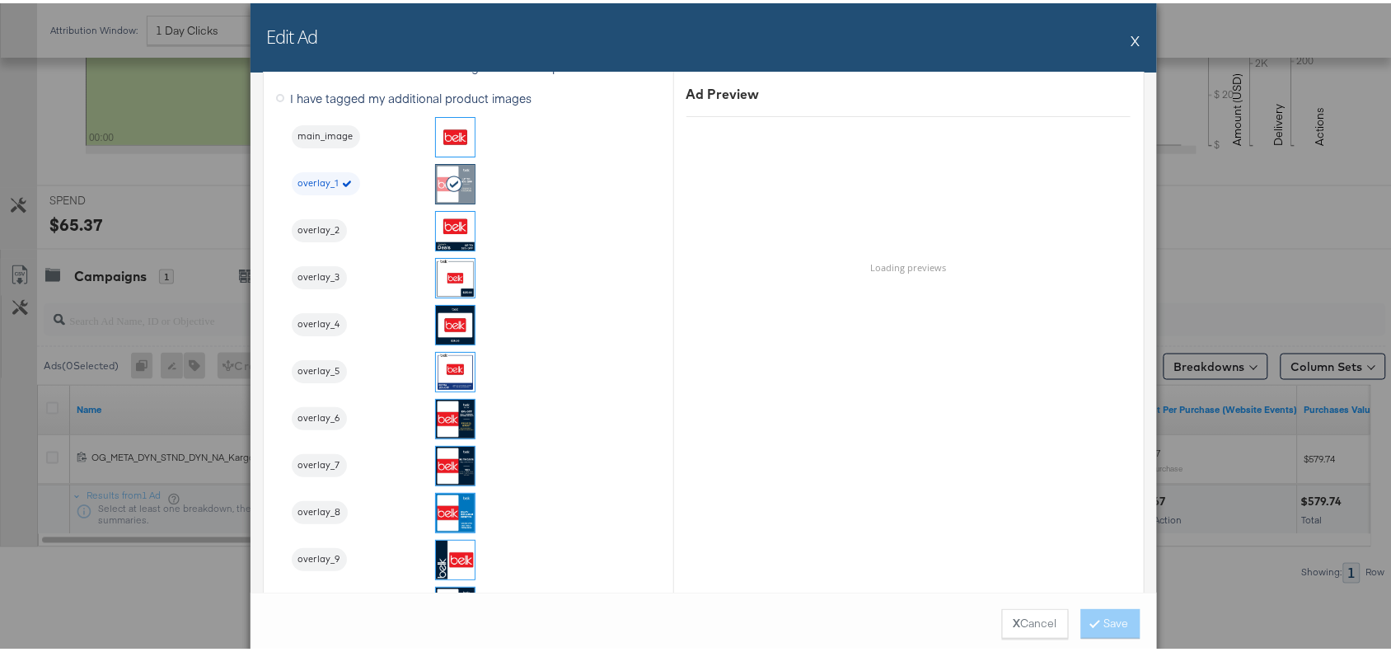
scroll to position [1769, 0]
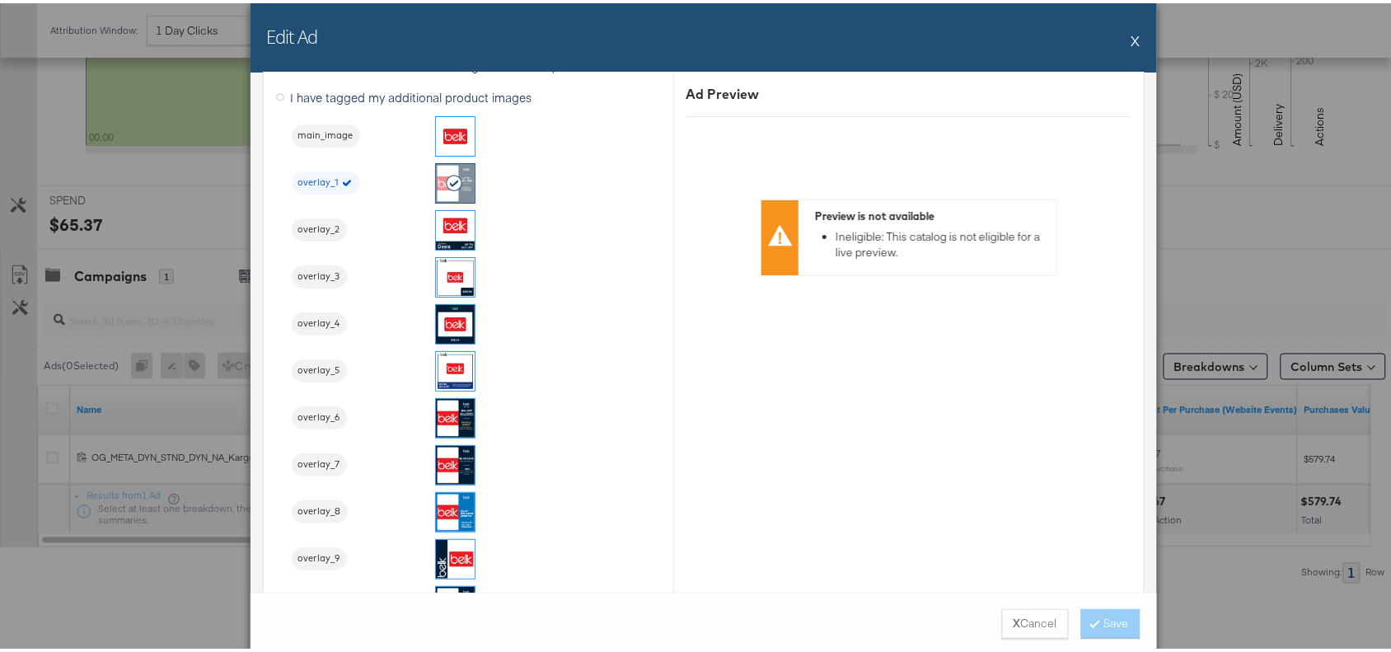
click at [1131, 30] on button "X" at bounding box center [1135, 37] width 9 height 33
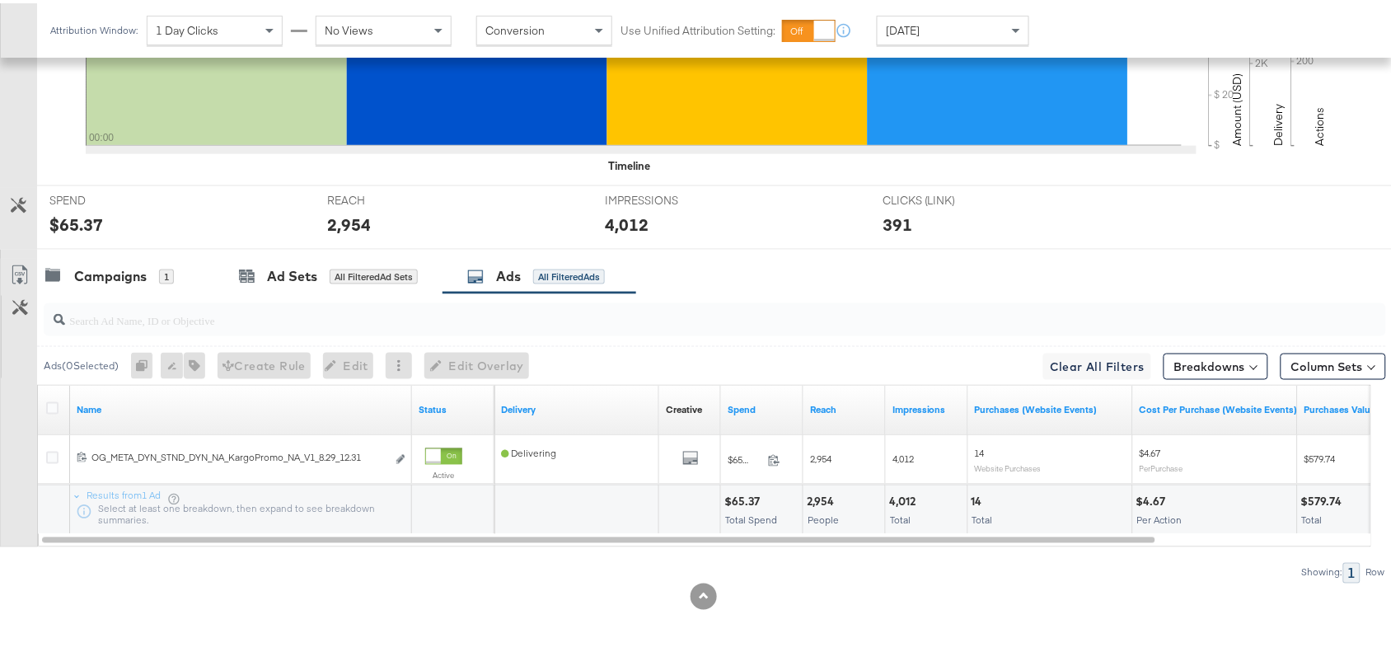
scroll to position [0, 0]
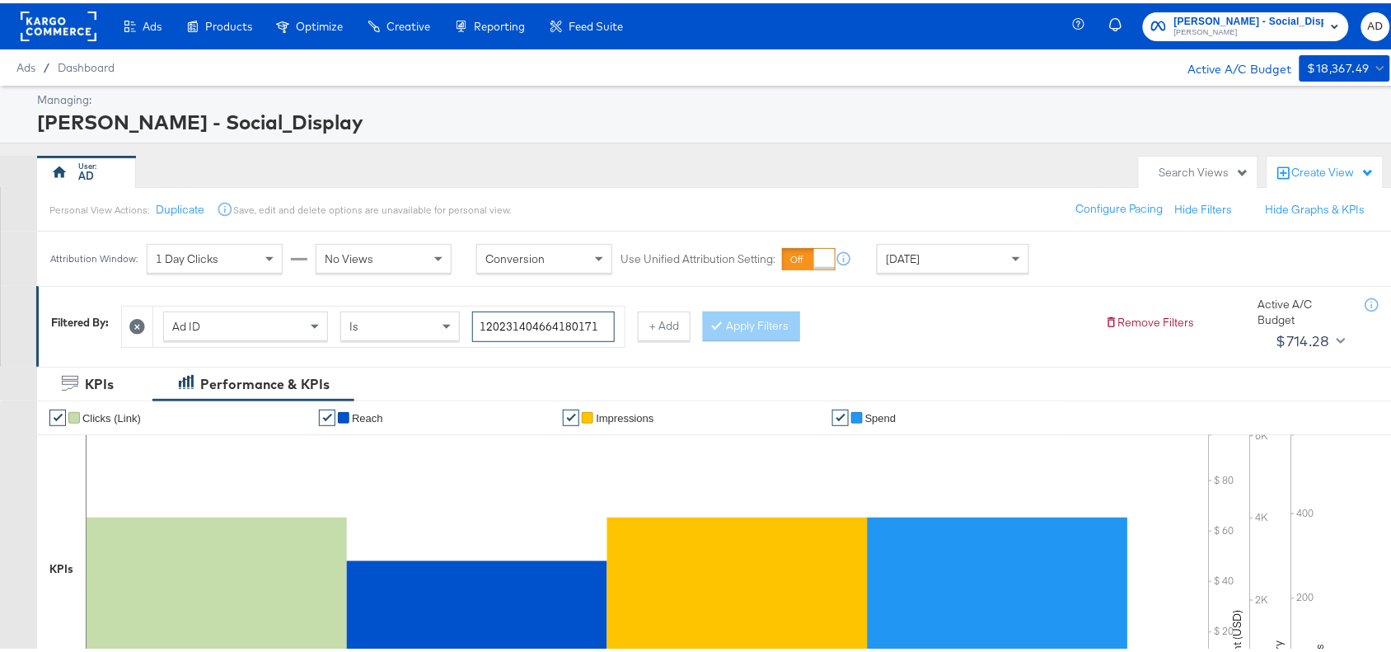
click at [602, 321] on input "120231404664180171" at bounding box center [543, 323] width 143 height 30
paste input "70611"
type input "120231404706110171"
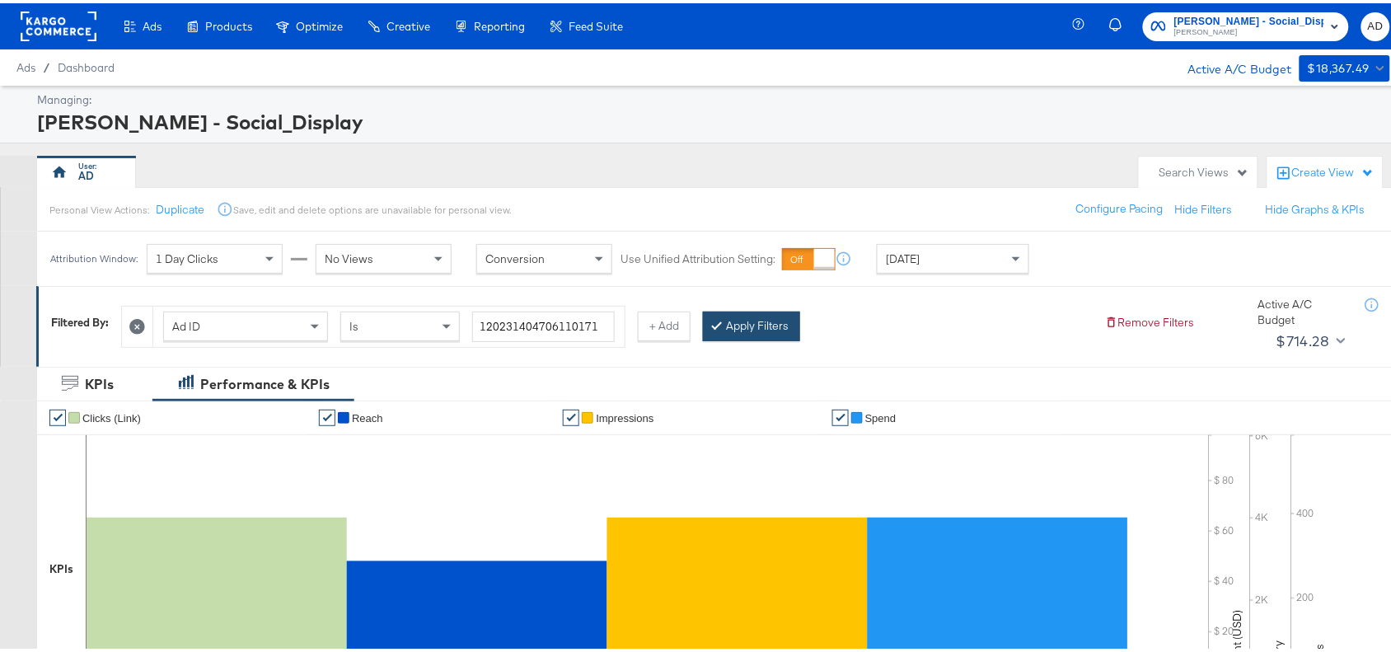
click at [758, 311] on button "Apply Filters" at bounding box center [751, 323] width 97 height 30
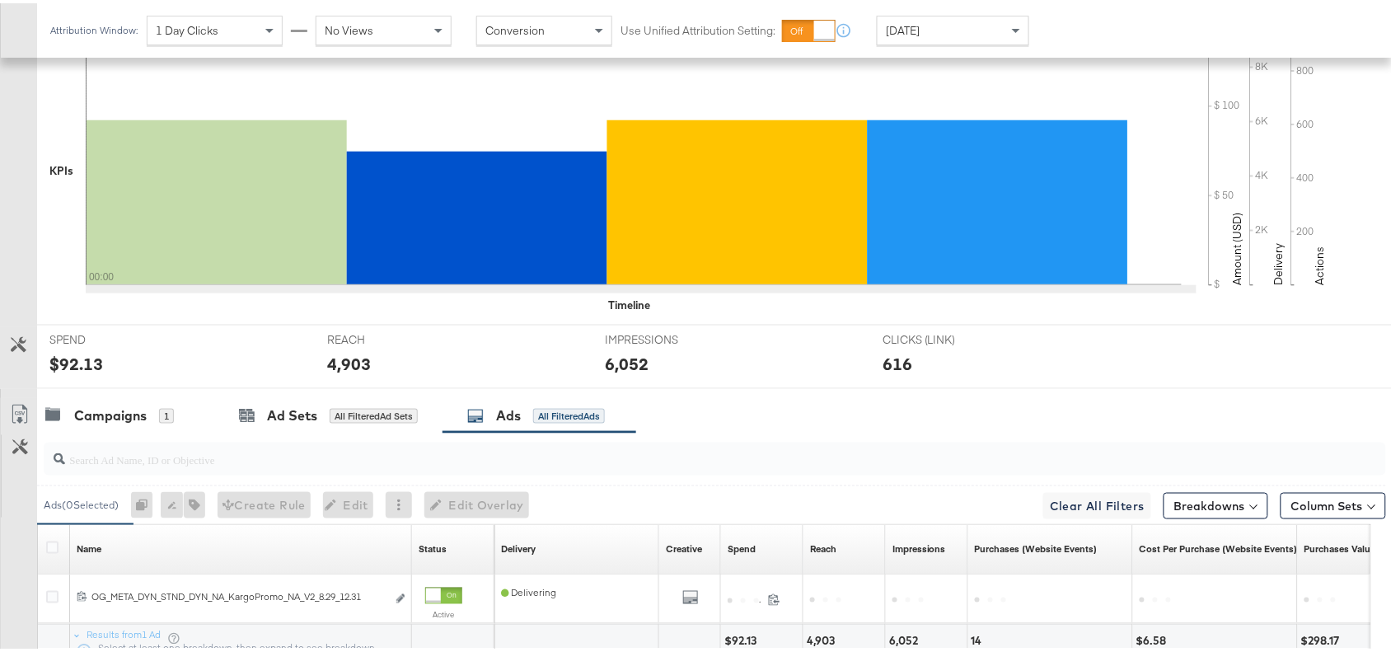
scroll to position [540, 0]
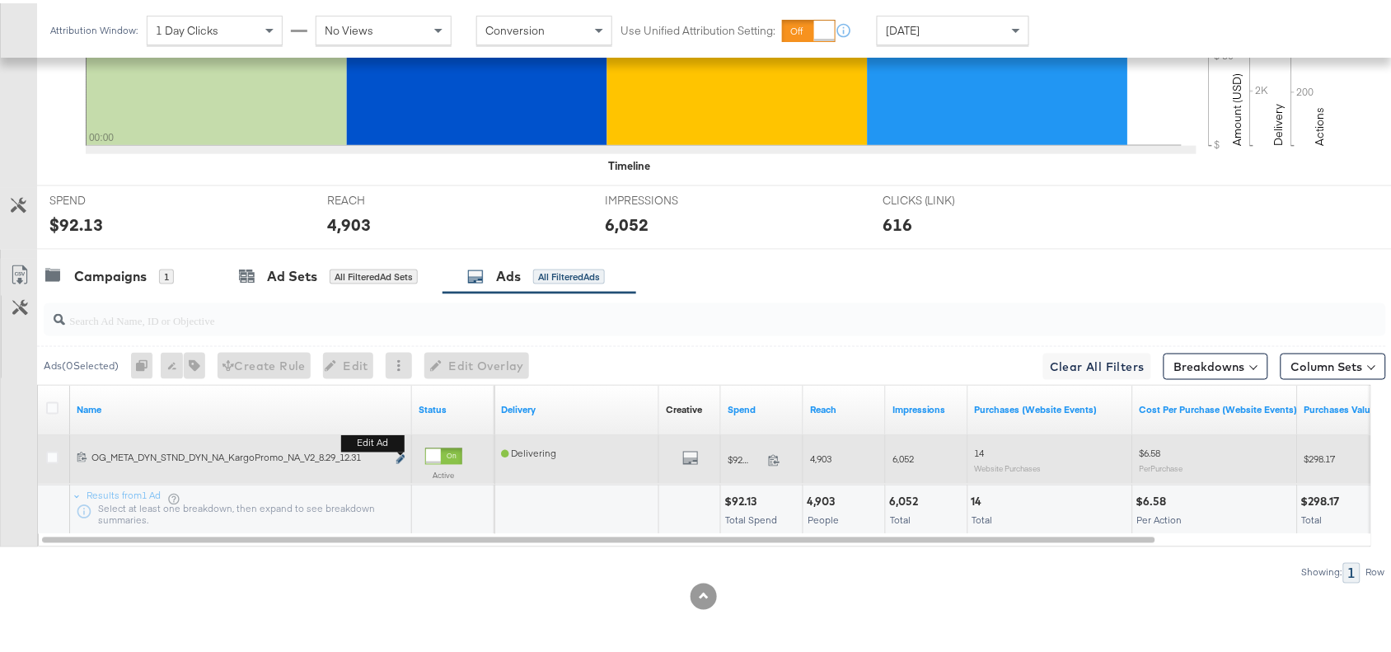
click at [401, 452] on button "Edit ad" at bounding box center [401, 456] width 10 height 17
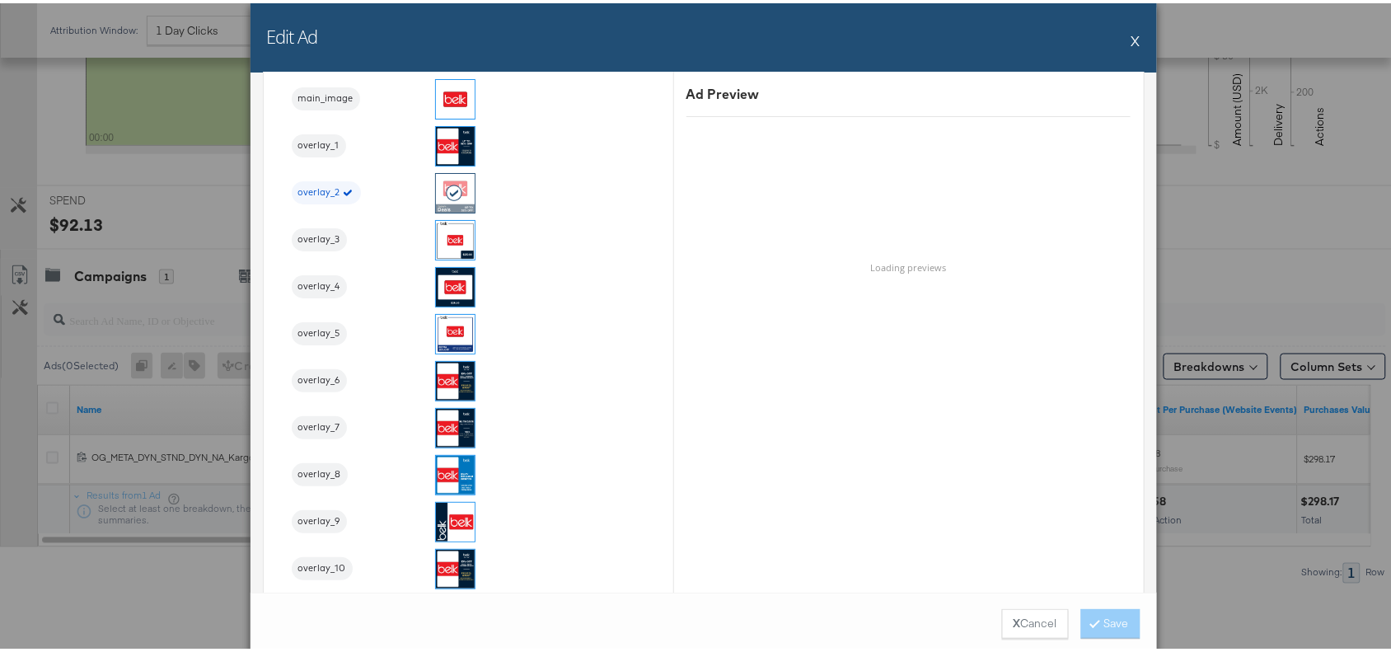
scroll to position [1793, 0]
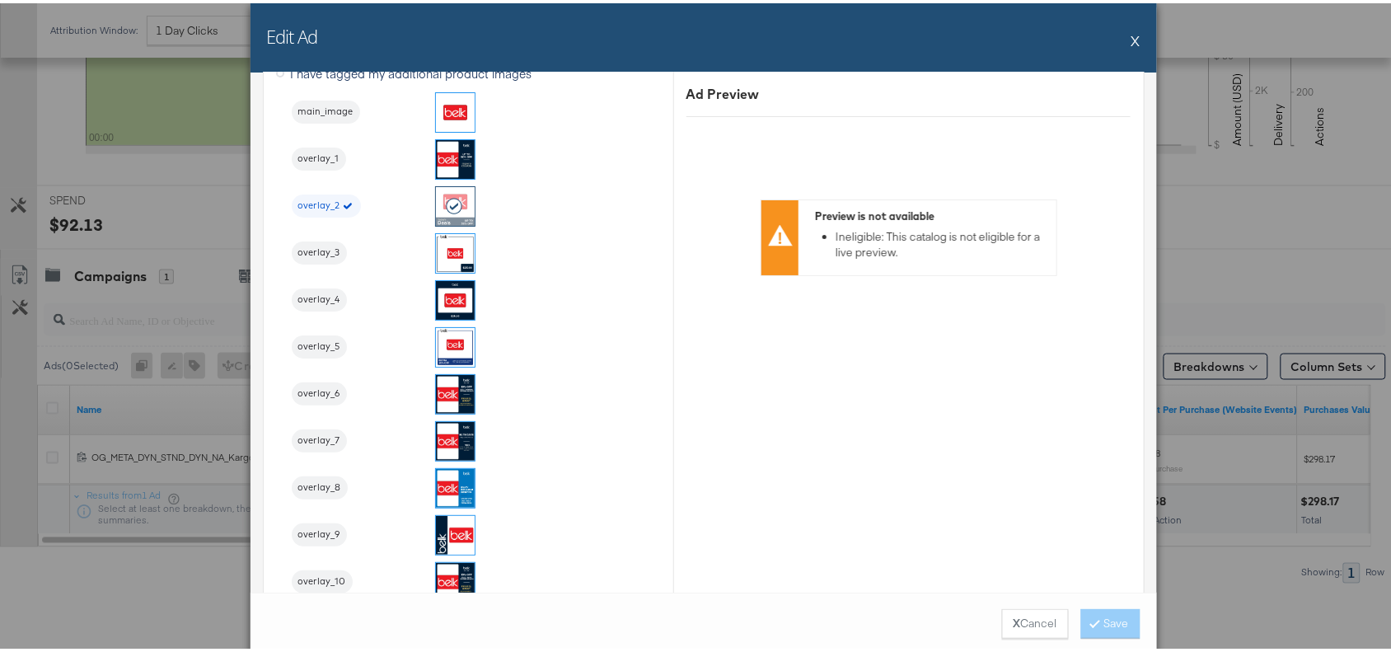
click at [1131, 35] on button "X" at bounding box center [1135, 37] width 9 height 33
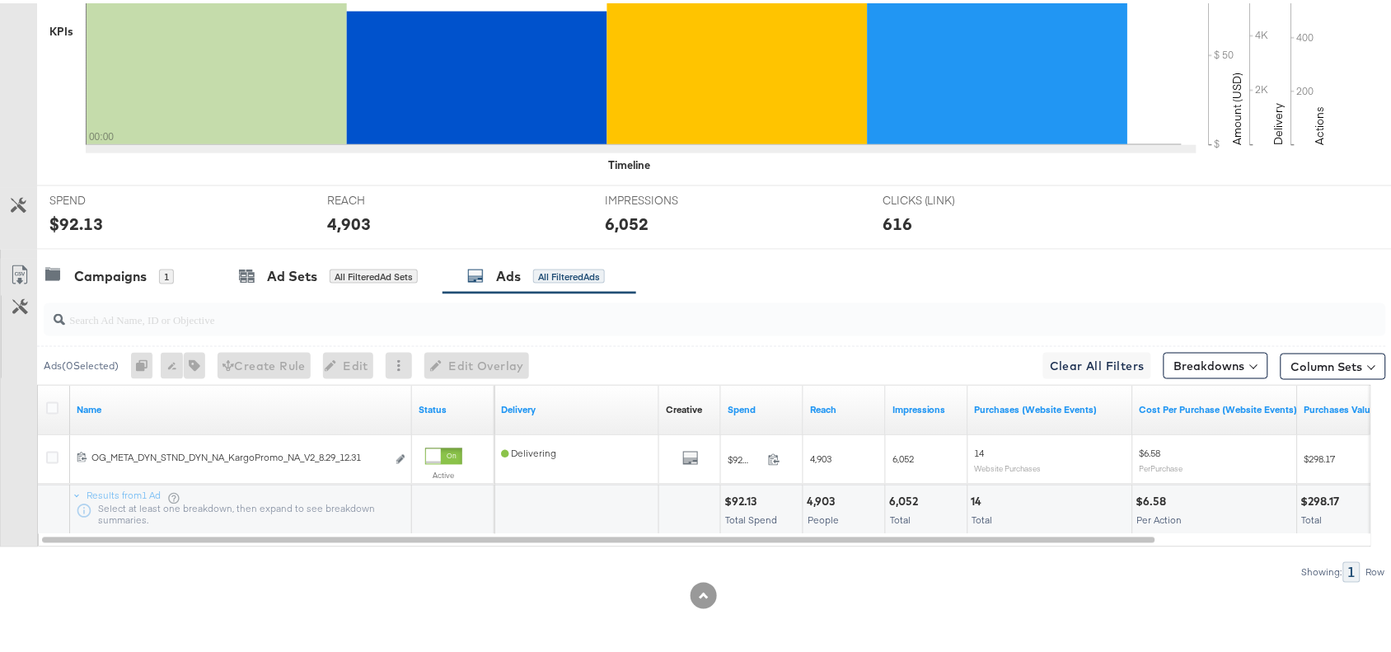
scroll to position [0, 0]
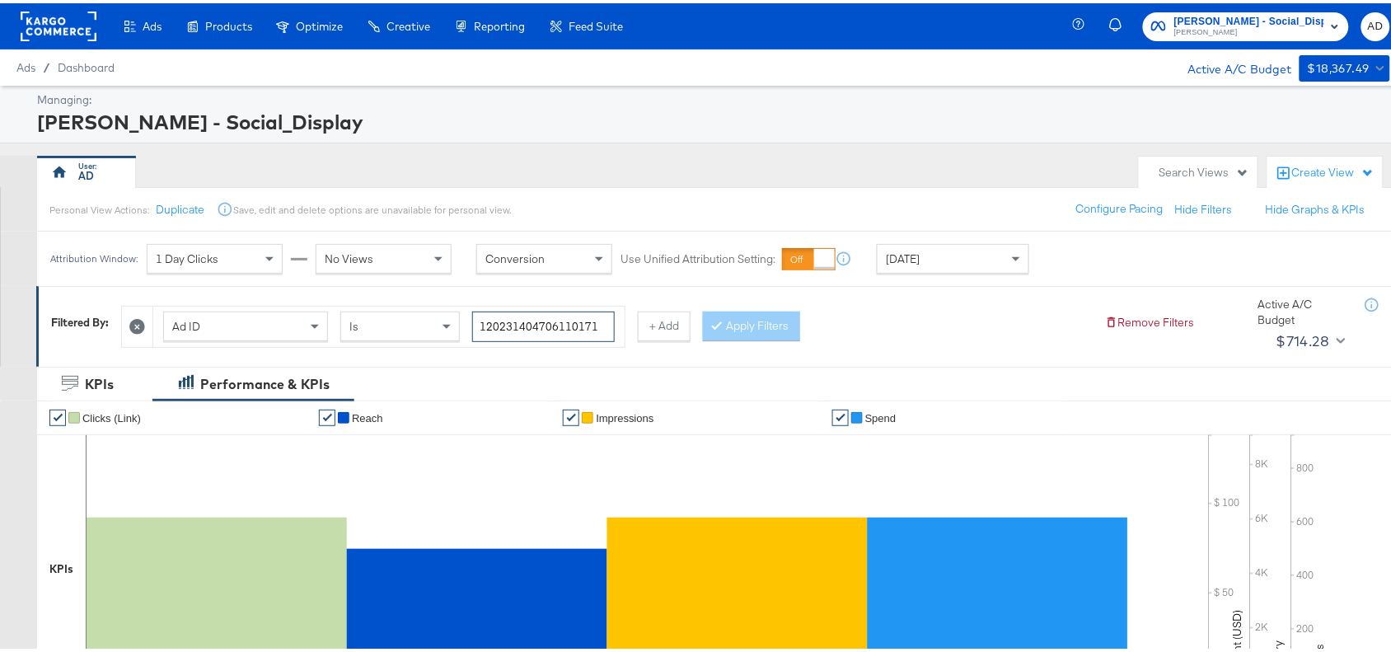
click at [607, 317] on input "120231404706110171" at bounding box center [543, 323] width 143 height 30
paste input "09"
type input "120231404706090171"
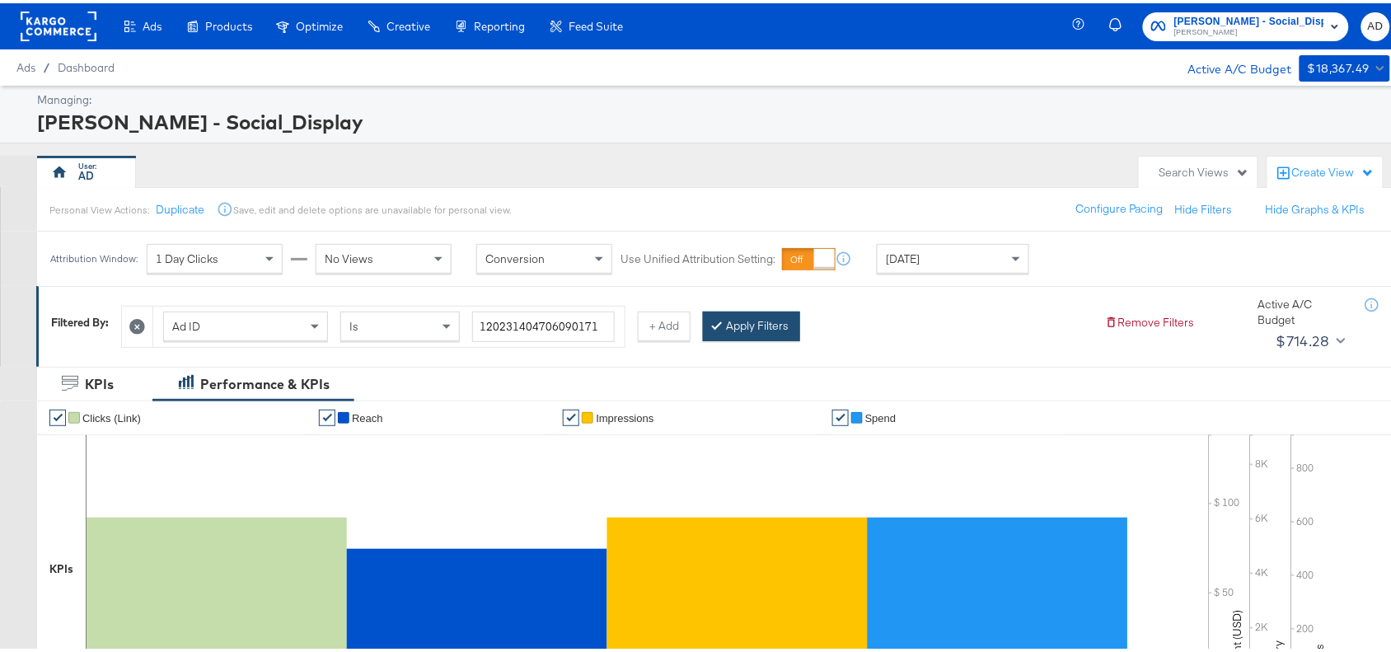
click at [760, 309] on div "Apply Filters" at bounding box center [751, 323] width 97 height 30
click at [752, 314] on button "Apply Filters" at bounding box center [751, 323] width 97 height 30
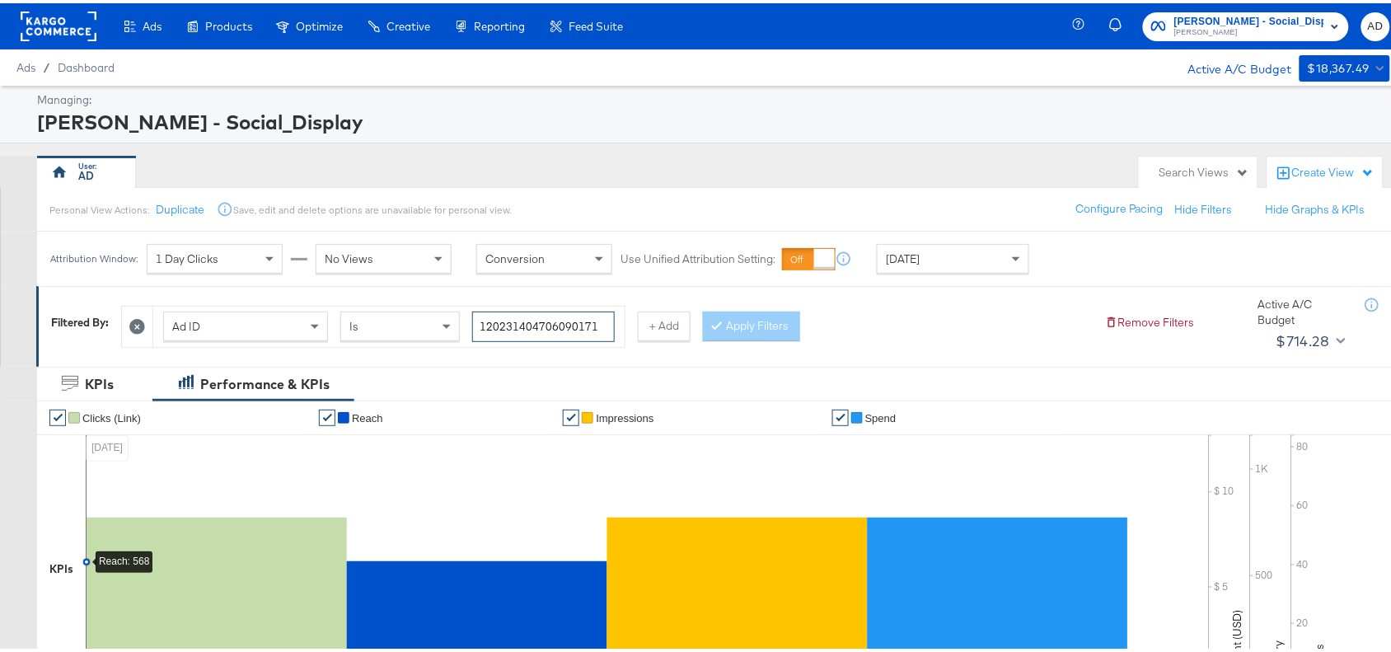
click at [611, 324] on input "120231404706090171" at bounding box center [543, 323] width 143 height 30
click at [742, 331] on div "Apply Filters" at bounding box center [751, 323] width 97 height 30
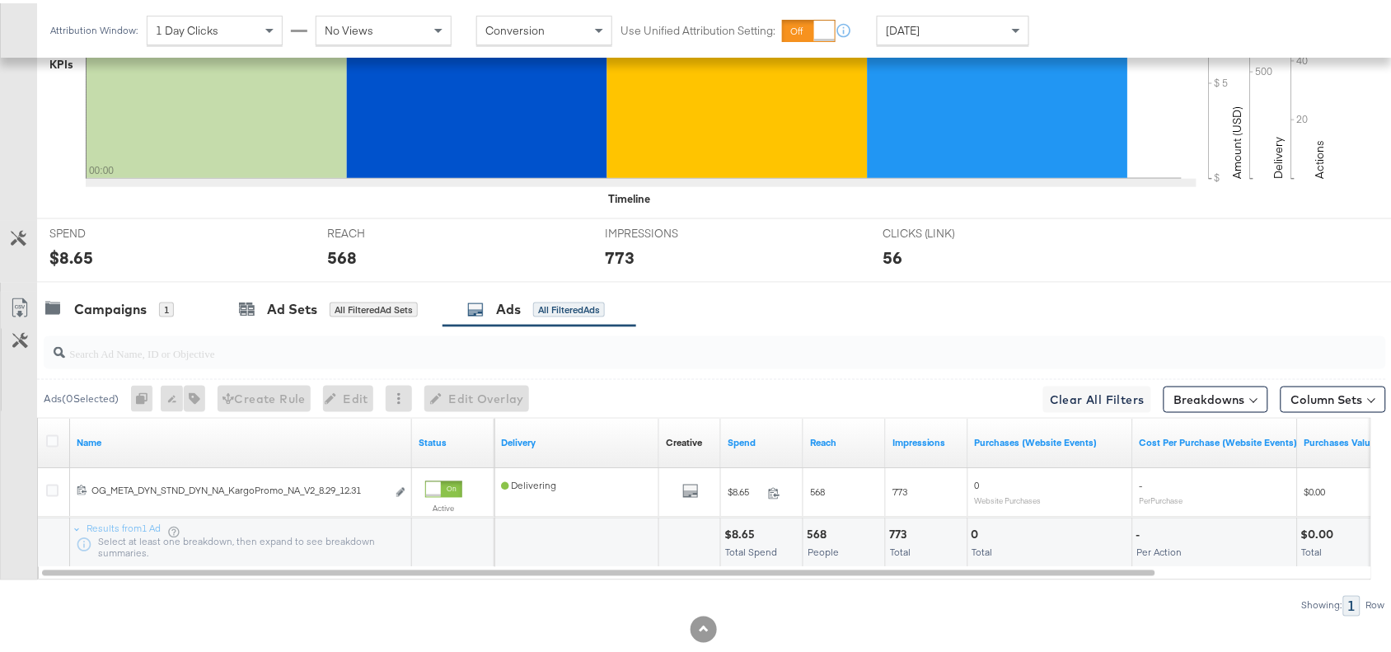
scroll to position [540, 0]
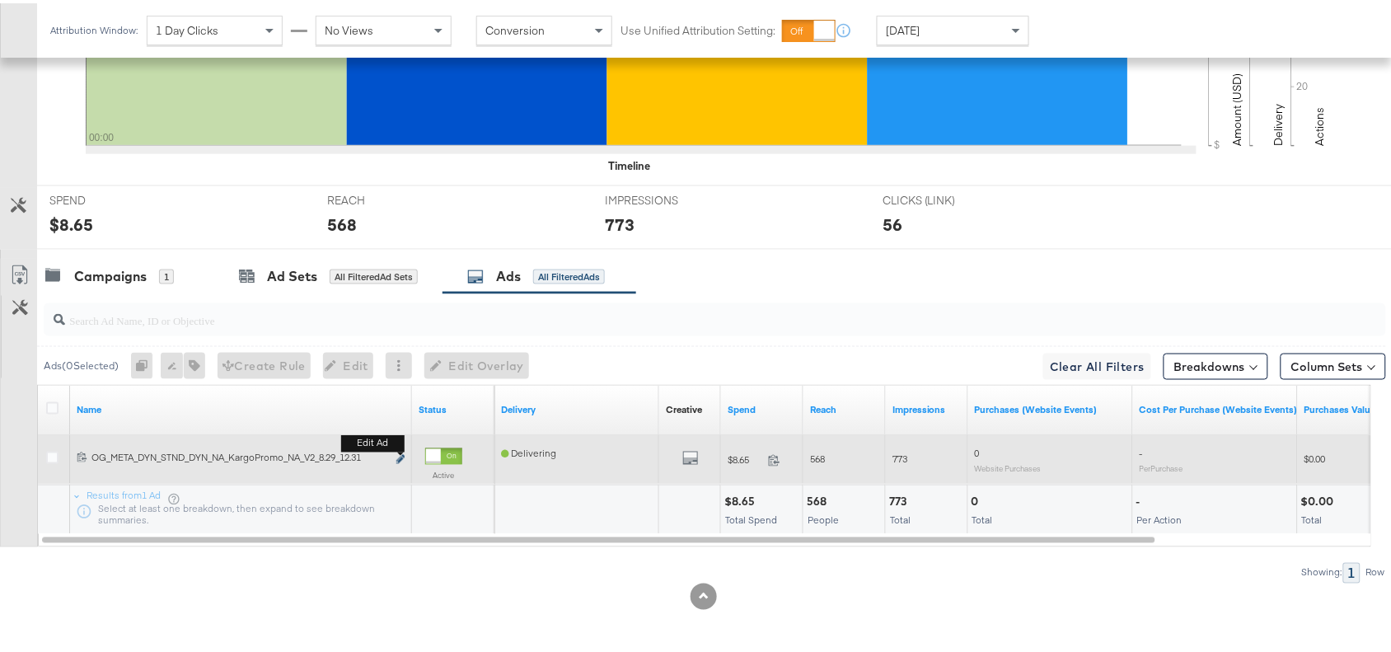
click at [400, 455] on icon "link" at bounding box center [400, 456] width 8 height 9
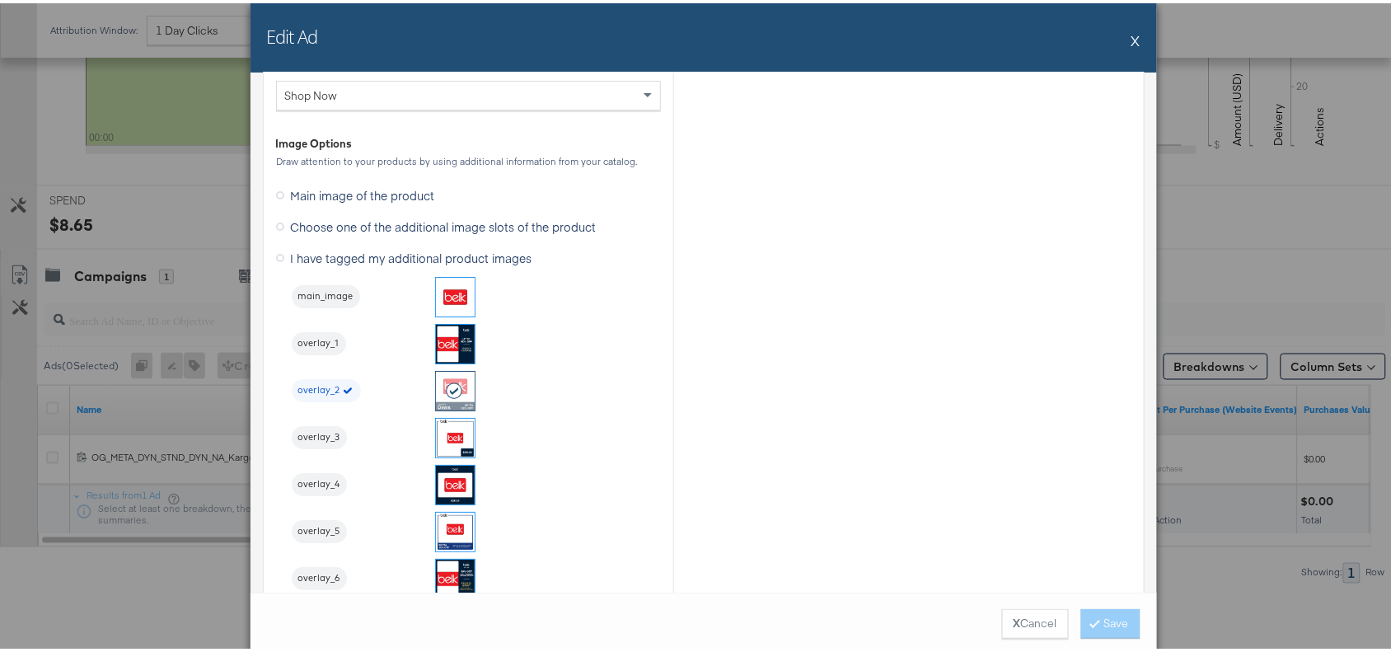
scroll to position [1609, 0]
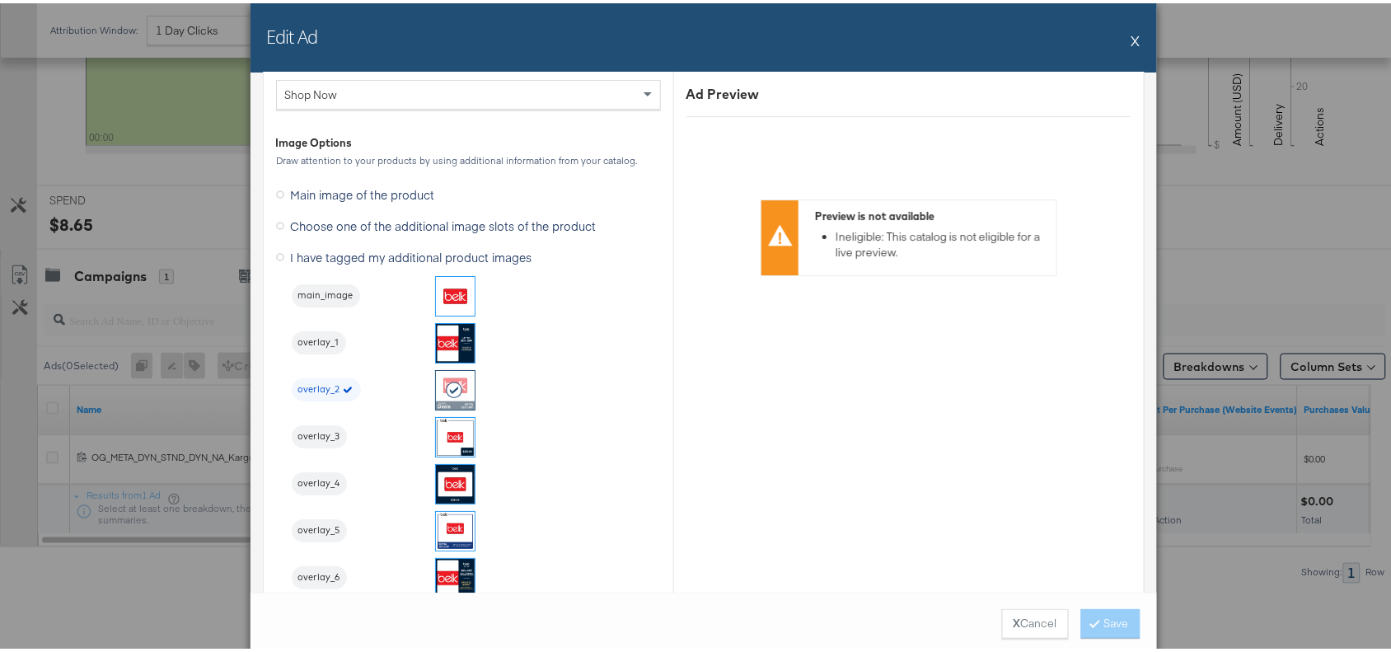
click at [1131, 37] on button "X" at bounding box center [1135, 37] width 9 height 33
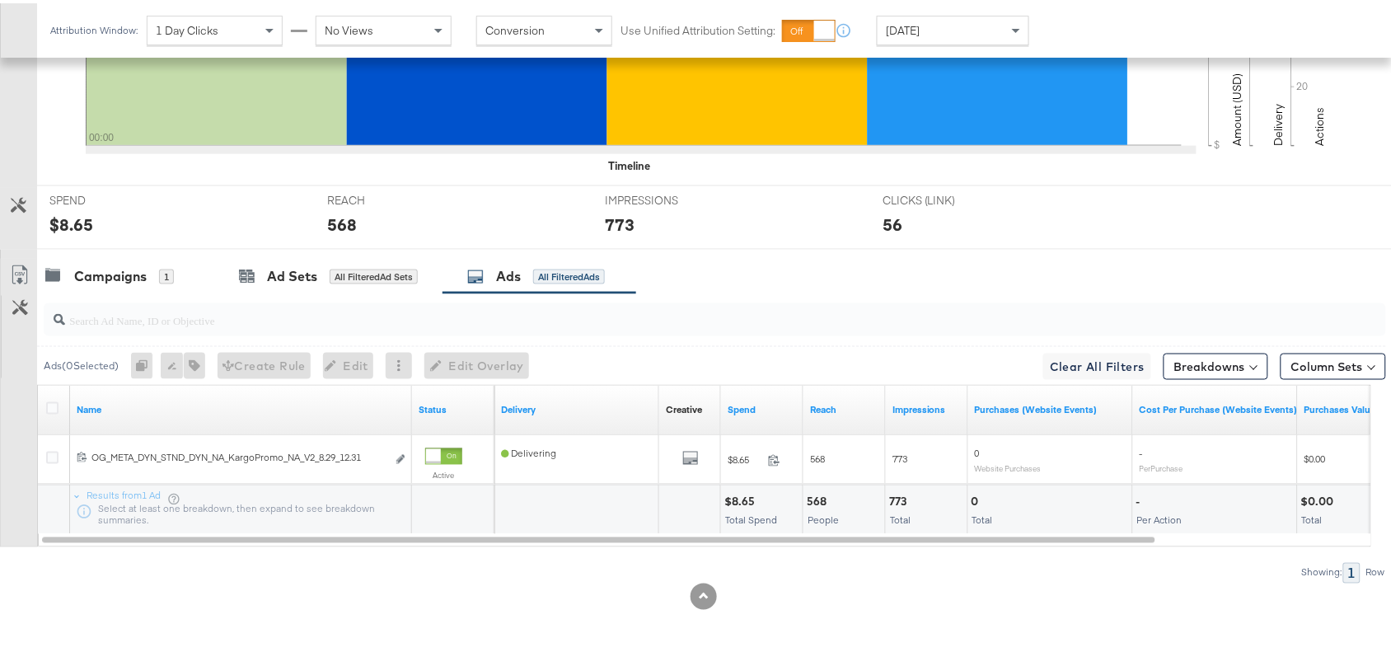
scroll to position [0, 0]
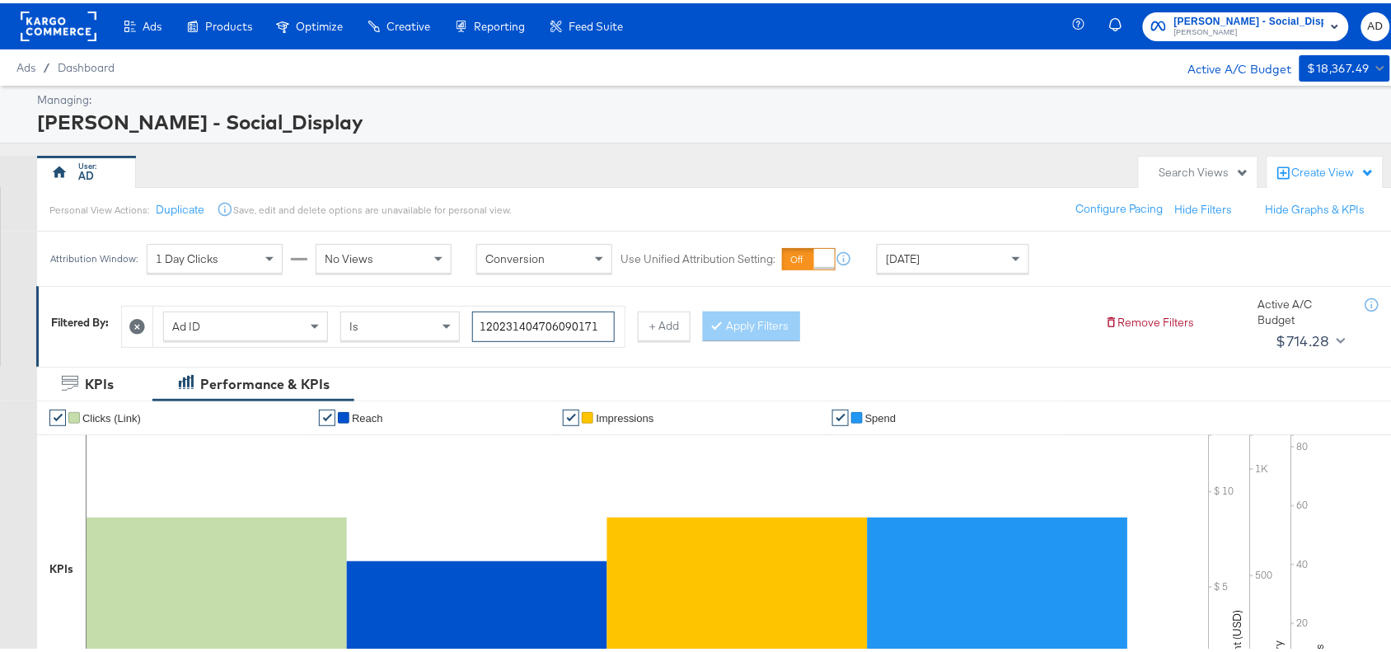
click at [603, 323] on input "120231404706090171" at bounding box center [543, 323] width 143 height 30
paste input "294314675"
type input "120232943146750171"
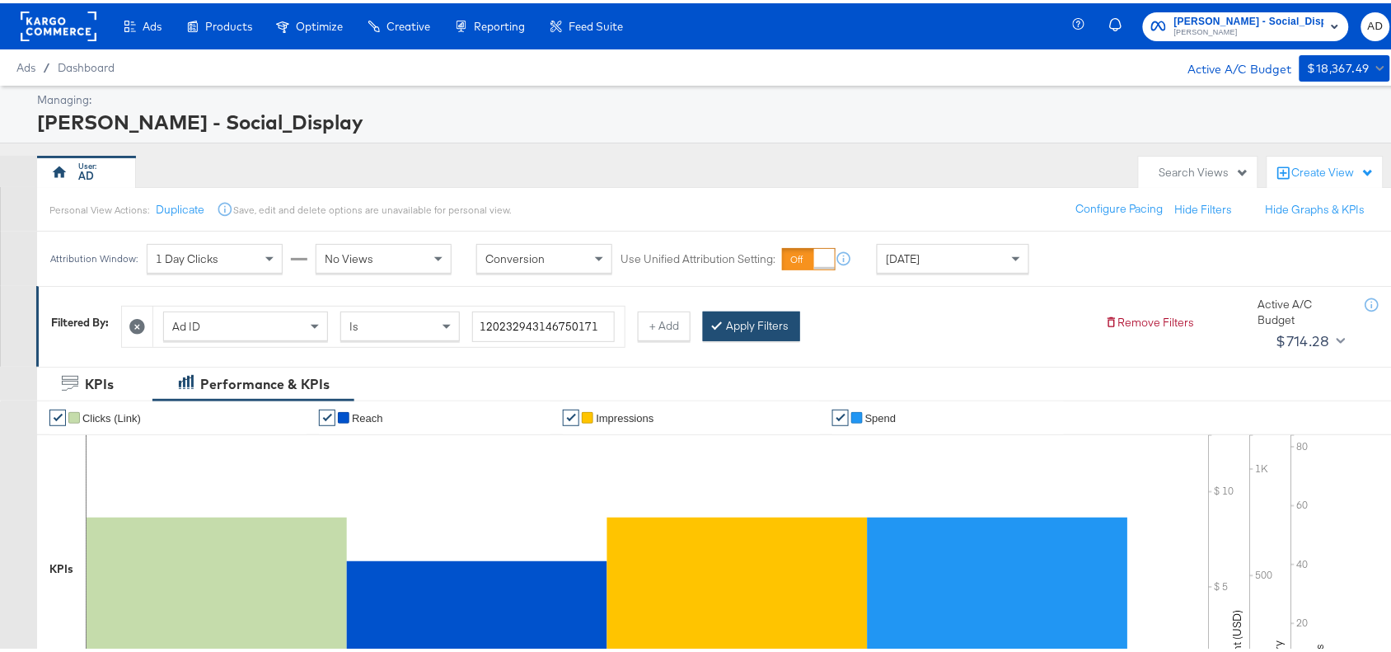
click at [732, 312] on button "Apply Filters" at bounding box center [751, 323] width 97 height 30
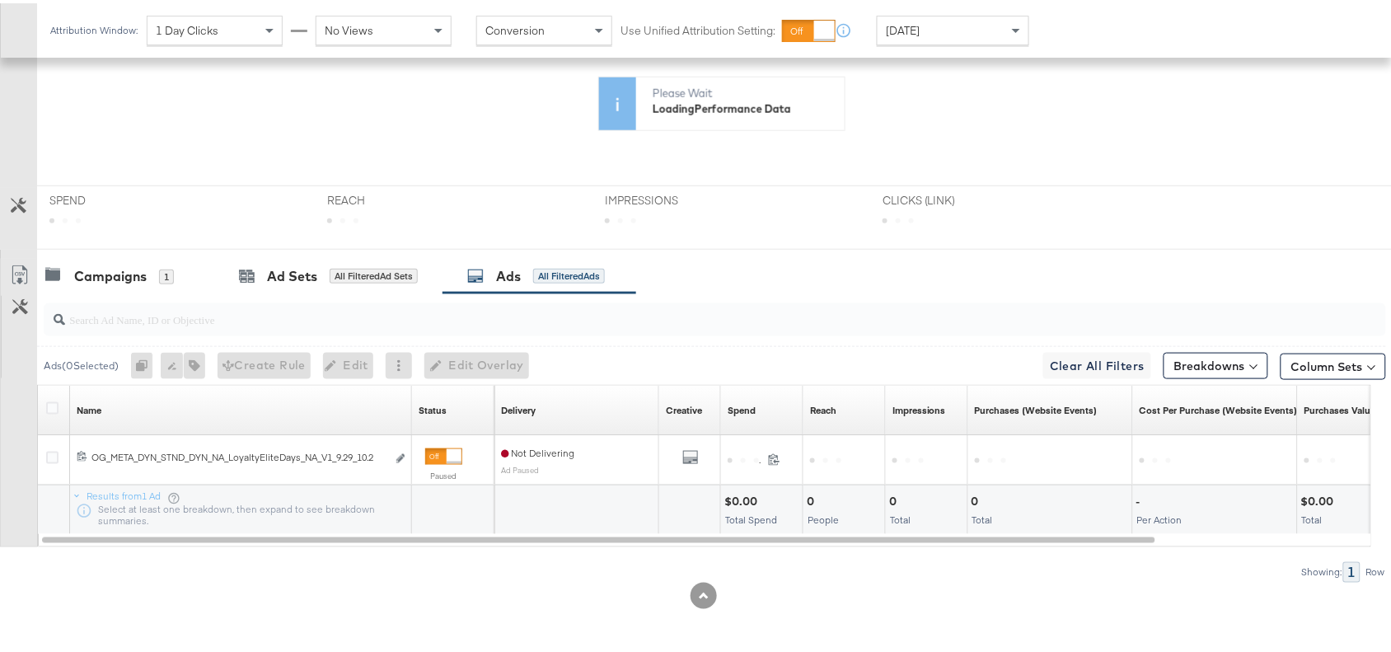
scroll to position [540, 0]
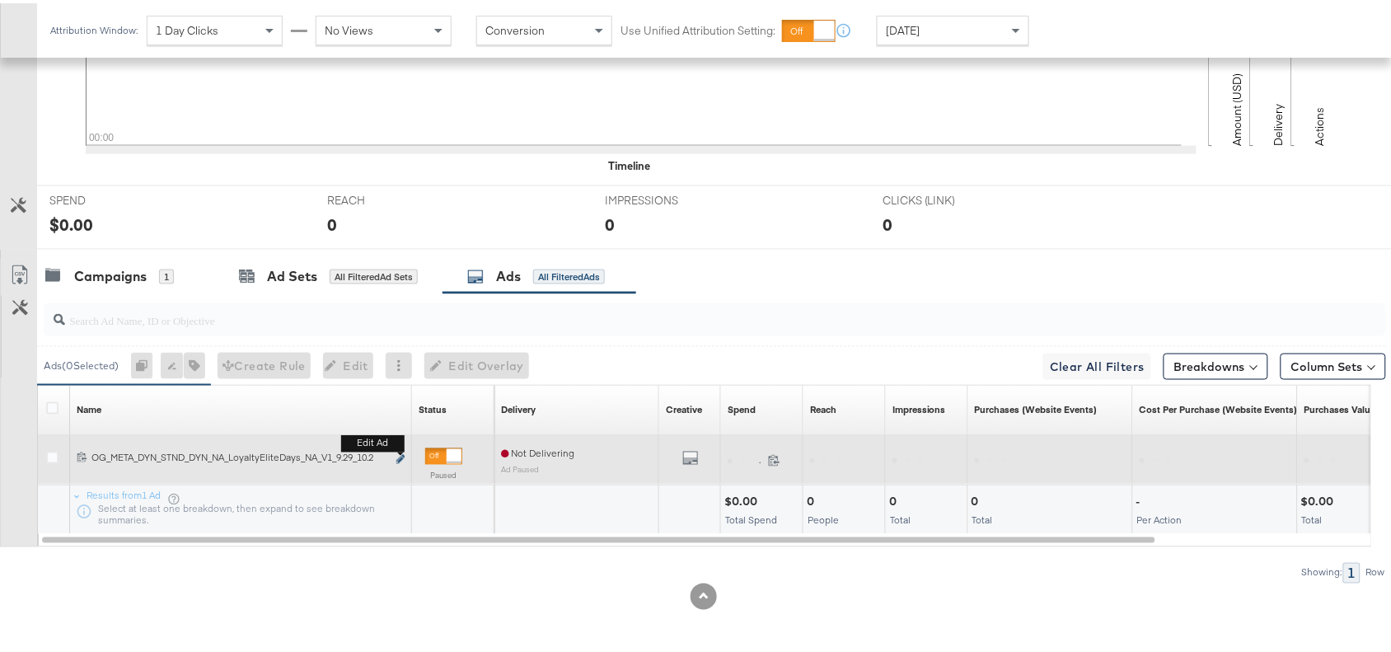
click at [402, 454] on icon "link" at bounding box center [400, 456] width 8 height 9
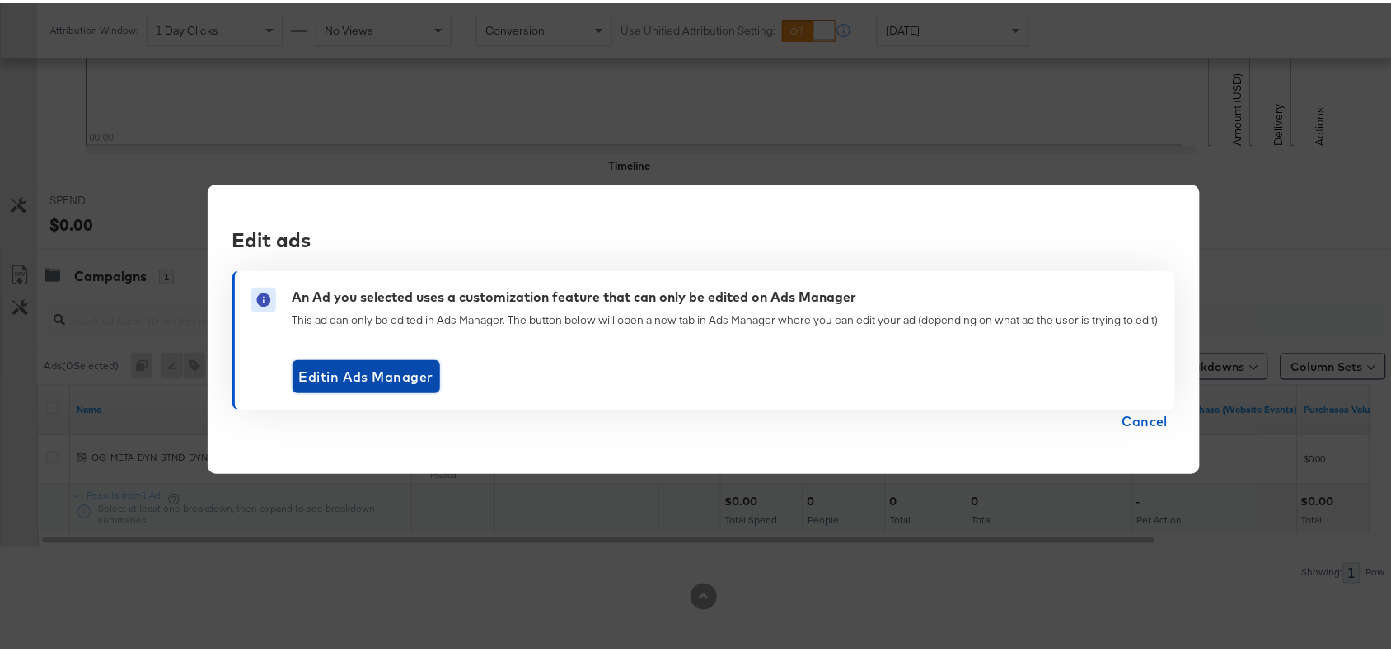
click at [391, 368] on span "Edit in Ads Manager" at bounding box center [366, 373] width 134 height 23
click at [377, 377] on span "Edit in Ads Manager" at bounding box center [366, 373] width 134 height 23
